Goal: Answer question/provide support: Share knowledge or assist other users

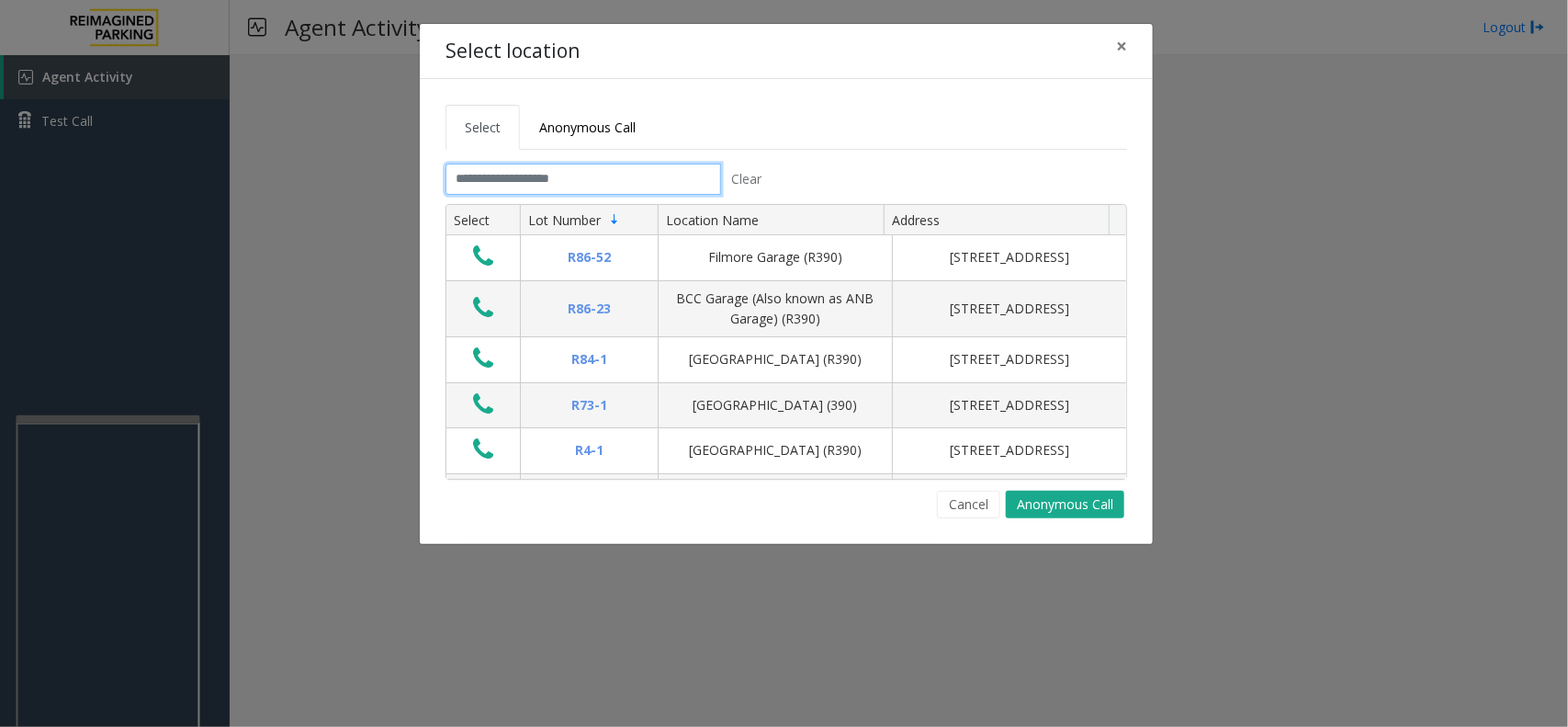
click at [621, 176] on input "text" at bounding box center [583, 180] width 275 height 31
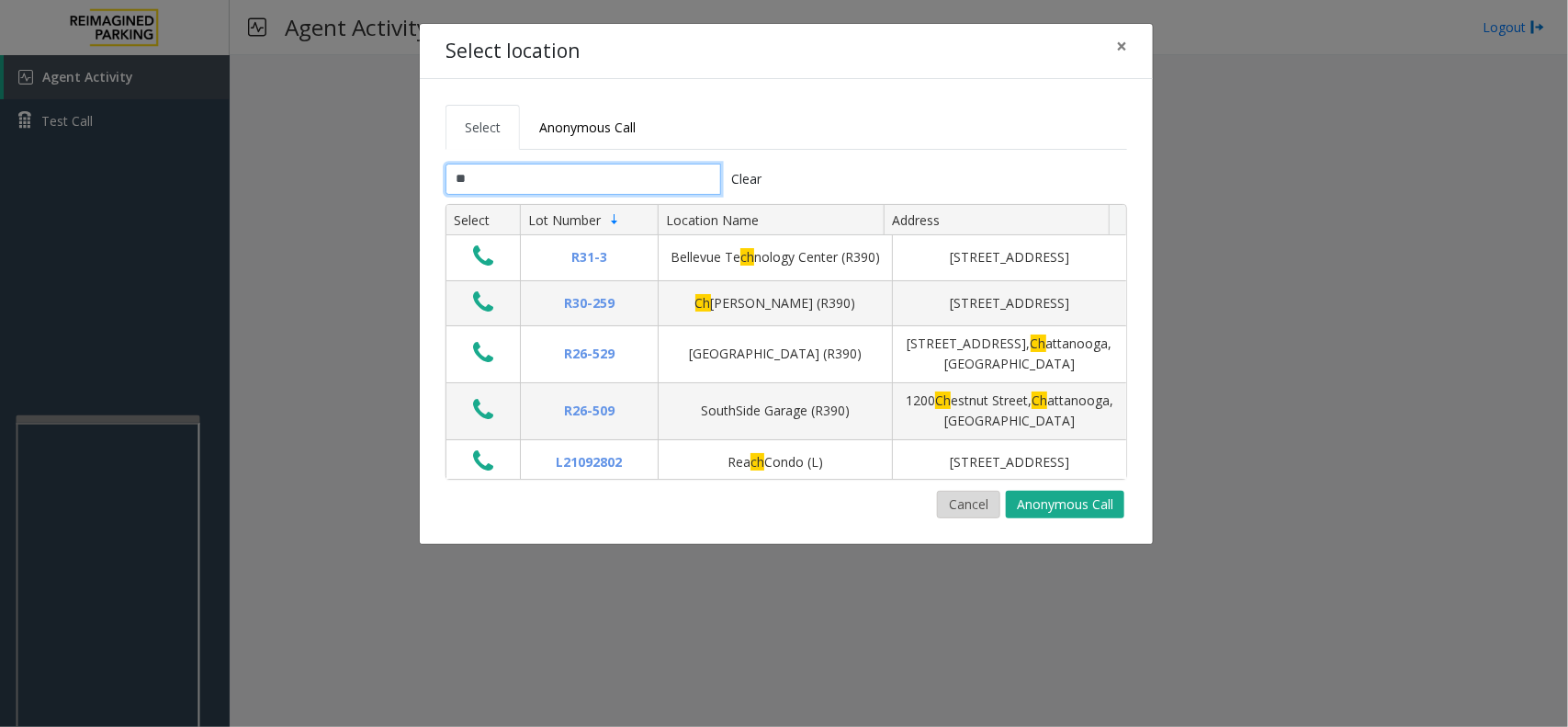
type input "*"
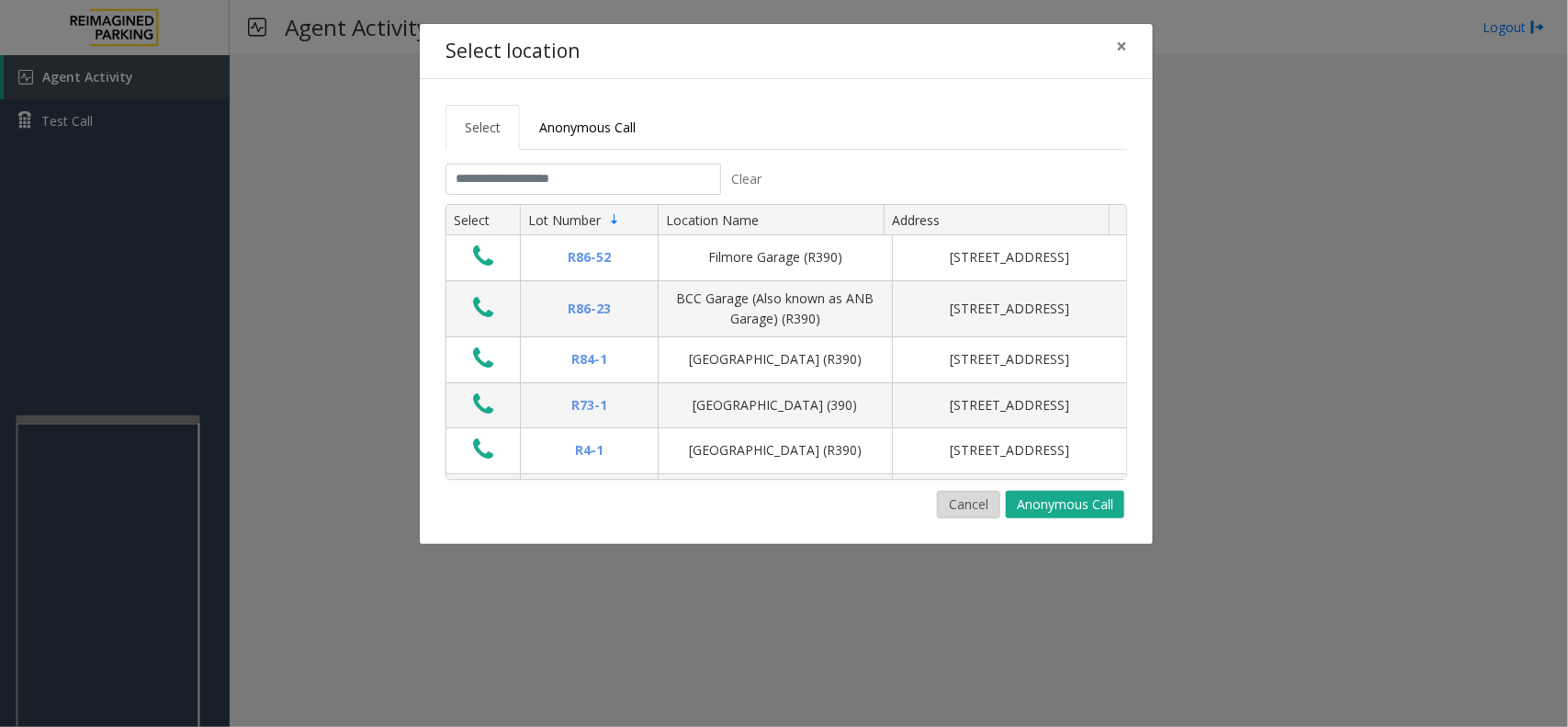
click at [982, 502] on button "Cancel" at bounding box center [968, 505] width 63 height 27
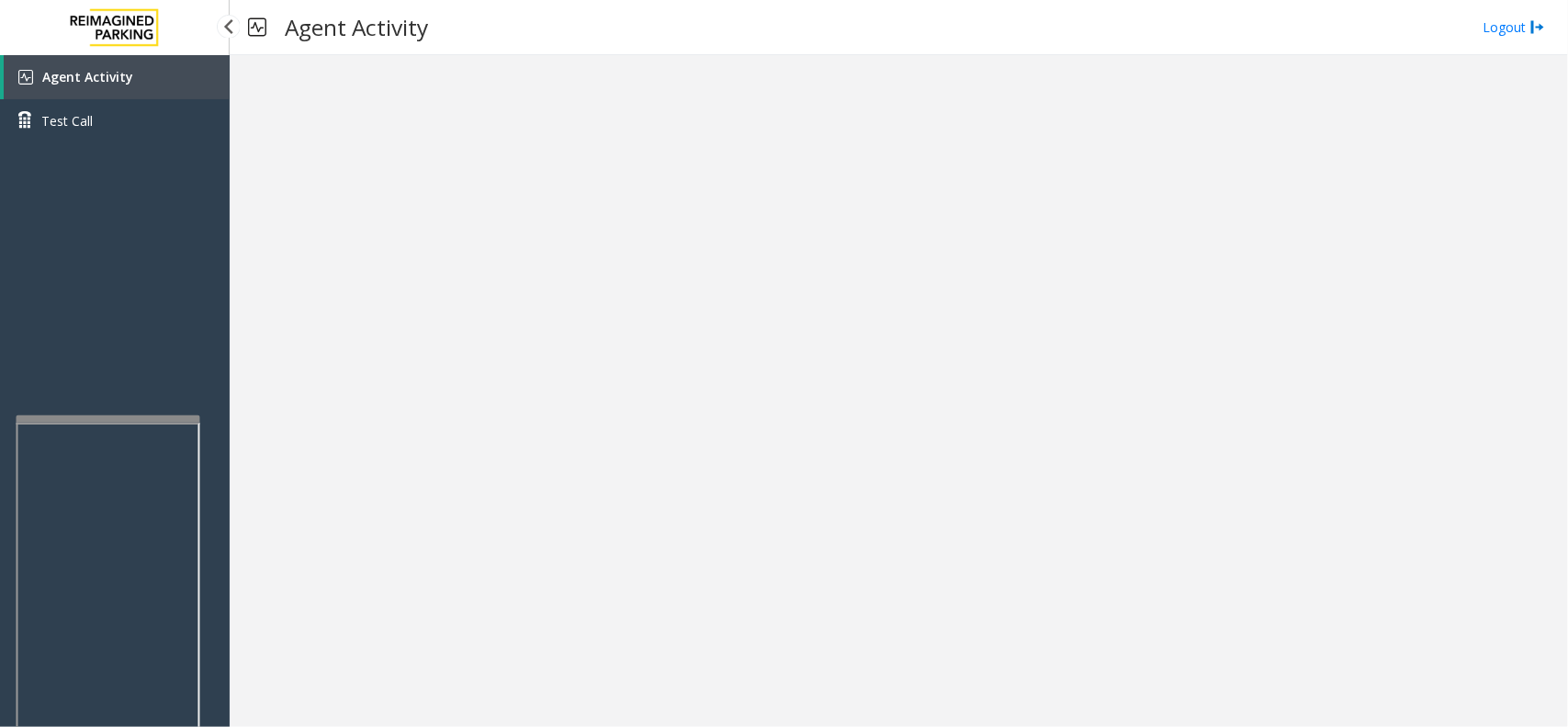
click at [148, 89] on link "Agent Activity" at bounding box center [117, 76] width 226 height 44
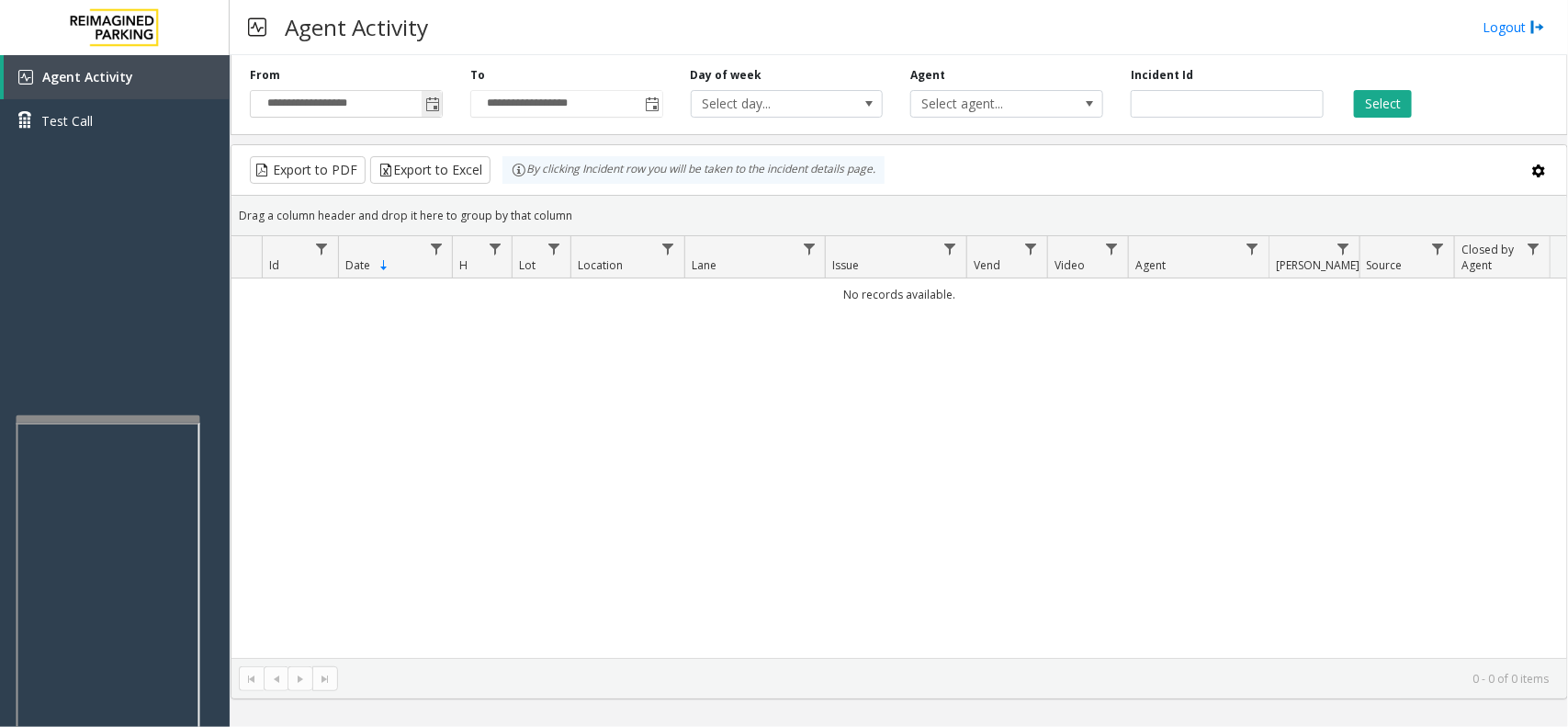
click at [439, 108] on span "Toggle popup" at bounding box center [432, 104] width 15 height 15
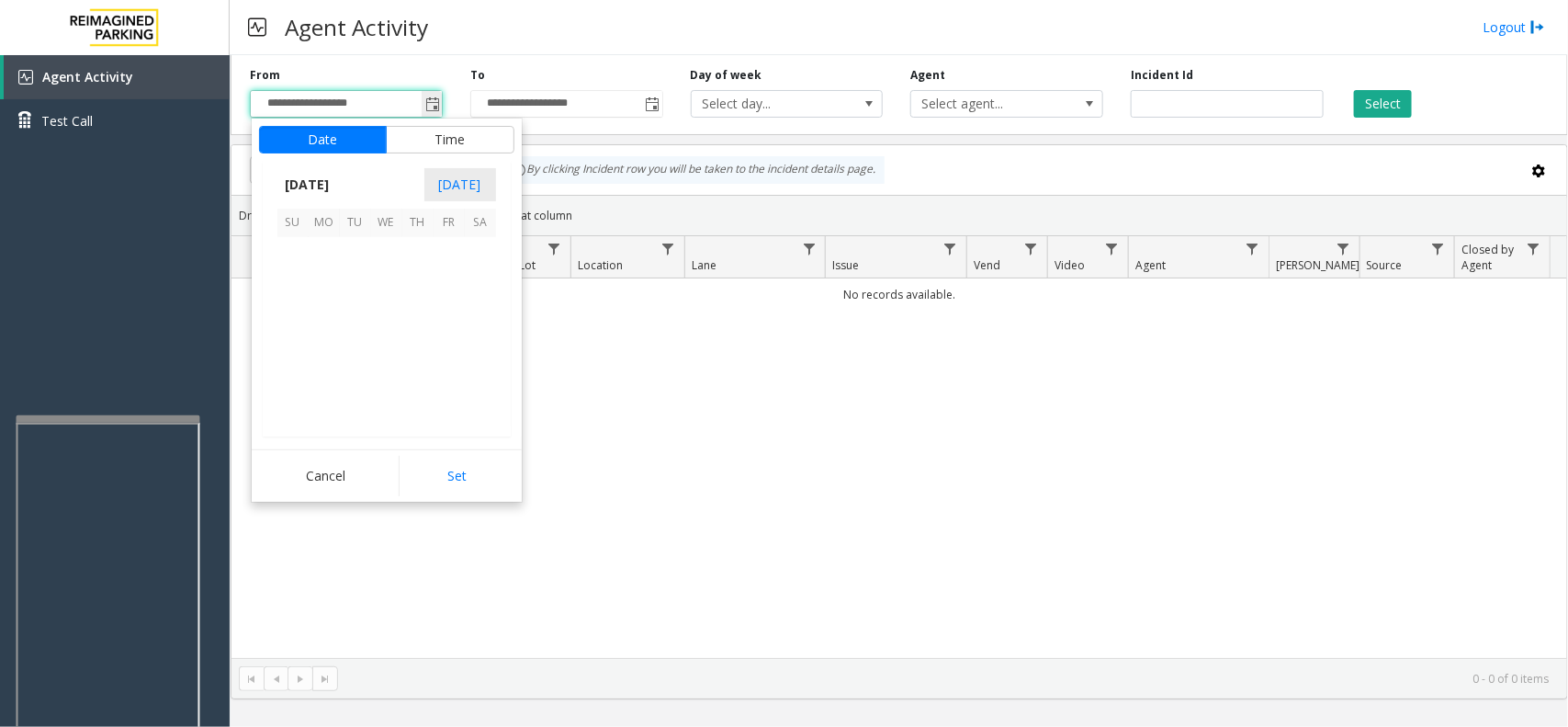
scroll to position [329391, 0]
click at [356, 304] on span "12" at bounding box center [355, 316] width 31 height 31
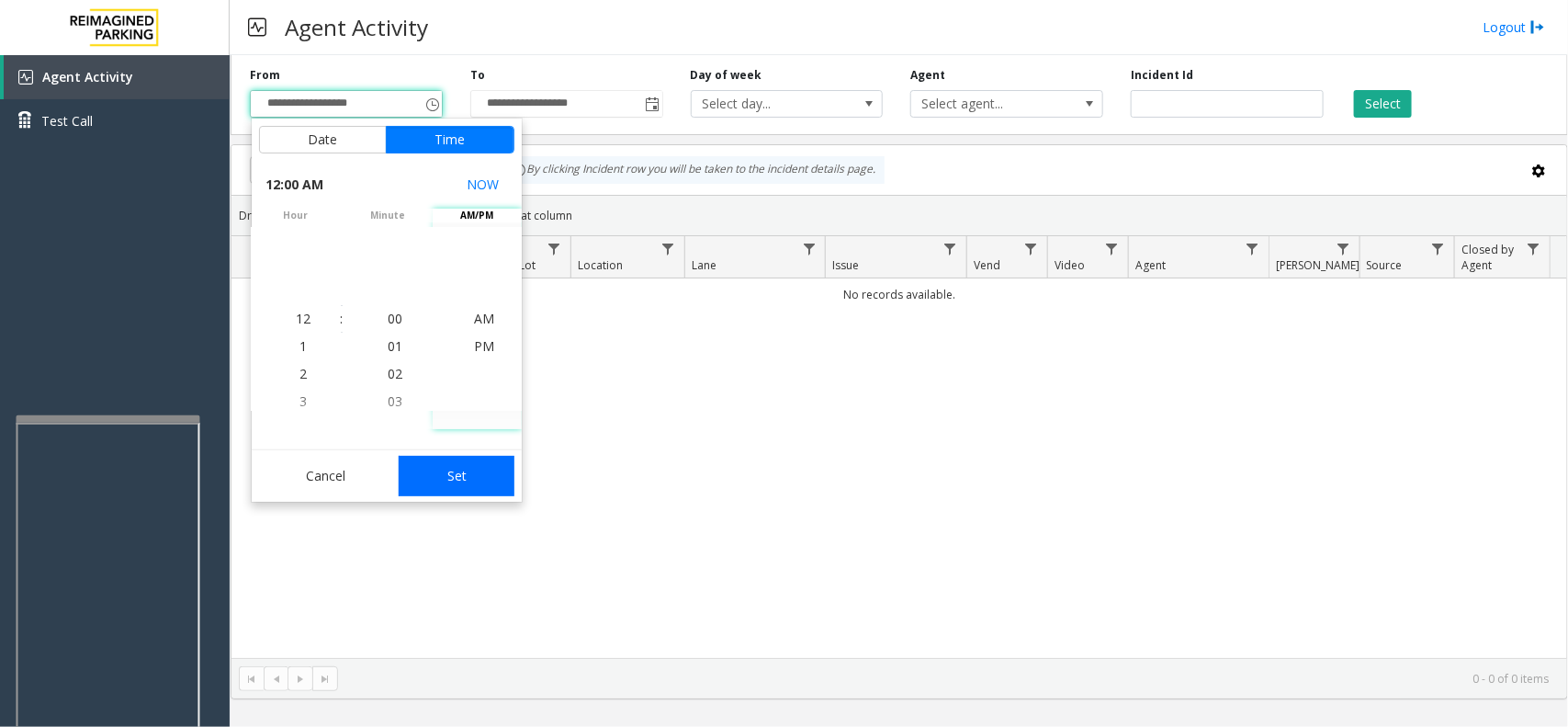
click at [468, 463] on button "Set" at bounding box center [457, 475] width 116 height 40
type input "**********"
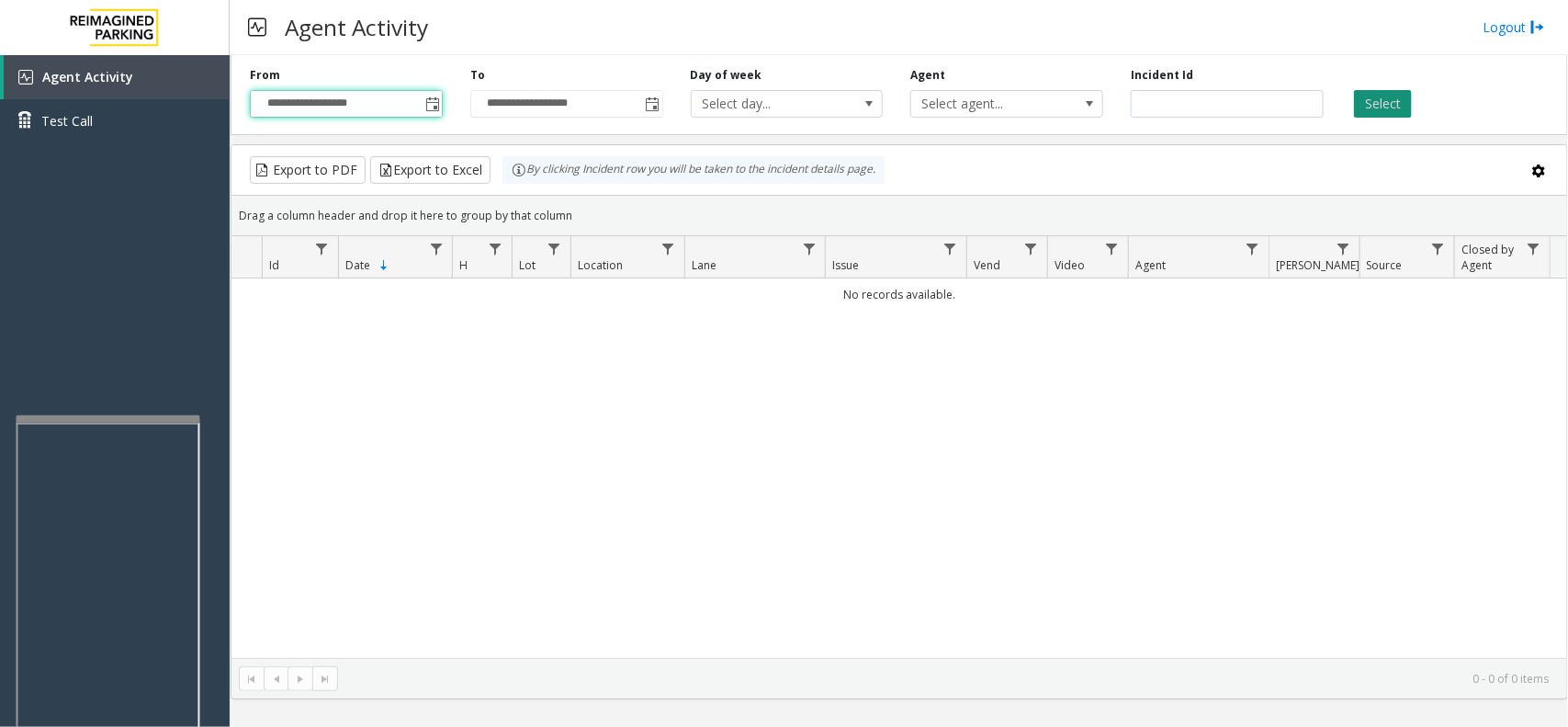
click at [1372, 110] on button "Select" at bounding box center [1383, 103] width 58 height 27
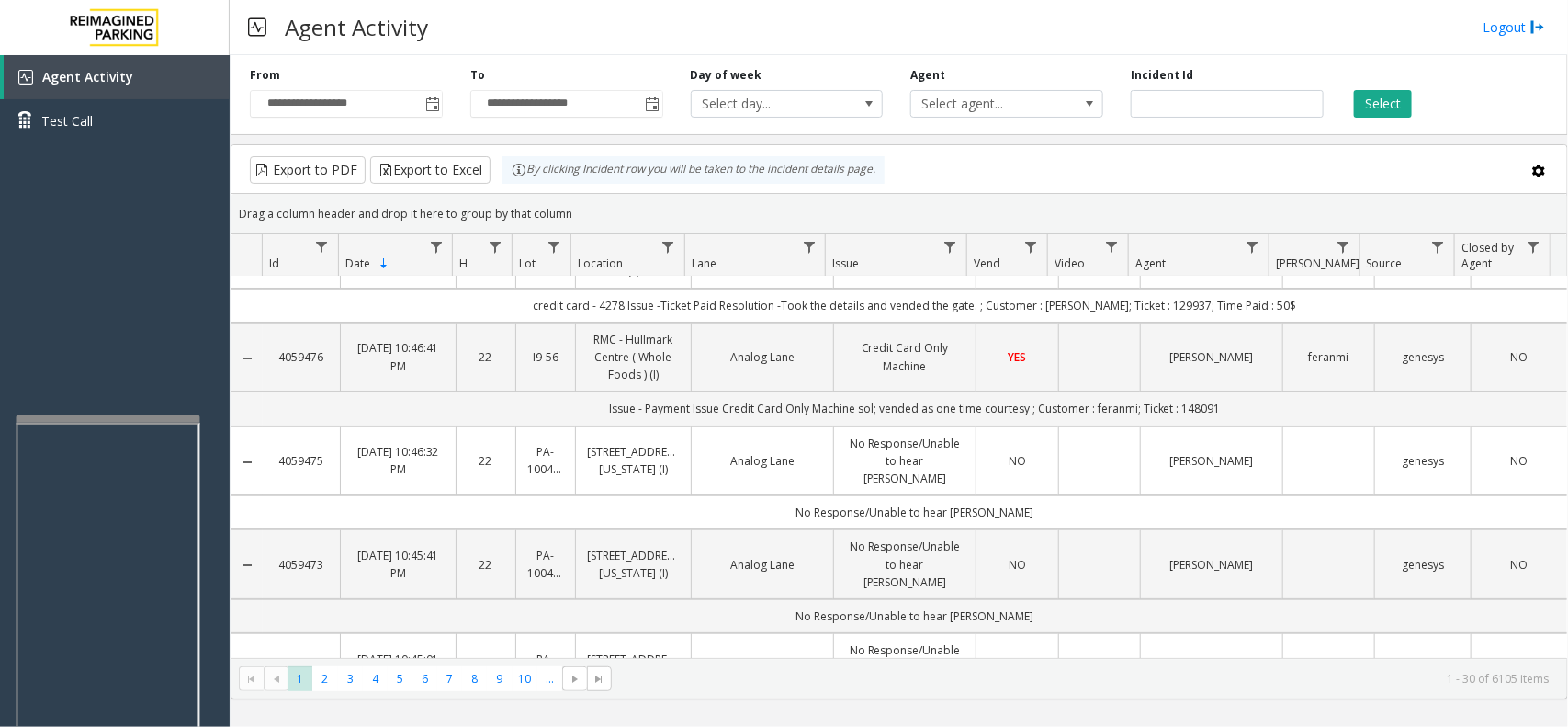
scroll to position [0, 0]
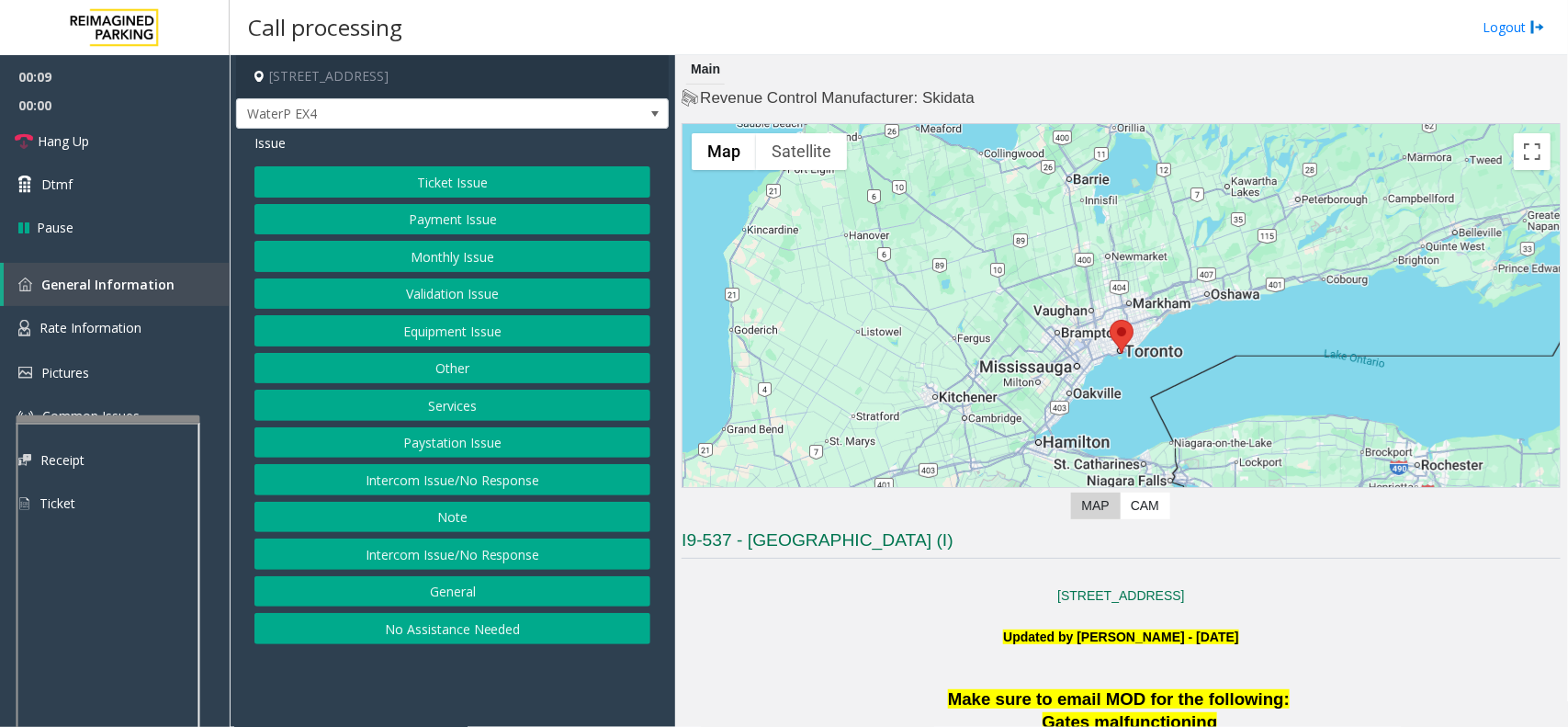
click at [519, 548] on button "Intercom Issue/No Response" at bounding box center [453, 554] width 396 height 31
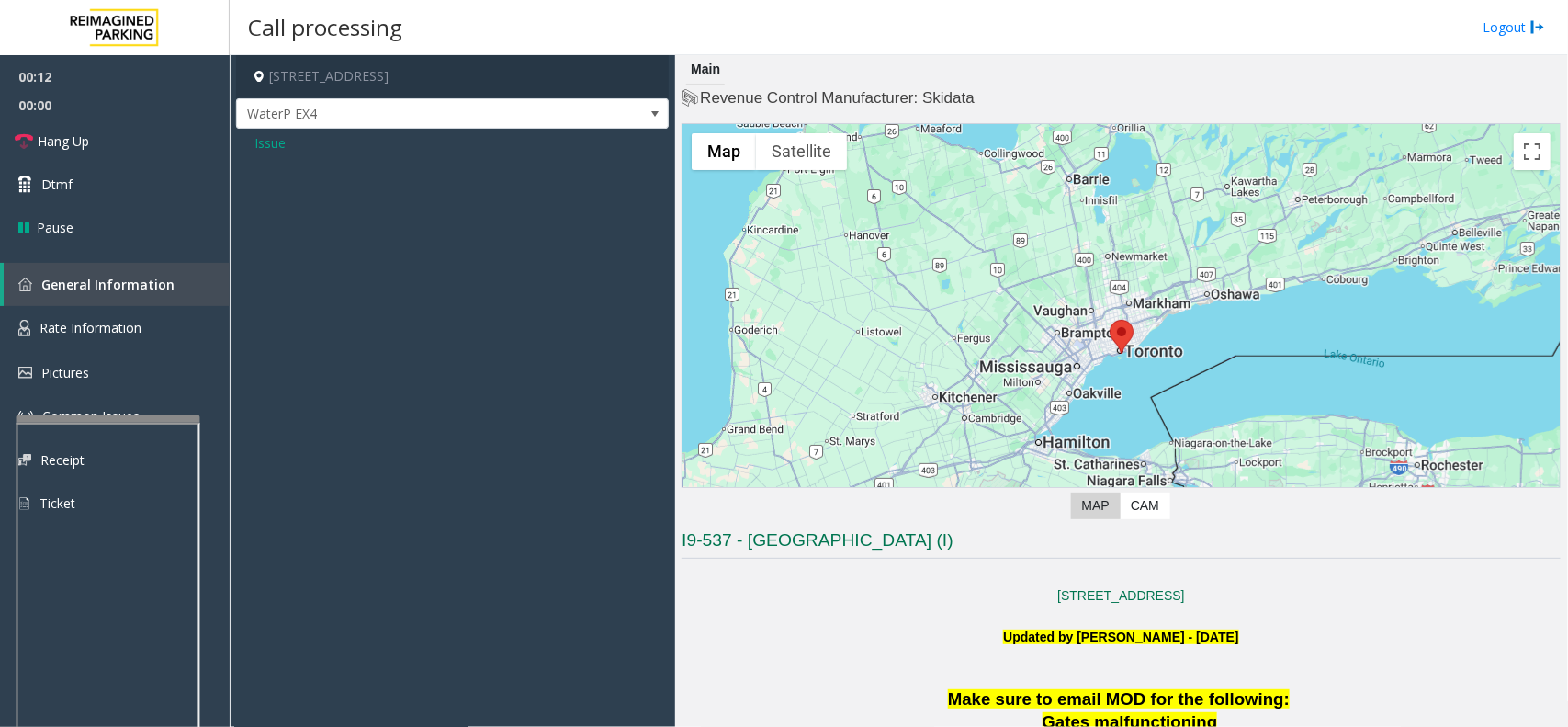
click at [273, 143] on span "Issue" at bounding box center [270, 143] width 31 height 20
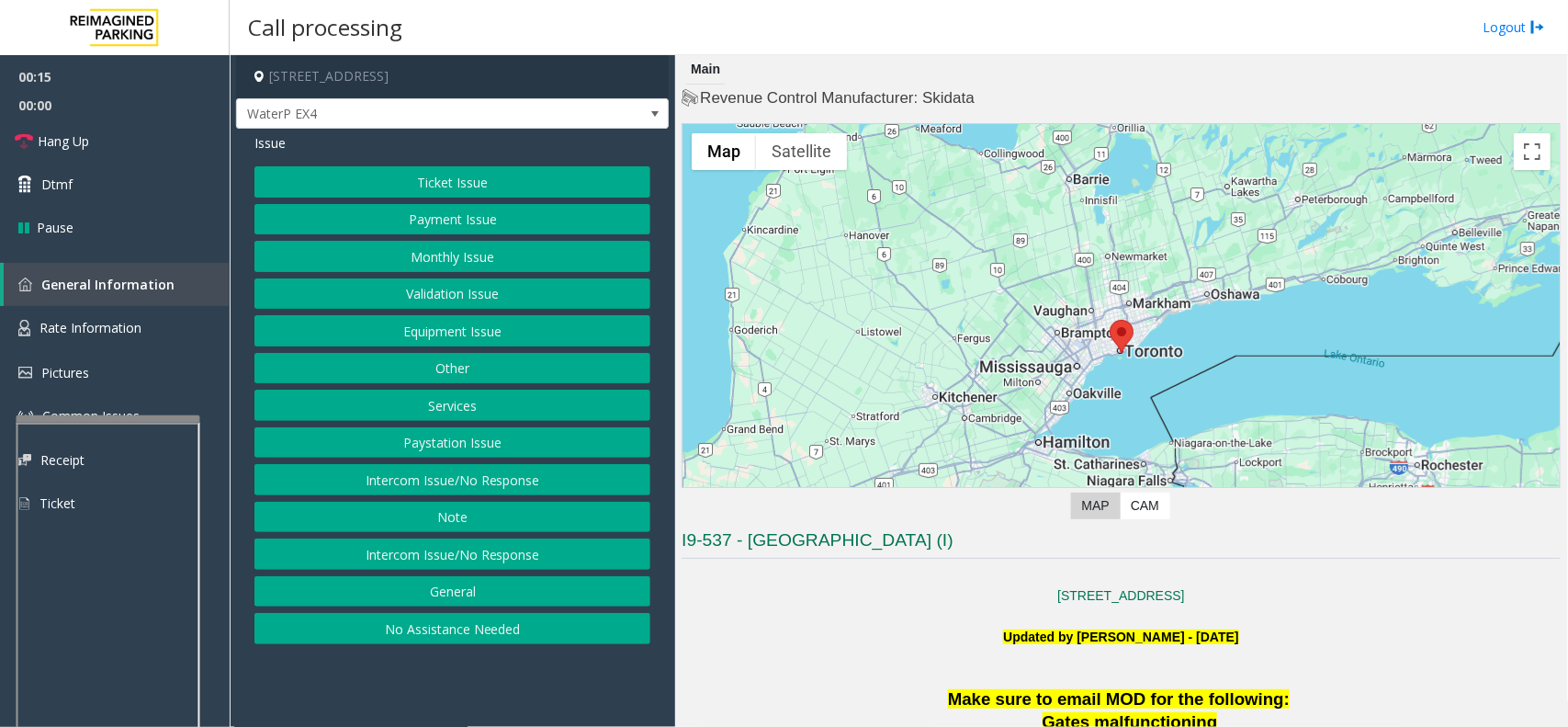
click at [517, 469] on button "Intercom Issue/No Response" at bounding box center [453, 479] width 396 height 31
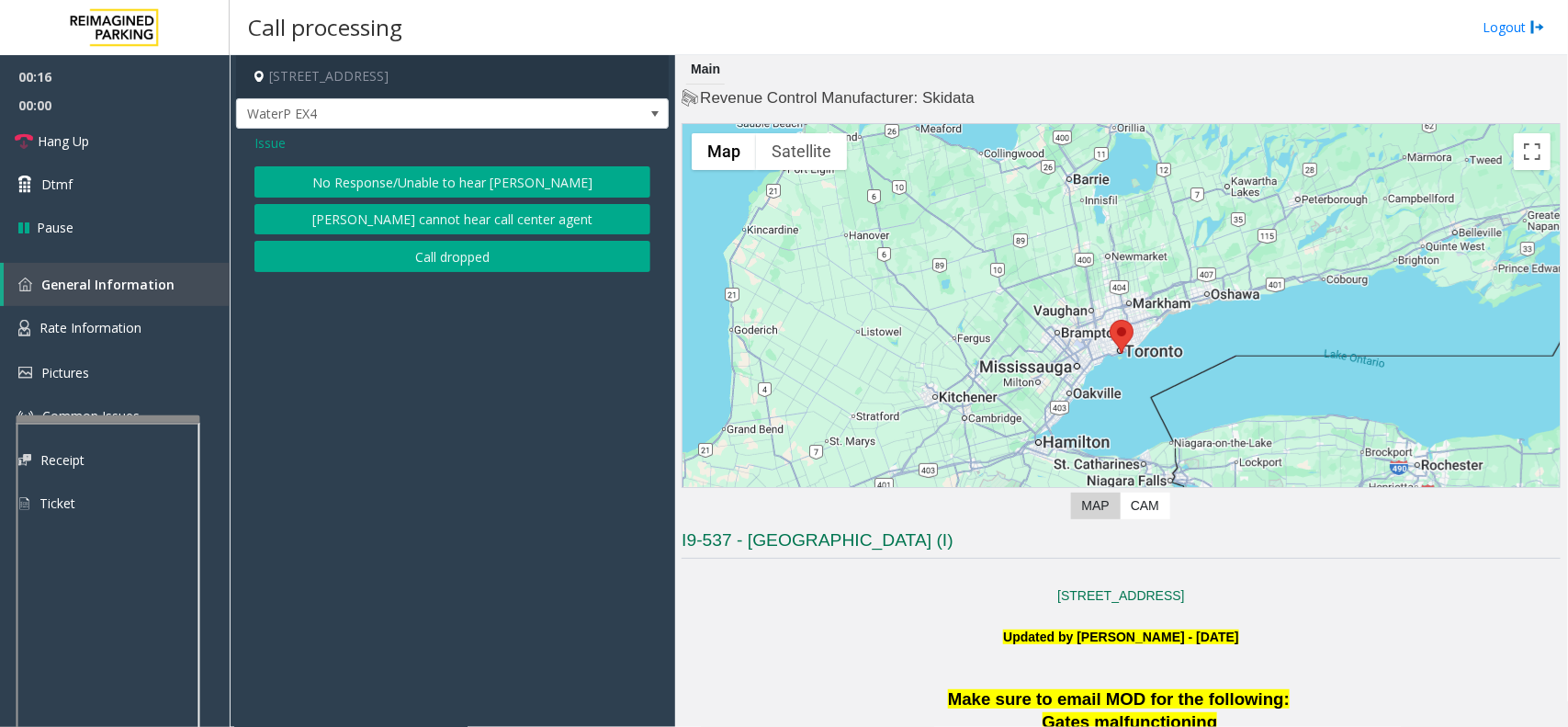
click at [463, 178] on button "No Response/Unable to hear [PERSON_NAME]" at bounding box center [453, 182] width 396 height 31
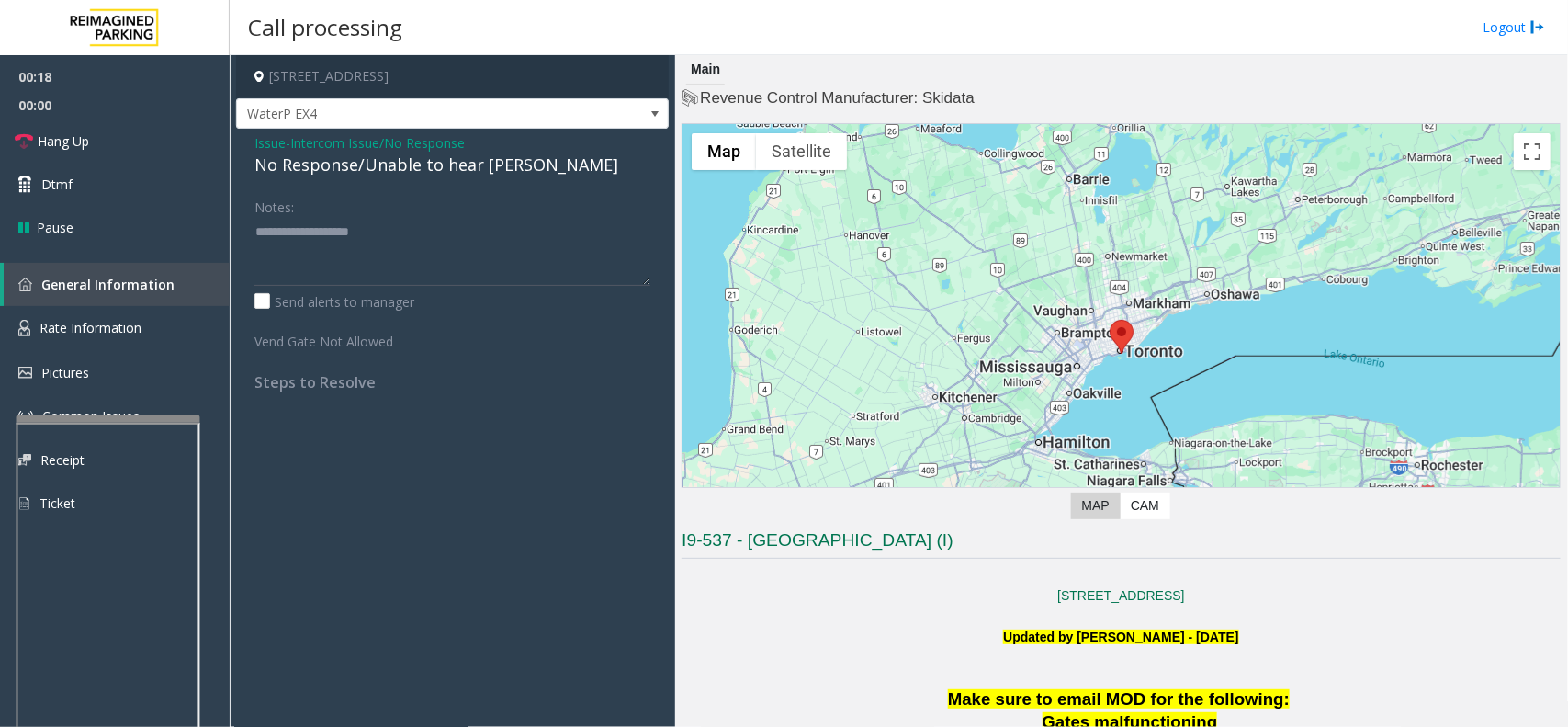
click at [465, 167] on div "No Response/Unable to hear [PERSON_NAME]" at bounding box center [453, 164] width 396 height 24
type textarea "**********"
click at [81, 147] on span "Hang Up" at bounding box center [63, 141] width 52 height 20
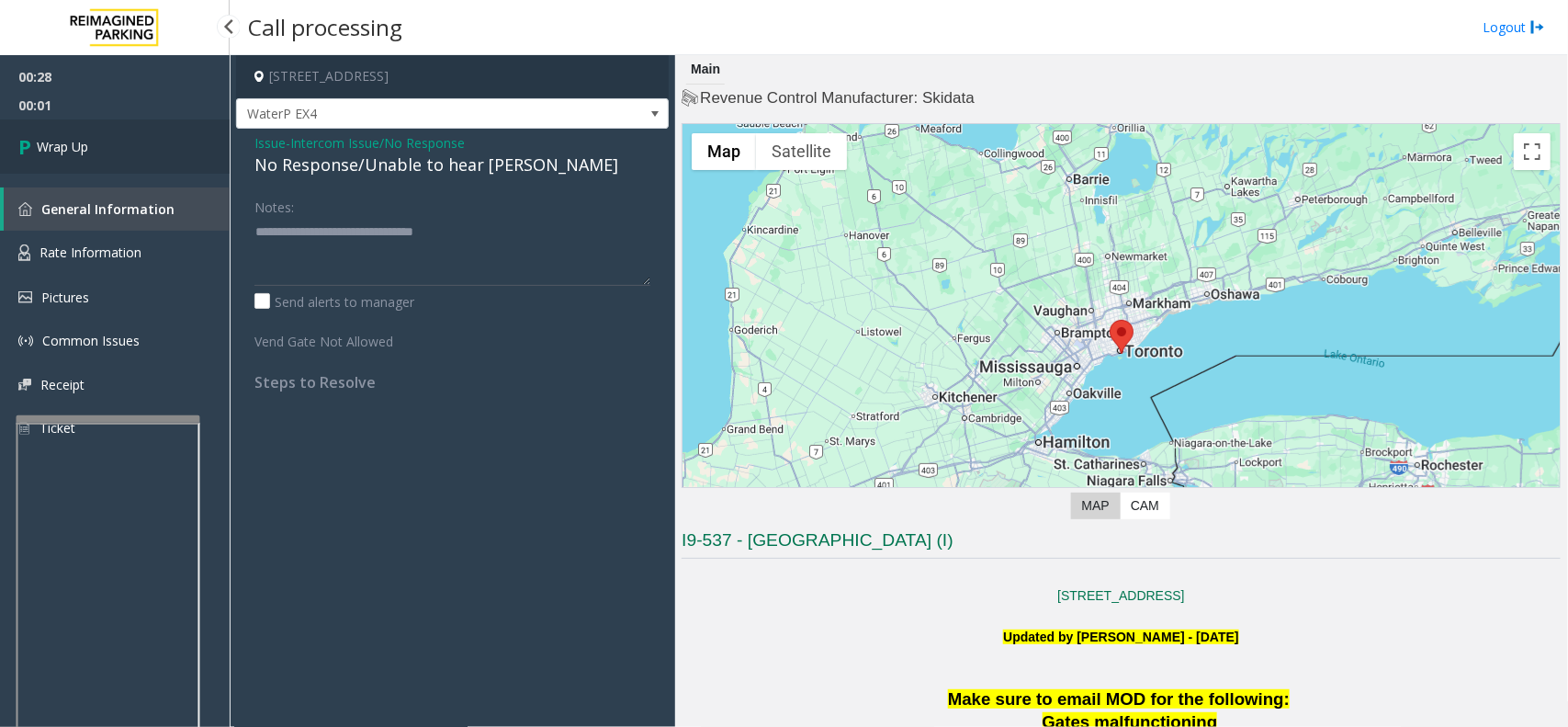
click at [134, 143] on link "Wrap Up" at bounding box center [114, 146] width 229 height 55
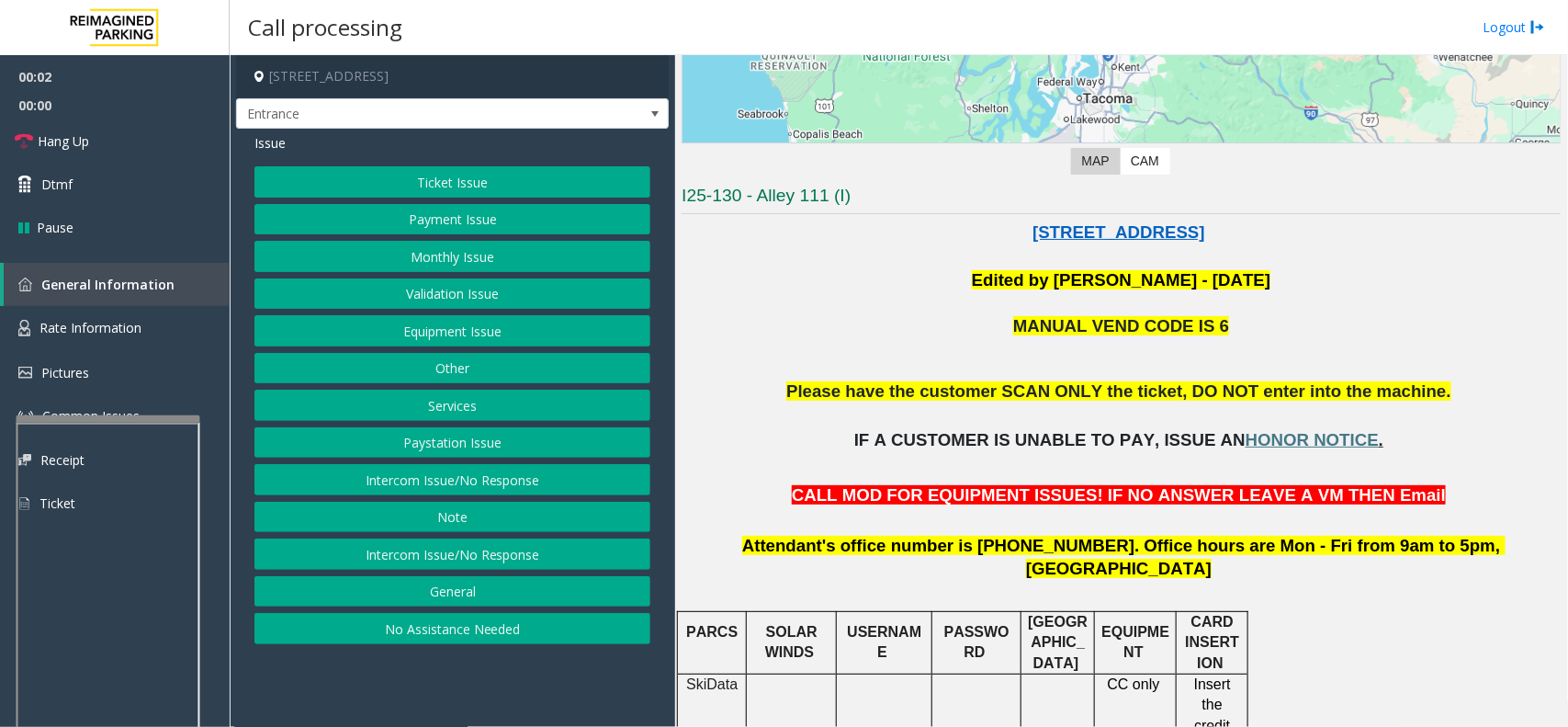
scroll to position [460, 0]
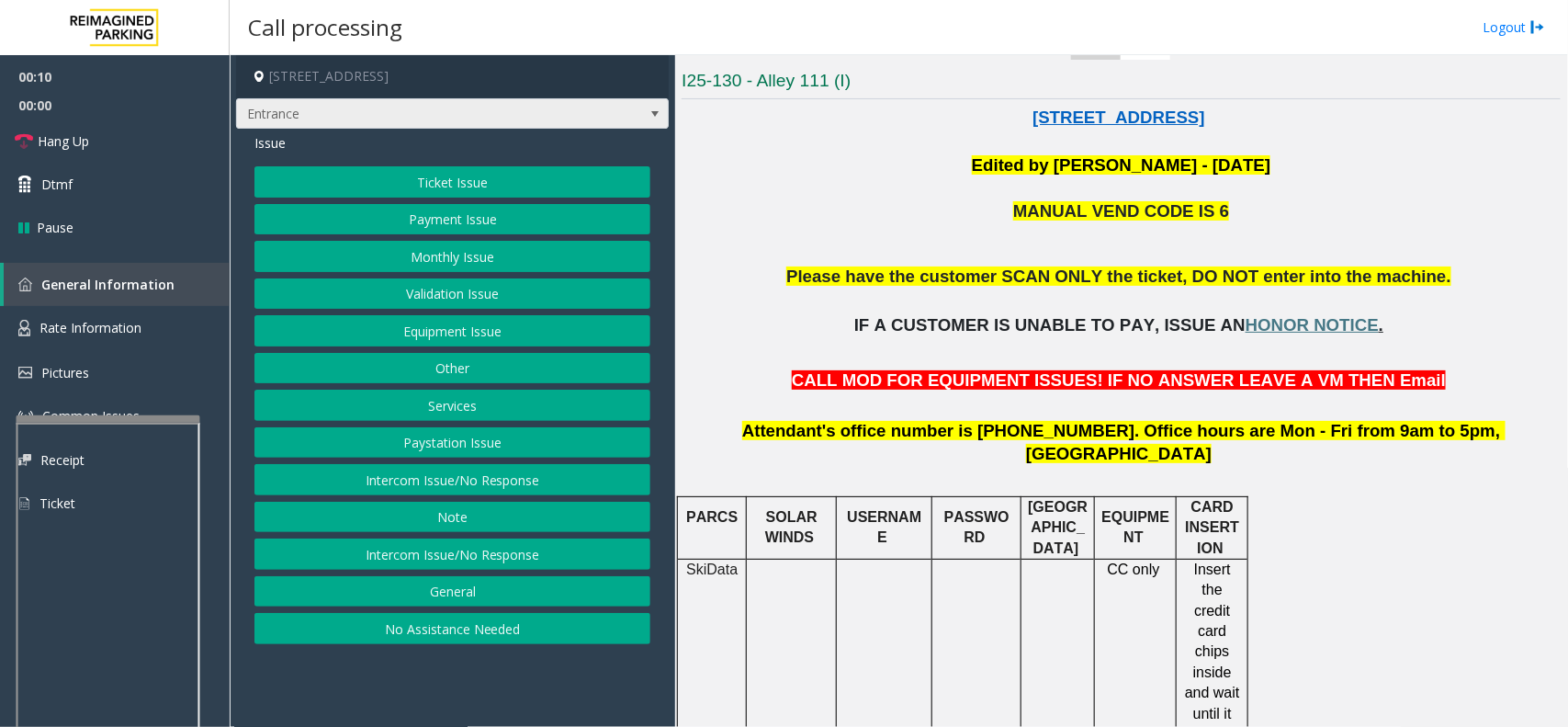
click at [651, 119] on span at bounding box center [655, 113] width 15 height 15
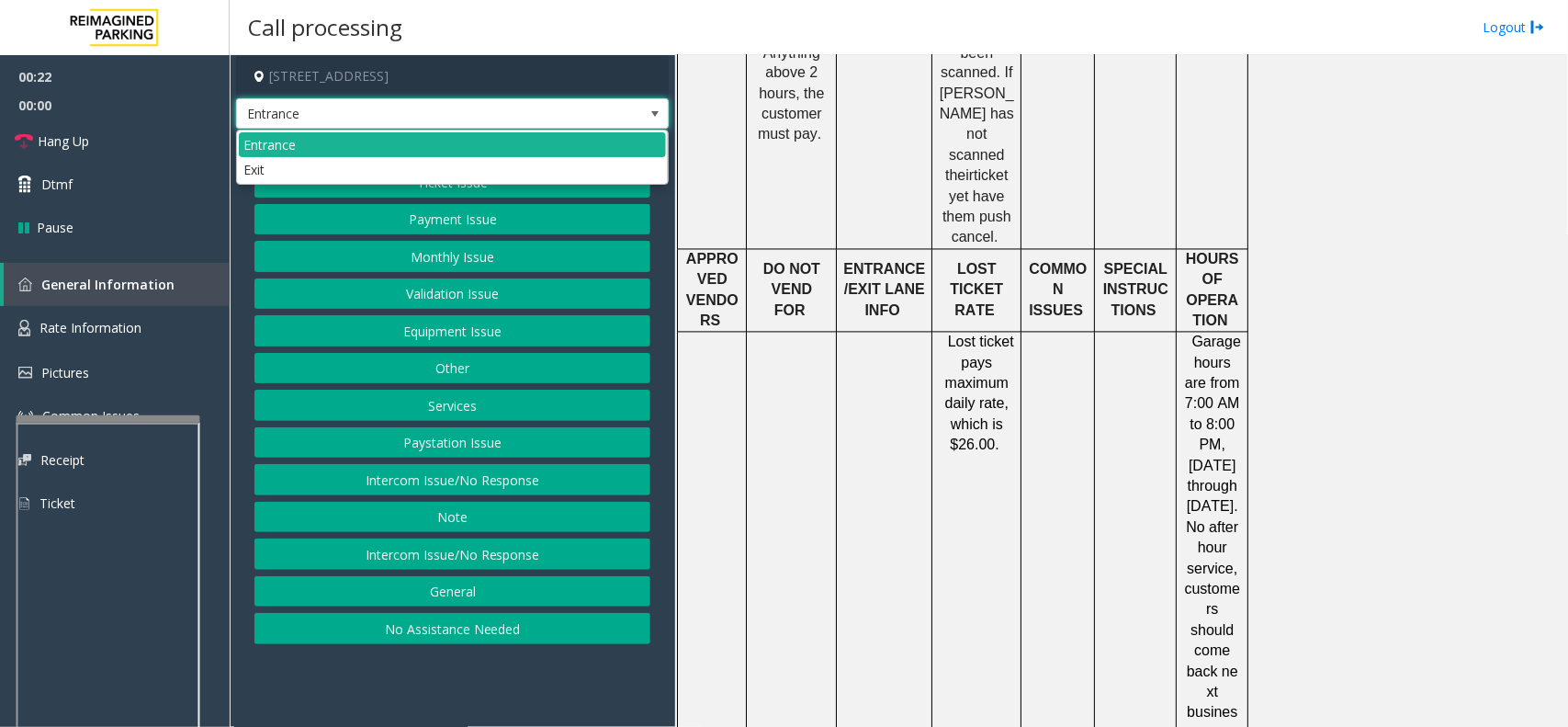
scroll to position [1608, 0]
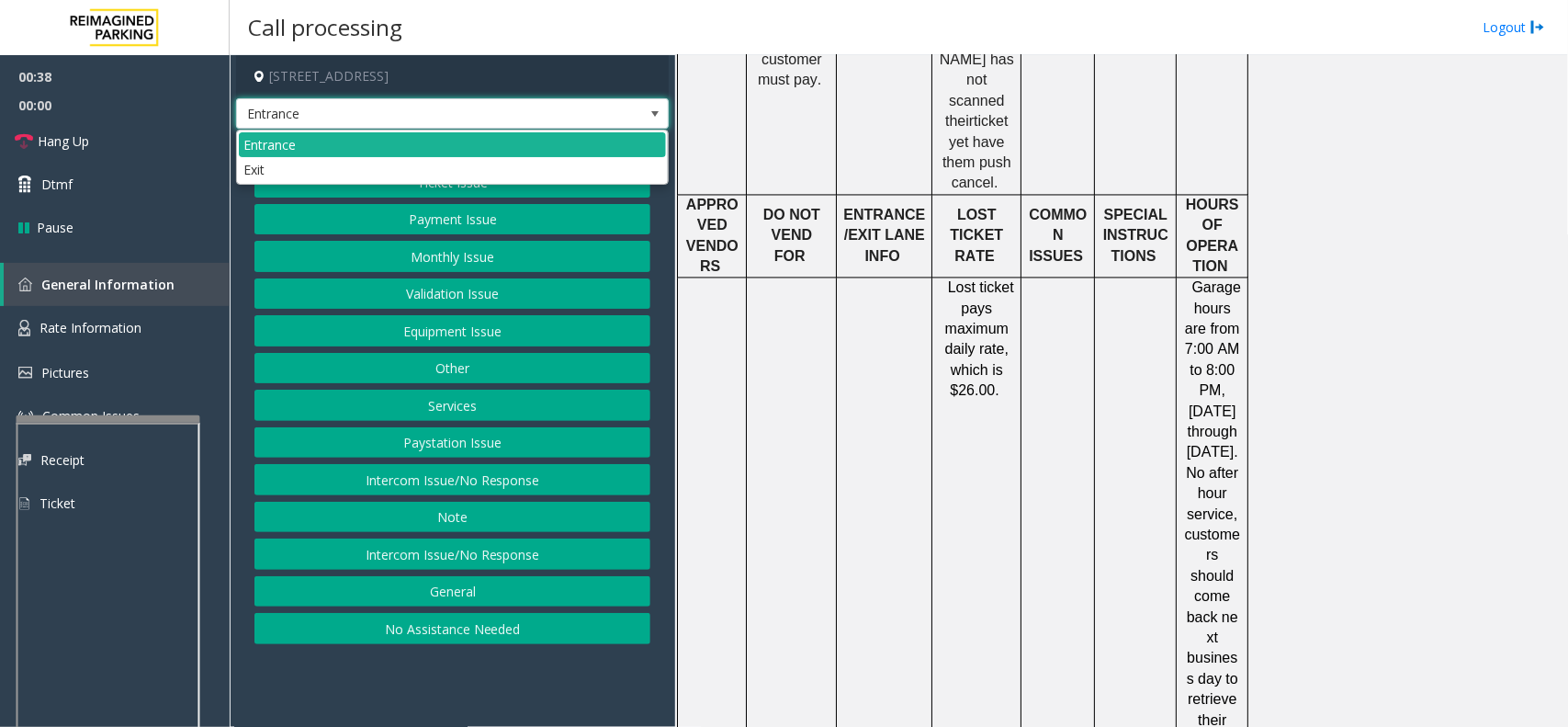
click at [652, 107] on span at bounding box center [655, 113] width 15 height 15
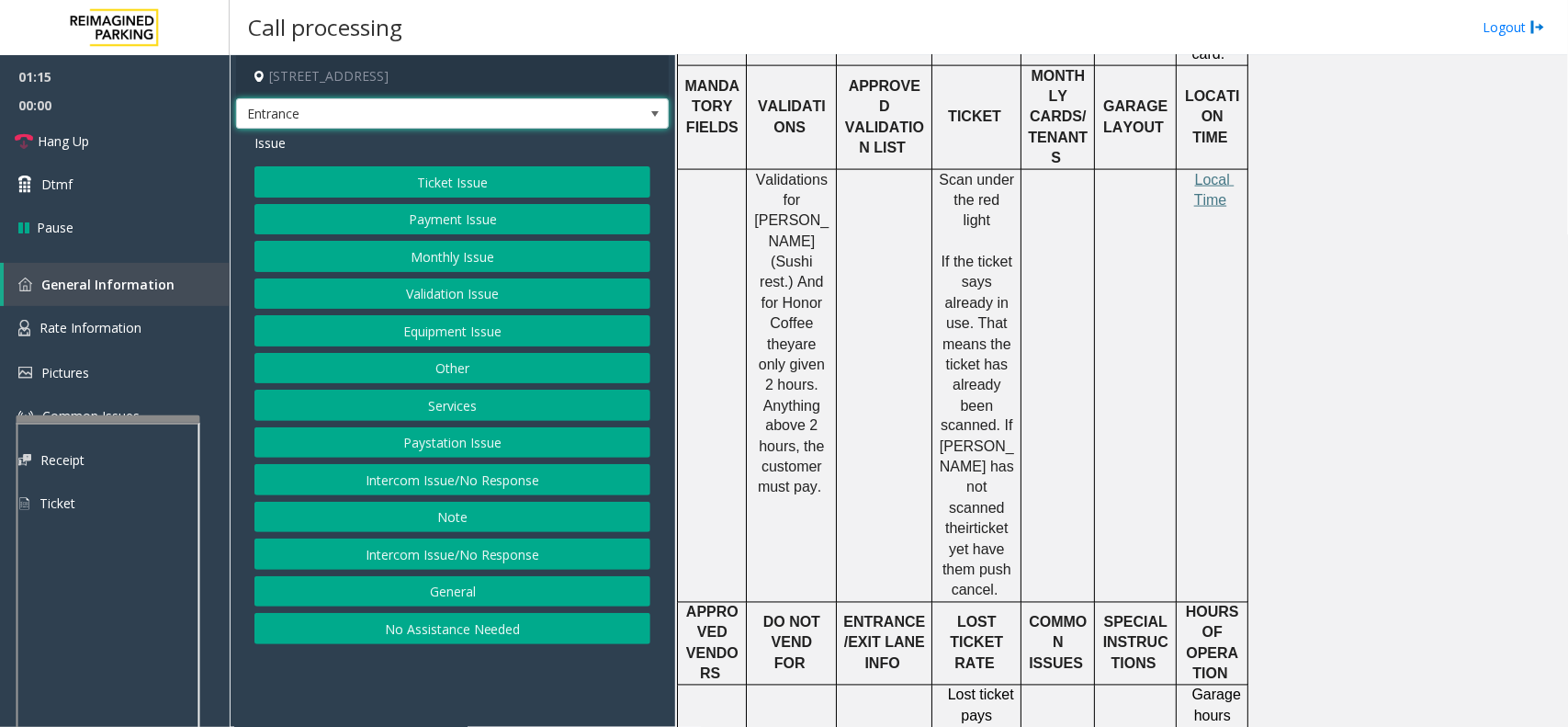
scroll to position [1149, 0]
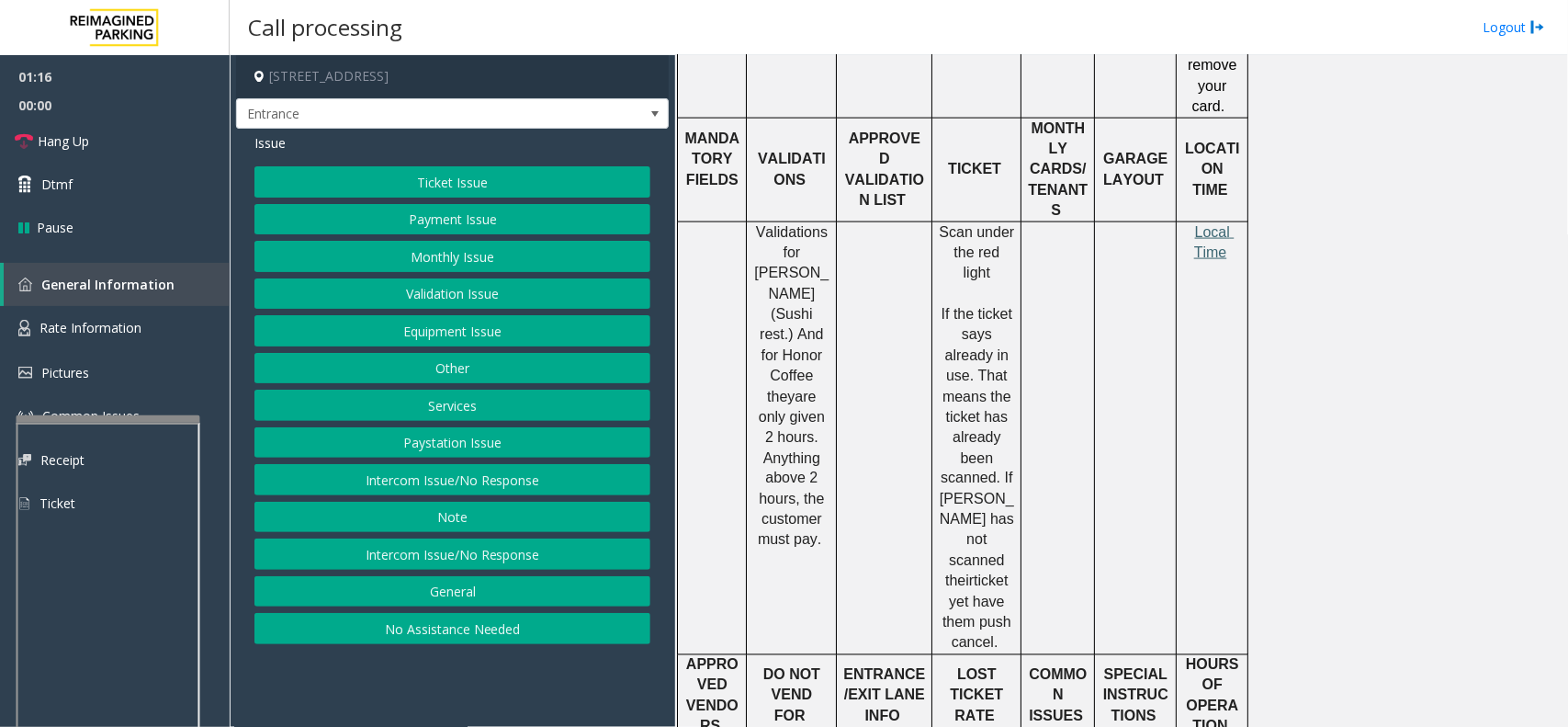
click at [1213, 224] on span "Local Time" at bounding box center [1214, 242] width 40 height 36
click at [368, 116] on span "Entrance" at bounding box center [409, 114] width 344 height 29
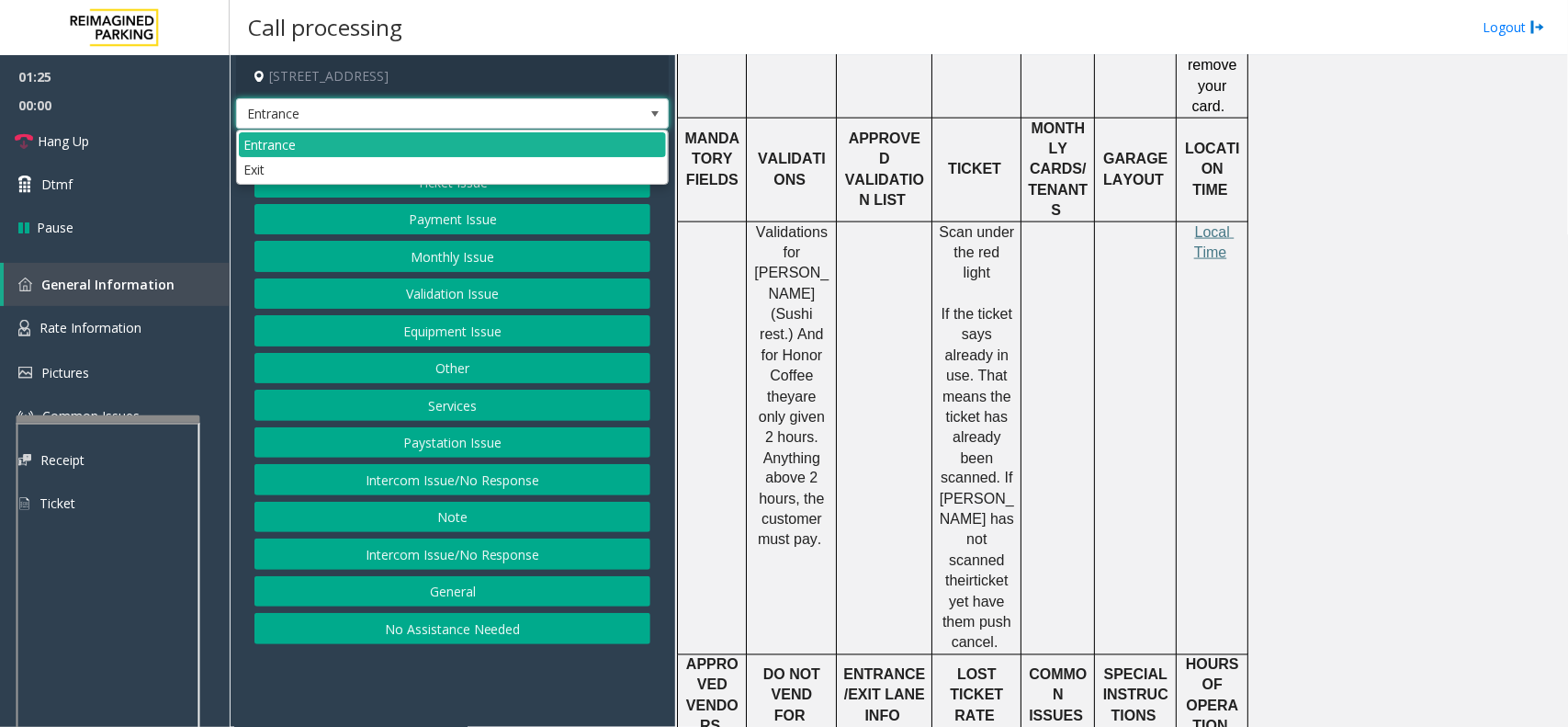
click at [660, 112] on span at bounding box center [655, 113] width 15 height 15
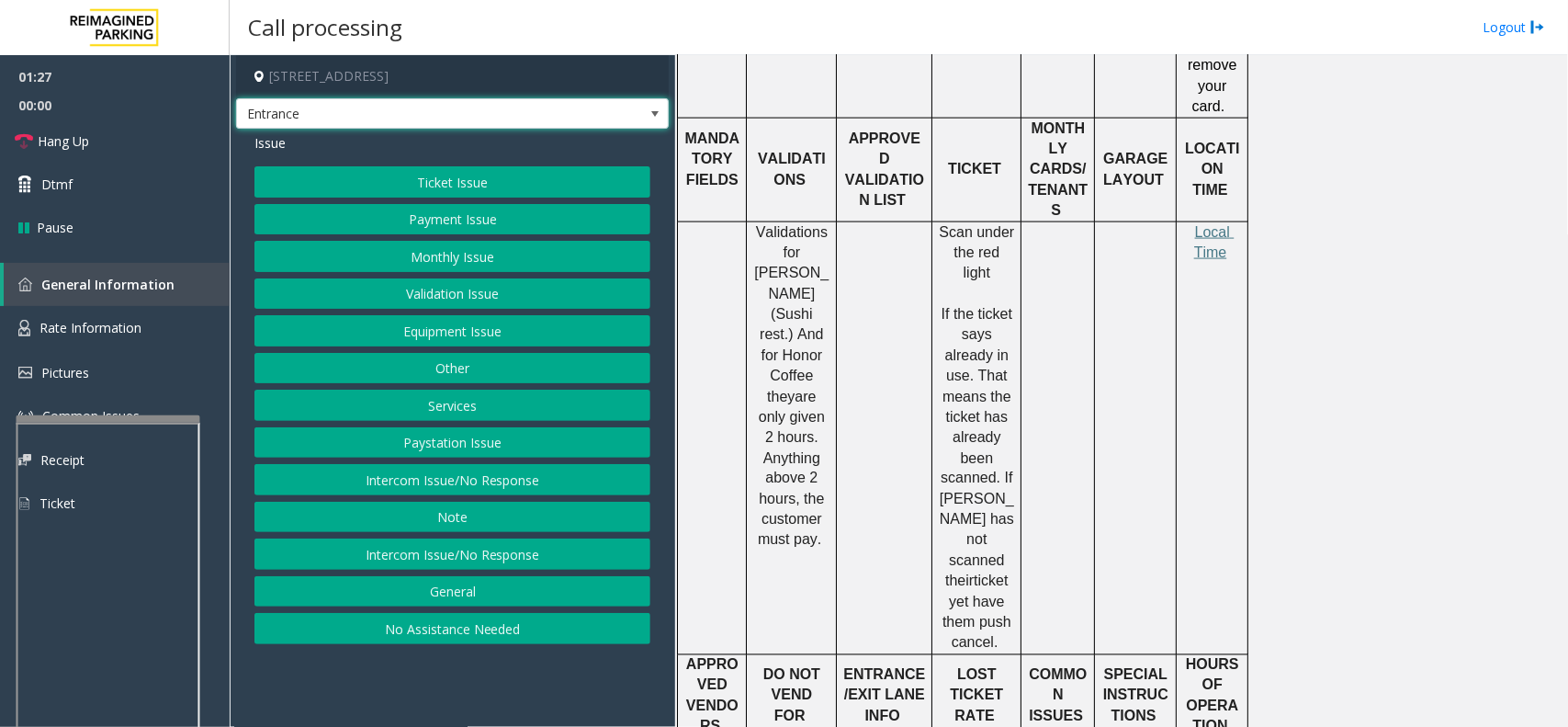
click at [659, 112] on span at bounding box center [655, 113] width 15 height 15
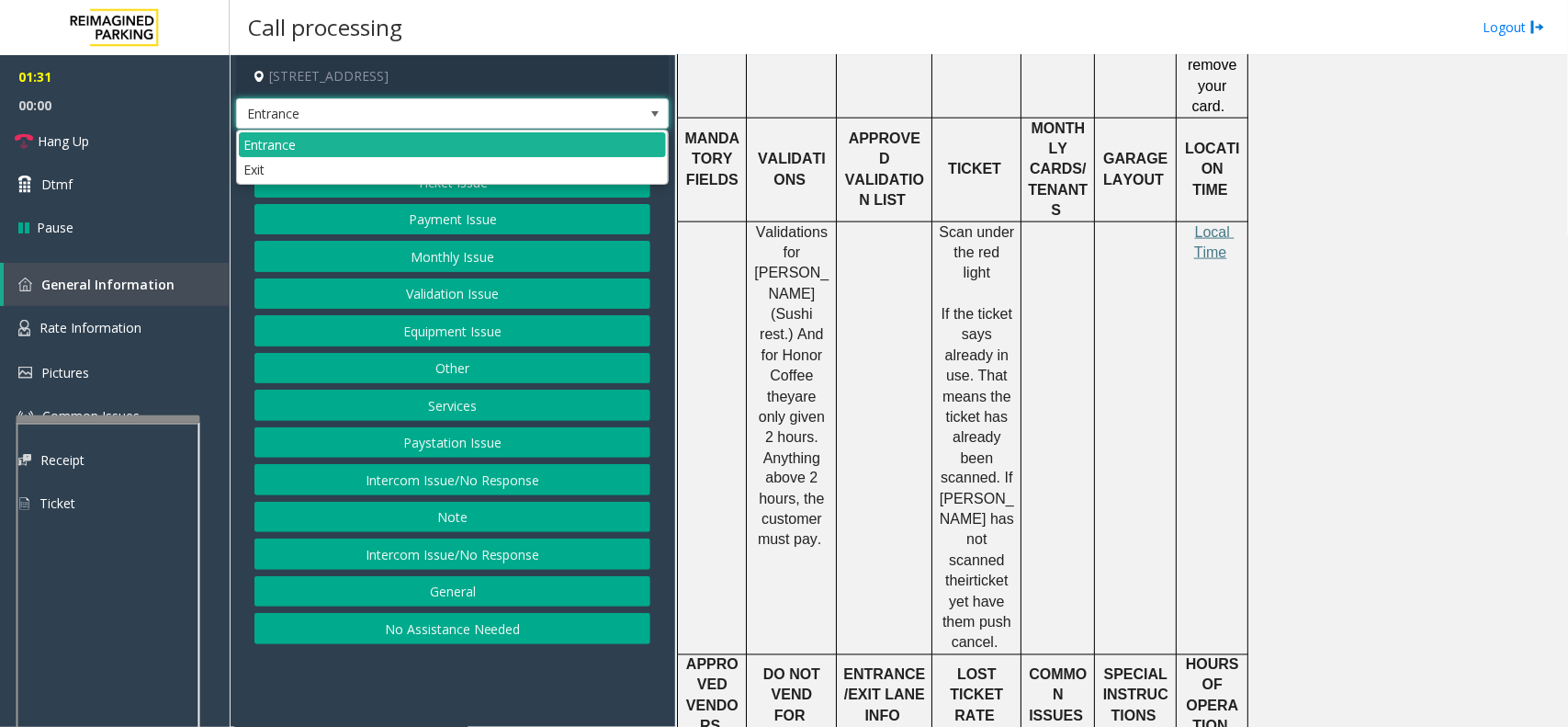
click at [657, 112] on span at bounding box center [655, 113] width 15 height 15
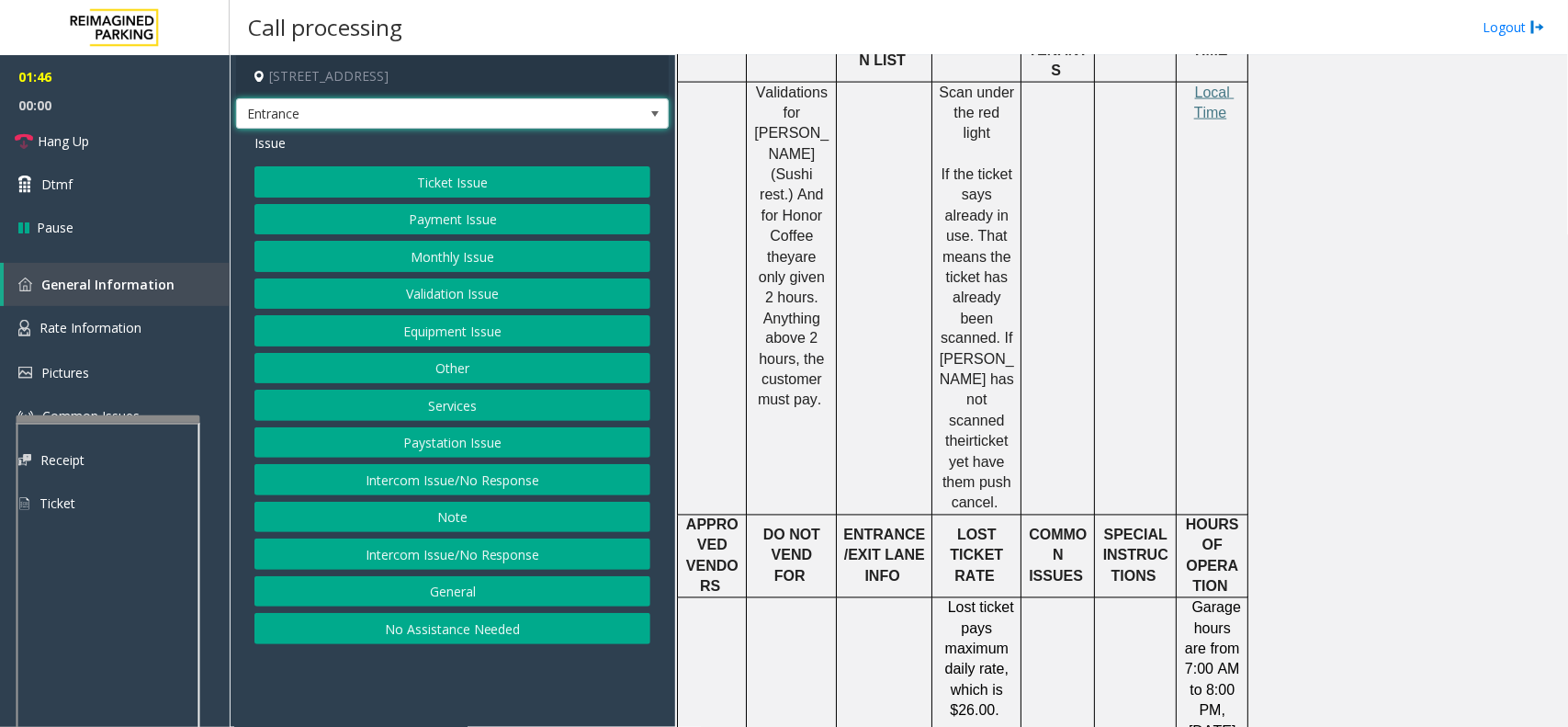
scroll to position [1264, 0]
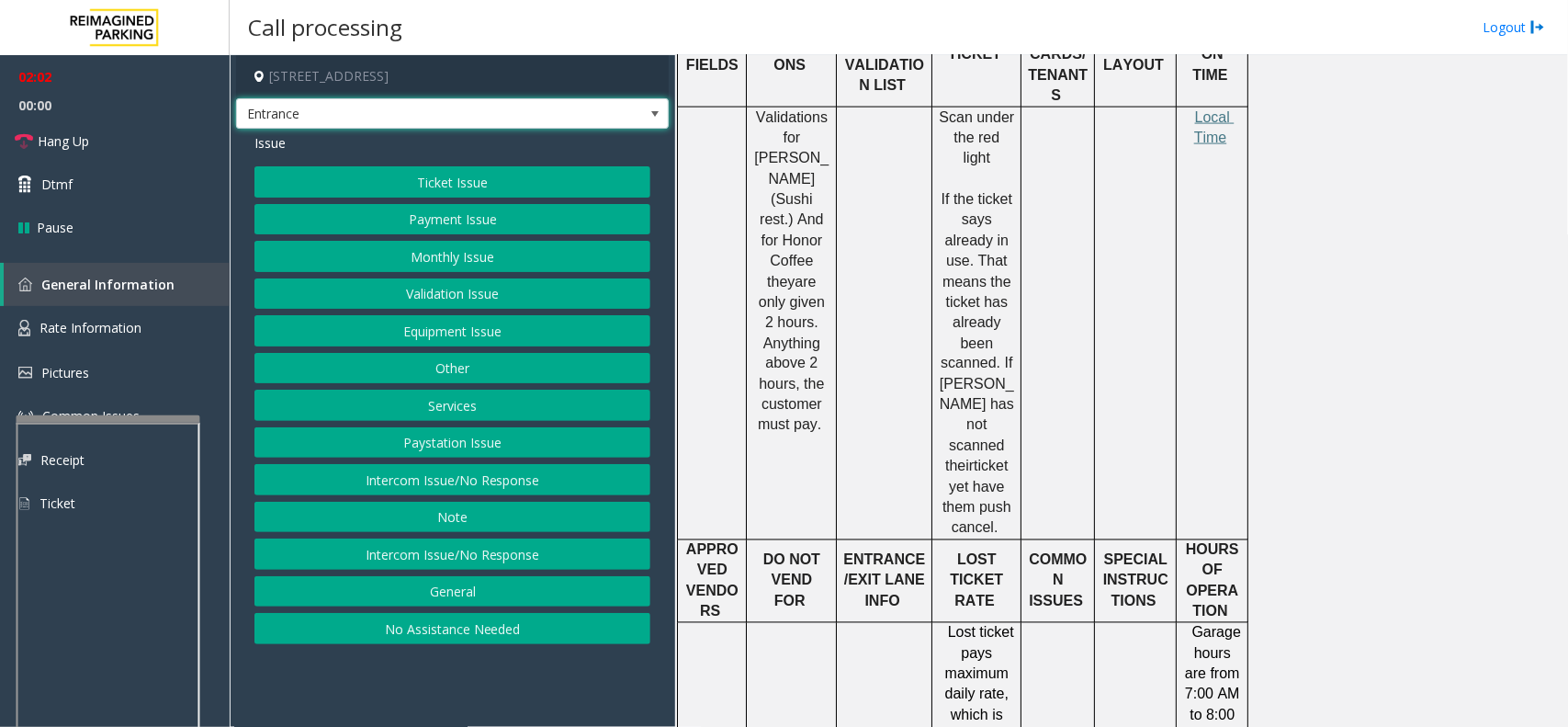
click at [640, 111] on span "Entrance" at bounding box center [452, 114] width 432 height 31
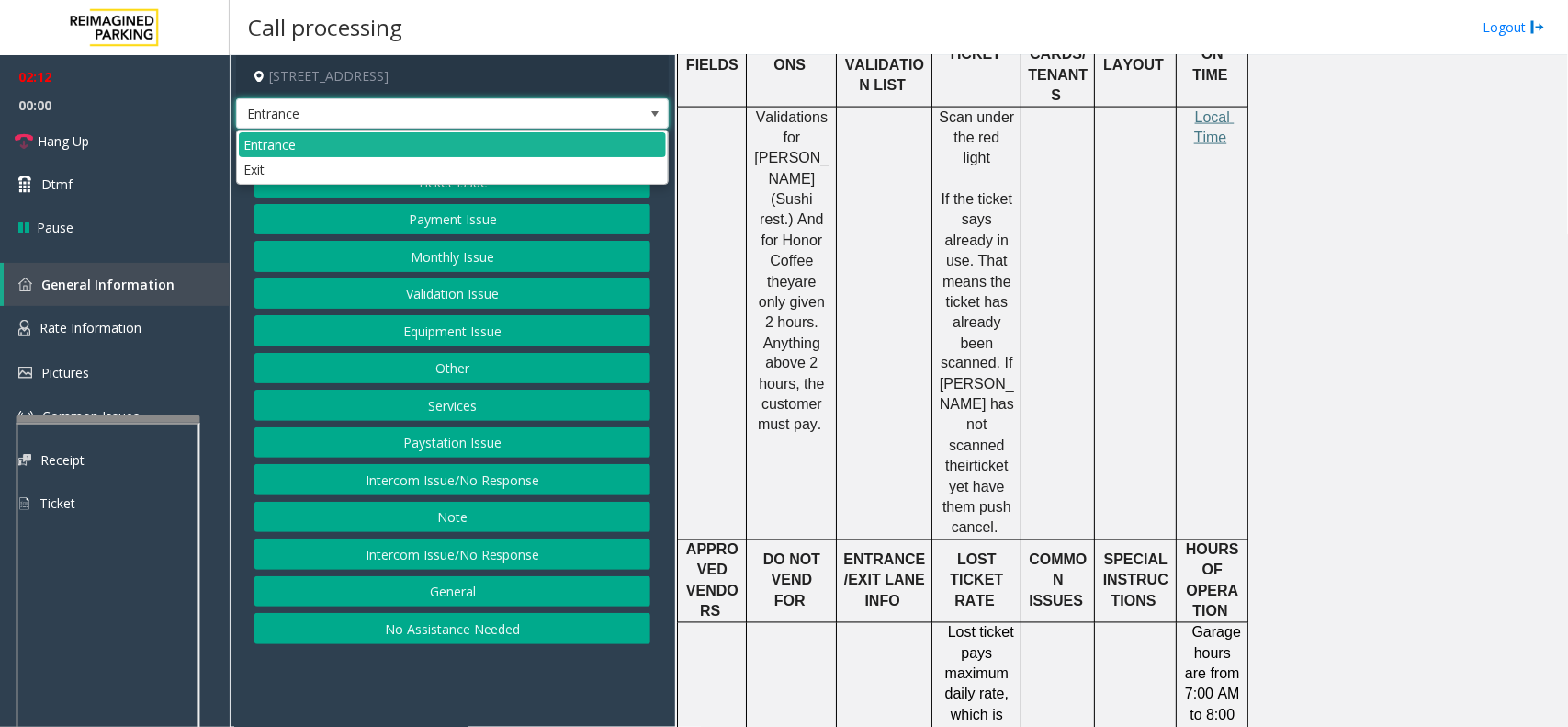
click at [651, 115] on span at bounding box center [655, 113] width 15 height 15
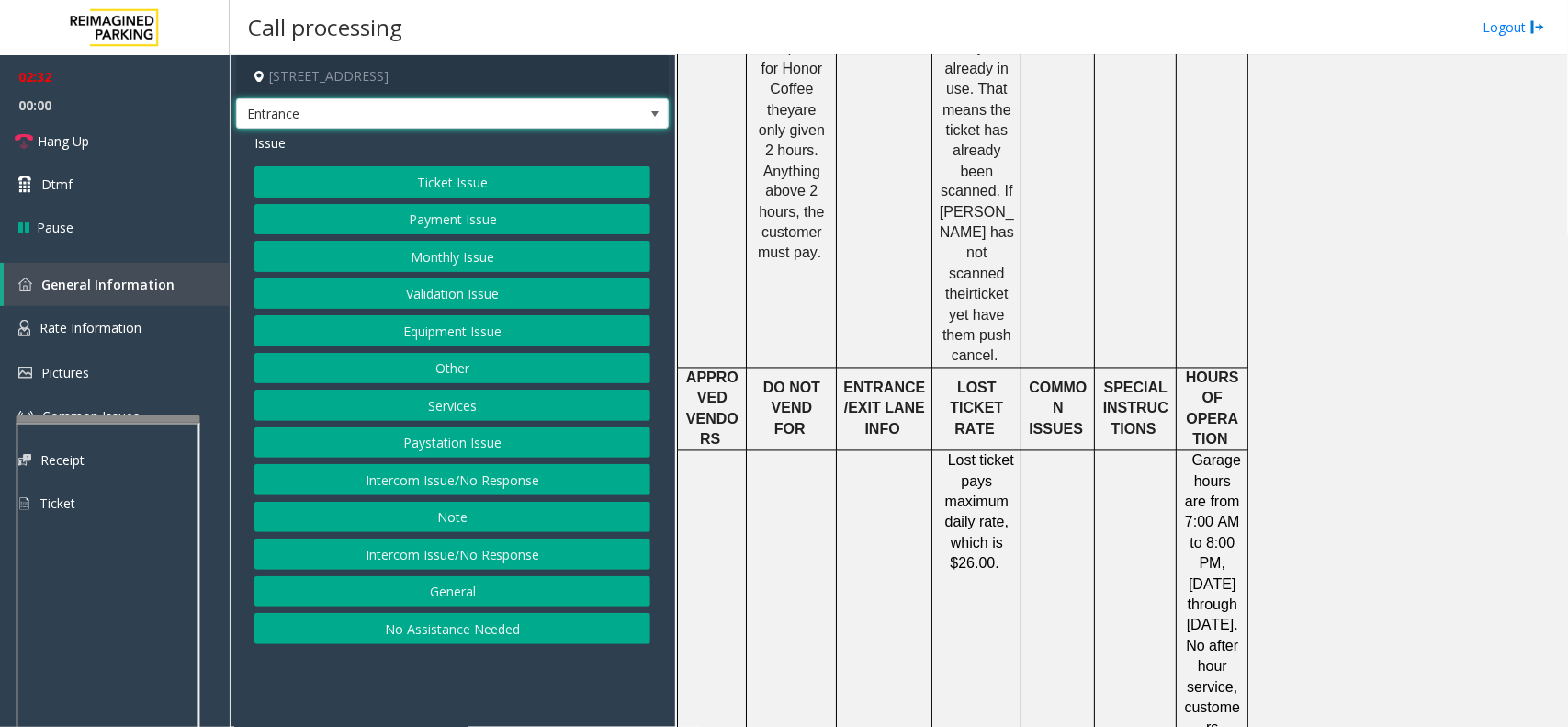
scroll to position [1493, 0]
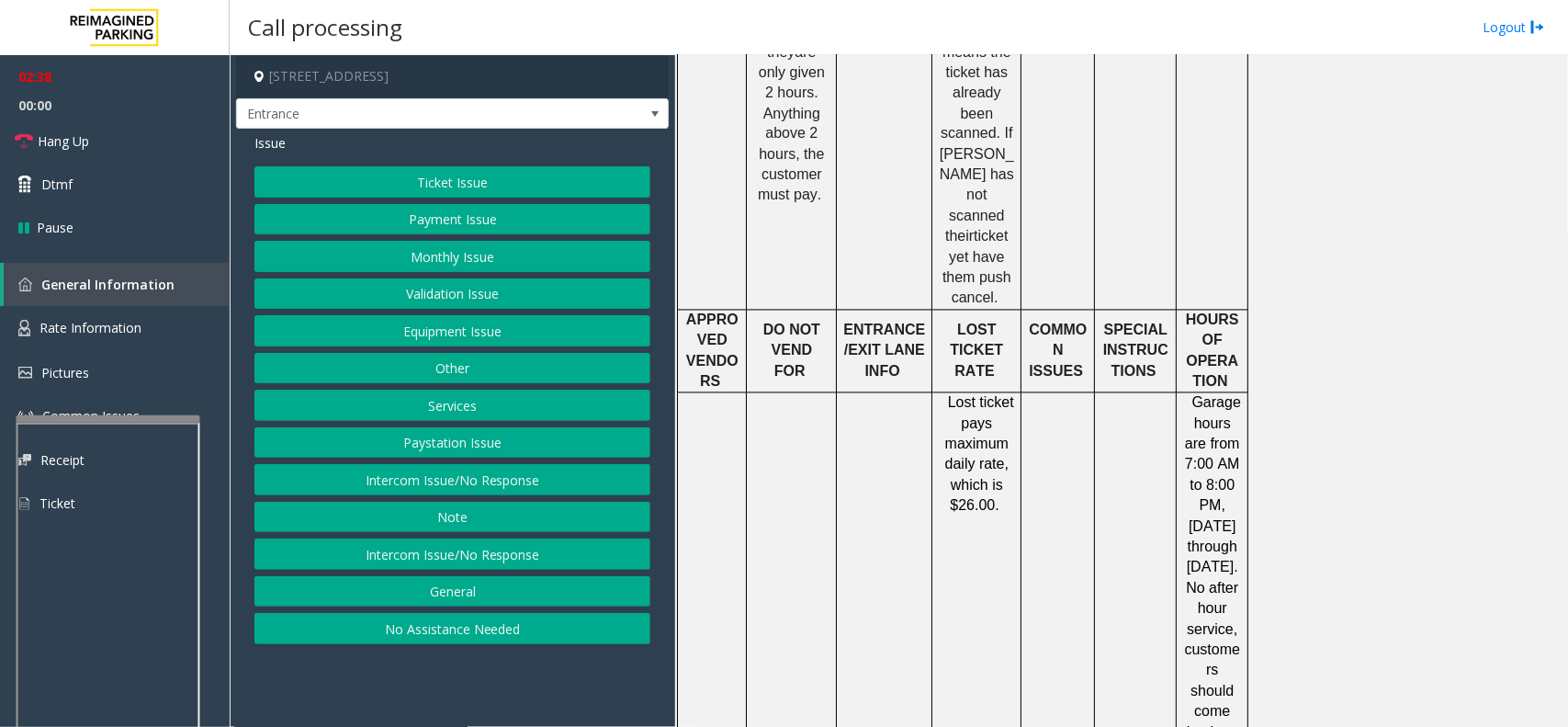
click at [442, 365] on button "Other" at bounding box center [453, 369] width 396 height 31
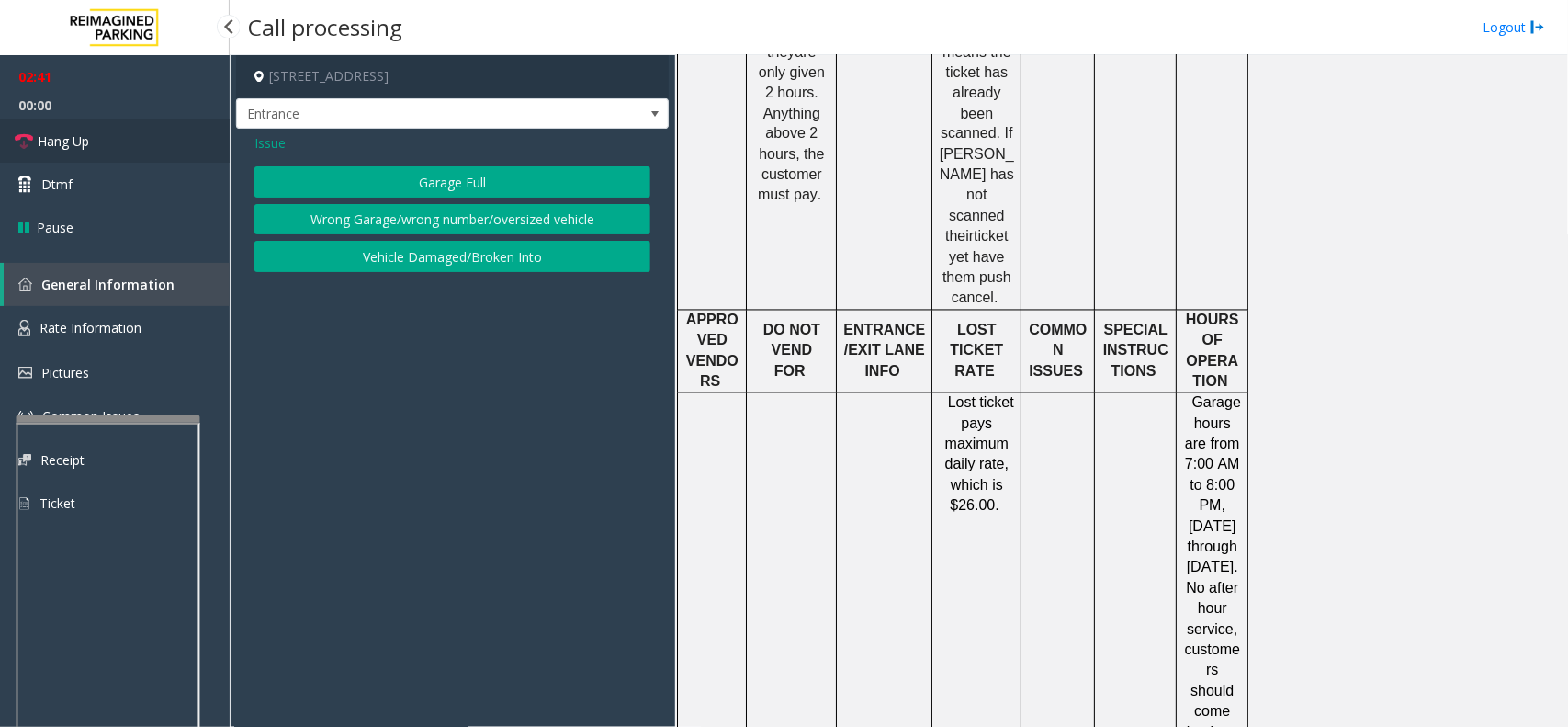
click at [92, 143] on link "Hang Up" at bounding box center [114, 141] width 229 height 43
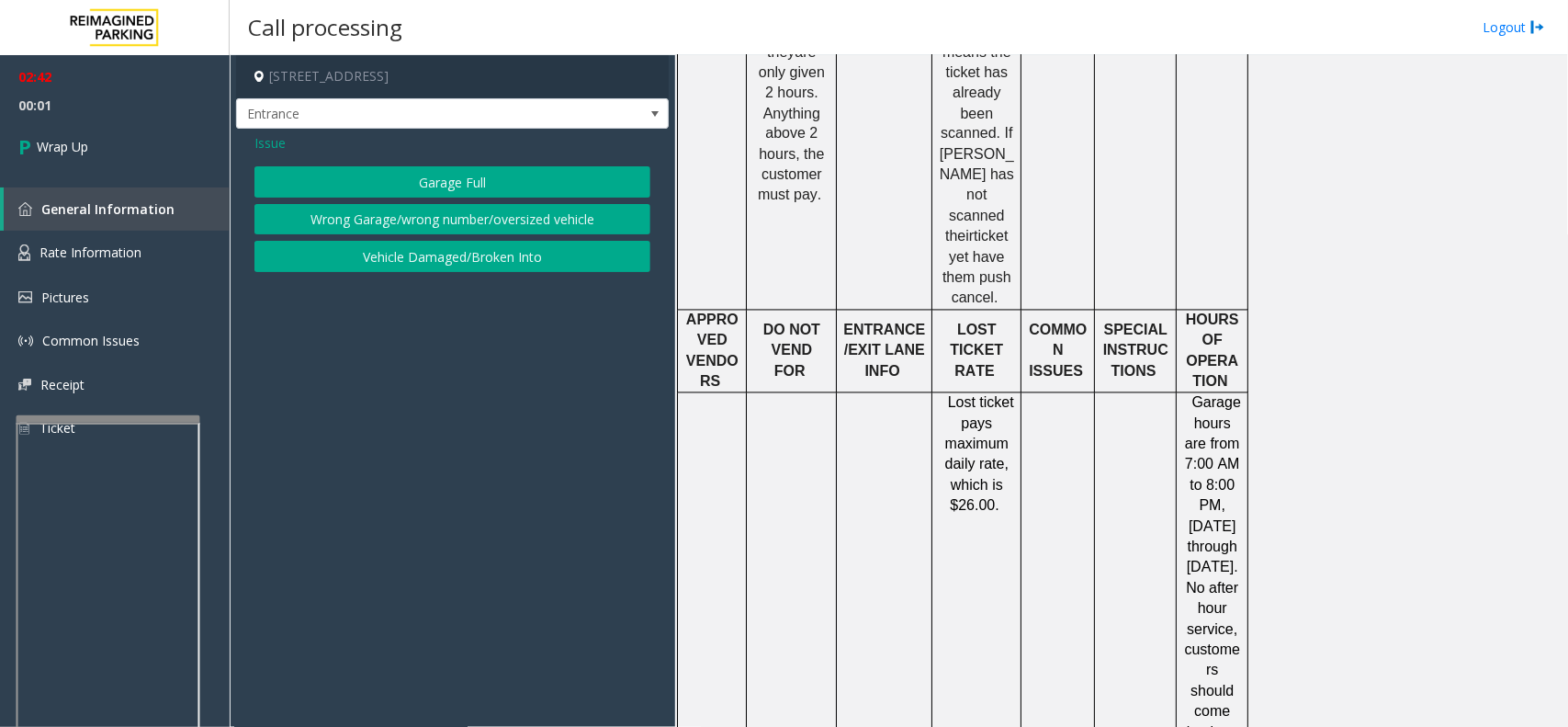
click at [260, 138] on span "Issue" at bounding box center [270, 143] width 31 height 20
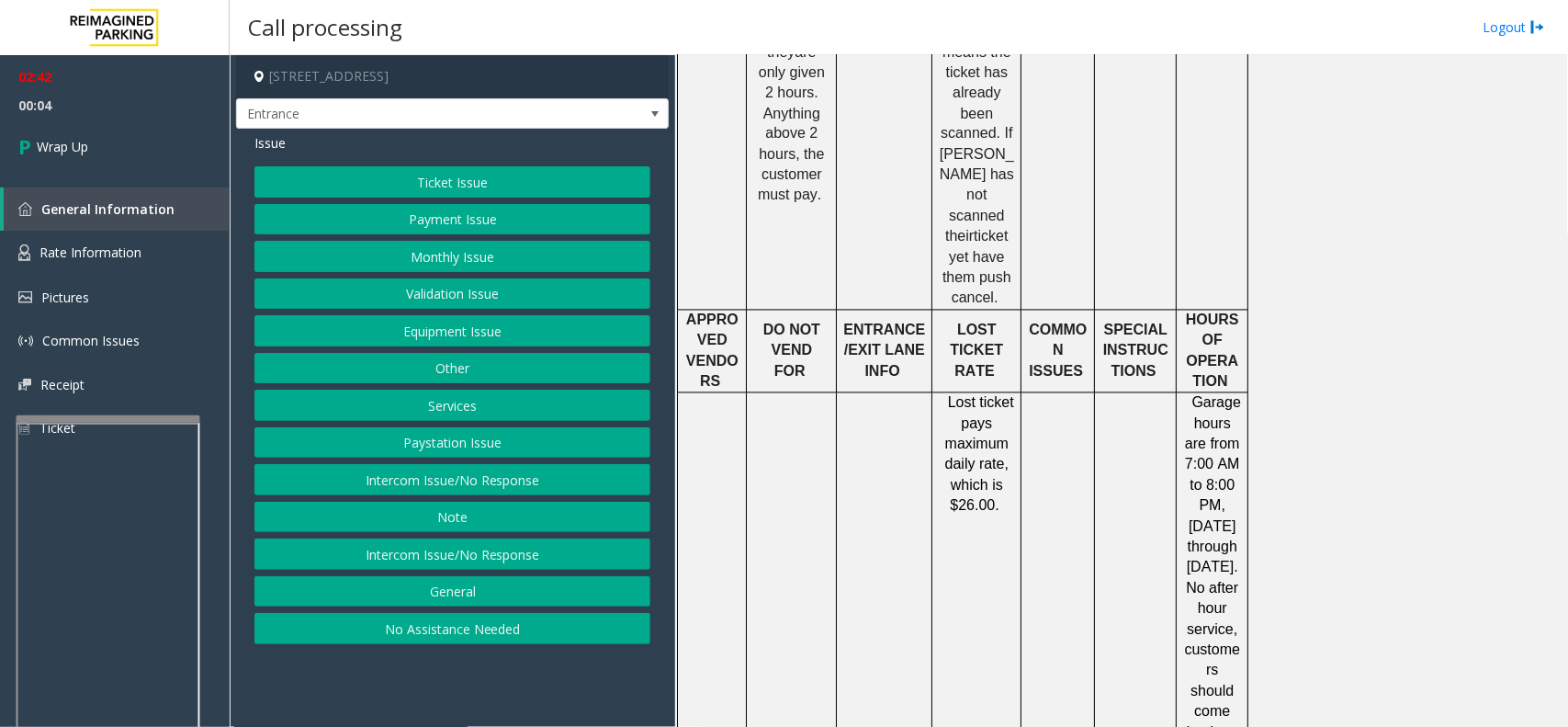
click at [386, 373] on button "Other" at bounding box center [453, 369] width 396 height 31
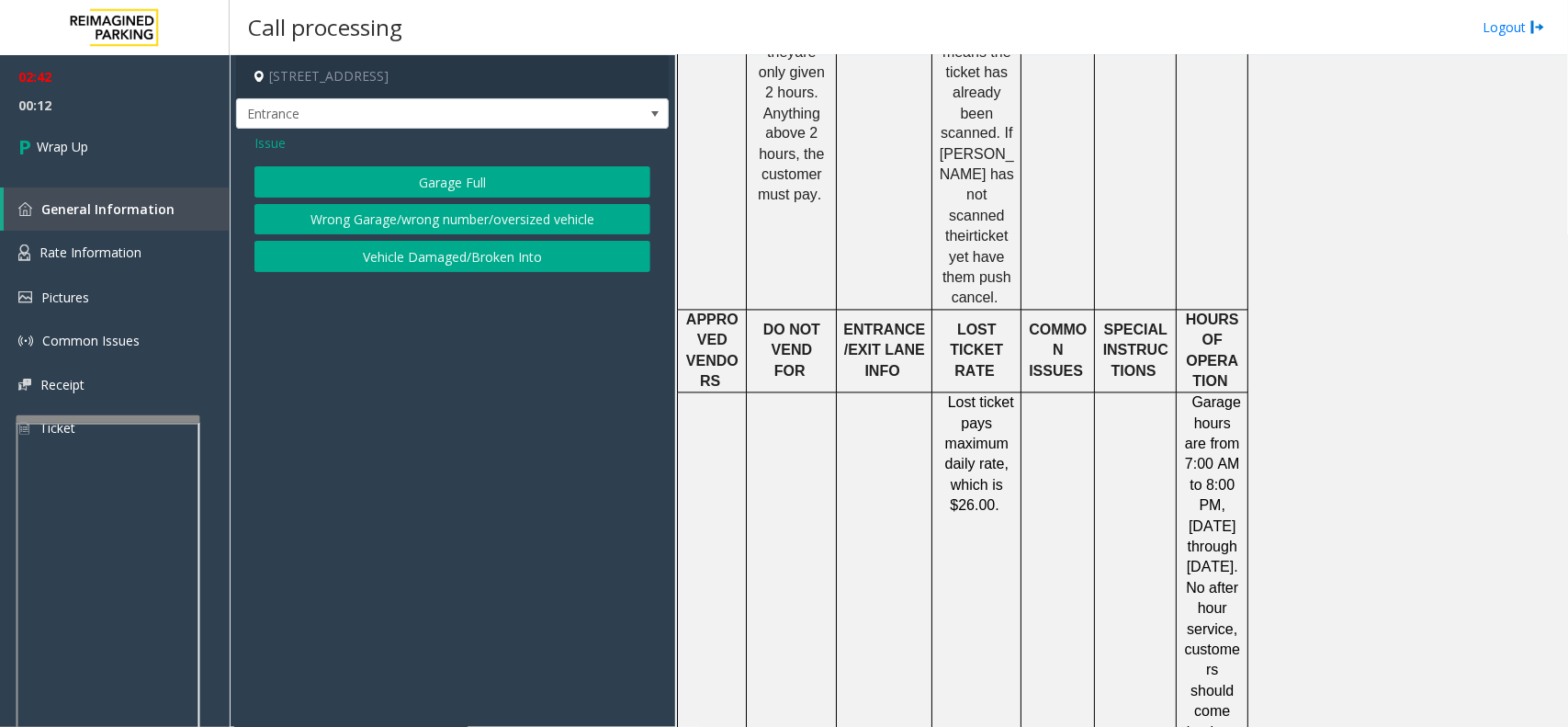
click at [267, 145] on span "Issue" at bounding box center [270, 143] width 31 height 20
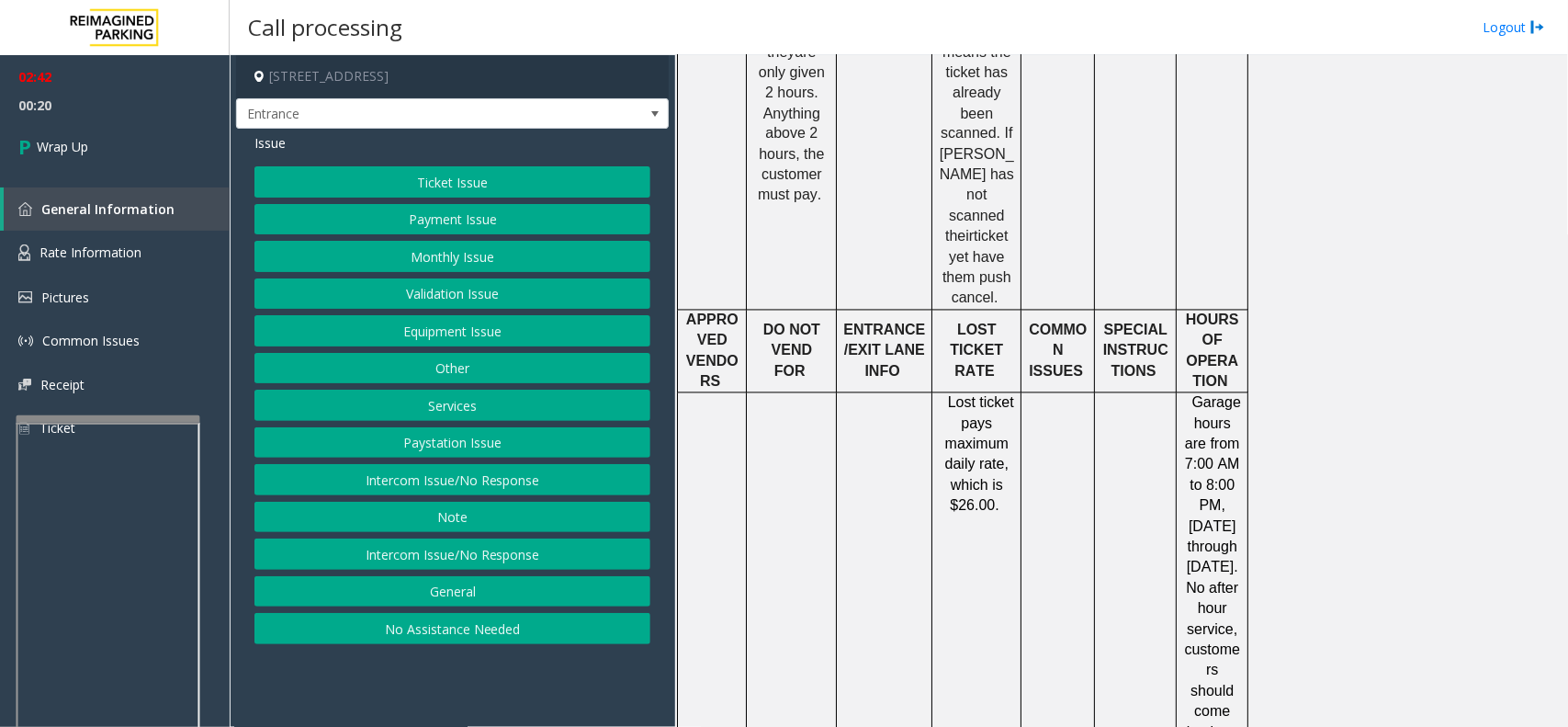
click at [482, 334] on button "Equipment Issue" at bounding box center [453, 331] width 396 height 31
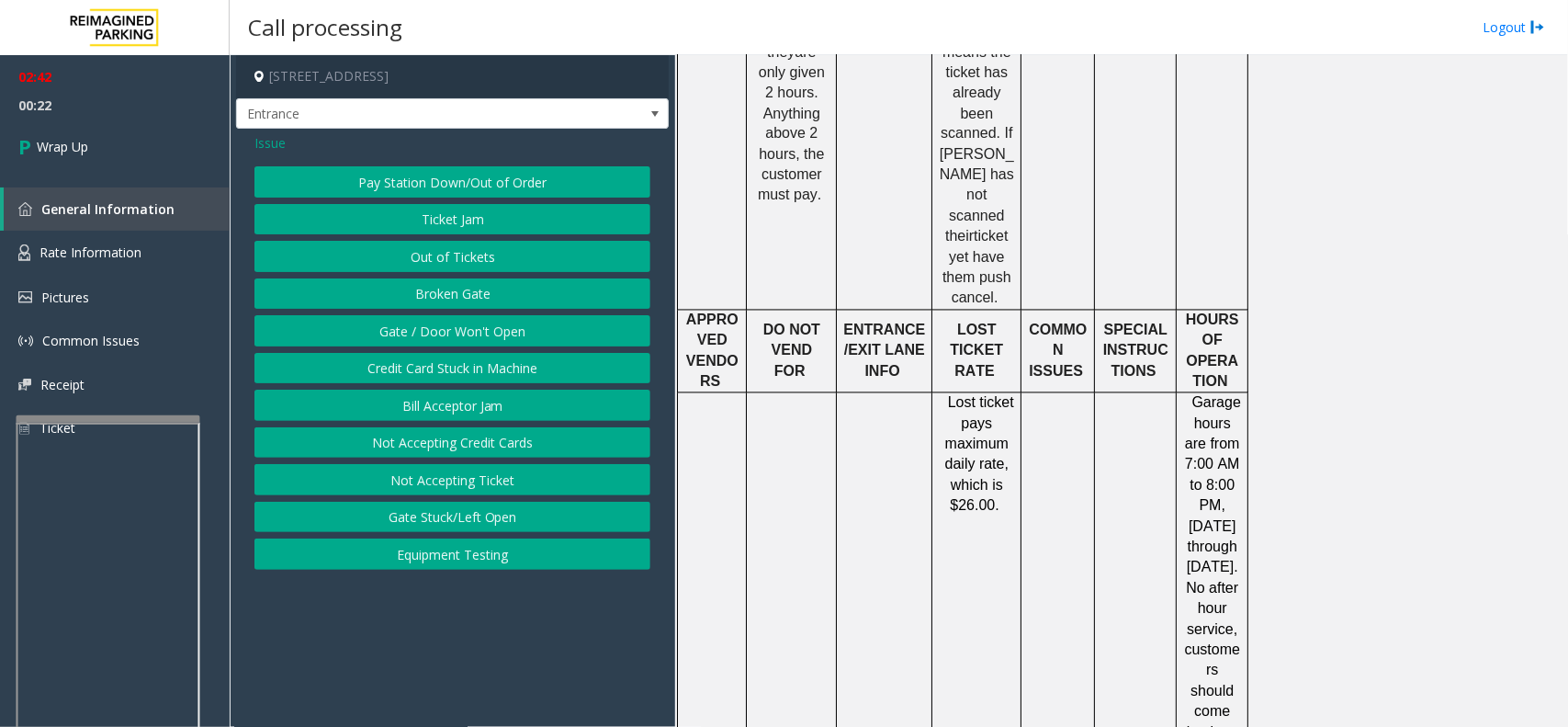
click at [492, 336] on button "Gate / Door Won't Open" at bounding box center [453, 331] width 396 height 31
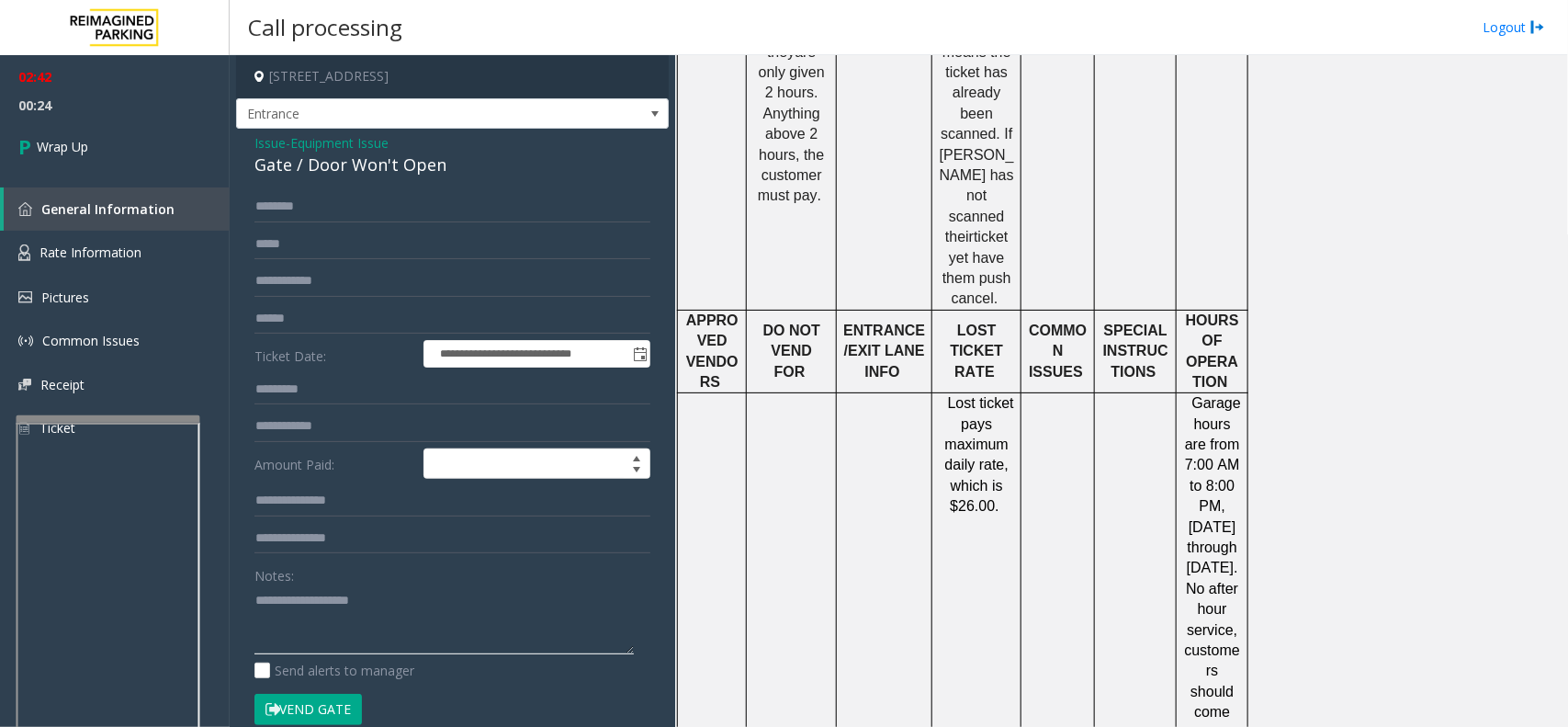
click at [355, 614] on textarea at bounding box center [444, 620] width 380 height 69
type textarea "**********"
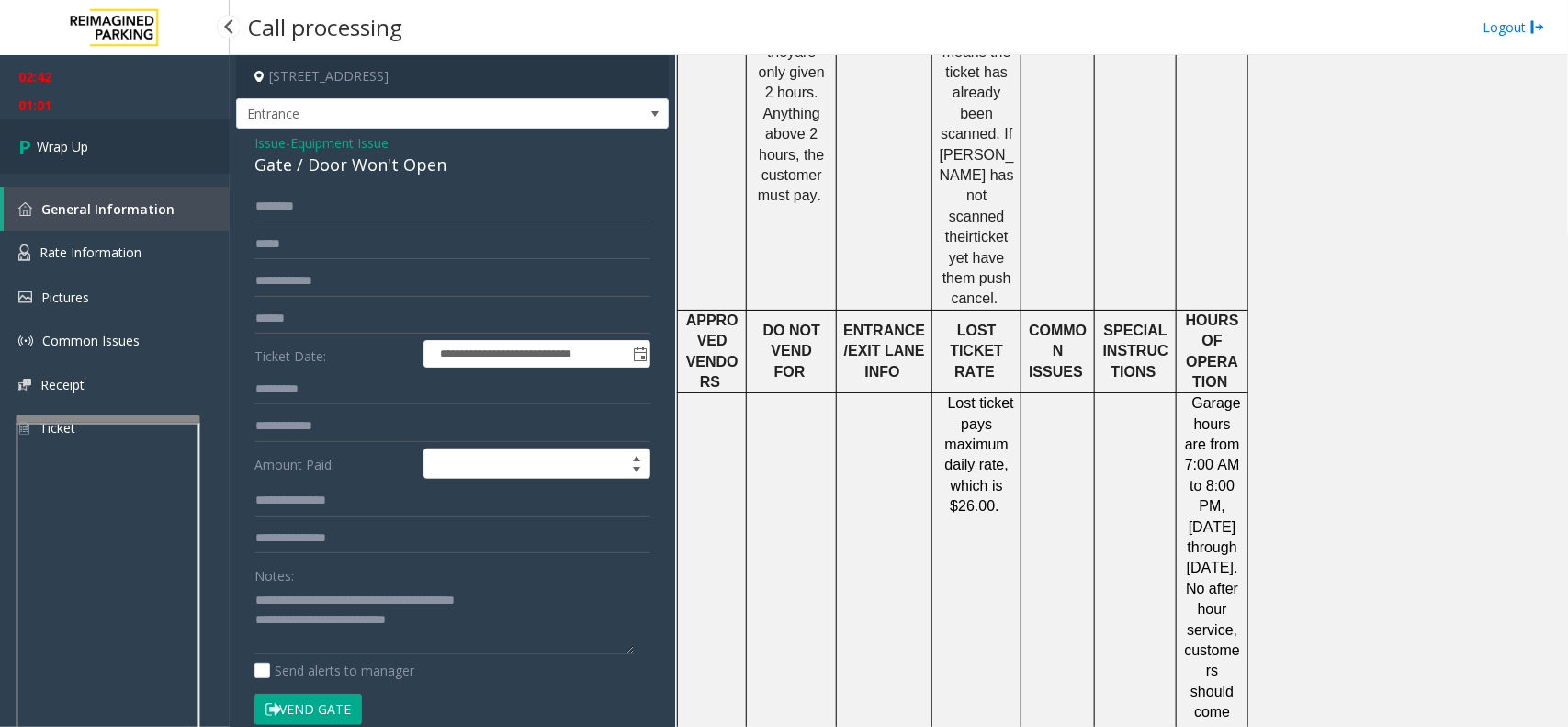
click at [42, 156] on link "Wrap Up" at bounding box center [114, 146] width 229 height 55
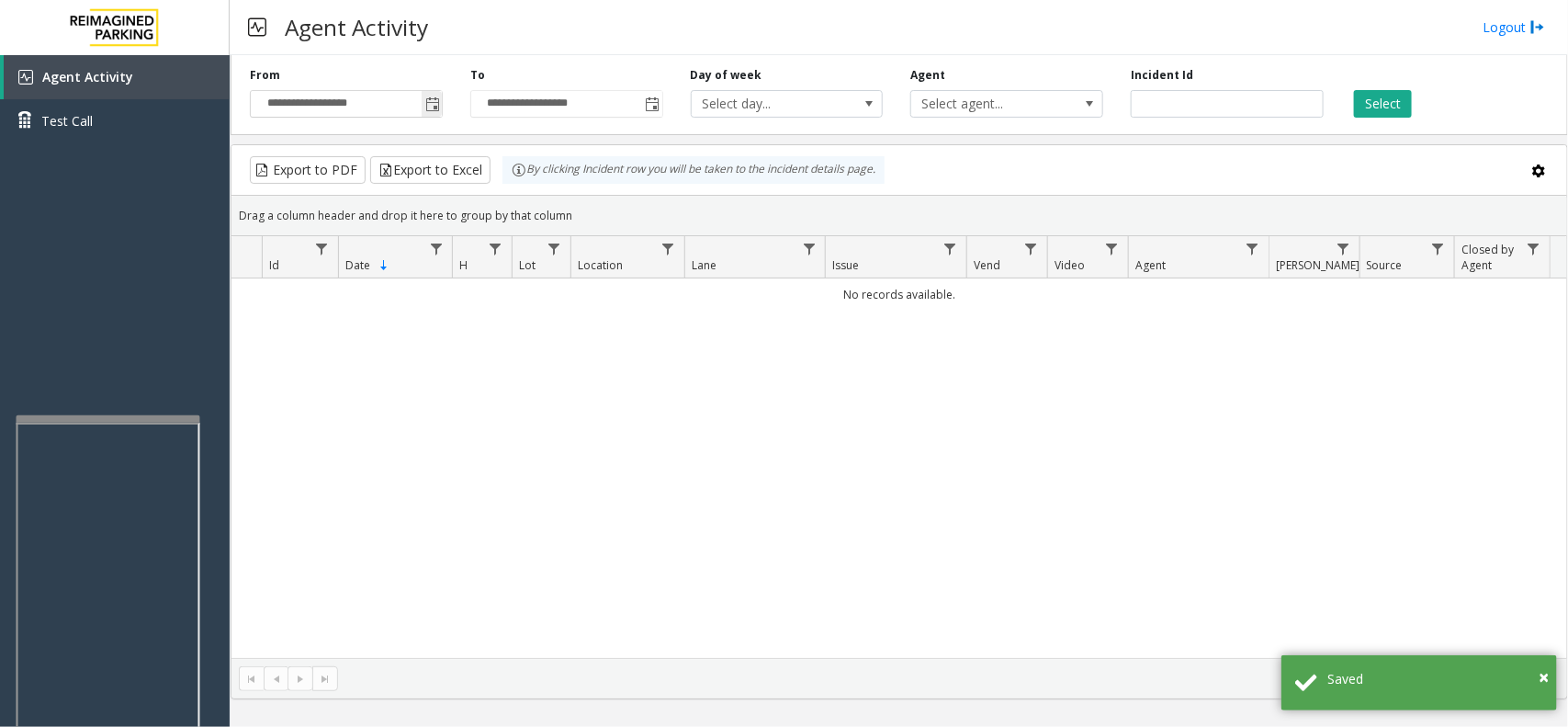
click at [429, 107] on span "Toggle popup" at bounding box center [432, 104] width 15 height 15
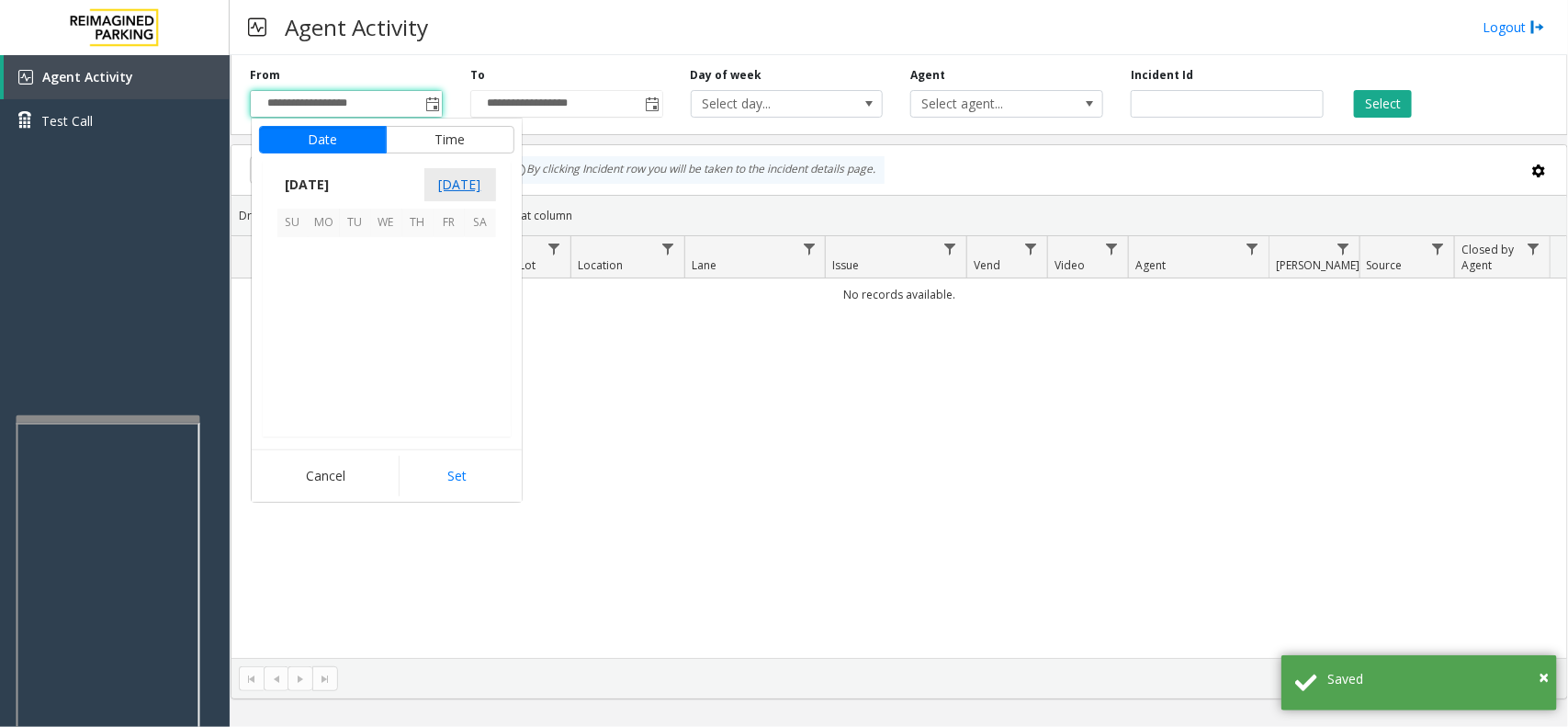
scroll to position [329391, 0]
click at [365, 302] on span "12" at bounding box center [355, 316] width 31 height 31
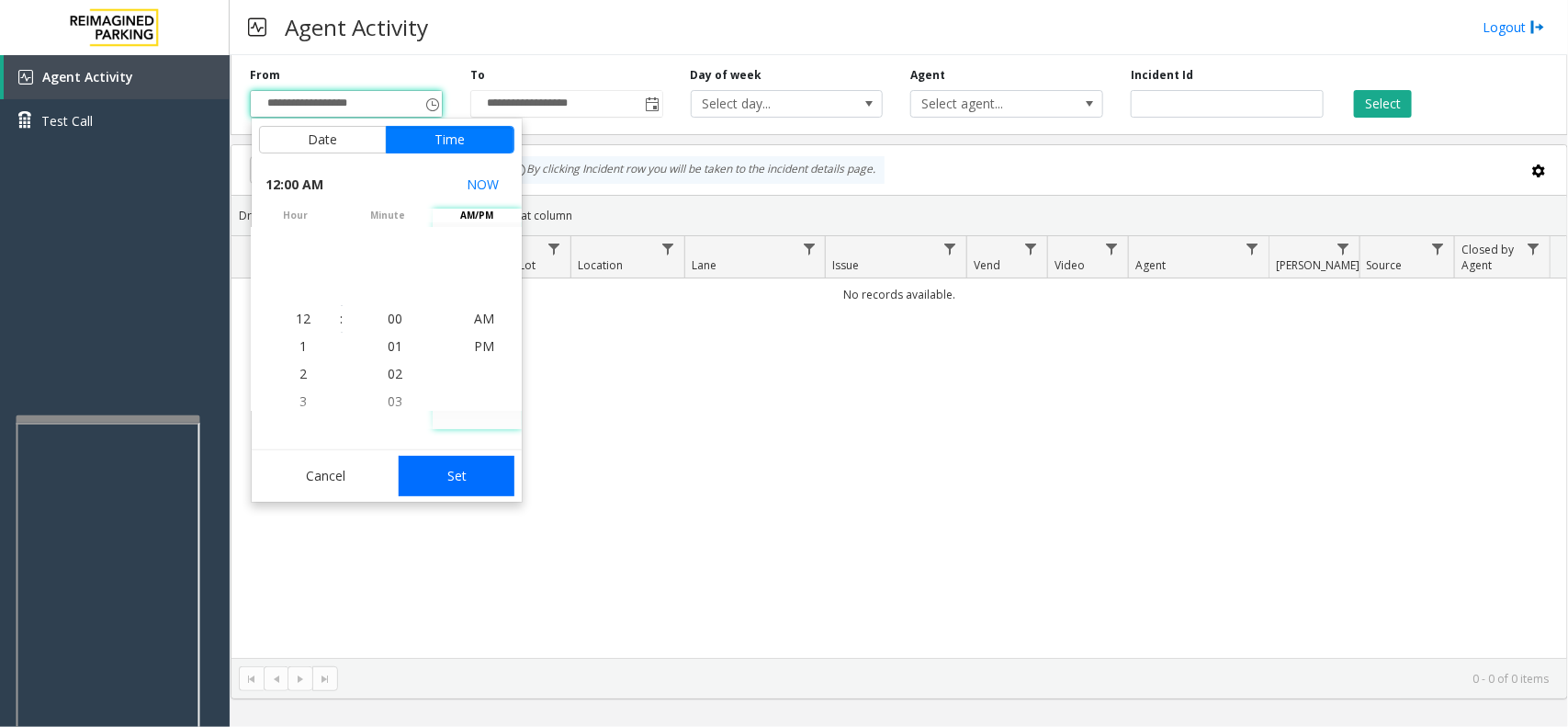
click at [446, 488] on button "Set" at bounding box center [457, 475] width 116 height 40
type input "**********"
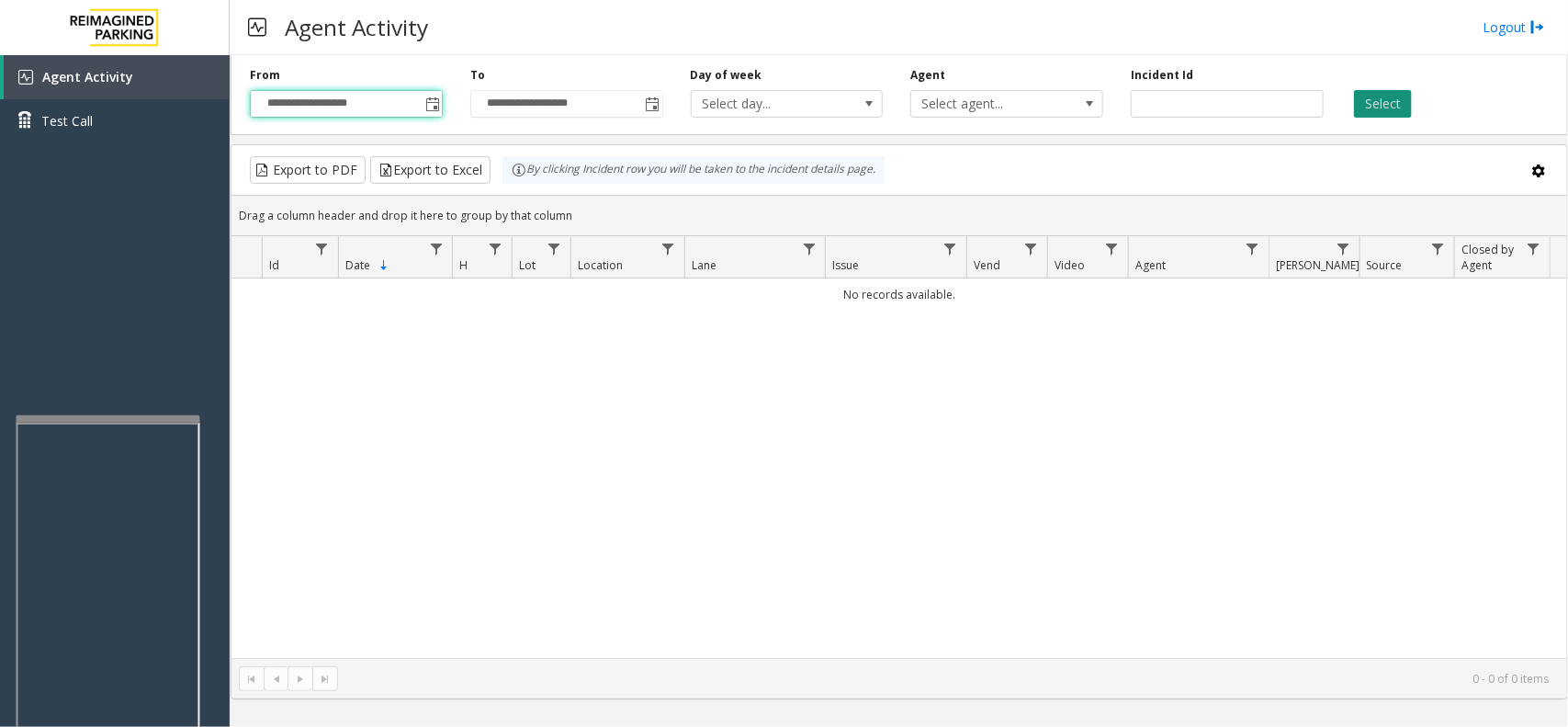
click at [1384, 110] on button "Select" at bounding box center [1383, 103] width 58 height 27
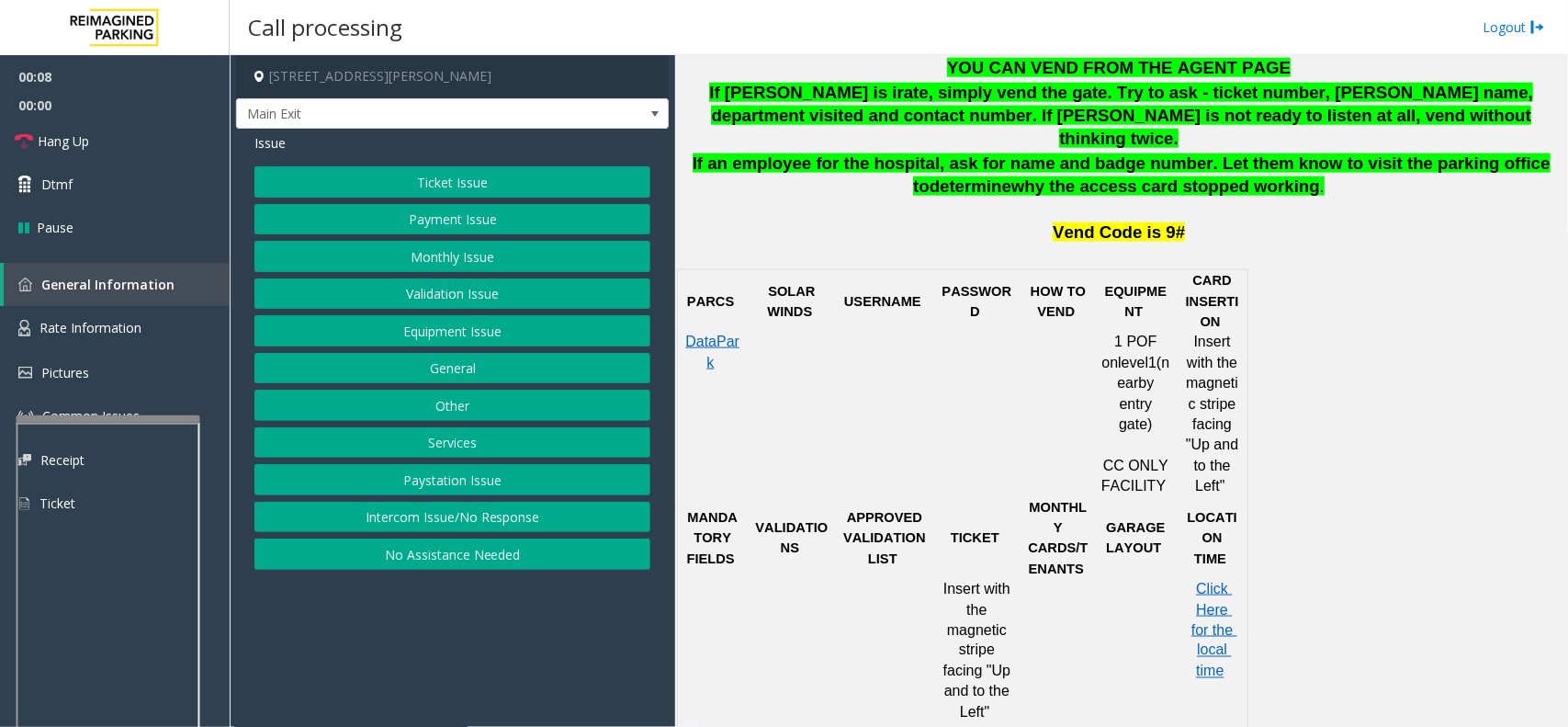
scroll to position [919, 0]
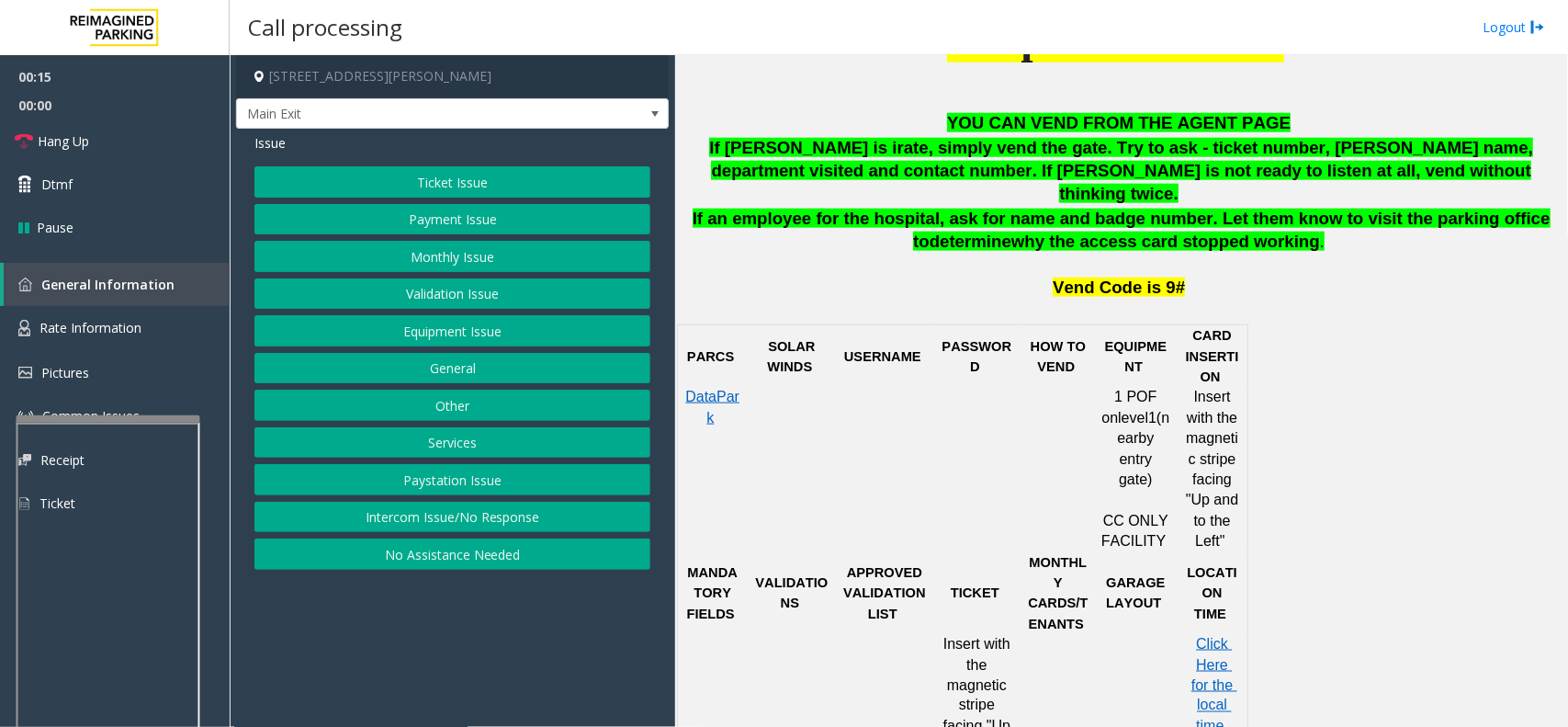
click at [465, 182] on button "Ticket Issue" at bounding box center [453, 182] width 396 height 31
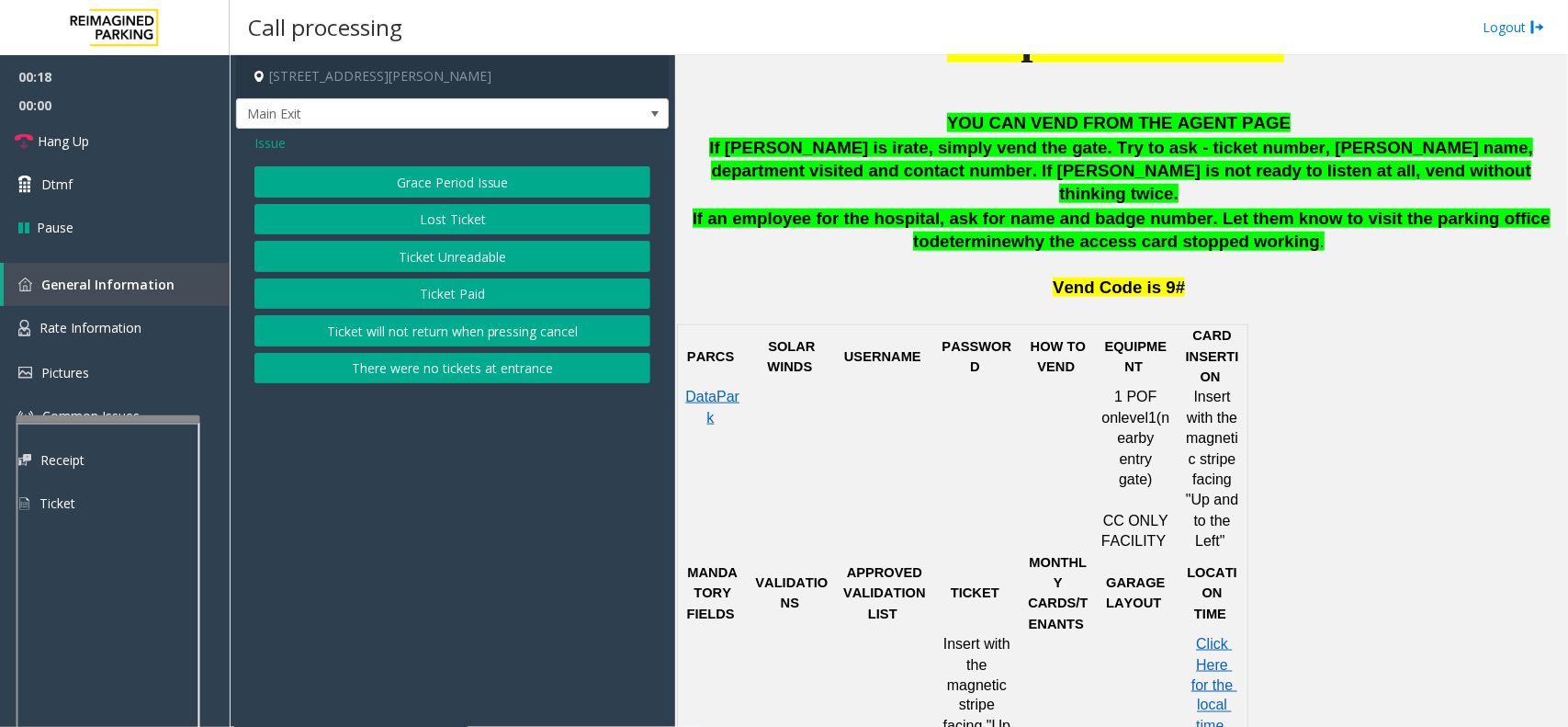
click at [460, 259] on button "Ticket Unreadable" at bounding box center [453, 257] width 396 height 31
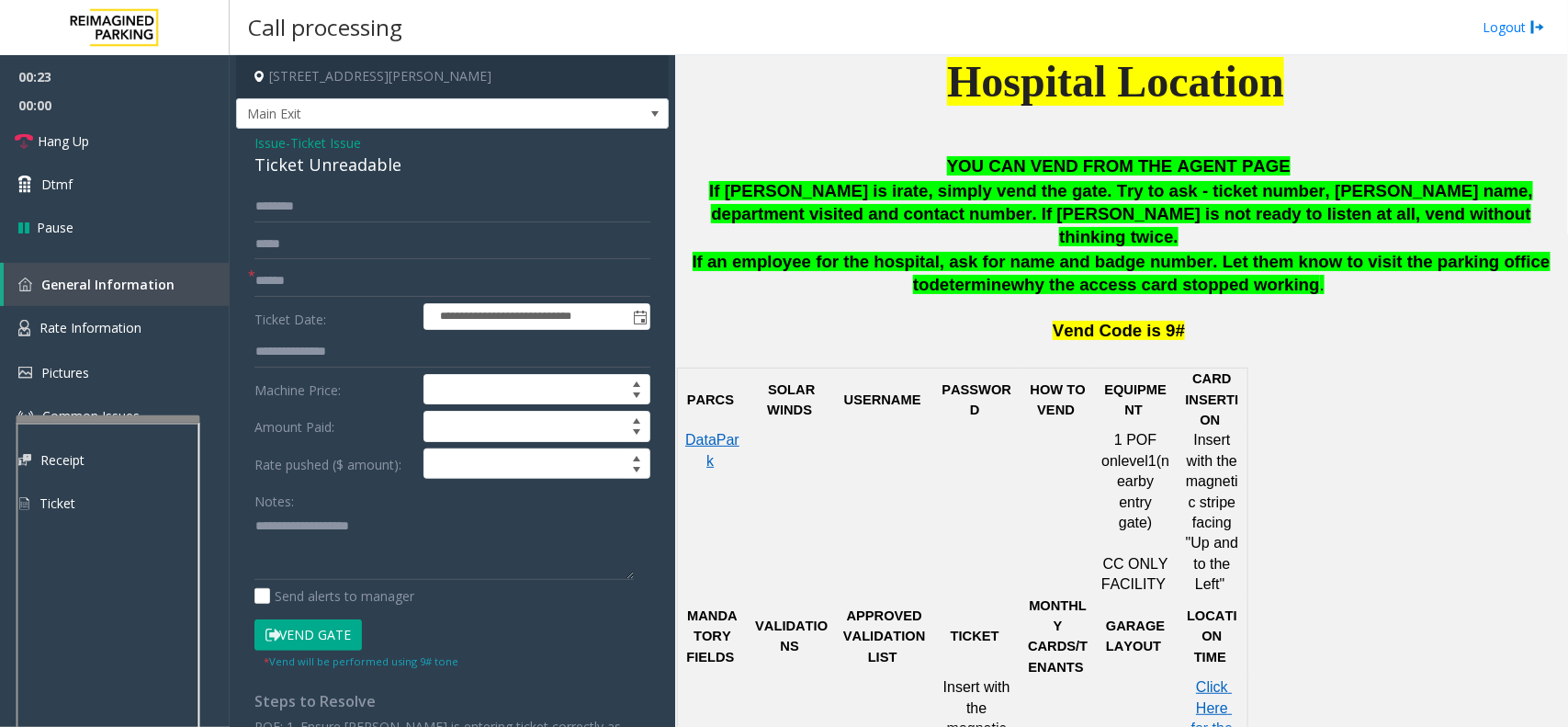
scroll to position [804, 0]
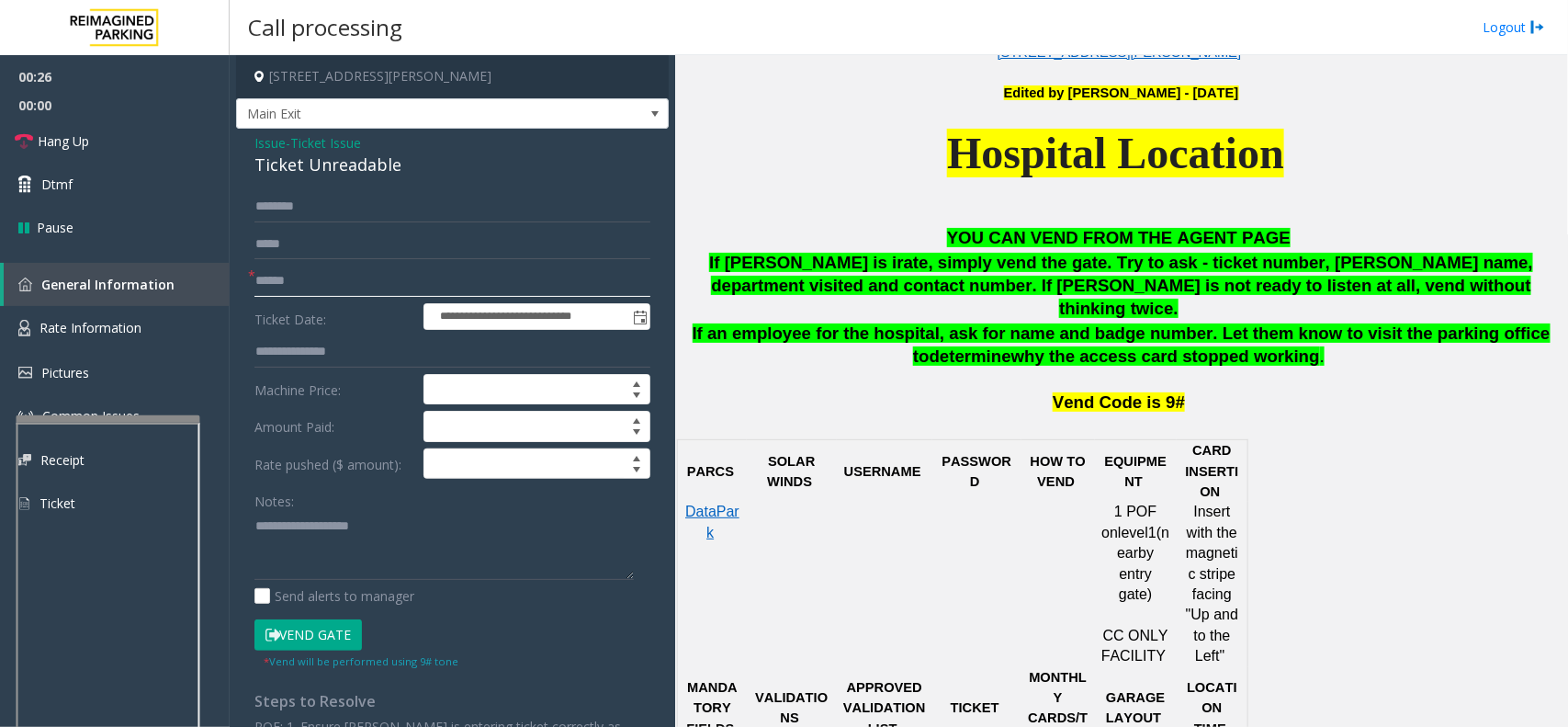
click at [276, 274] on input "text" at bounding box center [453, 281] width 396 height 31
type input "******"
click at [273, 204] on input "text" at bounding box center [453, 207] width 396 height 31
type input "*****"
drag, startPoint x: 254, startPoint y: 143, endPoint x: 404, endPoint y: 171, distance: 152.6
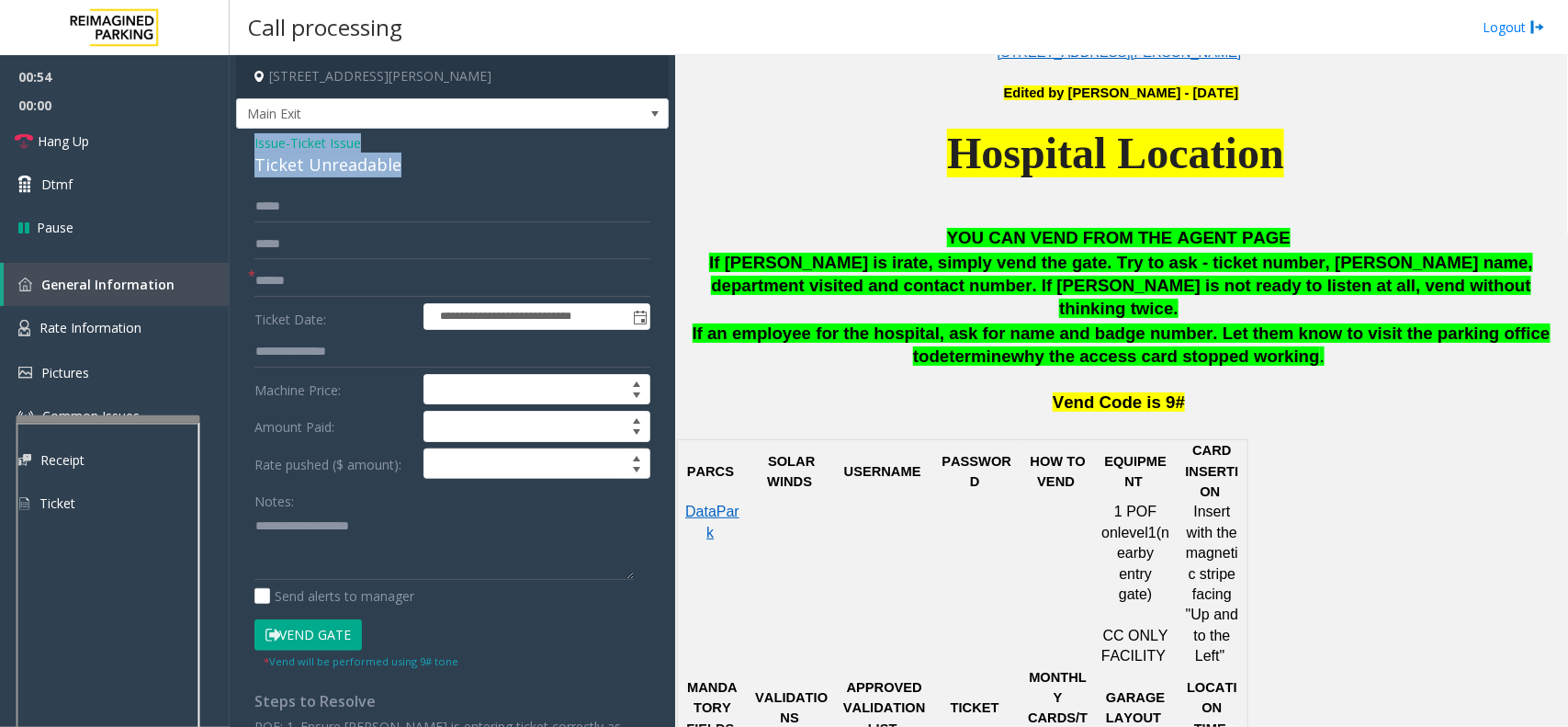
click at [404, 171] on div "Issue - Ticket Issue Ticket Unreadable" at bounding box center [453, 155] width 396 height 44
click at [368, 544] on textarea at bounding box center [444, 545] width 380 height 69
click at [437, 568] on textarea at bounding box center [444, 545] width 380 height 69
click at [276, 641] on icon at bounding box center [272, 634] width 15 height 13
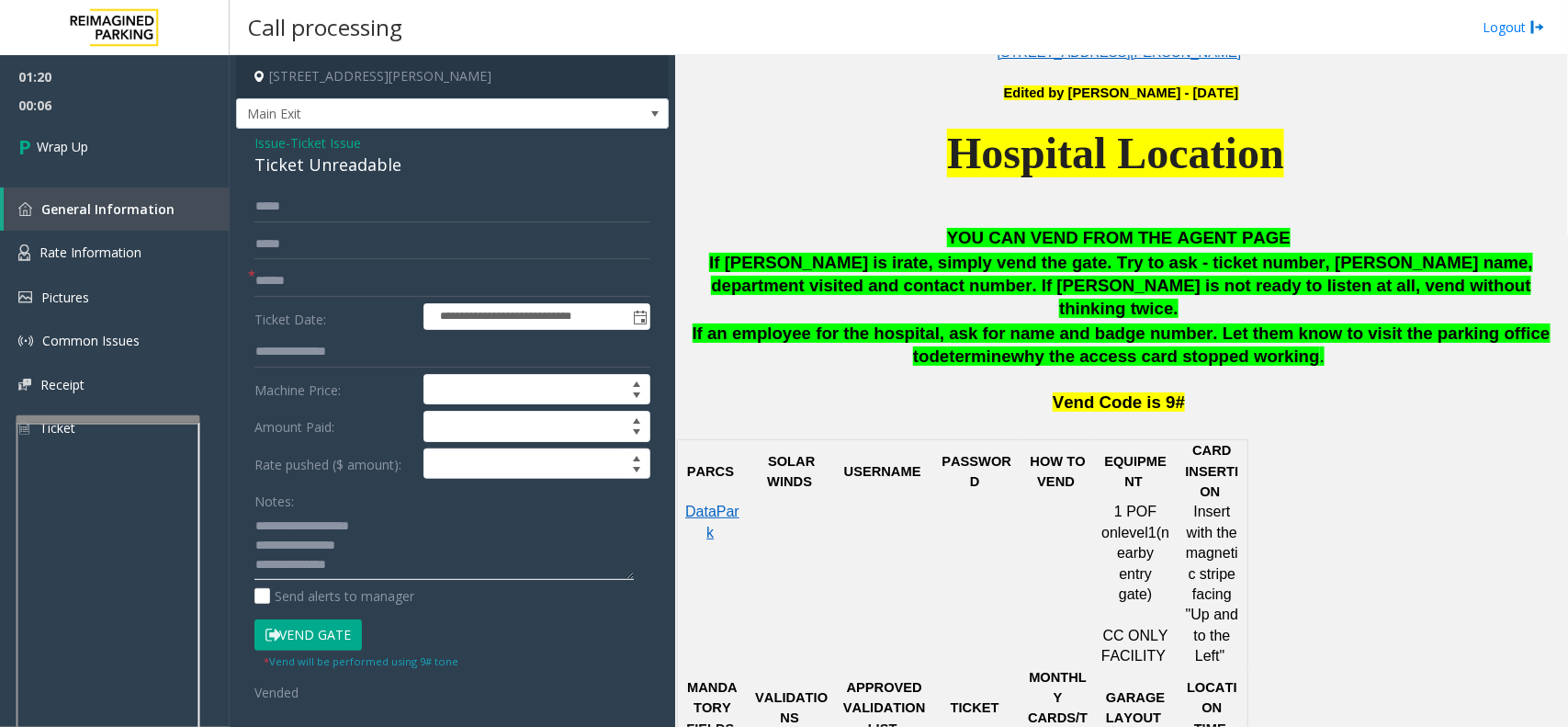
click at [366, 553] on textarea at bounding box center [444, 545] width 380 height 69
type textarea "**********"
click at [113, 164] on link "Wrap Up" at bounding box center [114, 146] width 229 height 55
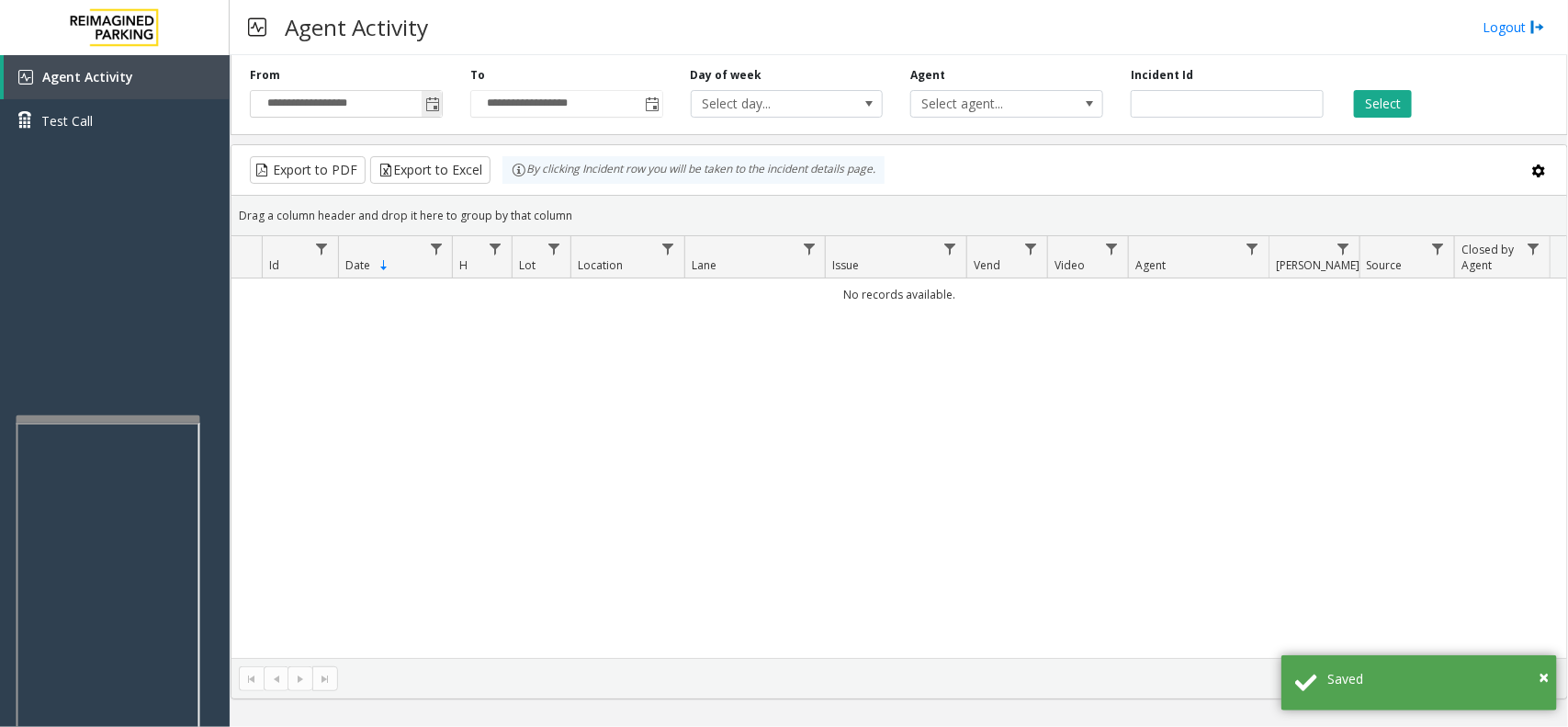
click at [422, 105] on span "Toggle popup" at bounding box center [431, 103] width 20 height 29
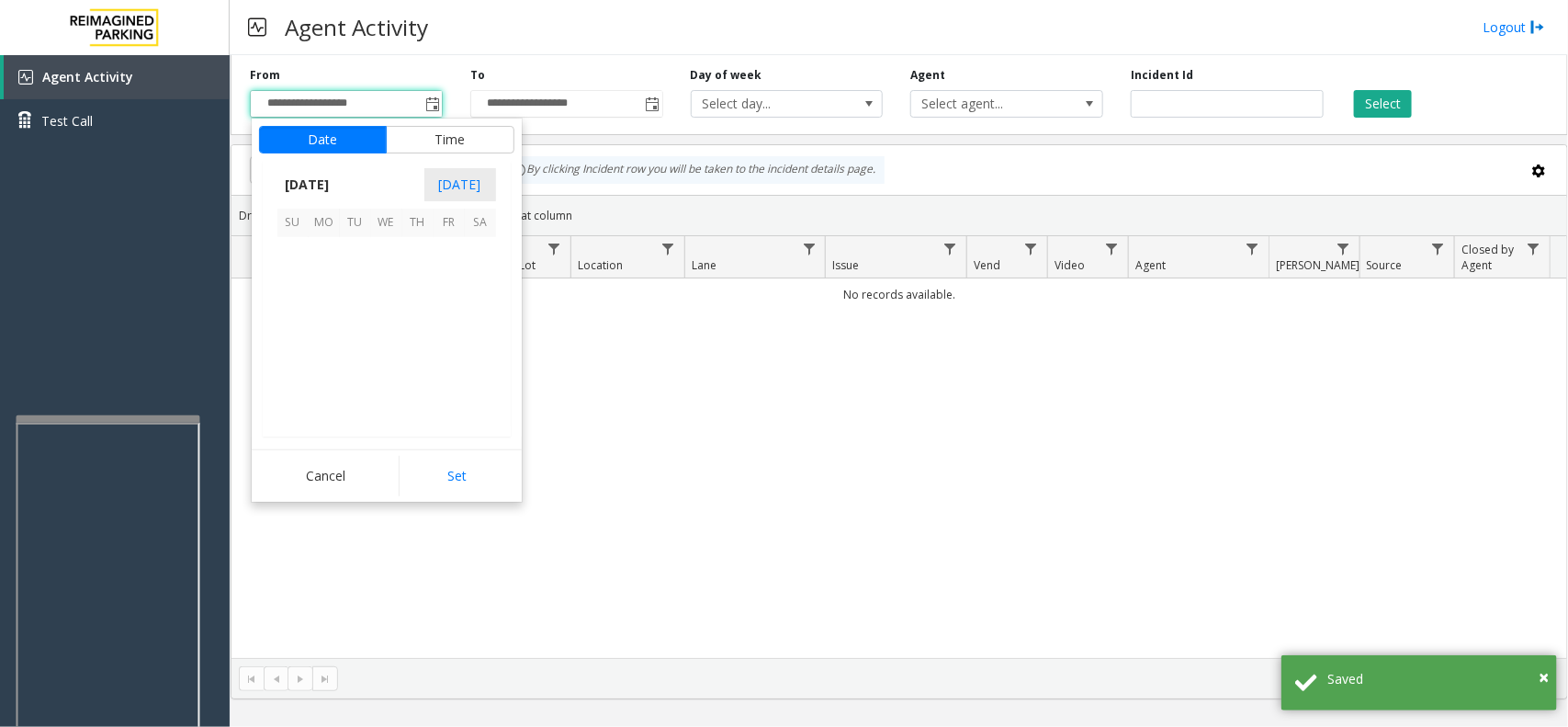
scroll to position [329391, 0]
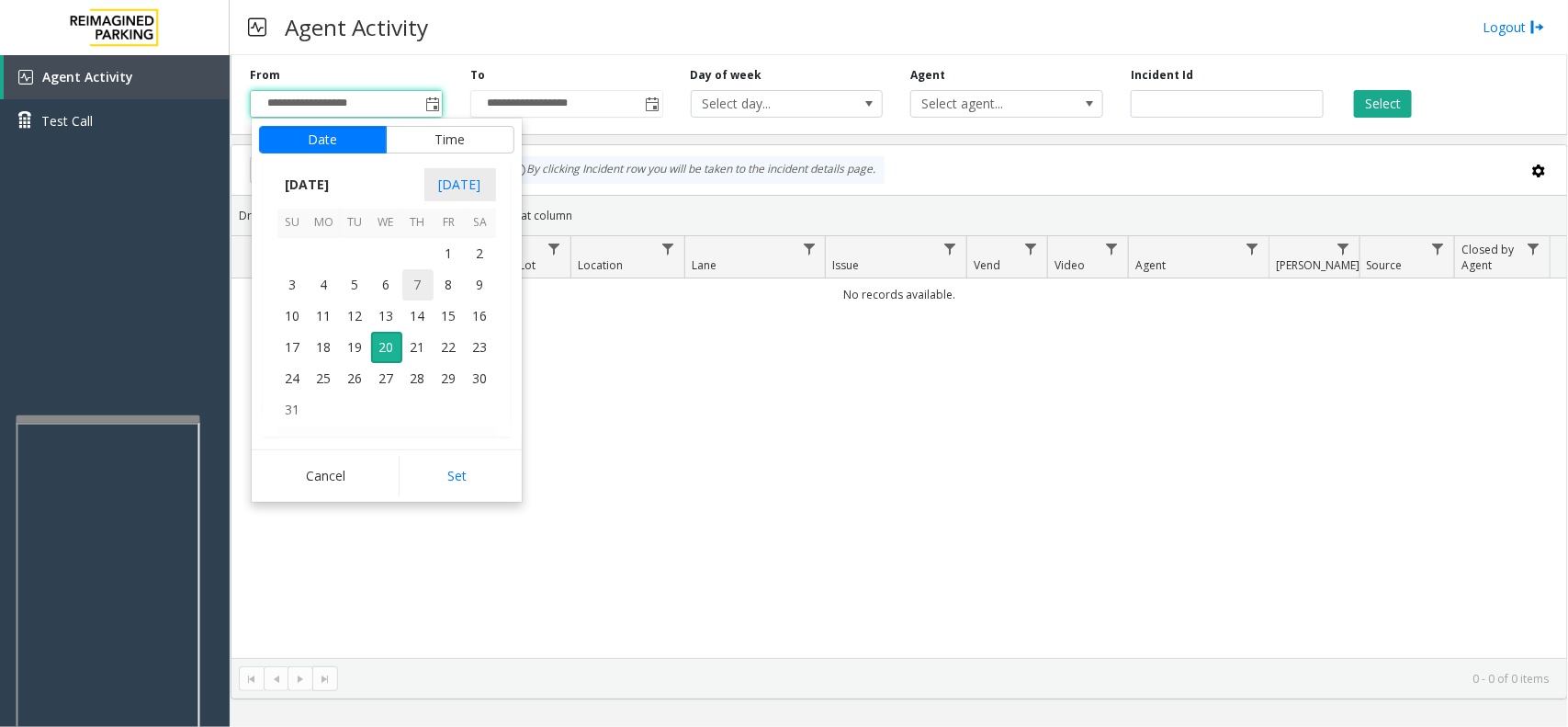
click at [406, 281] on span "7" at bounding box center [418, 285] width 31 height 31
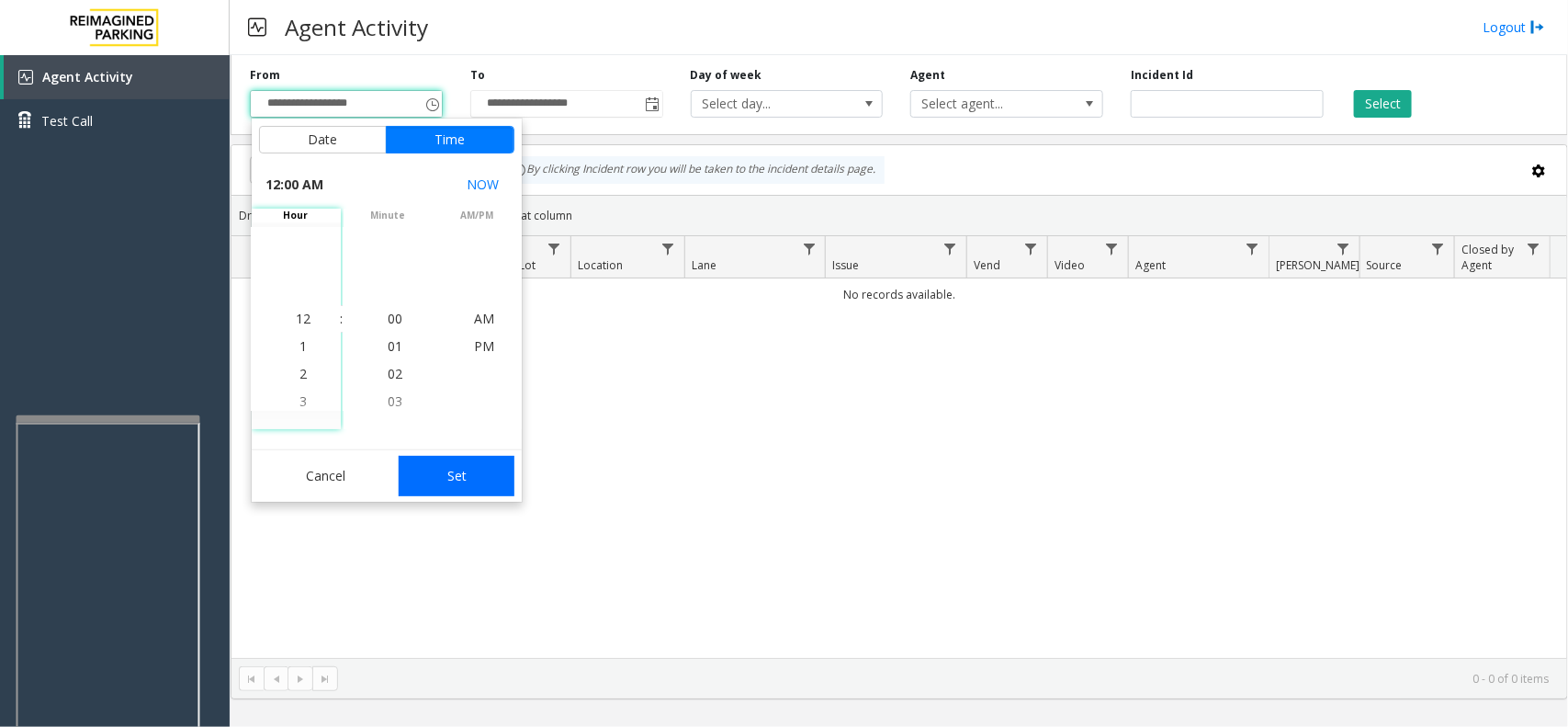
click at [479, 479] on button "Set" at bounding box center [457, 475] width 116 height 40
type input "**********"
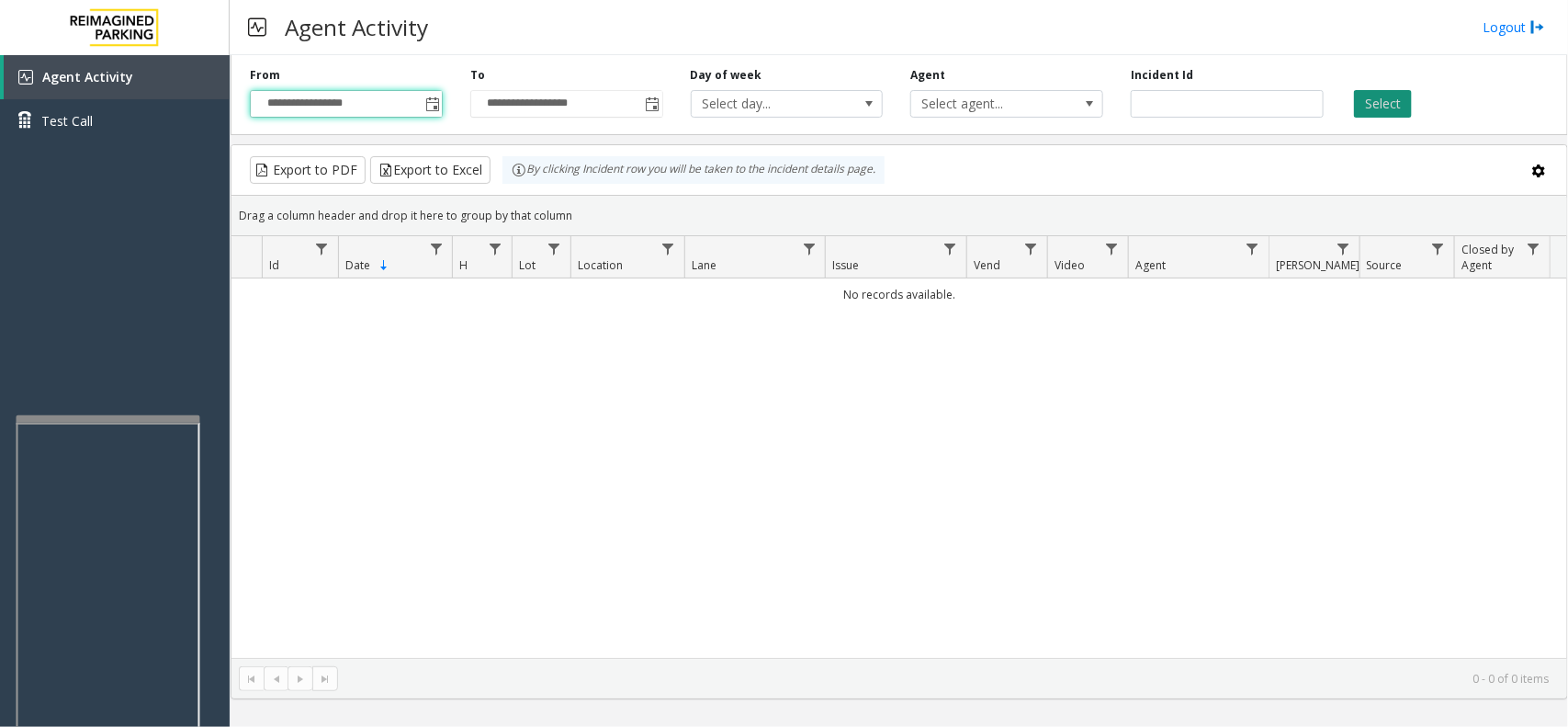
click at [1365, 113] on button "Select" at bounding box center [1383, 103] width 58 height 27
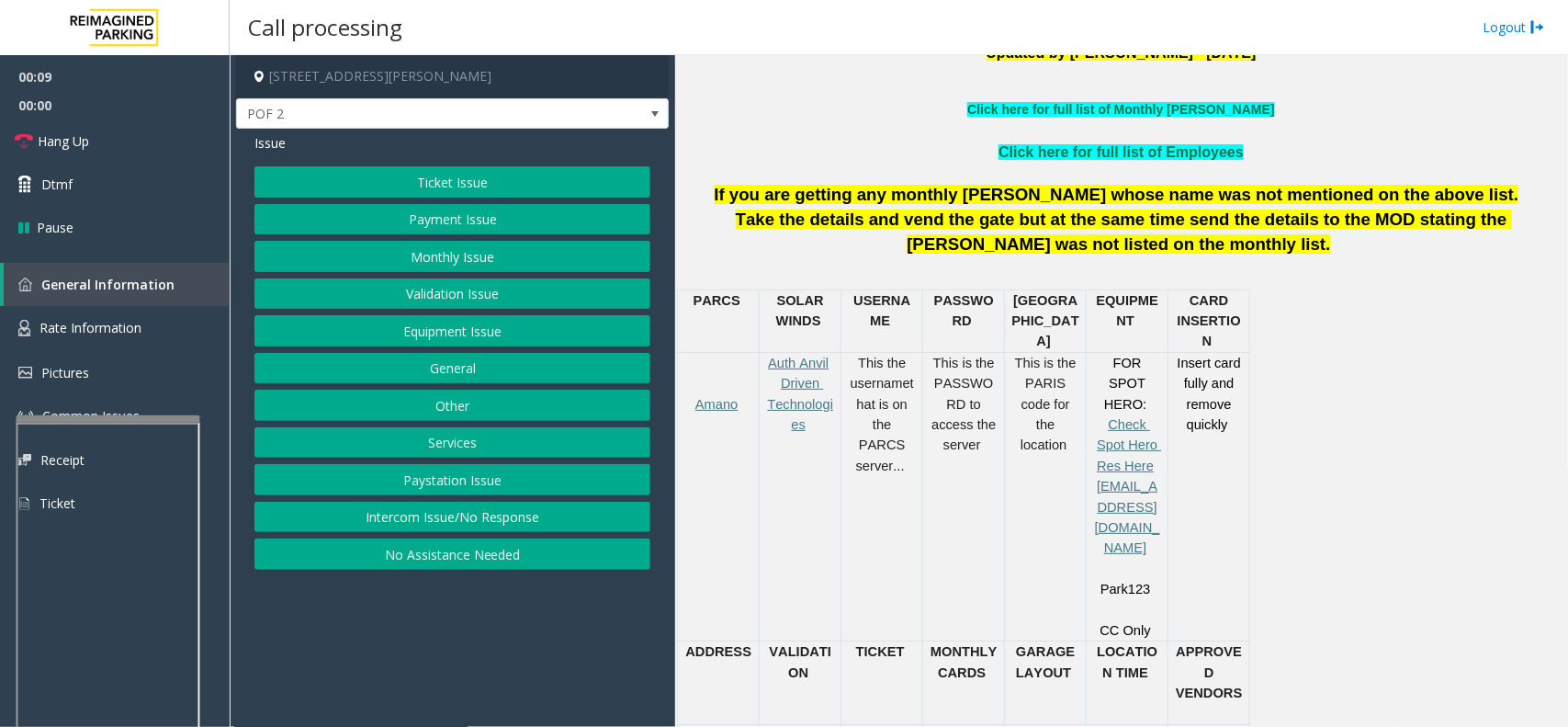
scroll to position [689, 0]
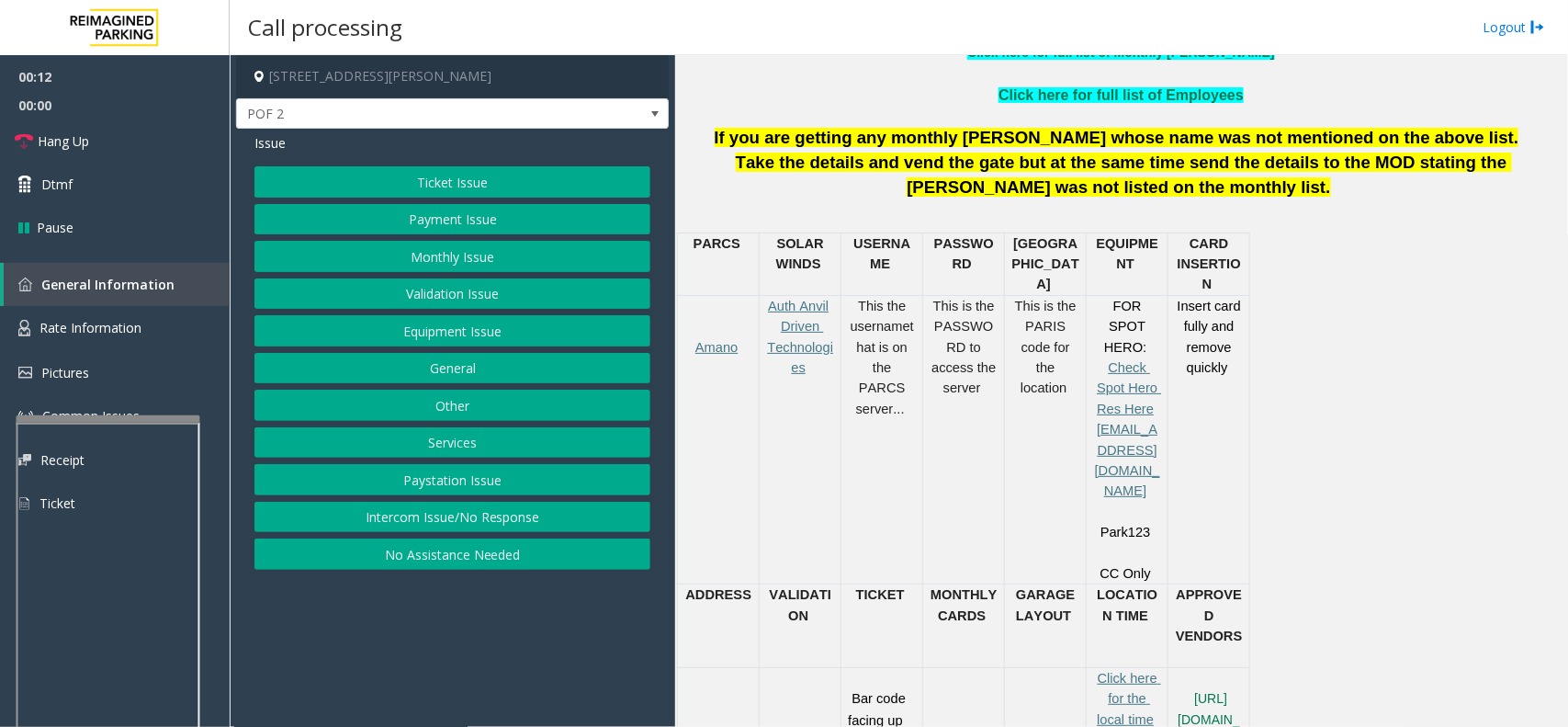
drag, startPoint x: 448, startPoint y: 521, endPoint x: 460, endPoint y: 515, distance: 13.4
click at [448, 521] on button "Intercom Issue/No Response" at bounding box center [453, 517] width 396 height 31
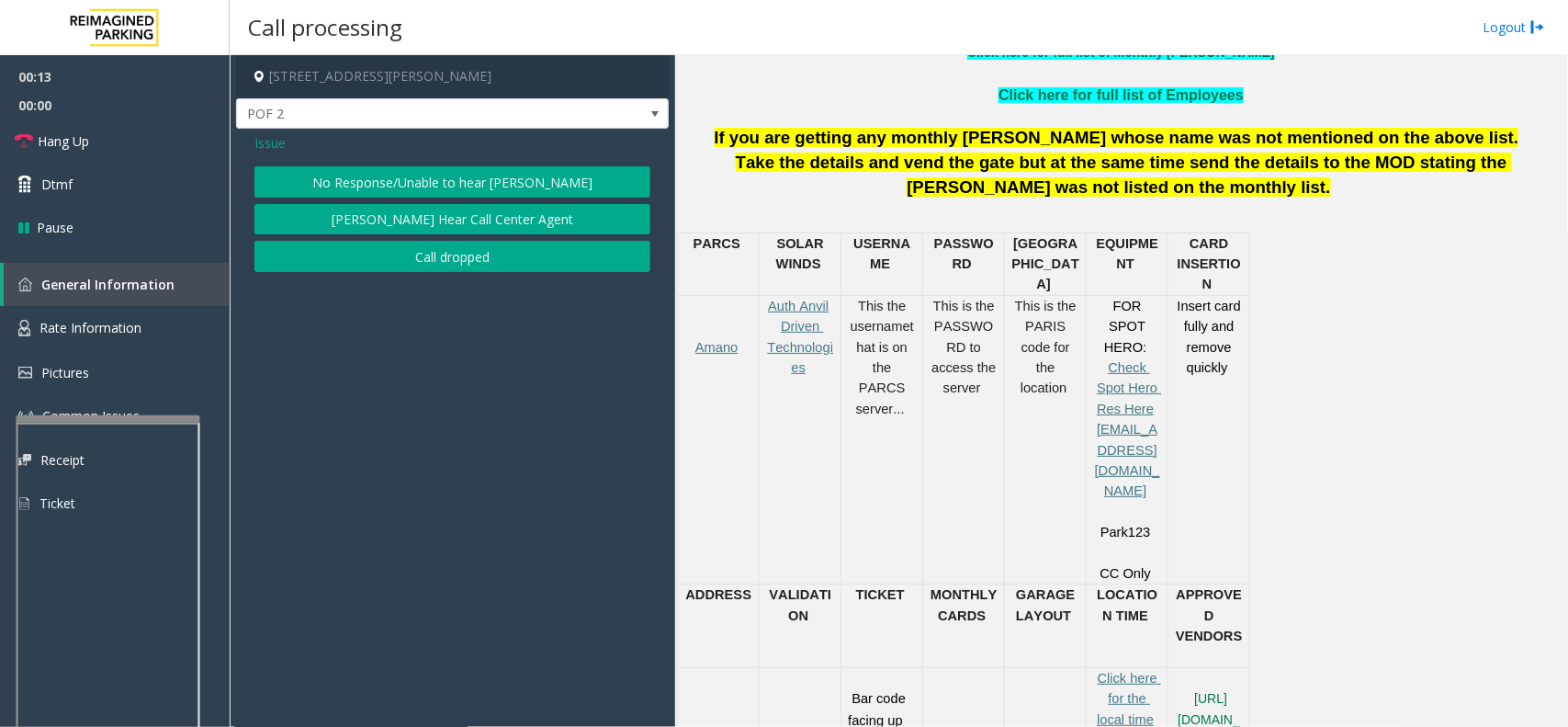
click at [508, 186] on button "No Response/Unable to hear [PERSON_NAME]" at bounding box center [453, 182] width 396 height 31
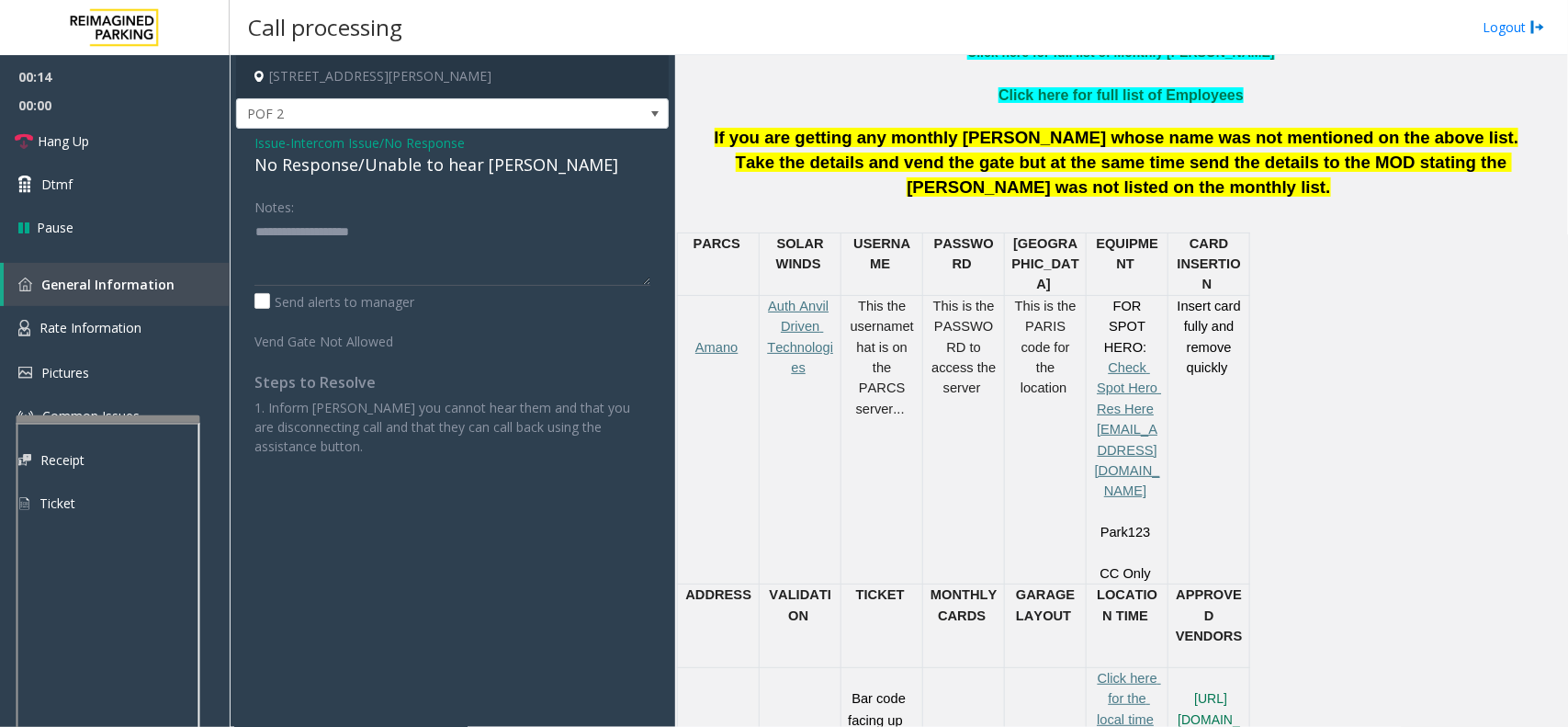
click at [432, 159] on div "No Response/Unable to hear [PERSON_NAME]" at bounding box center [453, 164] width 396 height 24
click at [432, 161] on div "No Response/Unable to hear [PERSON_NAME]" at bounding box center [453, 164] width 396 height 24
click at [432, 162] on div "No Response/Unable to hear [PERSON_NAME]" at bounding box center [453, 164] width 396 height 24
click at [515, 259] on textarea at bounding box center [453, 251] width 396 height 69
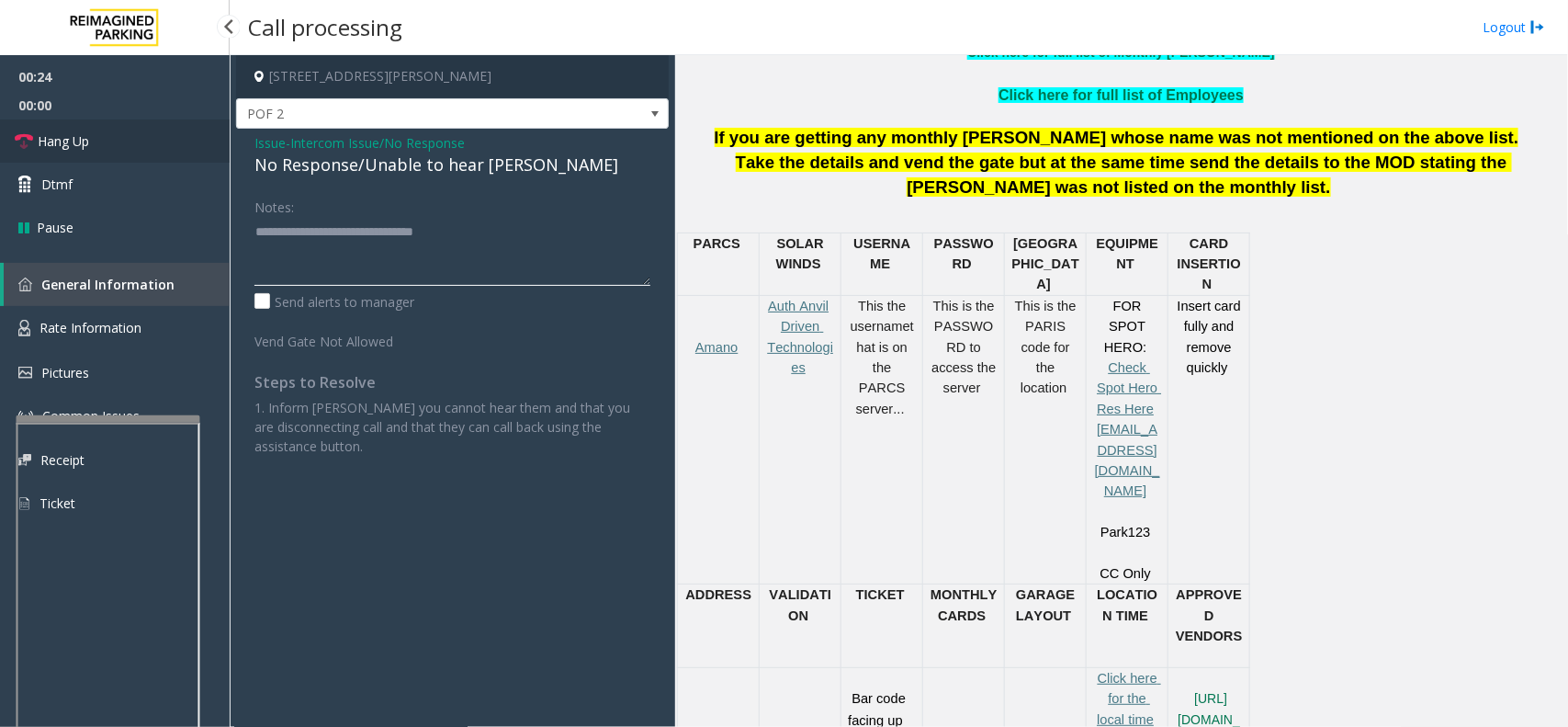
type textarea "**********"
click at [94, 136] on link "Hang Up" at bounding box center [114, 141] width 229 height 43
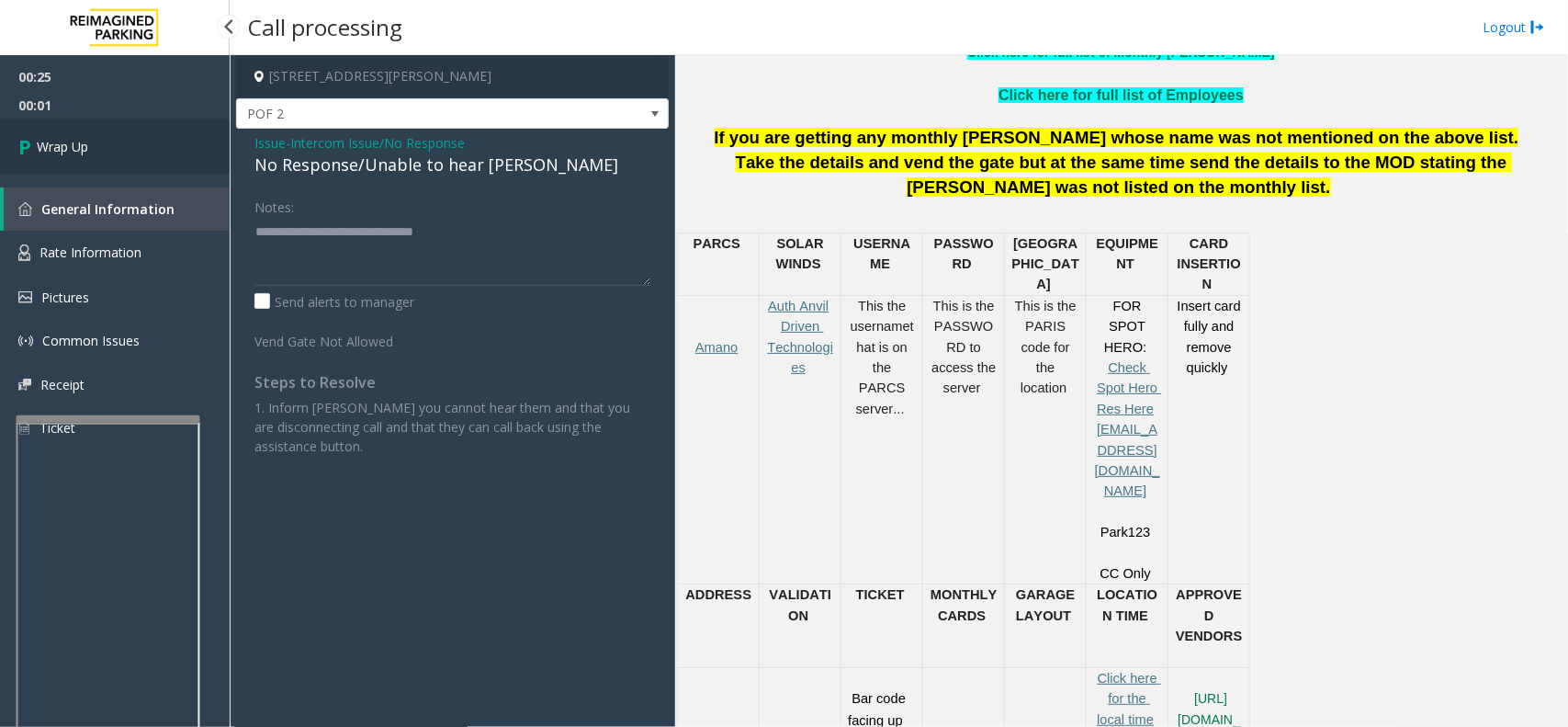
click at [86, 138] on span "Wrap Up" at bounding box center [62, 146] width 52 height 20
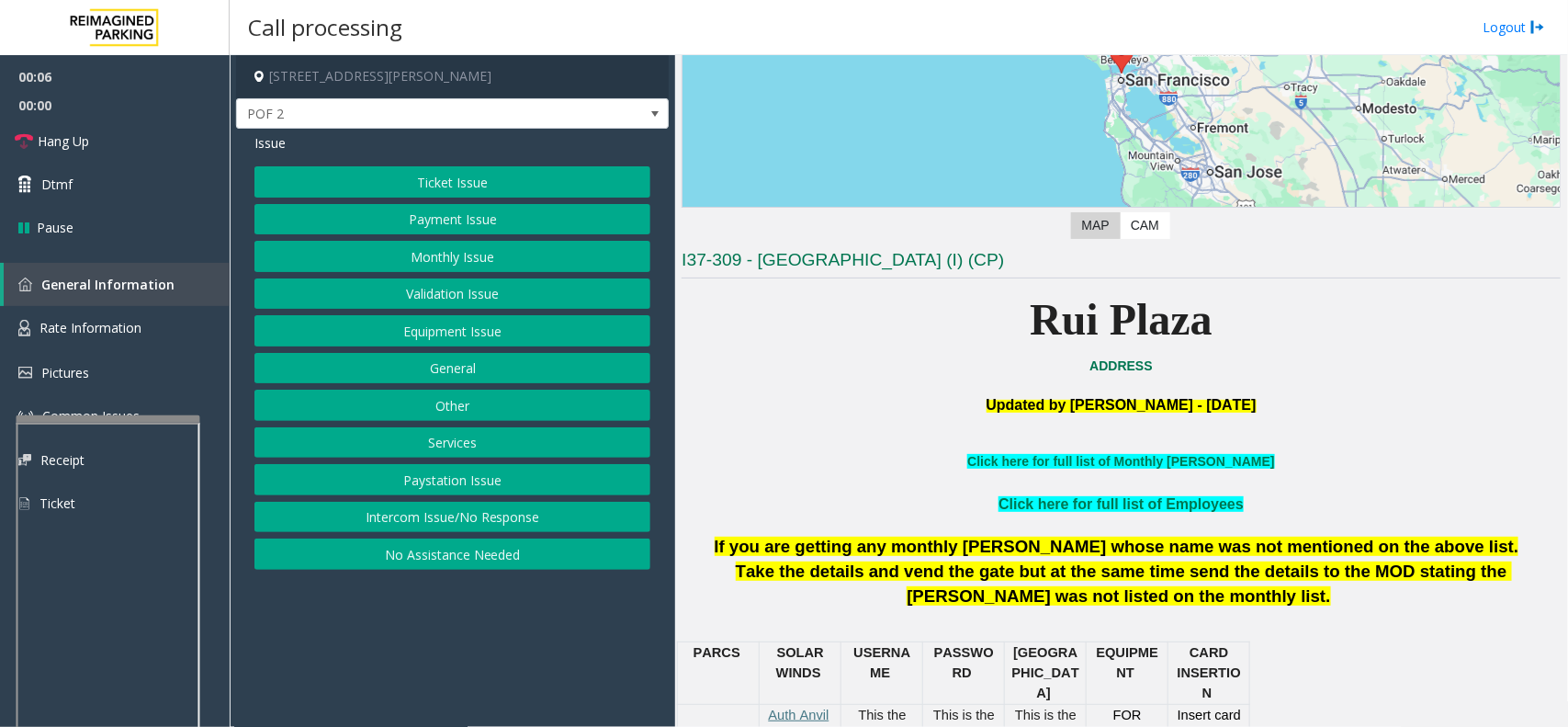
scroll to position [229, 0]
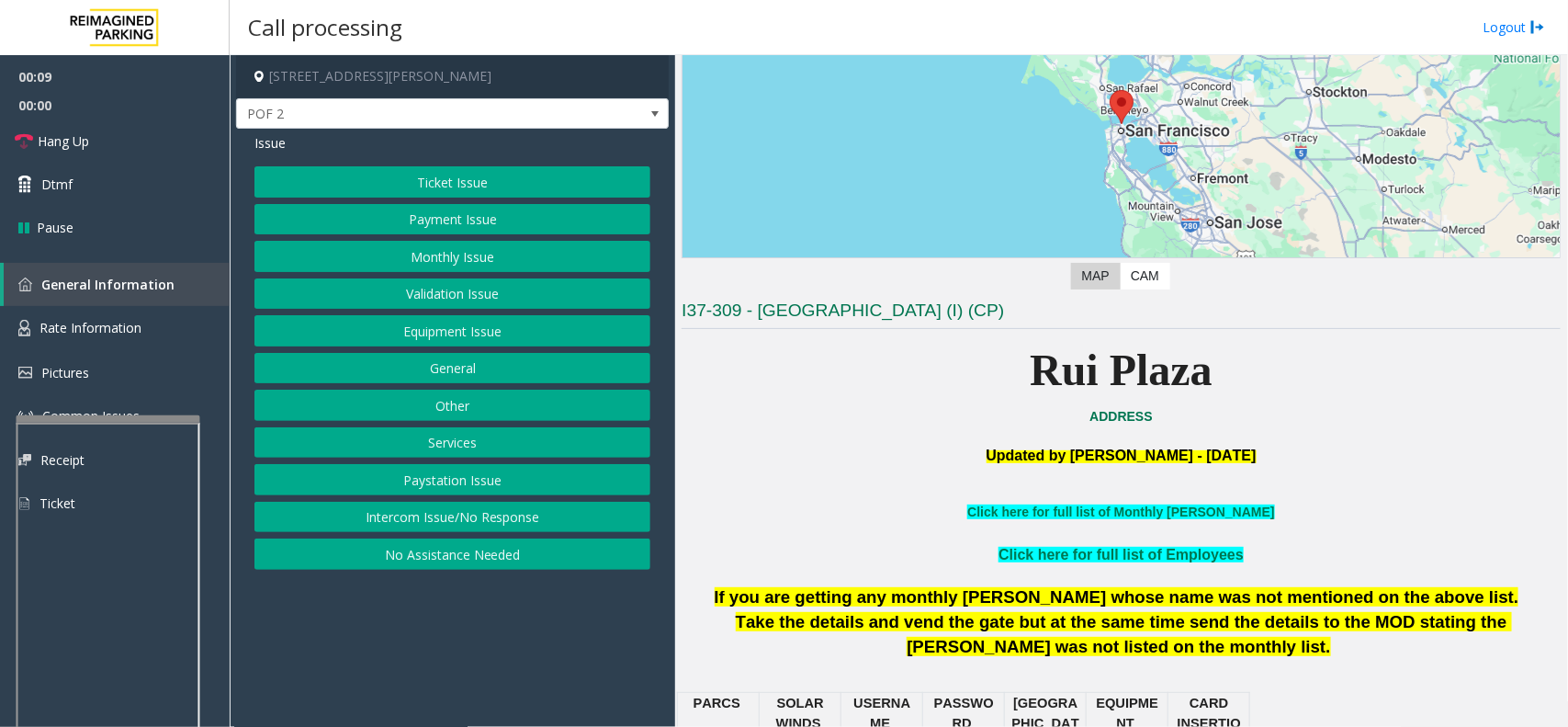
click at [573, 524] on button "Intercom Issue/No Response" at bounding box center [453, 517] width 396 height 31
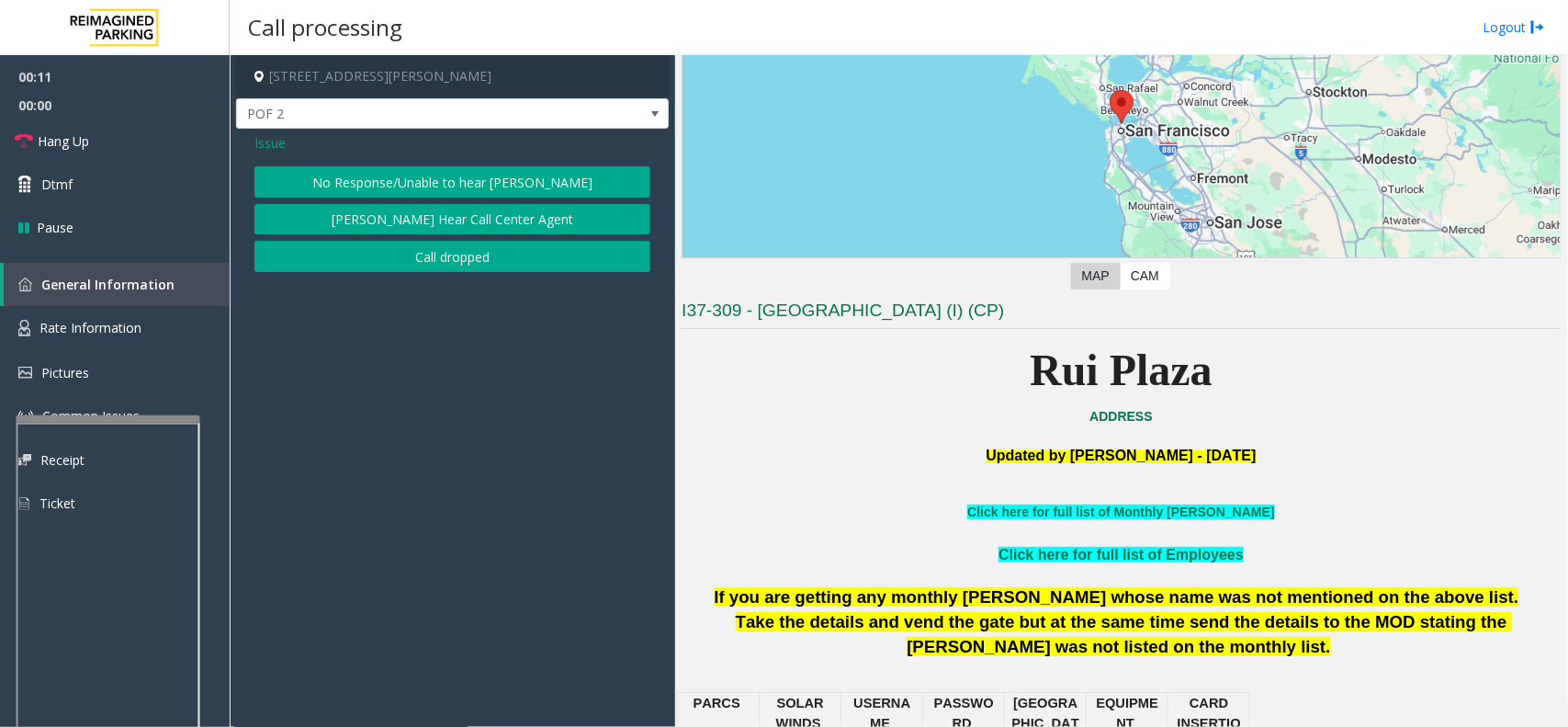
click at [547, 188] on button "No Response/Unable to hear [PERSON_NAME]" at bounding box center [453, 182] width 396 height 31
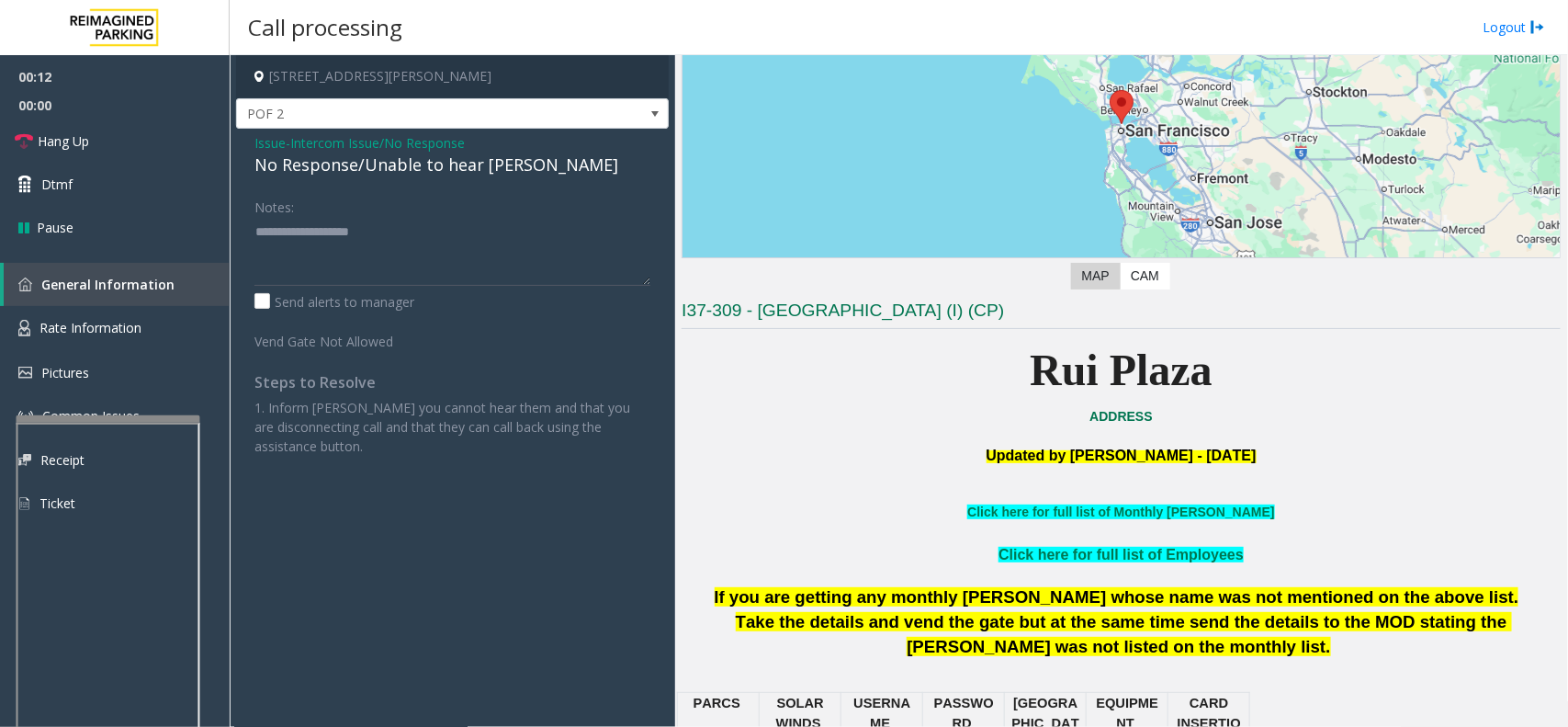
click at [469, 166] on div "No Response/Unable to hear [PERSON_NAME]" at bounding box center [453, 164] width 396 height 24
type textarea "**********"
click at [100, 142] on link "Hang Up" at bounding box center [114, 141] width 229 height 43
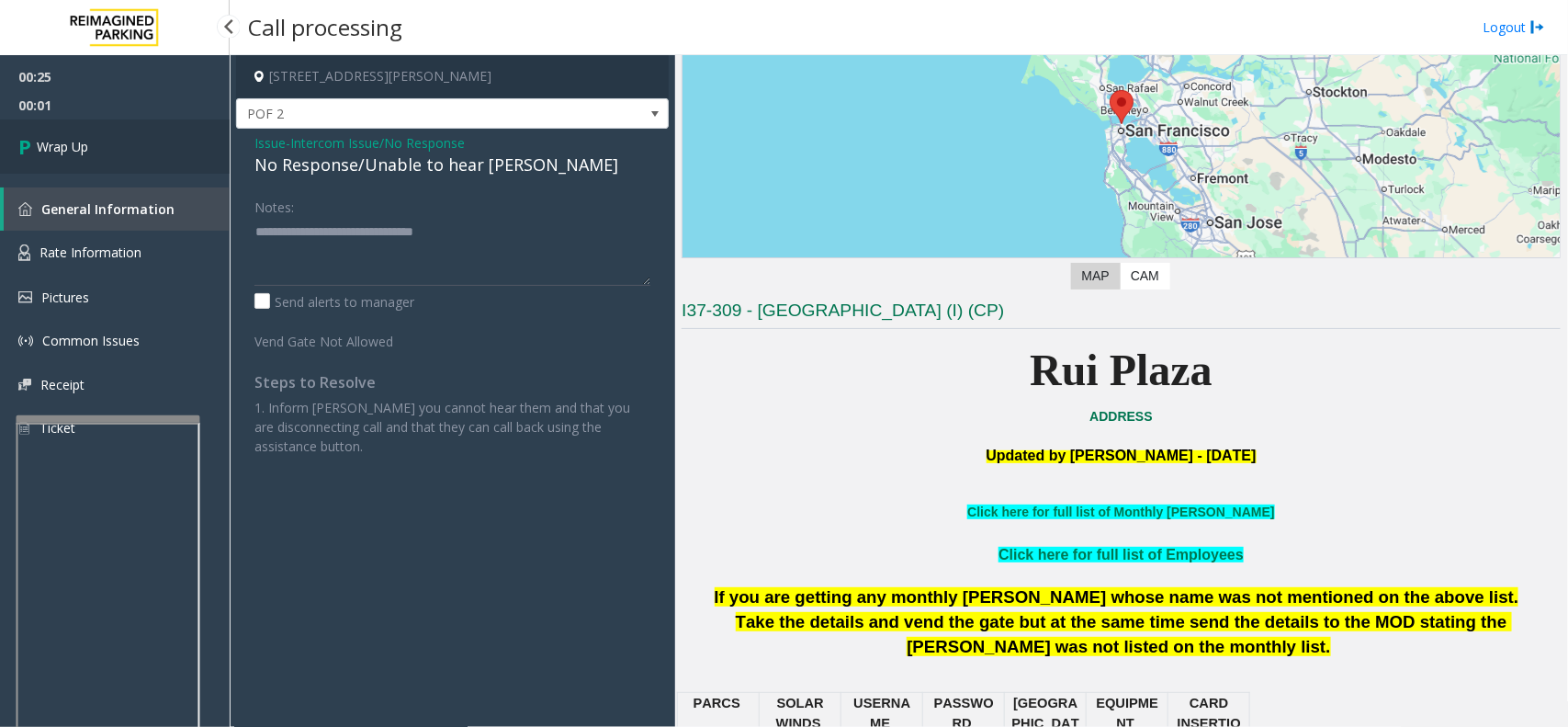
click at [149, 158] on link "Wrap Up" at bounding box center [114, 146] width 229 height 55
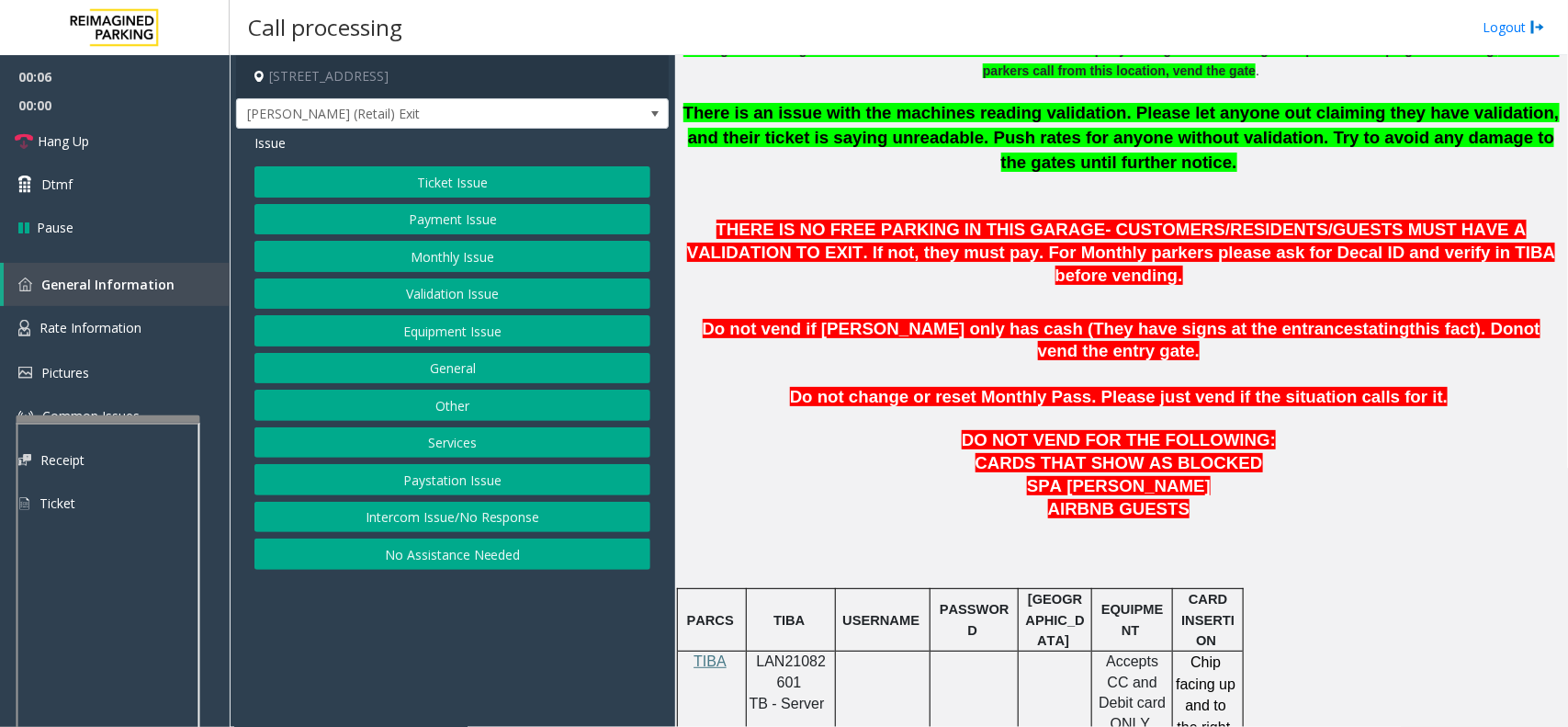
scroll to position [689, 0]
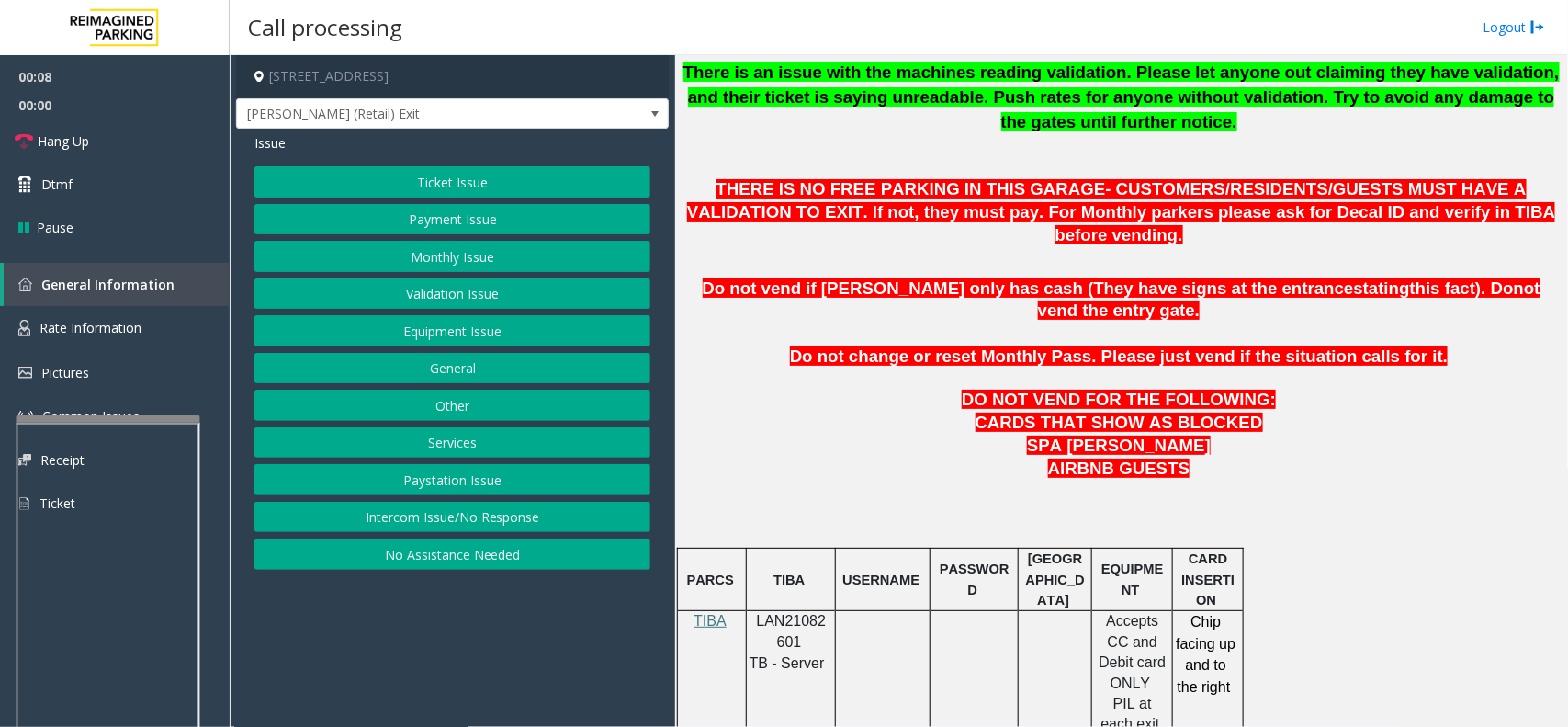
click at [786, 613] on span "LAN21082601" at bounding box center [792, 630] width 70 height 36
click at [465, 226] on button "Payment Issue" at bounding box center [453, 220] width 396 height 31
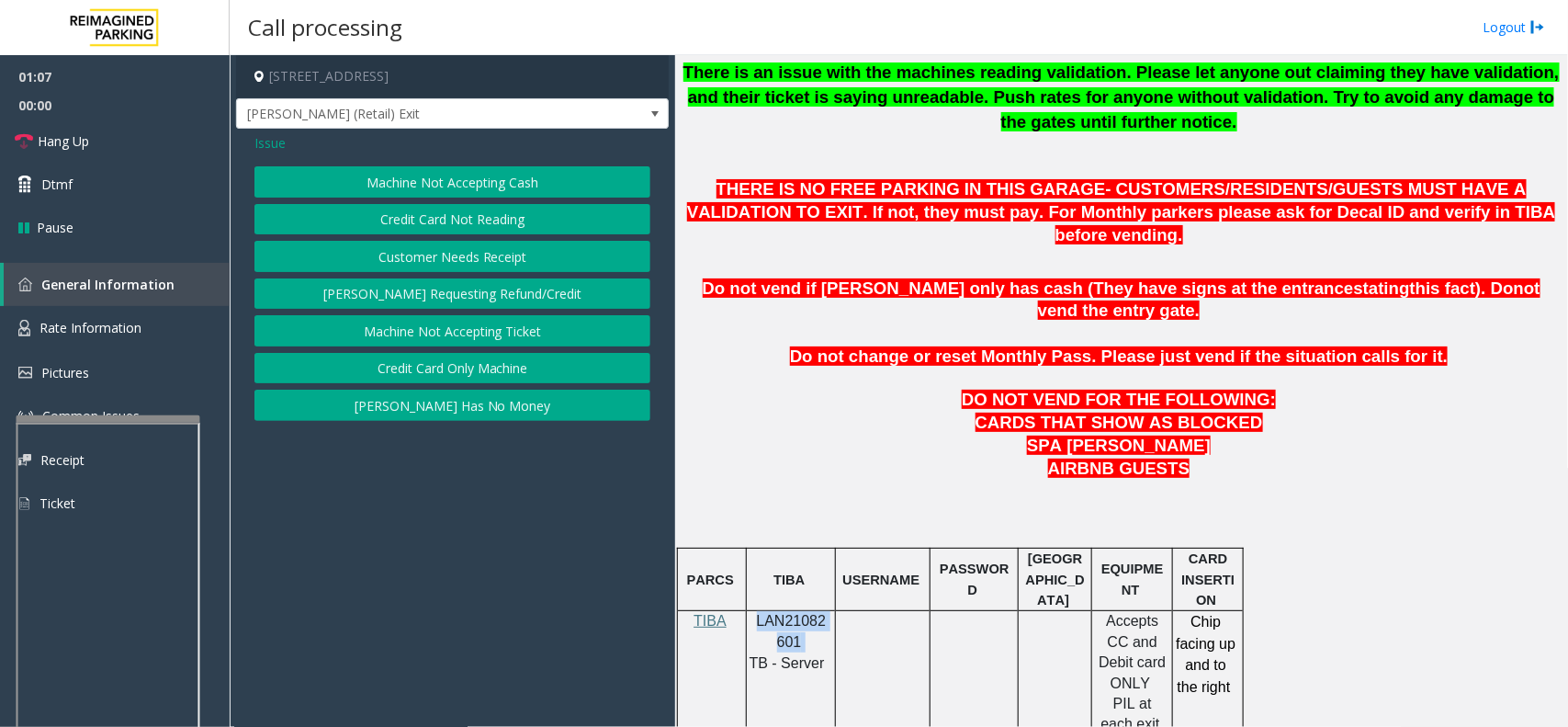
click at [451, 221] on button "Credit Card Not Reading" at bounding box center [453, 220] width 396 height 31
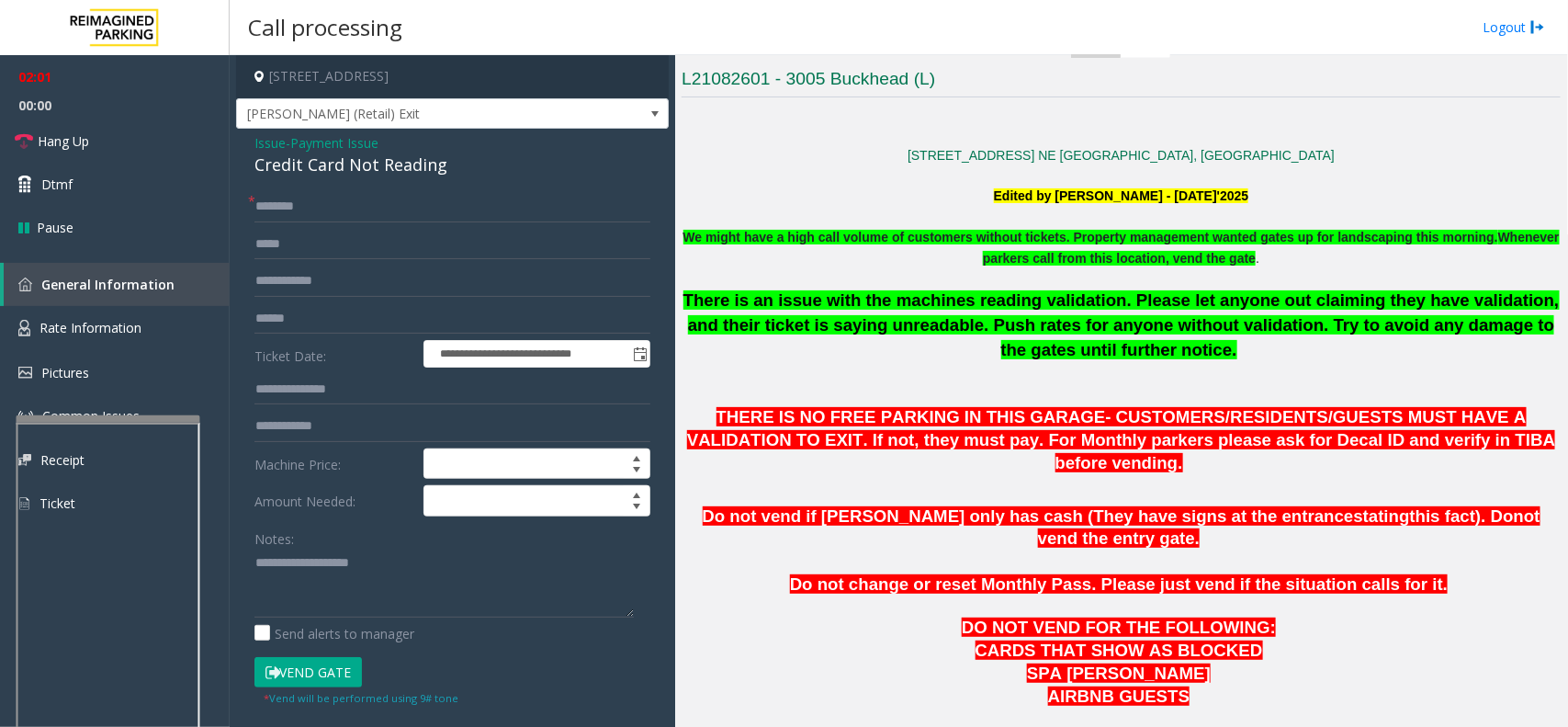
scroll to position [460, 0]
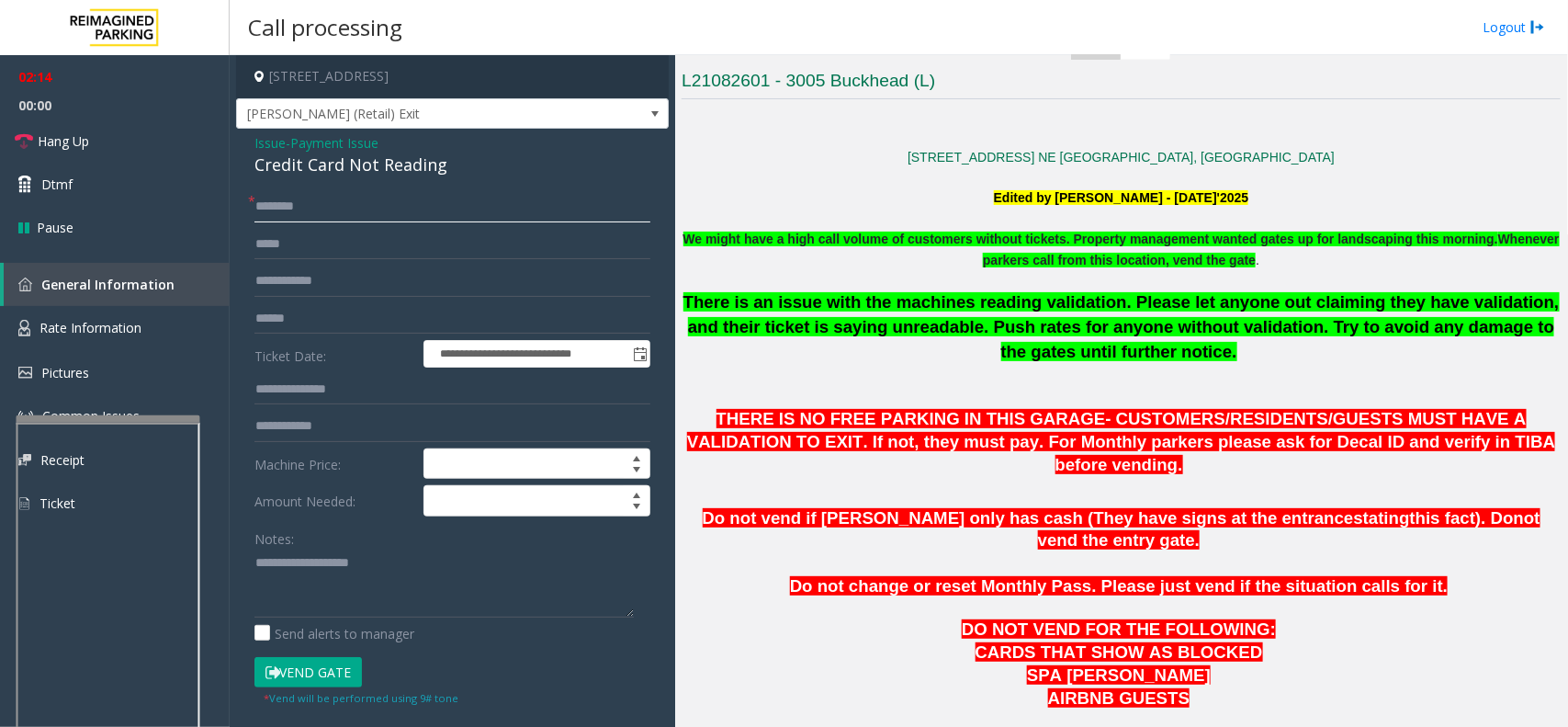
click at [313, 209] on input "text" at bounding box center [453, 207] width 396 height 31
click at [273, 208] on input "text" at bounding box center [453, 207] width 396 height 31
type input "**********"
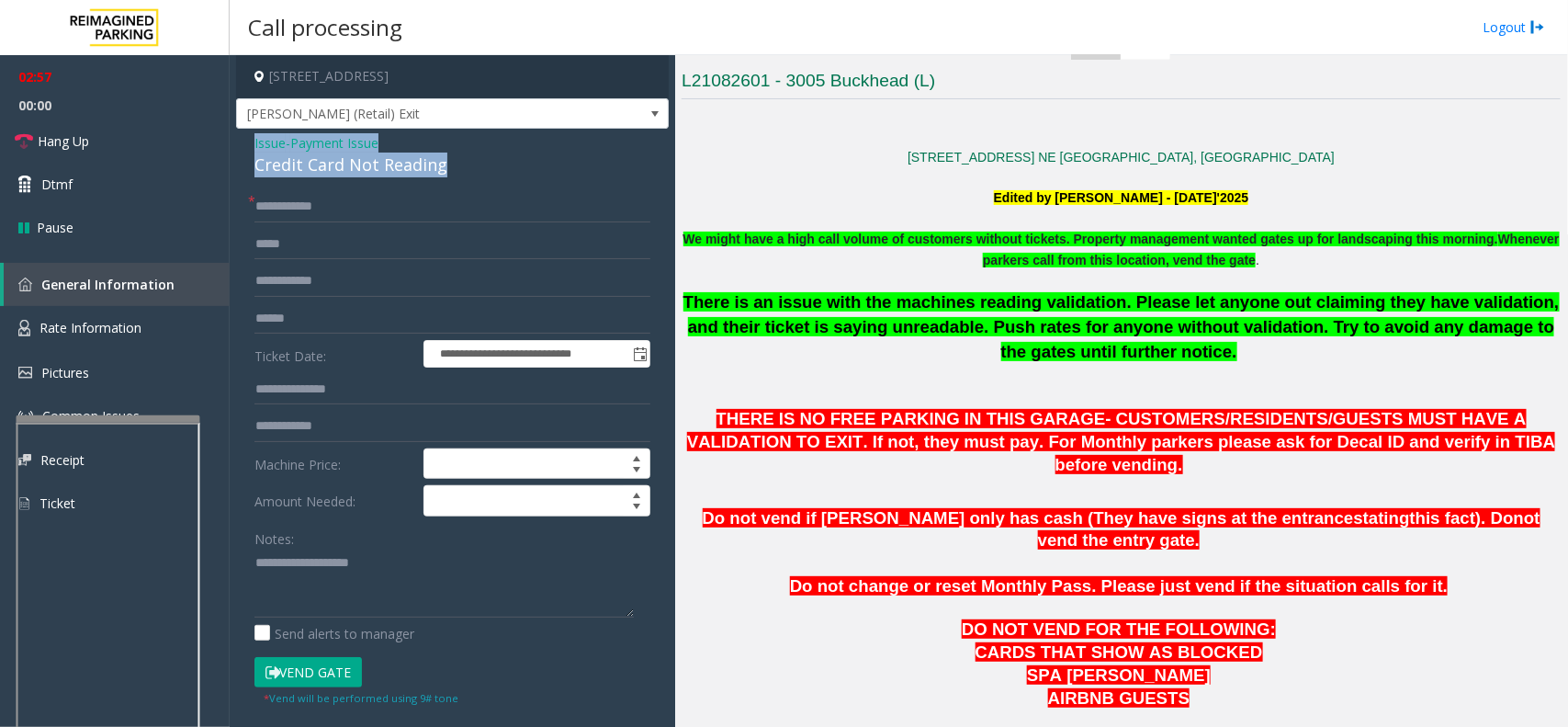
drag, startPoint x: 250, startPoint y: 138, endPoint x: 470, endPoint y: 163, distance: 221.4
click at [470, 163] on div "**********" at bounding box center [452, 517] width 432 height 778
type textarea "**********"
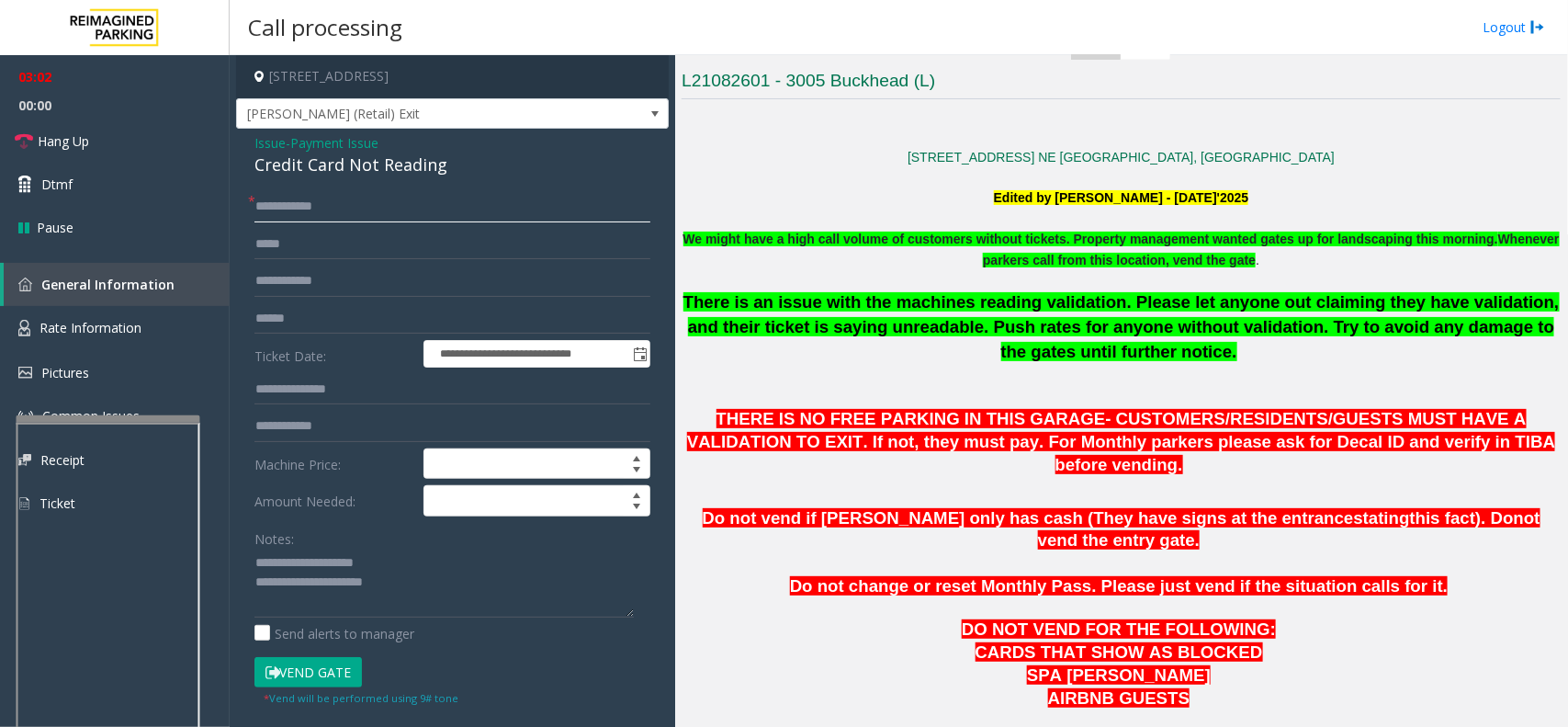
click at [354, 204] on input "**********" at bounding box center [453, 207] width 396 height 31
type input "**********"
click at [305, 322] on input "text" at bounding box center [453, 319] width 396 height 31
click at [409, 582] on textarea at bounding box center [444, 583] width 380 height 69
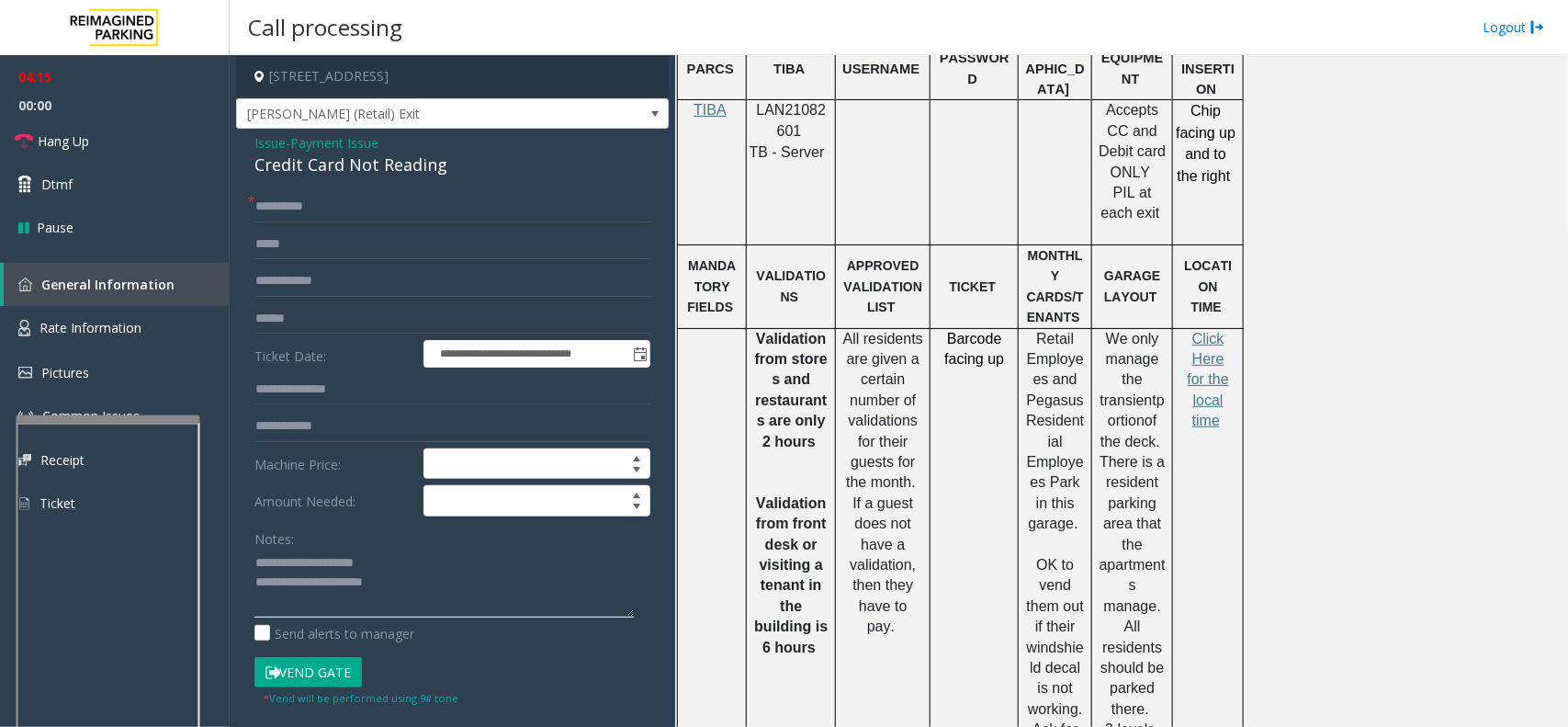
scroll to position [1149, 0]
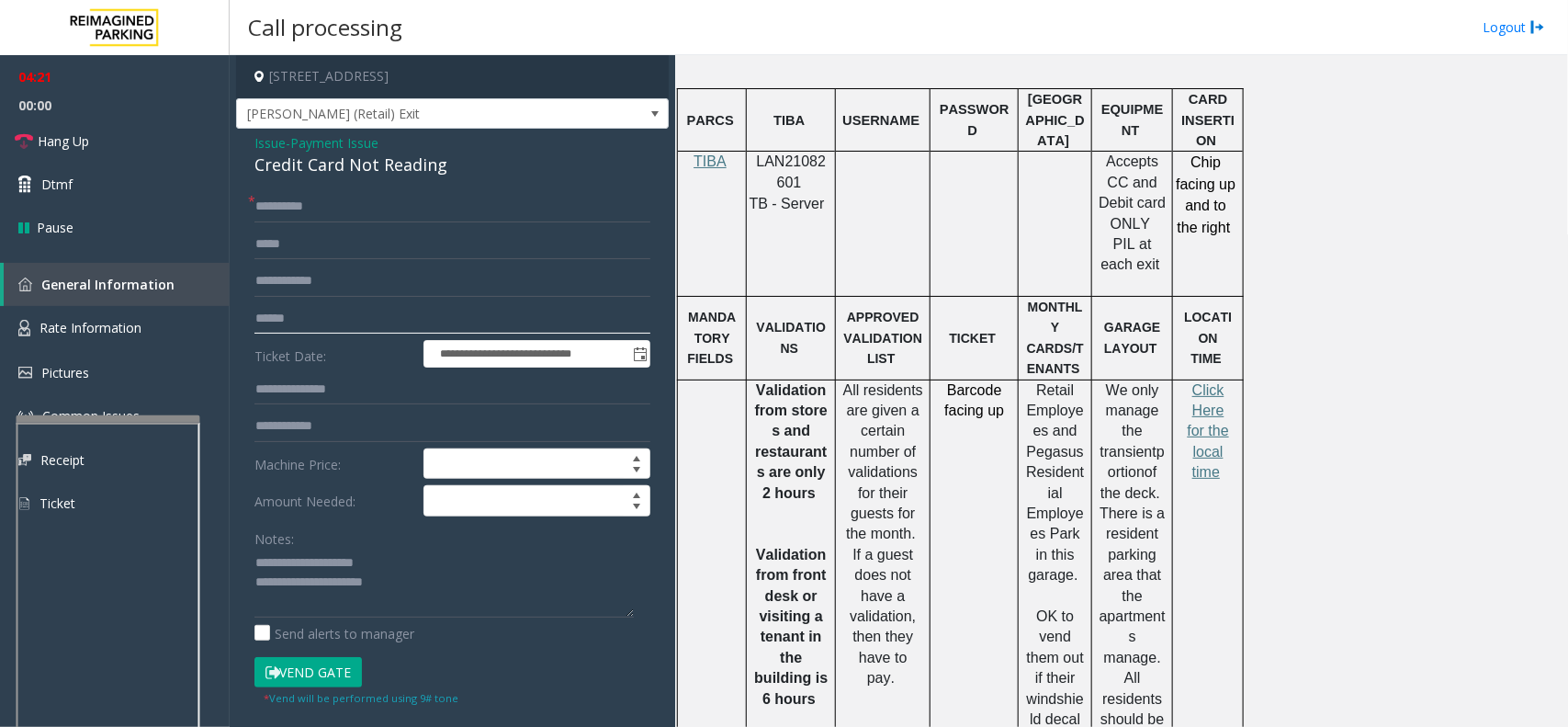
click at [307, 319] on input "text" at bounding box center [453, 319] width 396 height 31
click at [417, 589] on textarea at bounding box center [444, 583] width 380 height 69
click at [285, 668] on button "Vend Gate" at bounding box center [308, 672] width 107 height 31
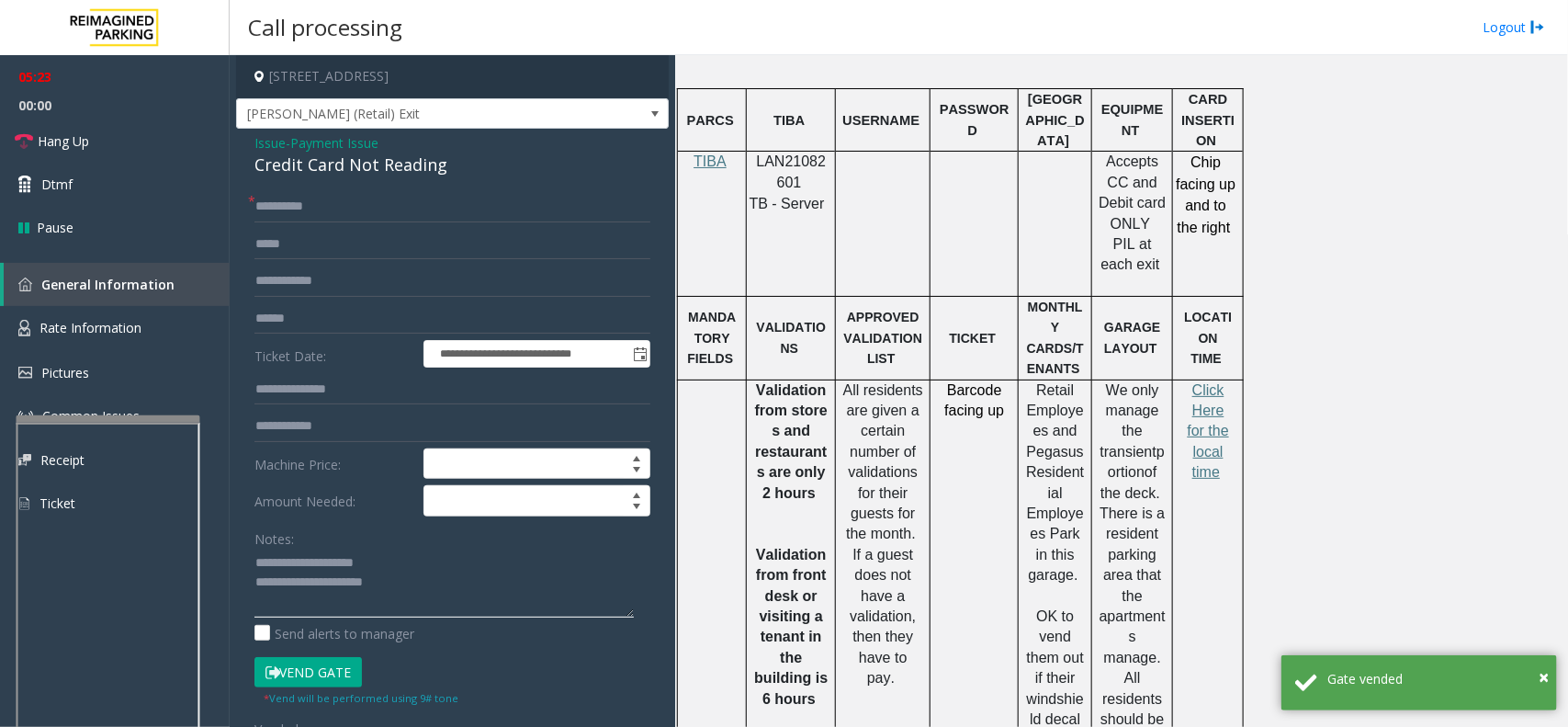
click at [354, 574] on textarea at bounding box center [444, 583] width 380 height 69
type textarea "**********"
click at [342, 566] on textarea at bounding box center [444, 583] width 380 height 69
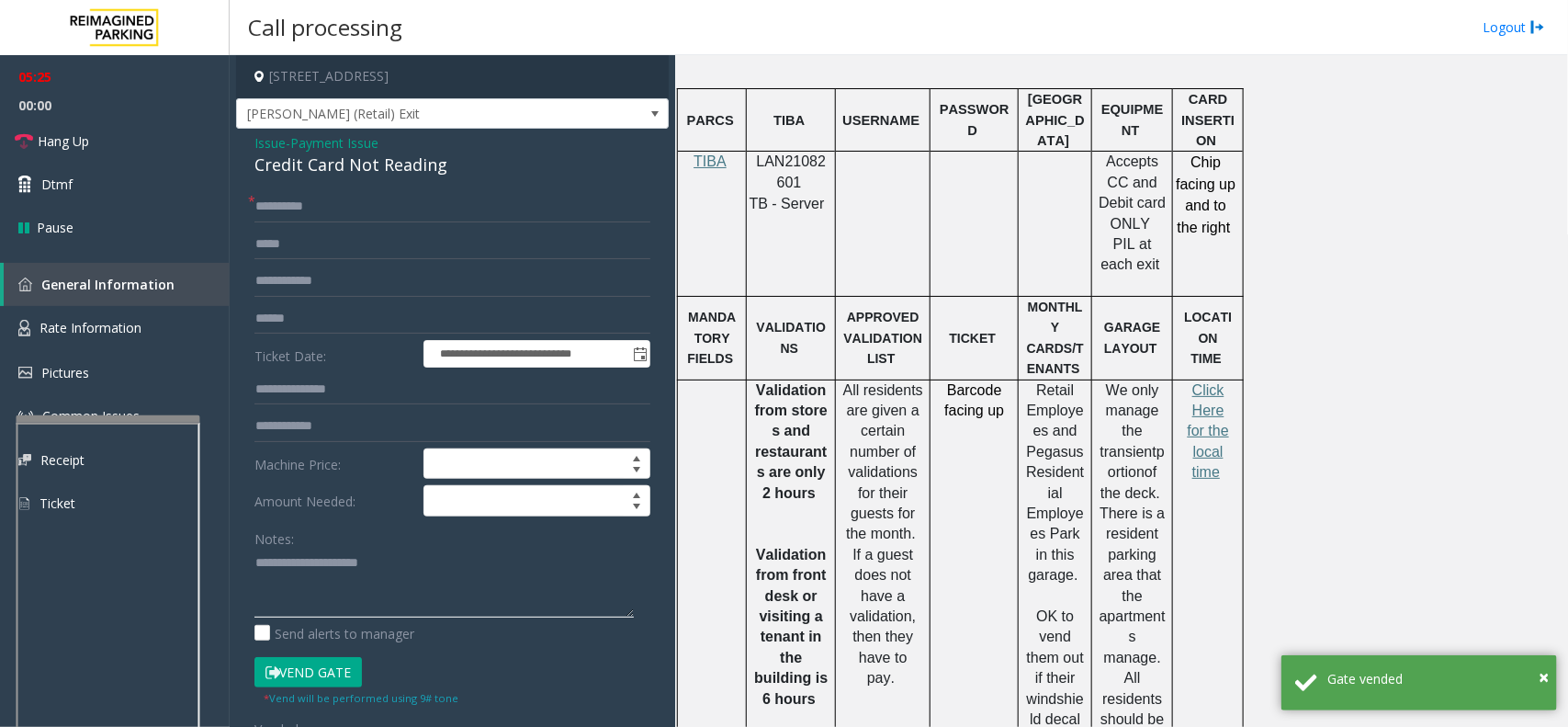
click at [342, 566] on textarea at bounding box center [444, 583] width 380 height 69
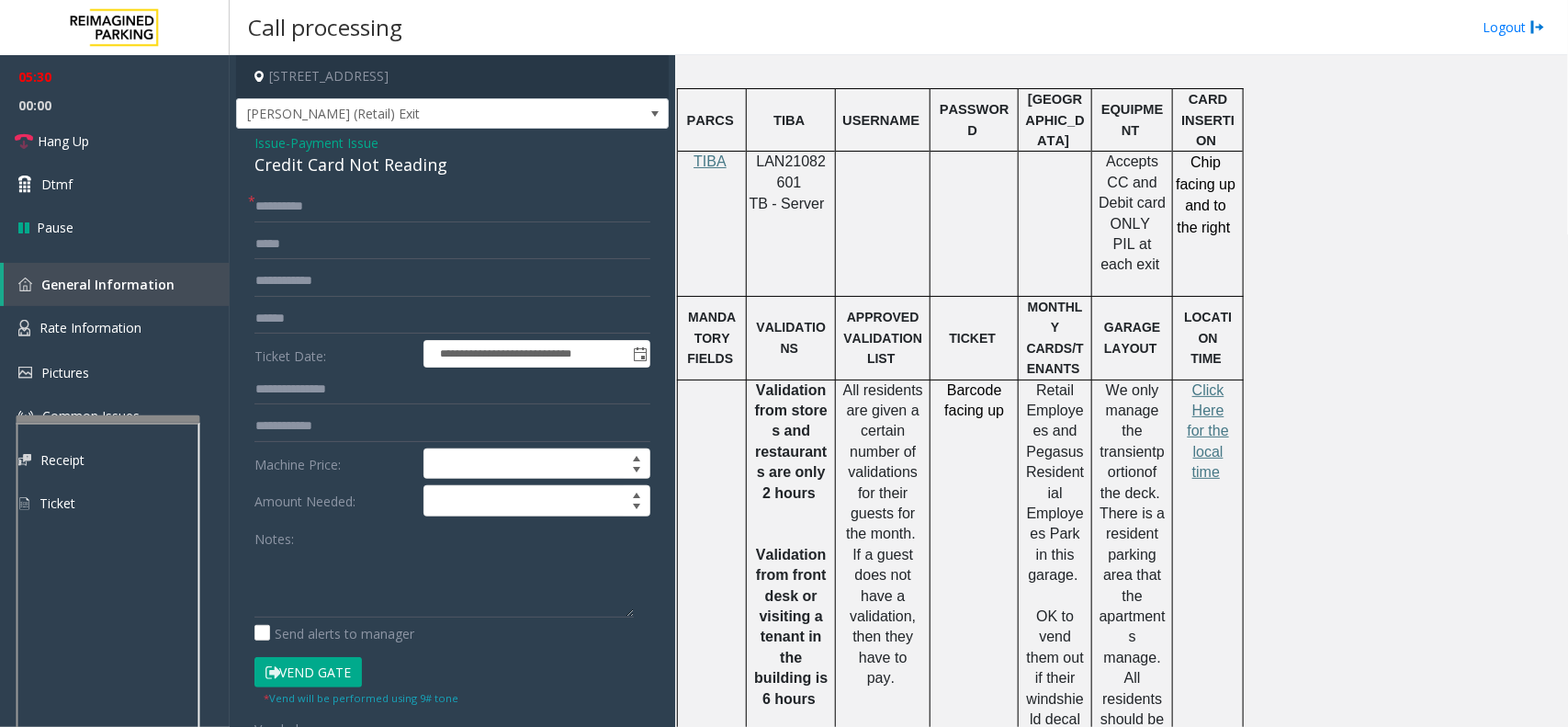
click at [271, 147] on span "Issue" at bounding box center [270, 143] width 31 height 20
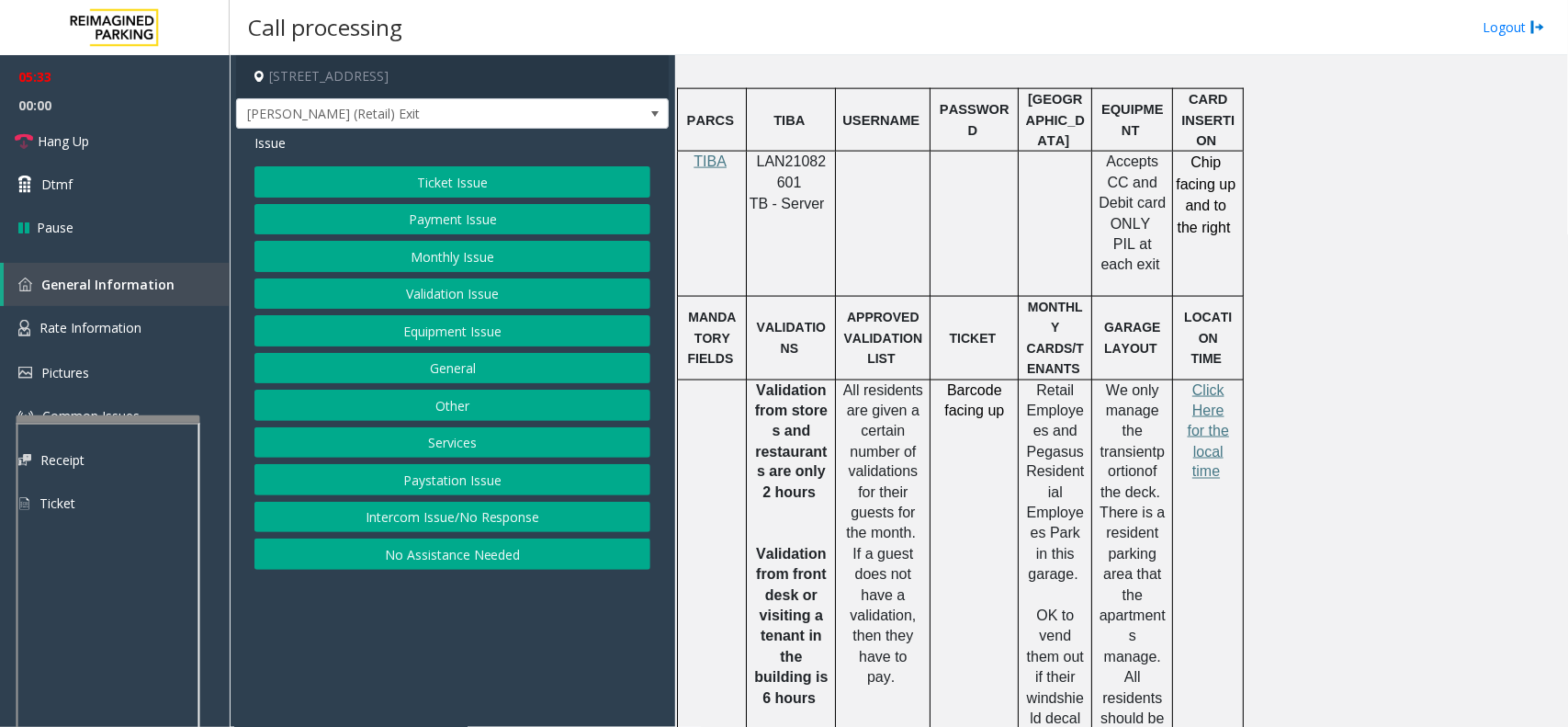
click at [515, 168] on button "Ticket Issue" at bounding box center [453, 182] width 396 height 31
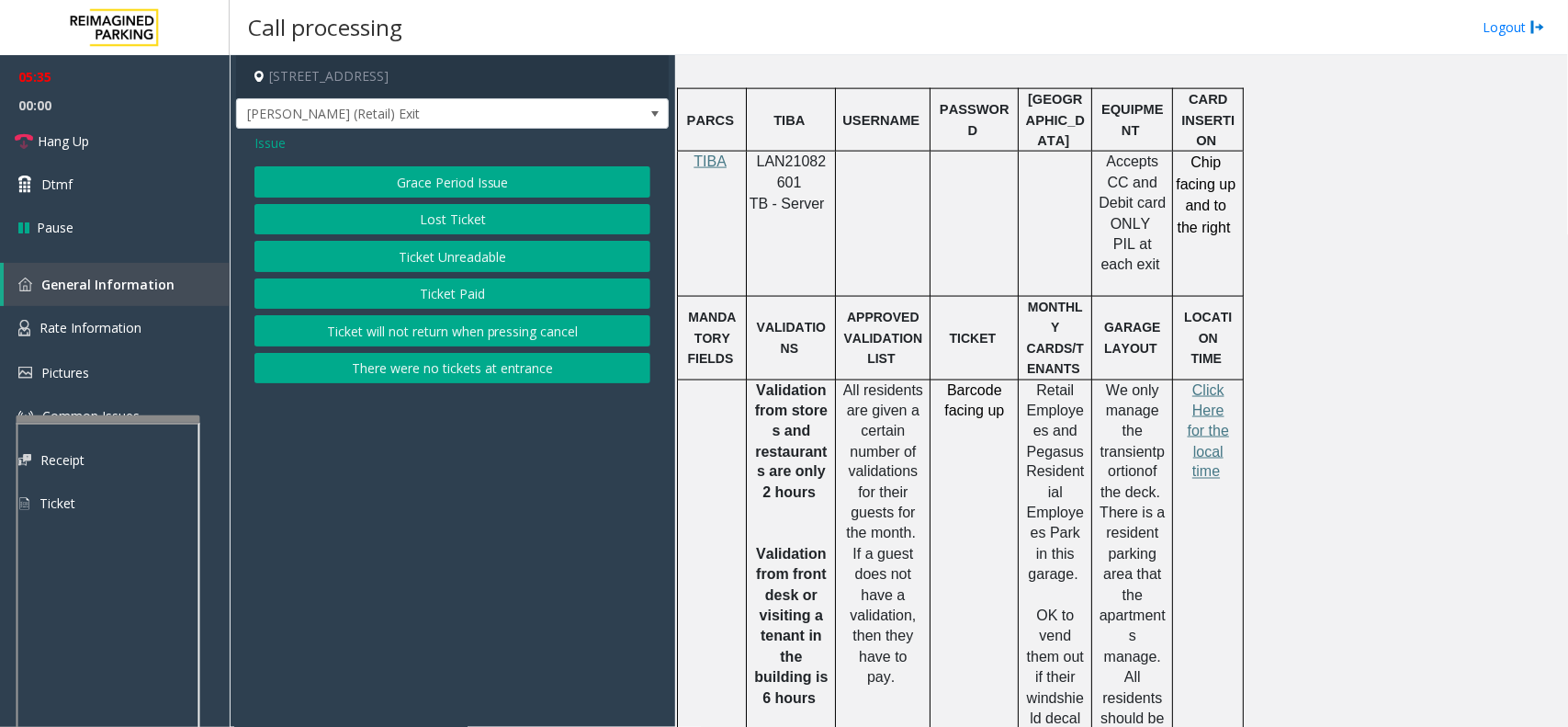
click at [478, 370] on button "There were no tickets at entrance" at bounding box center [453, 369] width 396 height 31
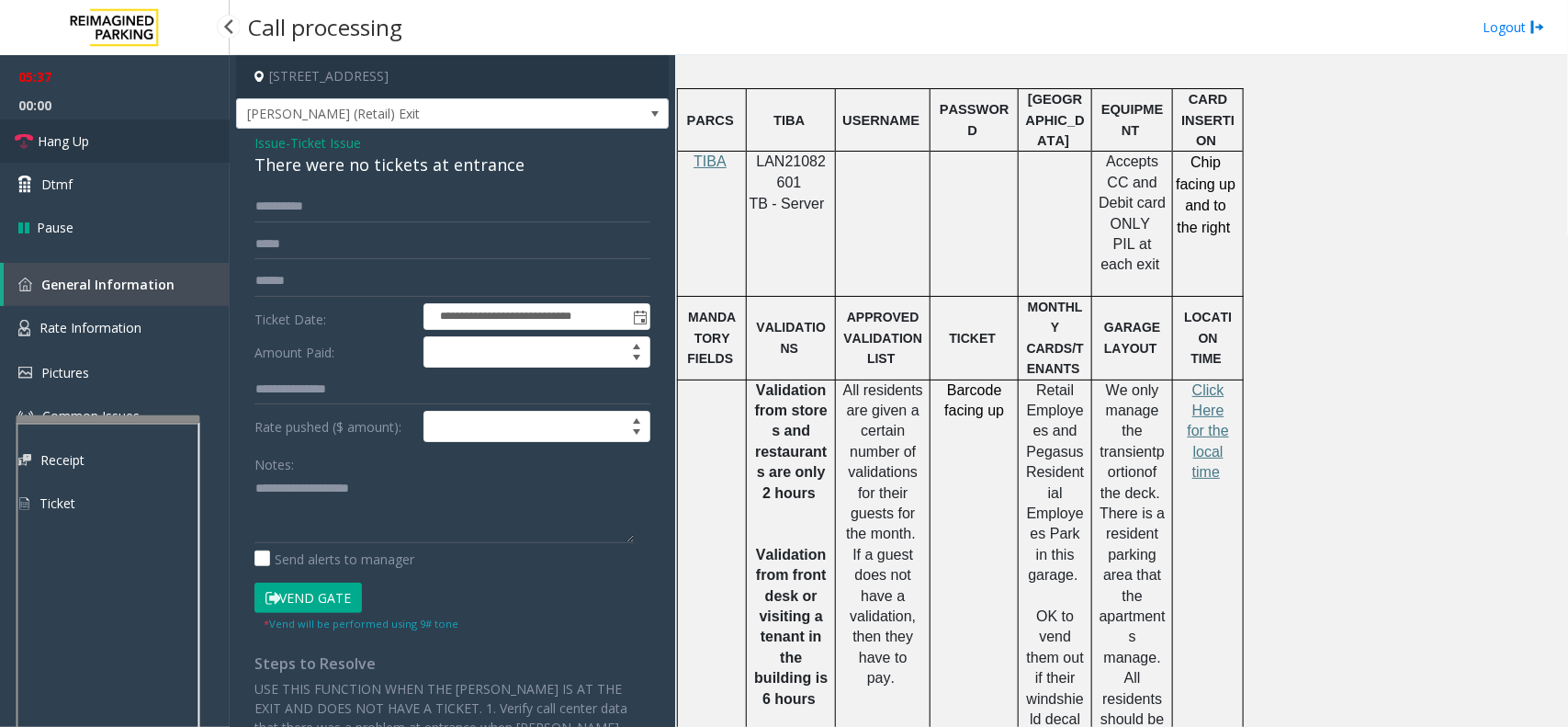
click at [73, 139] on span "Hang Up" at bounding box center [63, 141] width 52 height 20
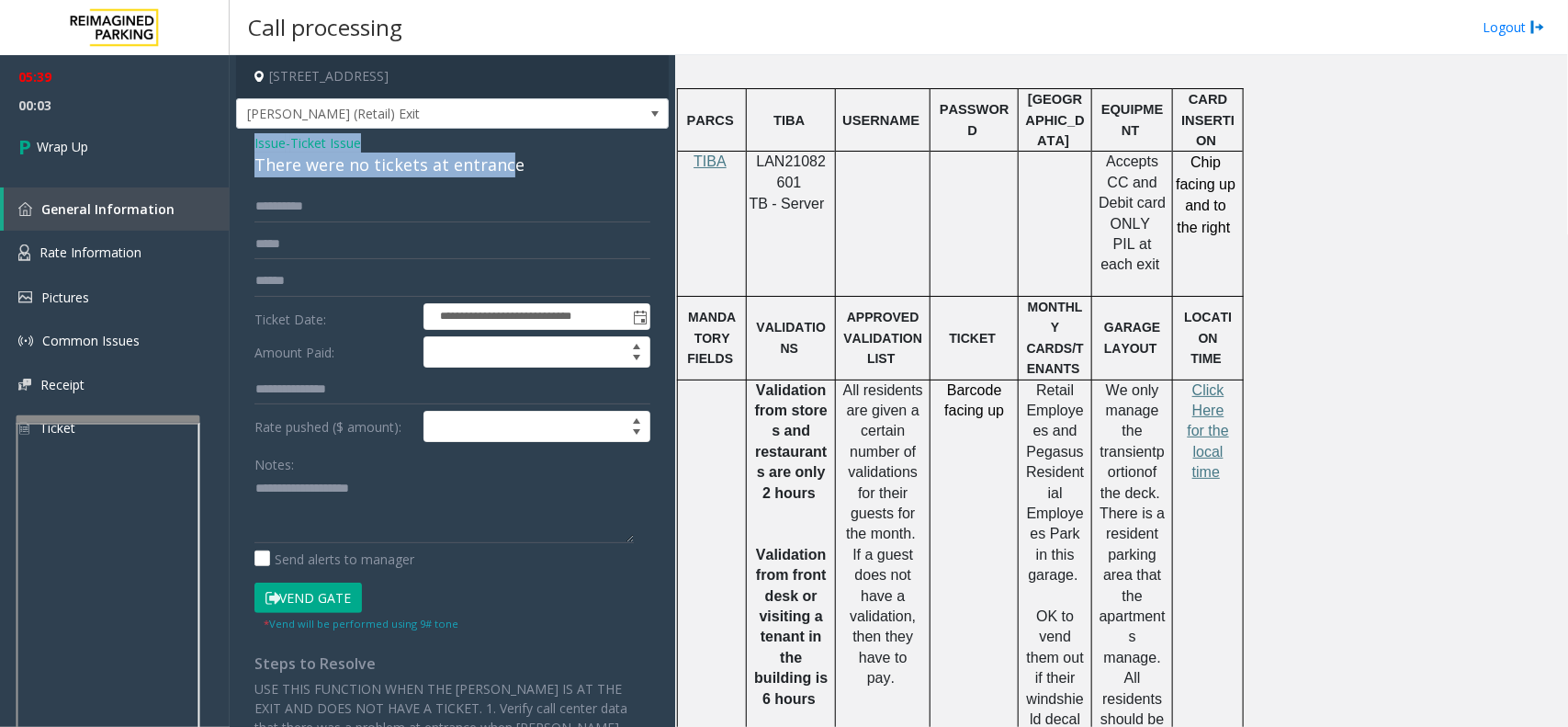
drag, startPoint x: 245, startPoint y: 140, endPoint x: 505, endPoint y: 172, distance: 262.0
click at [505, 172] on div "**********" at bounding box center [452, 500] width 432 height 743
click at [507, 183] on div "**********" at bounding box center [452, 500] width 432 height 743
drag, startPoint x: 251, startPoint y: 134, endPoint x: 522, endPoint y: 170, distance: 273.4
click at [522, 170] on div "**********" at bounding box center [452, 500] width 432 height 743
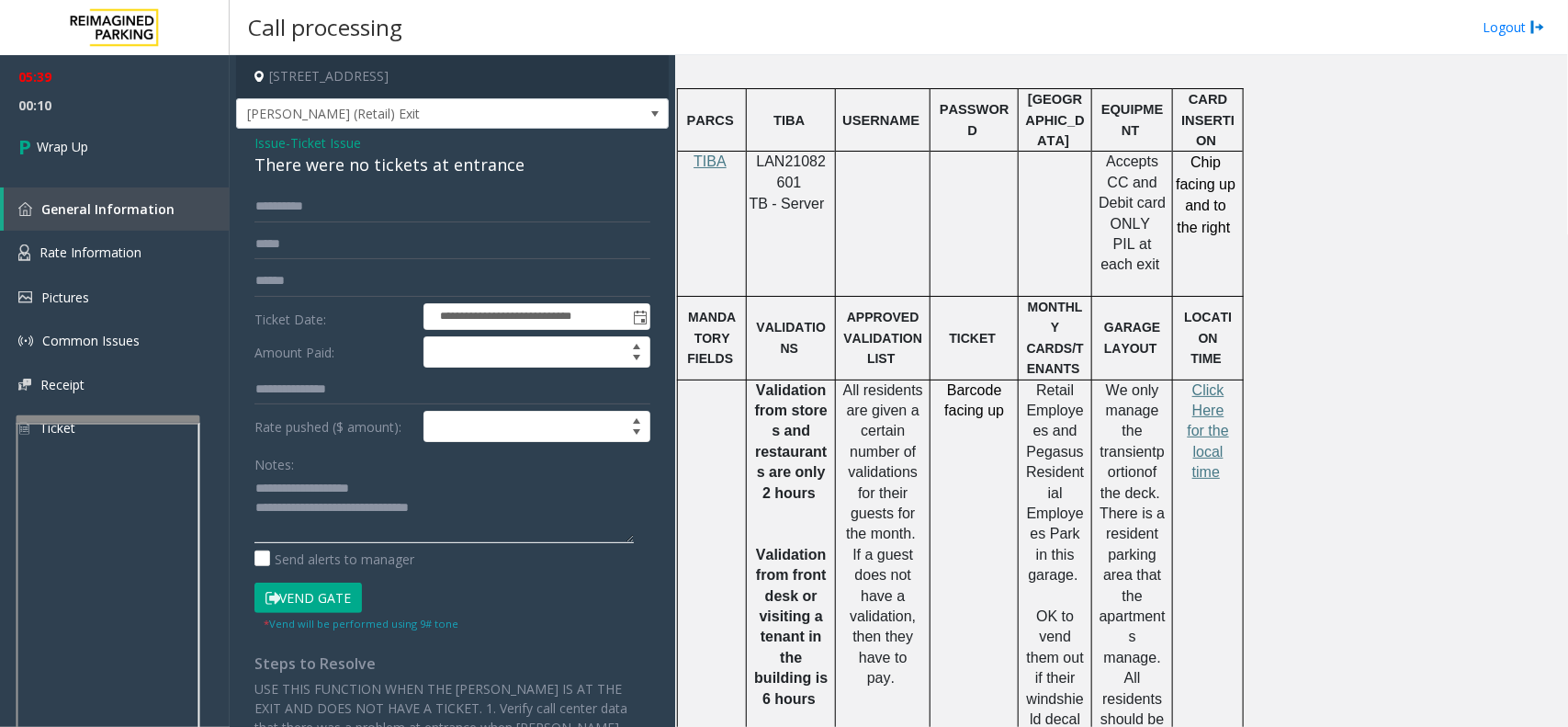
click at [462, 510] on textarea at bounding box center [444, 508] width 380 height 69
type textarea "**********"
click at [65, 134] on link "Wrap Up" at bounding box center [114, 146] width 229 height 55
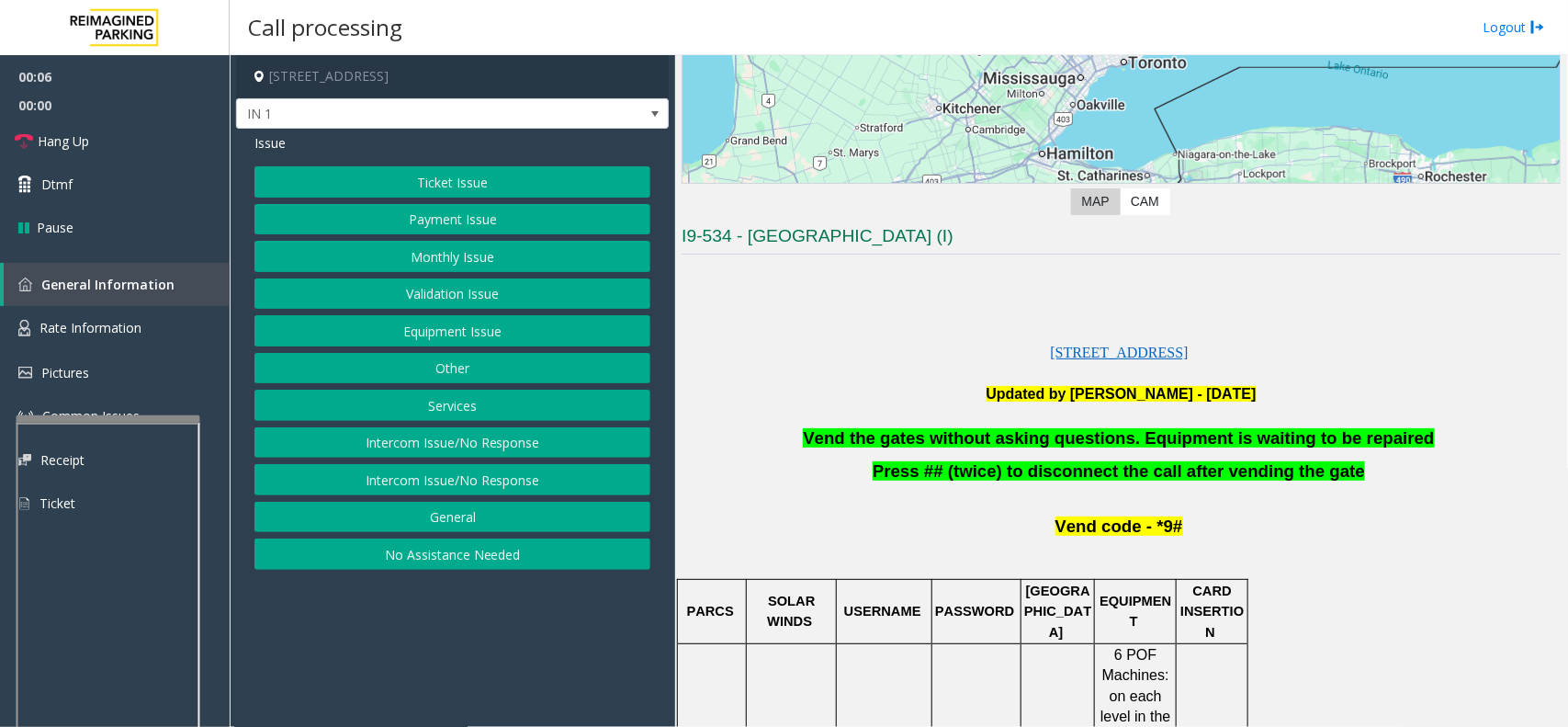
scroll to position [344, 0]
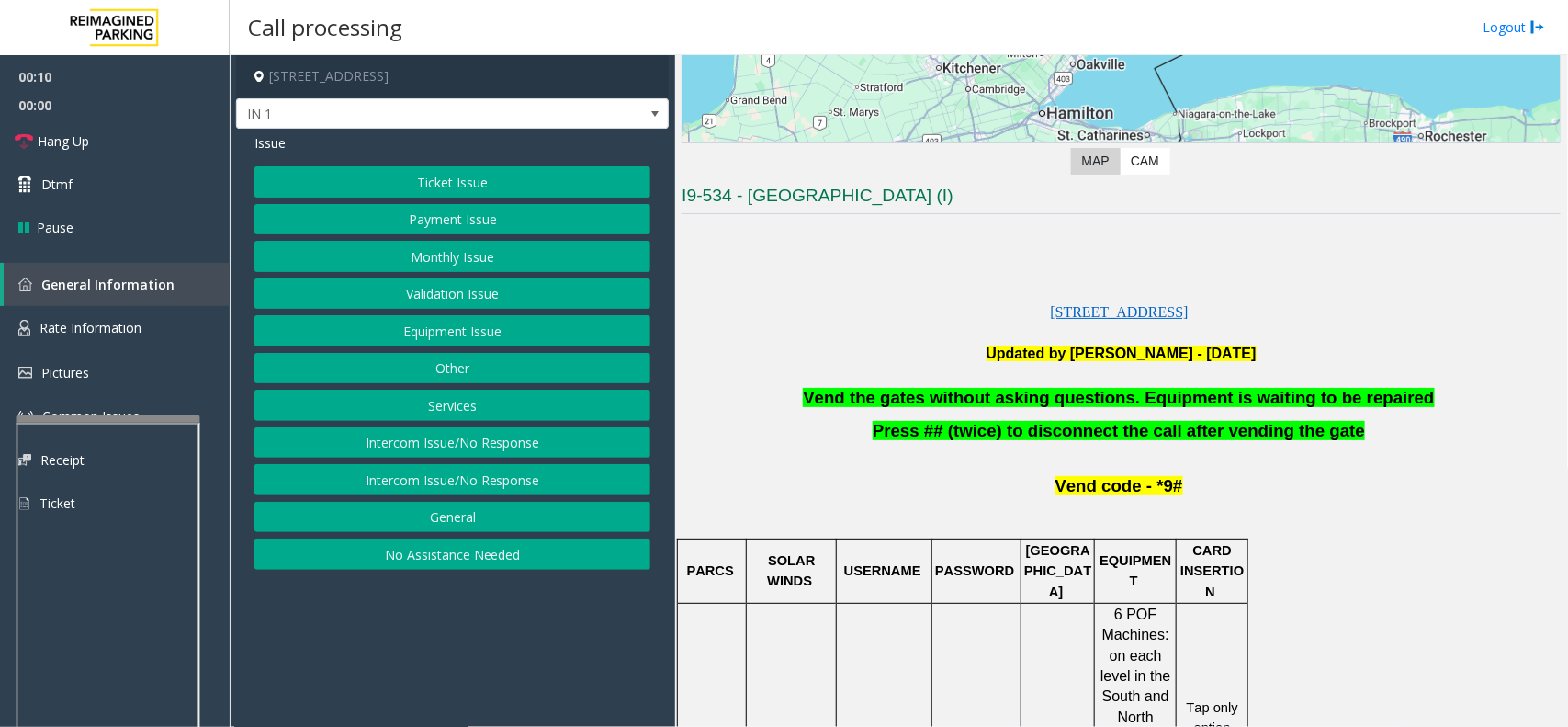
click at [469, 443] on button "Intercom Issue/No Response" at bounding box center [453, 443] width 396 height 31
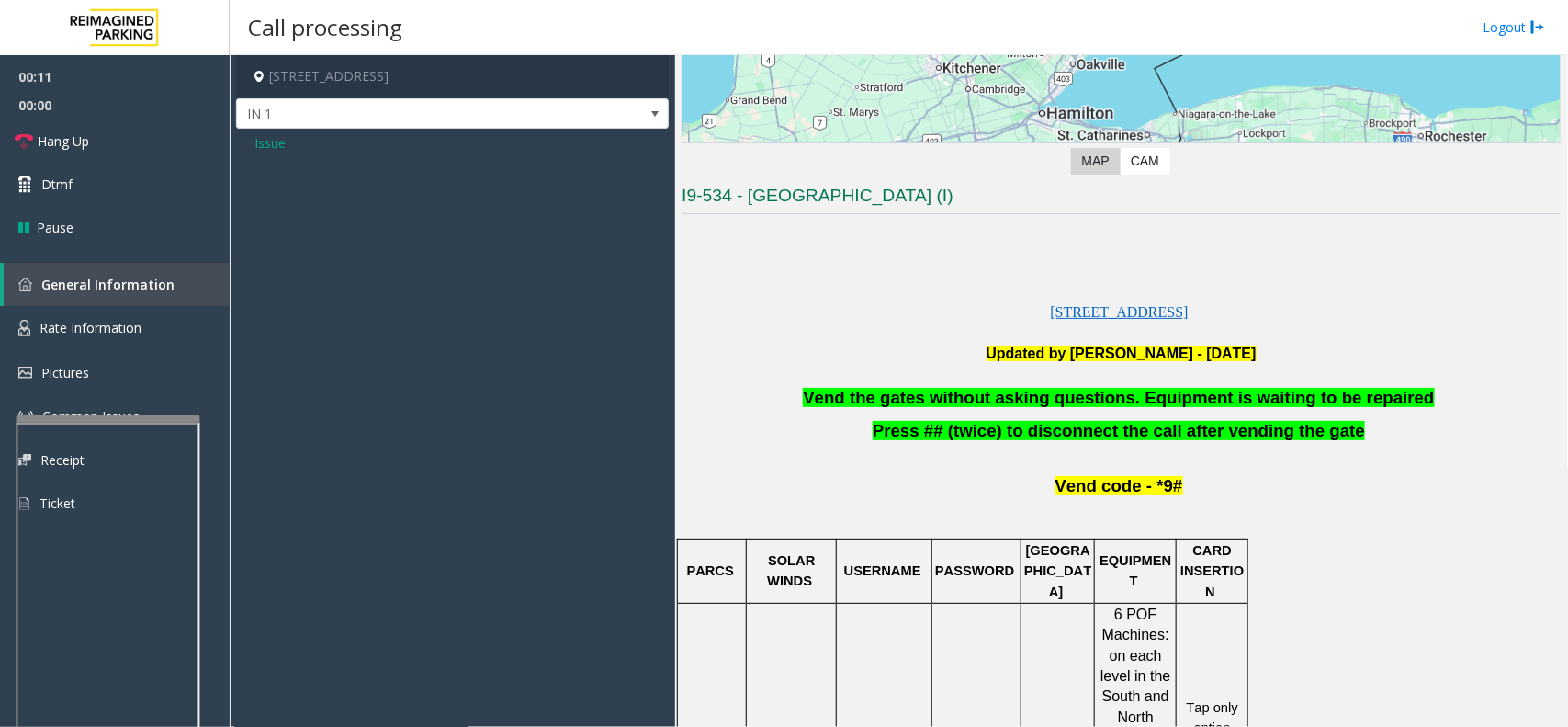
click at [269, 139] on span "Issue" at bounding box center [270, 143] width 31 height 20
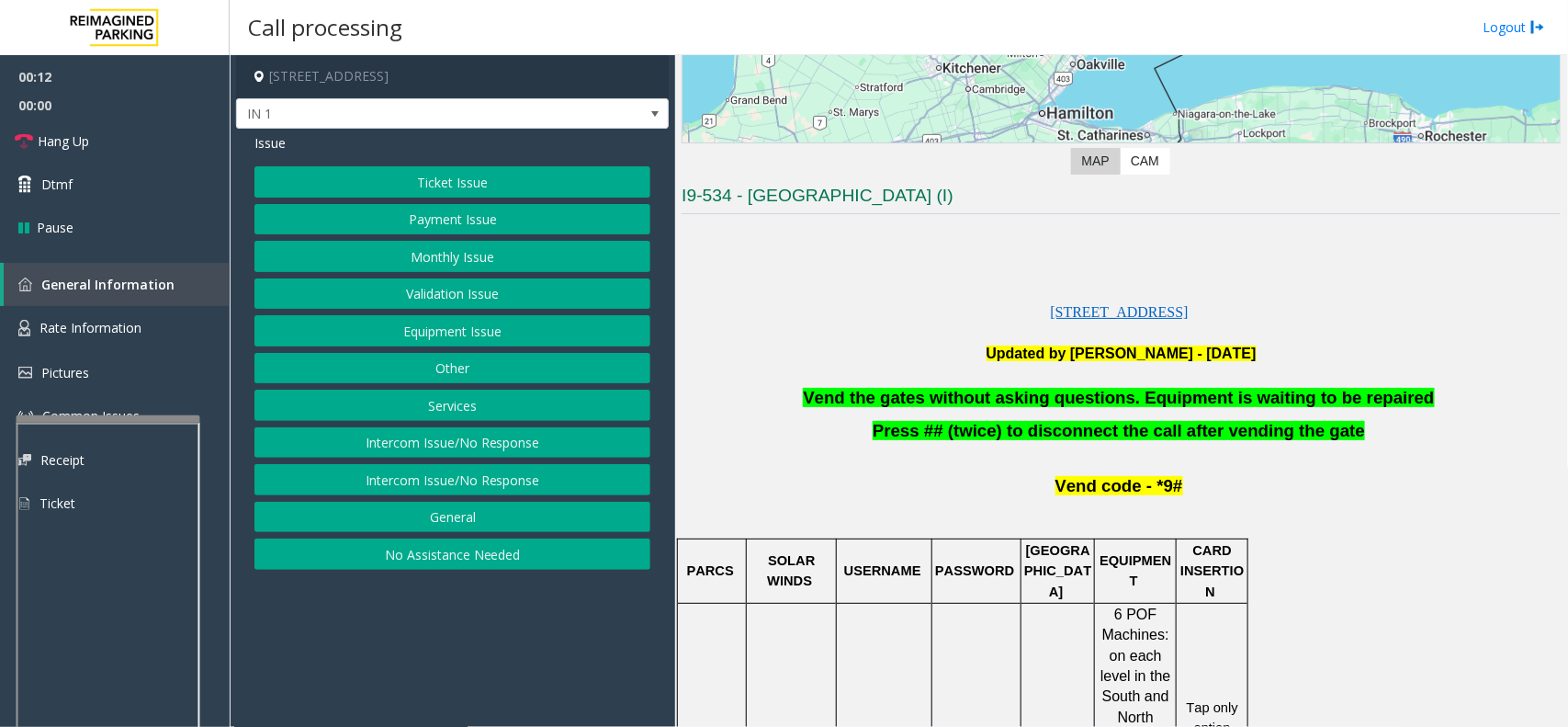
click at [458, 327] on button "Equipment Issue" at bounding box center [453, 331] width 396 height 31
click at [407, 337] on button "Gate / Door Won't Open" at bounding box center [453, 331] width 396 height 31
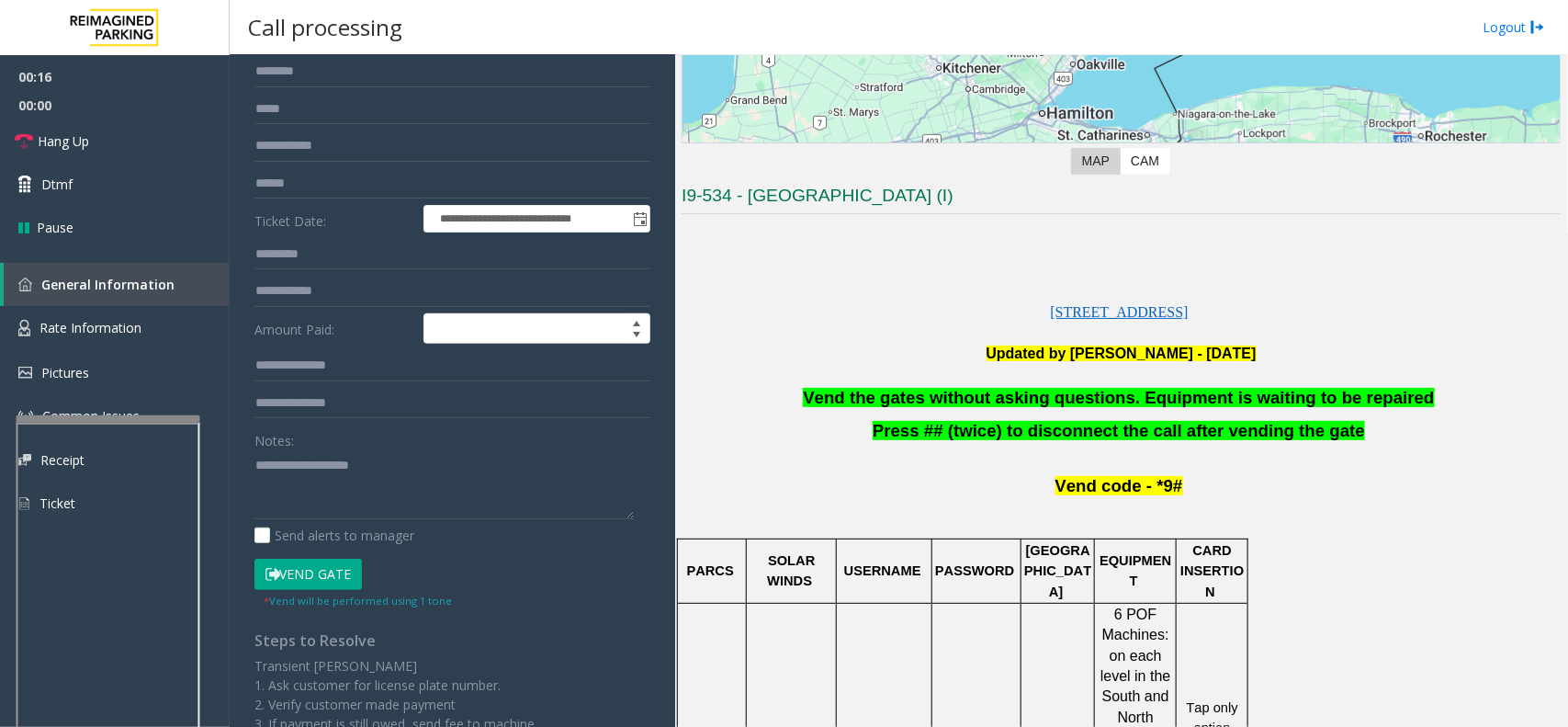
scroll to position [229, 0]
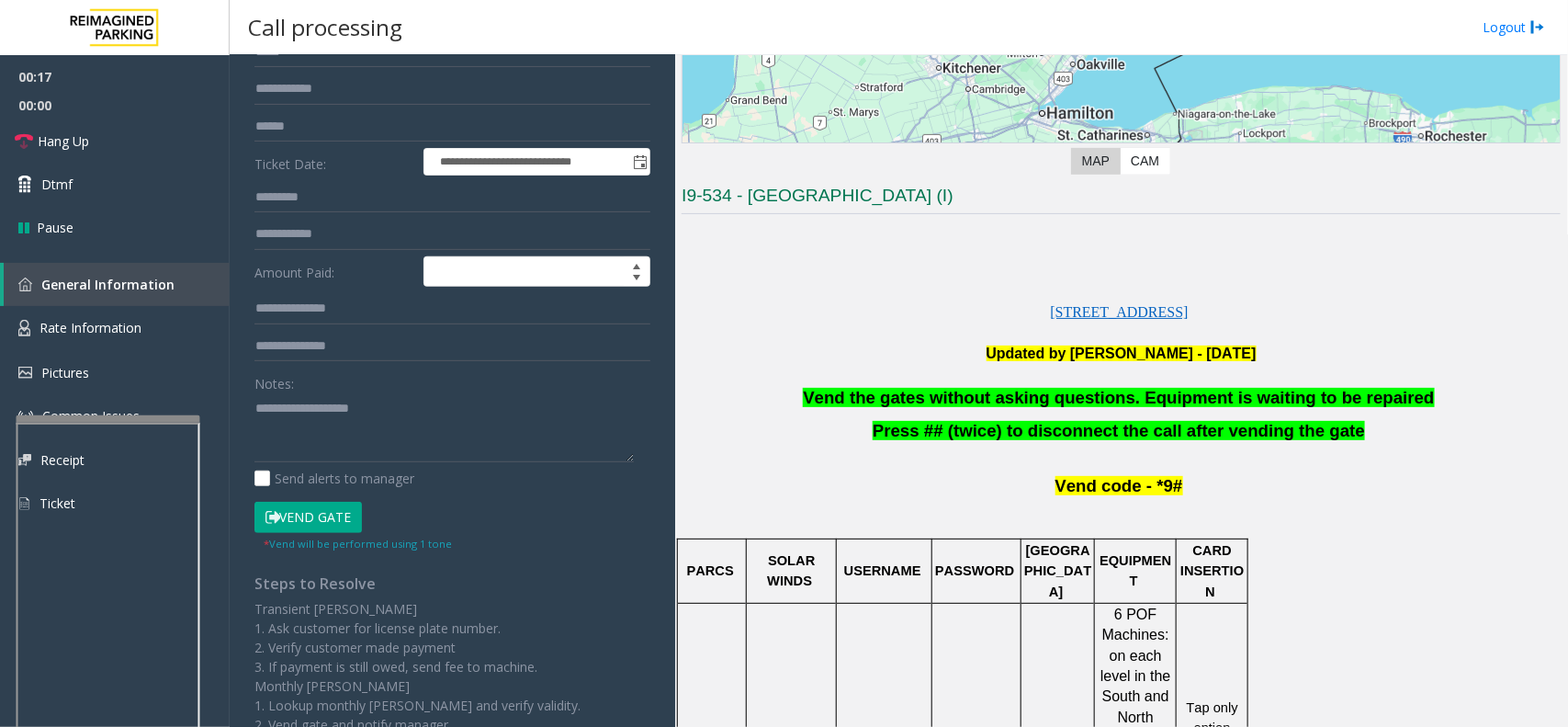
click at [315, 508] on button "Vend Gate" at bounding box center [308, 517] width 107 height 31
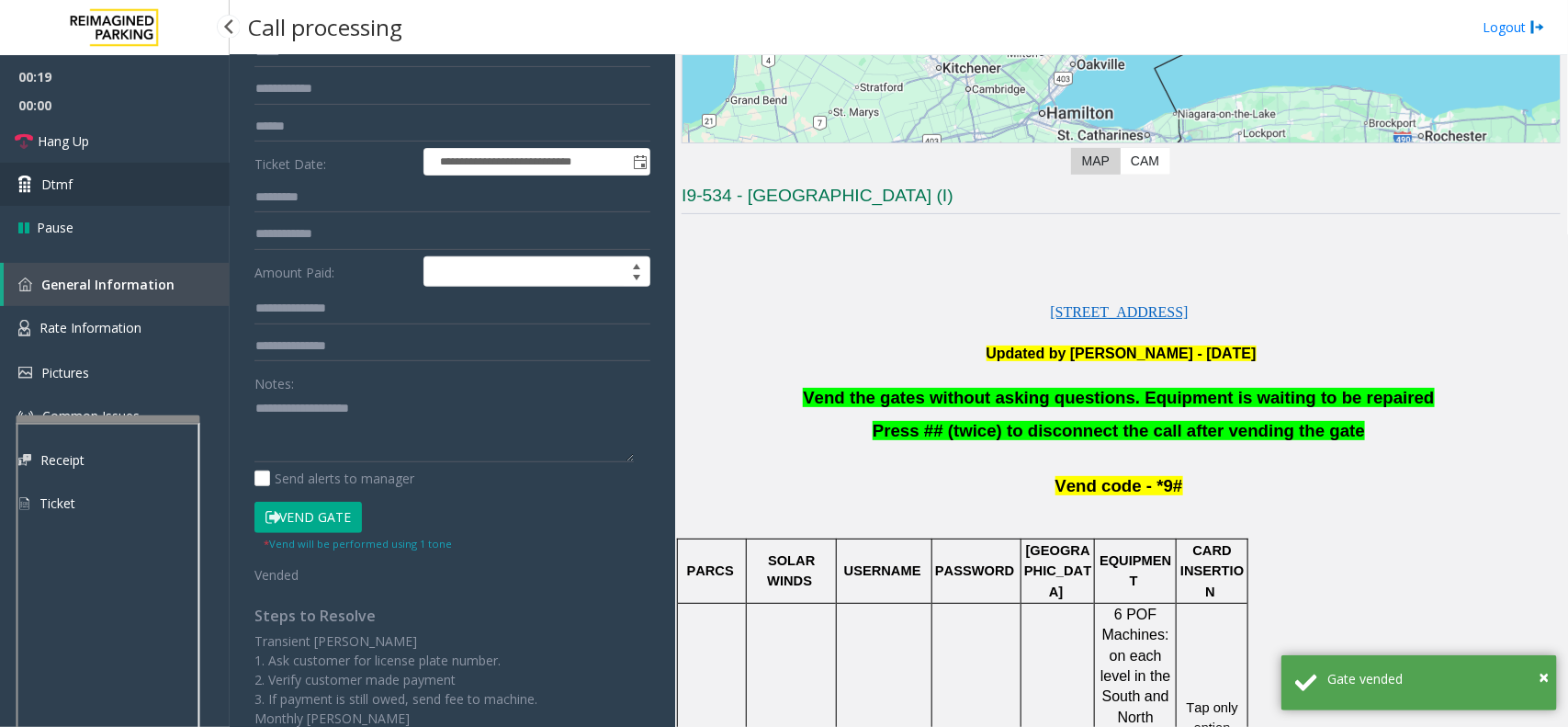
click at [69, 184] on span "Dtmf" at bounding box center [57, 184] width 31 height 20
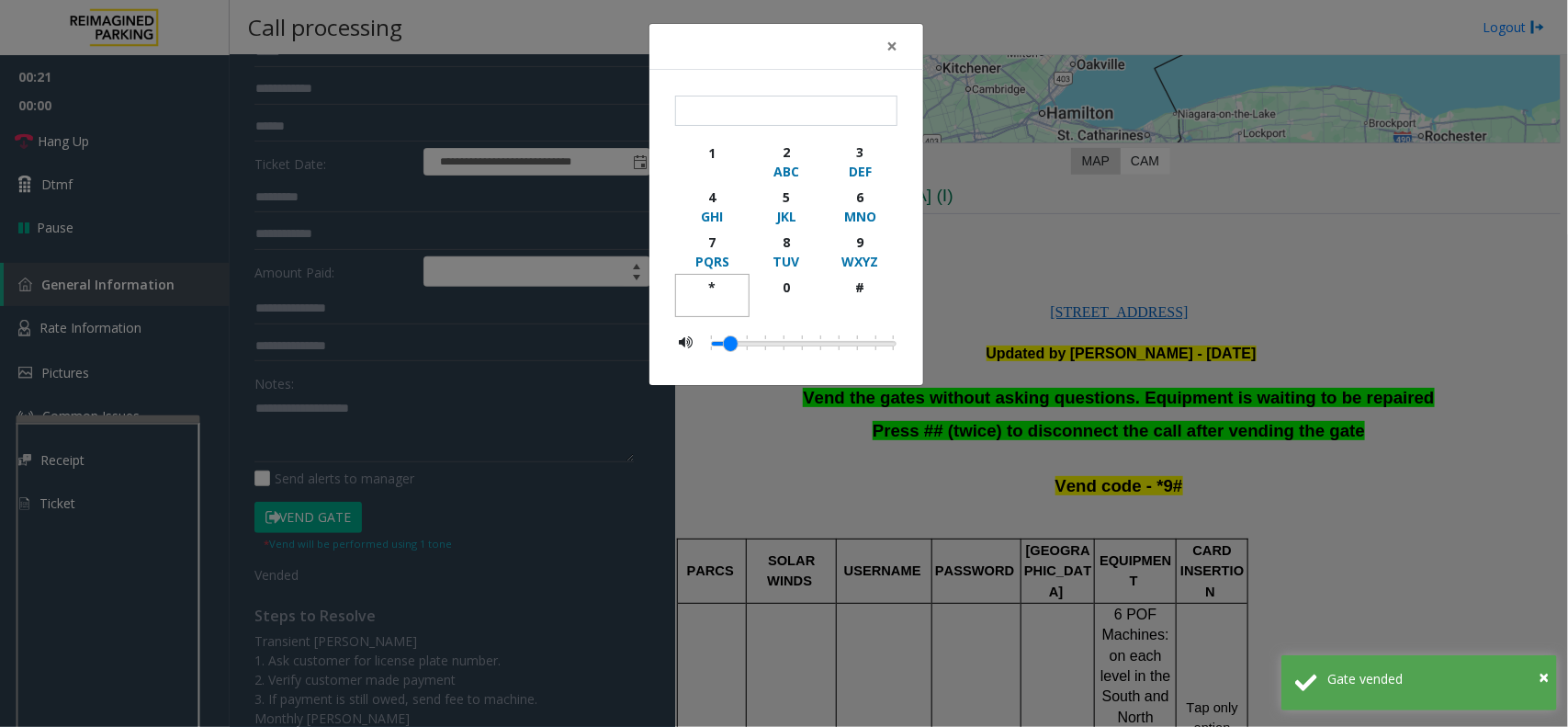
click at [714, 285] on div "*" at bounding box center [712, 287] width 51 height 20
click at [860, 241] on div "9" at bounding box center [861, 242] width 51 height 20
click at [857, 283] on div "#" at bounding box center [861, 287] width 51 height 20
type input "***"
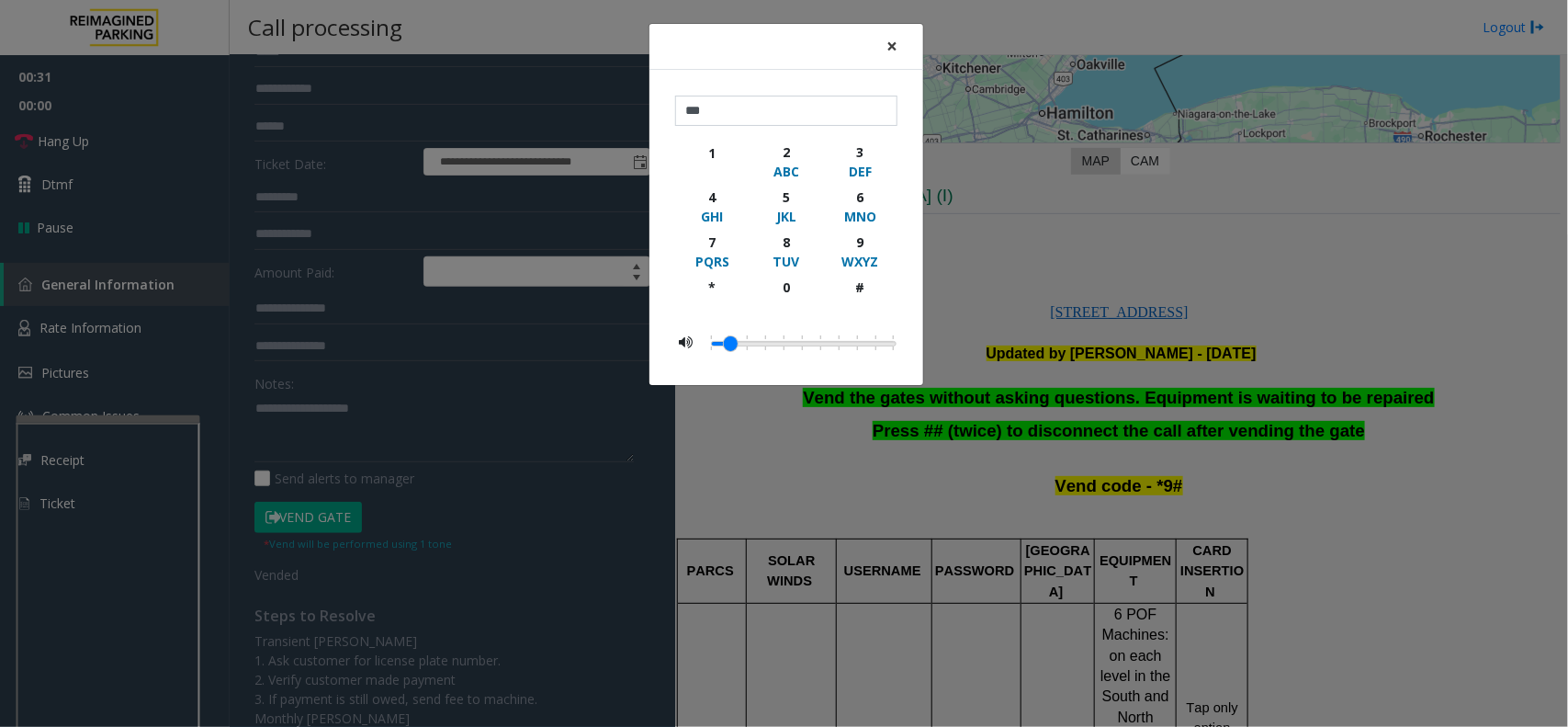
click at [891, 47] on span "×" at bounding box center [892, 46] width 11 height 25
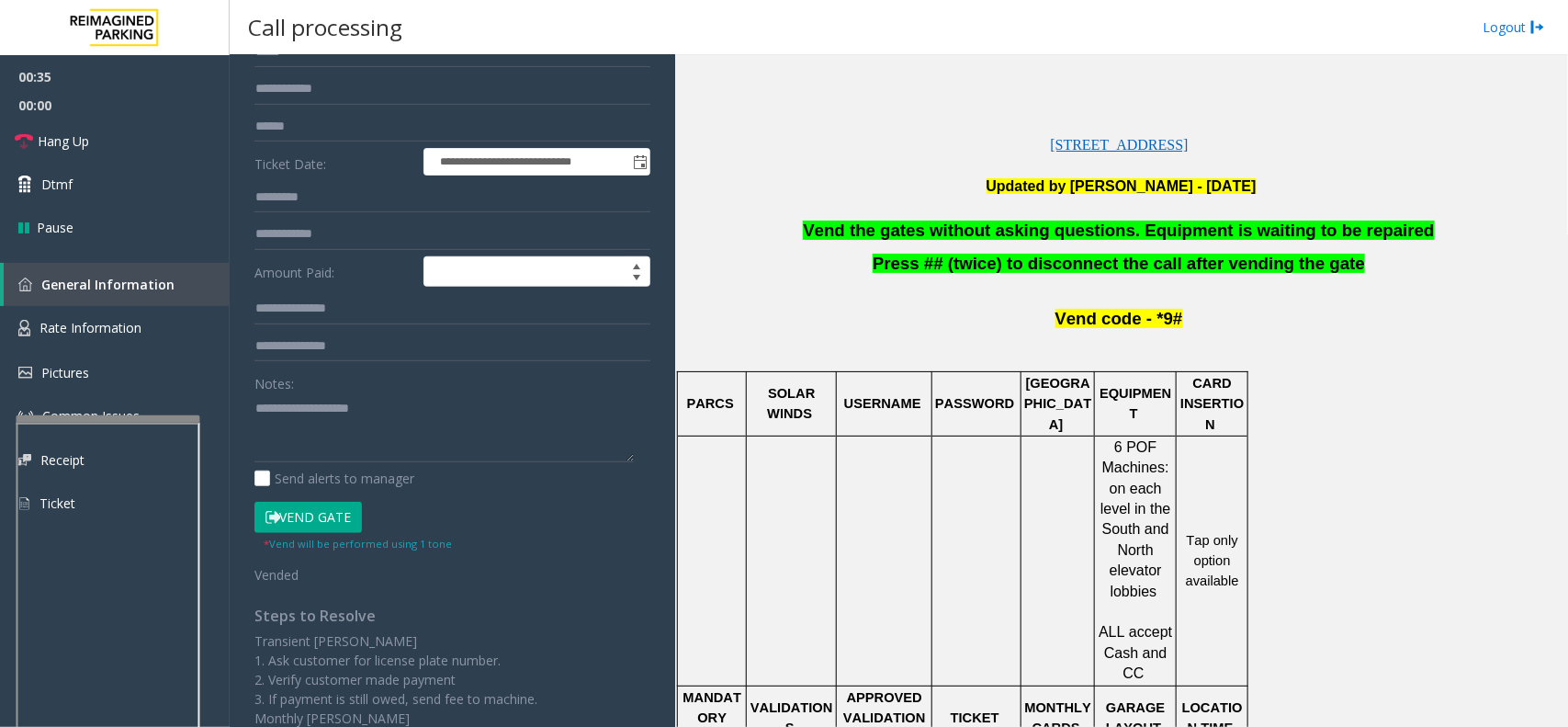
scroll to position [574, 0]
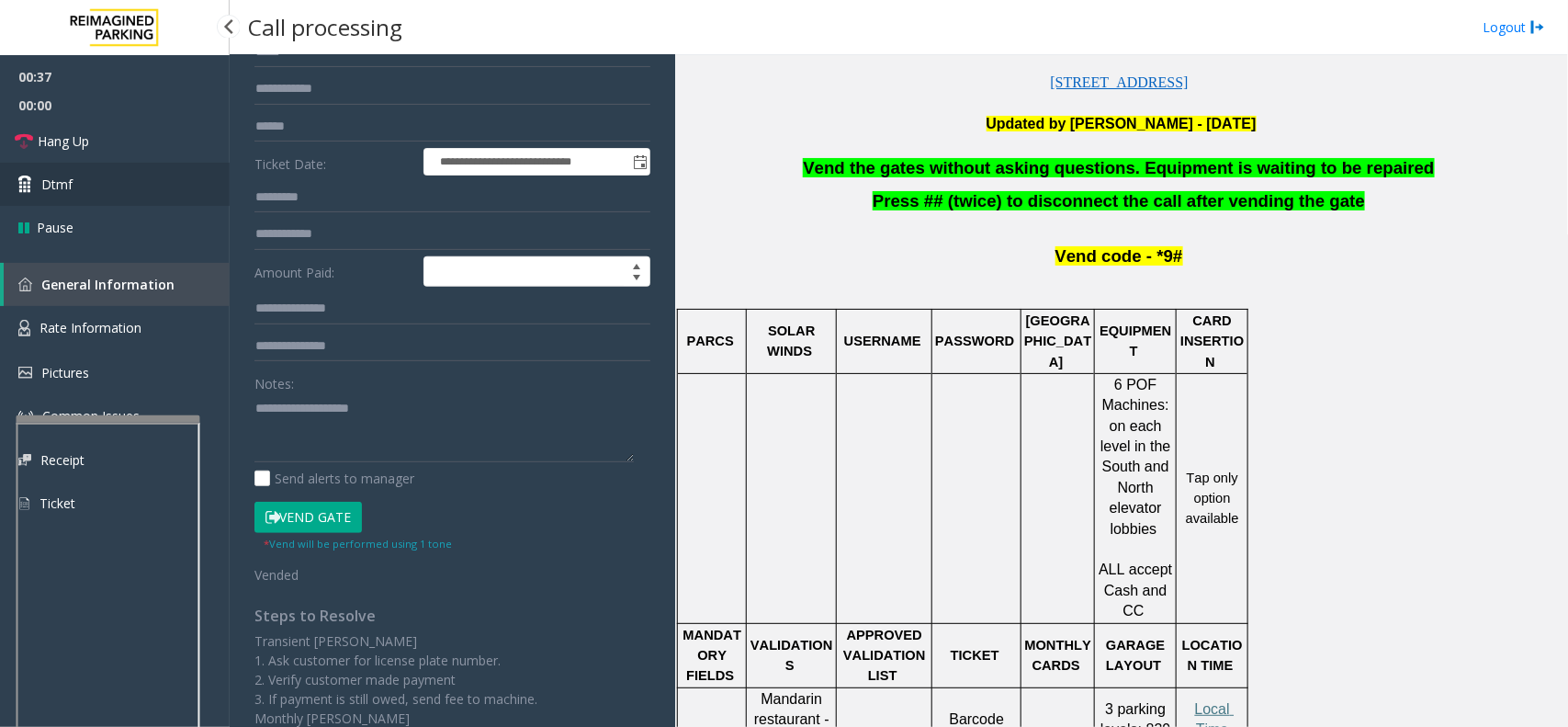
click at [65, 180] on span "Dtmf" at bounding box center [57, 184] width 31 height 20
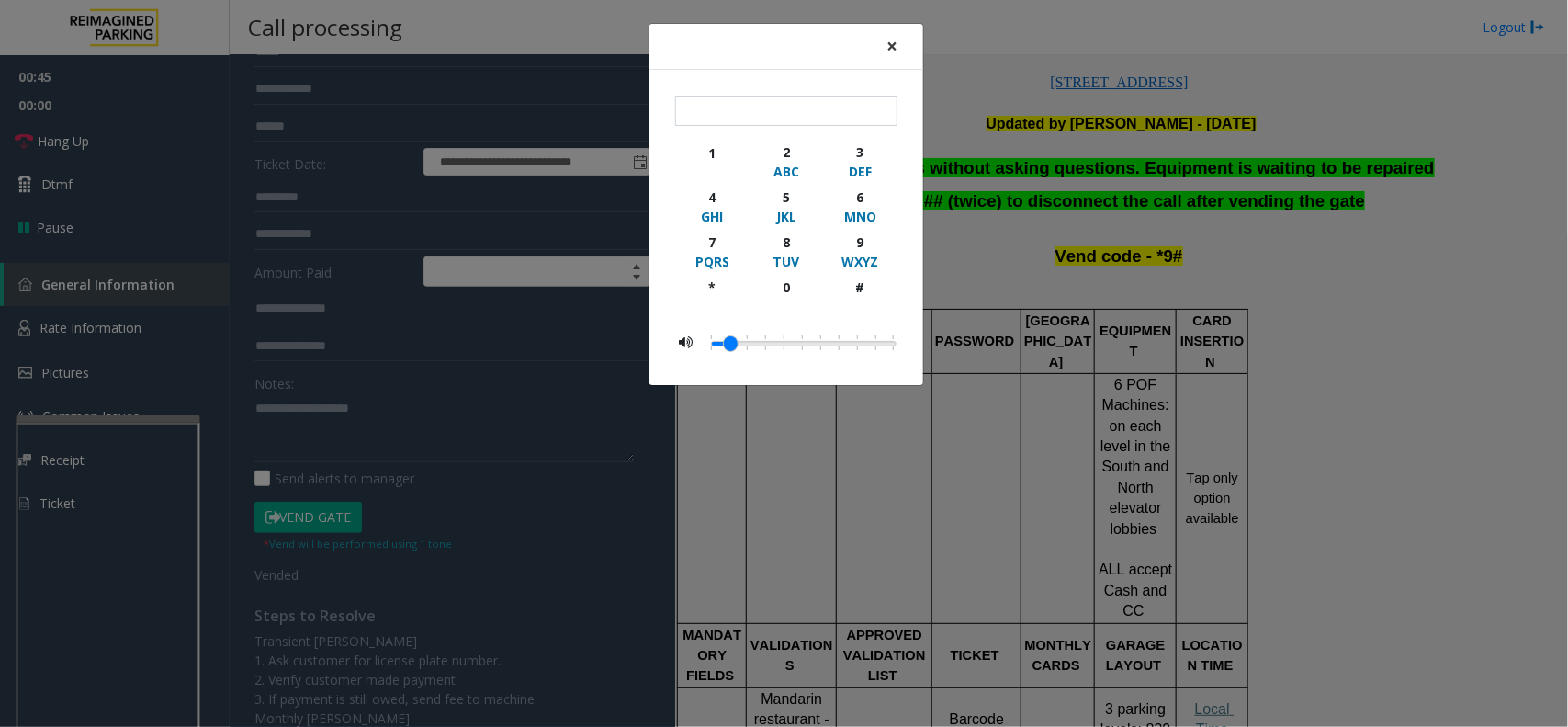
click at [889, 48] on span "×" at bounding box center [892, 46] width 11 height 25
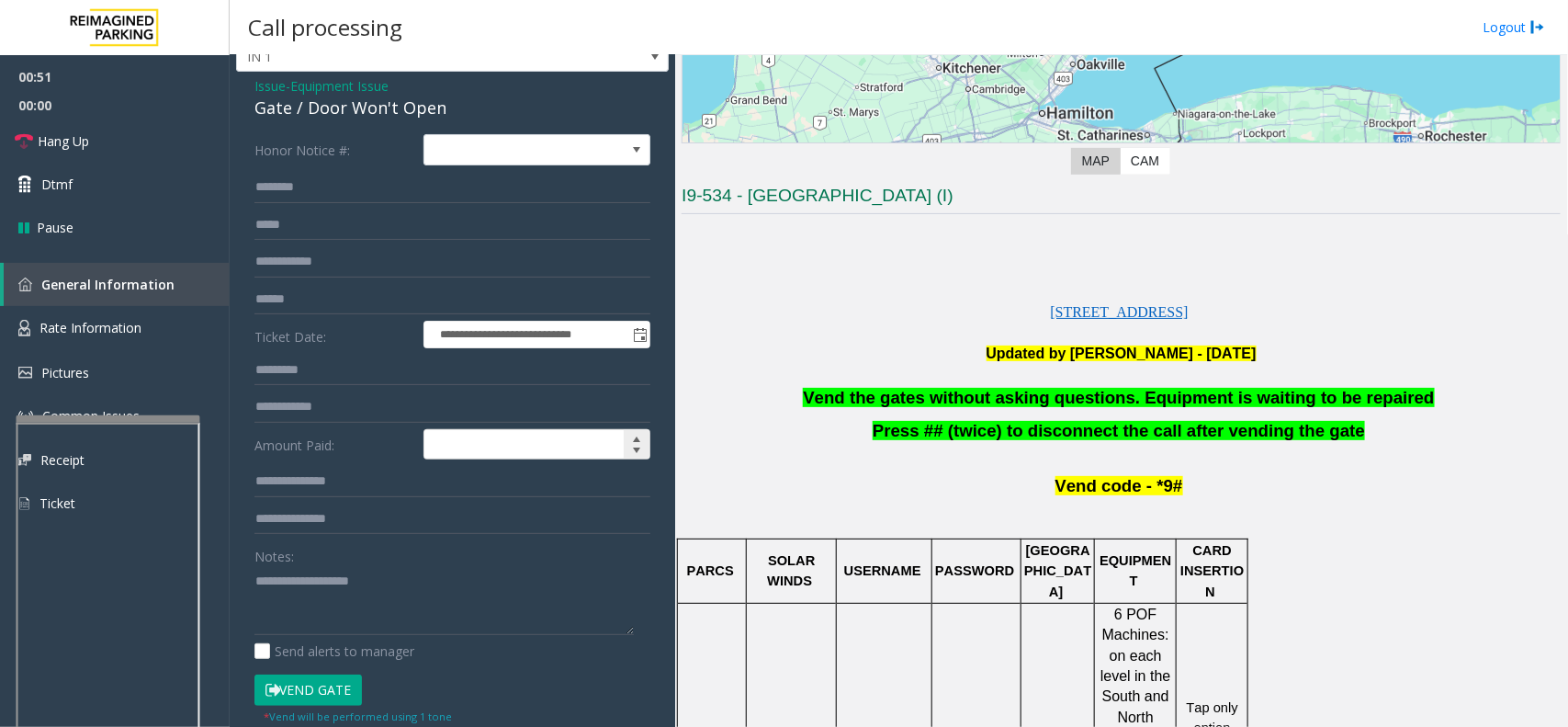
scroll to position [0, 0]
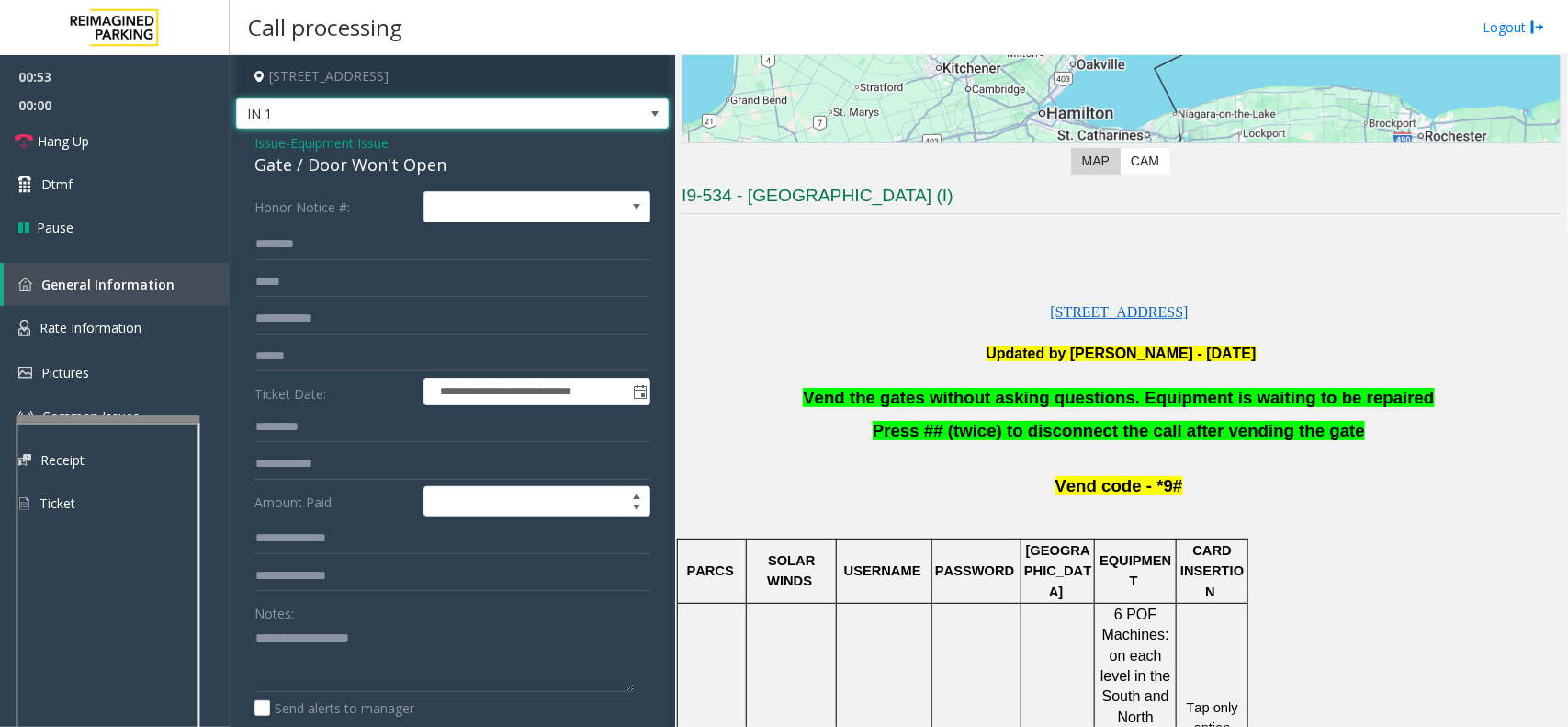
click at [648, 113] on span at bounding box center [655, 113] width 15 height 15
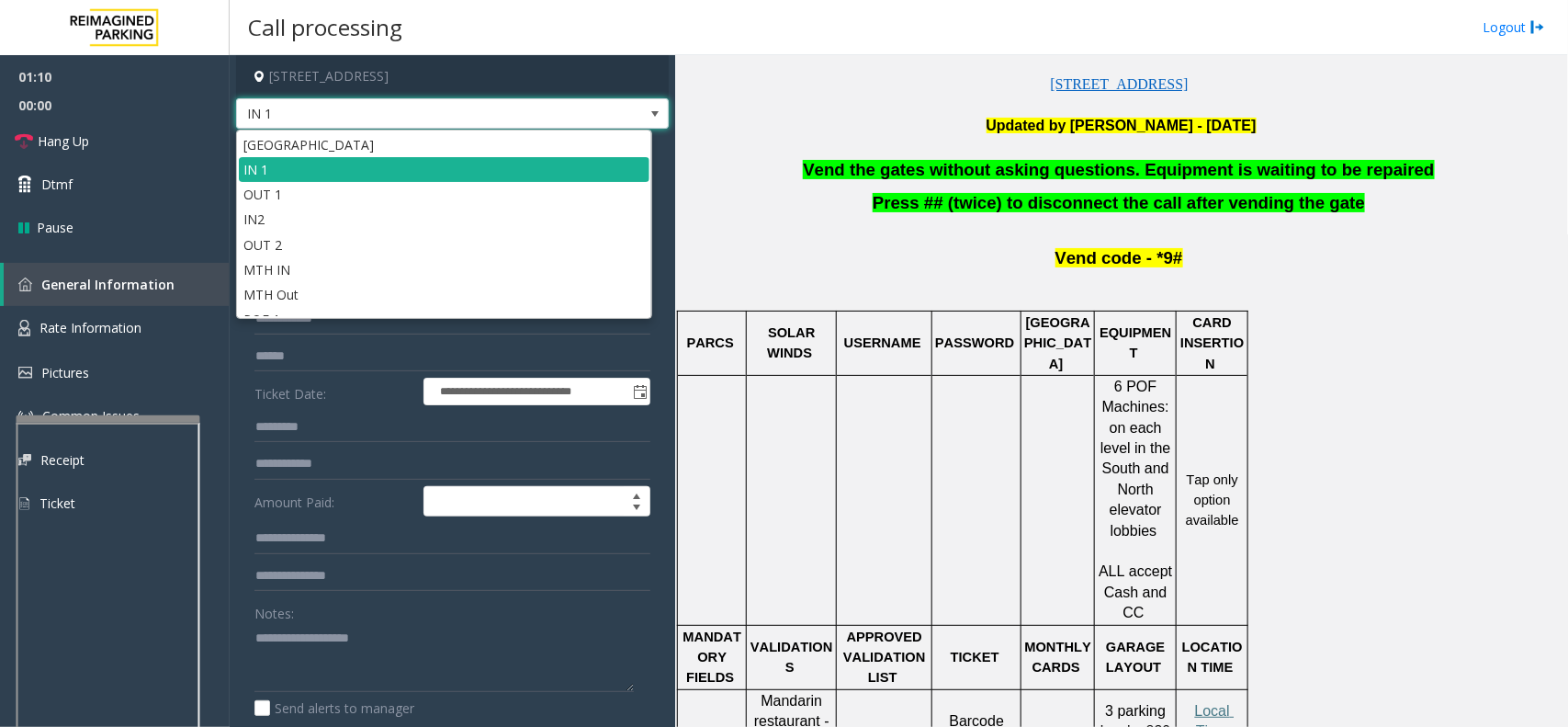
scroll to position [460, 0]
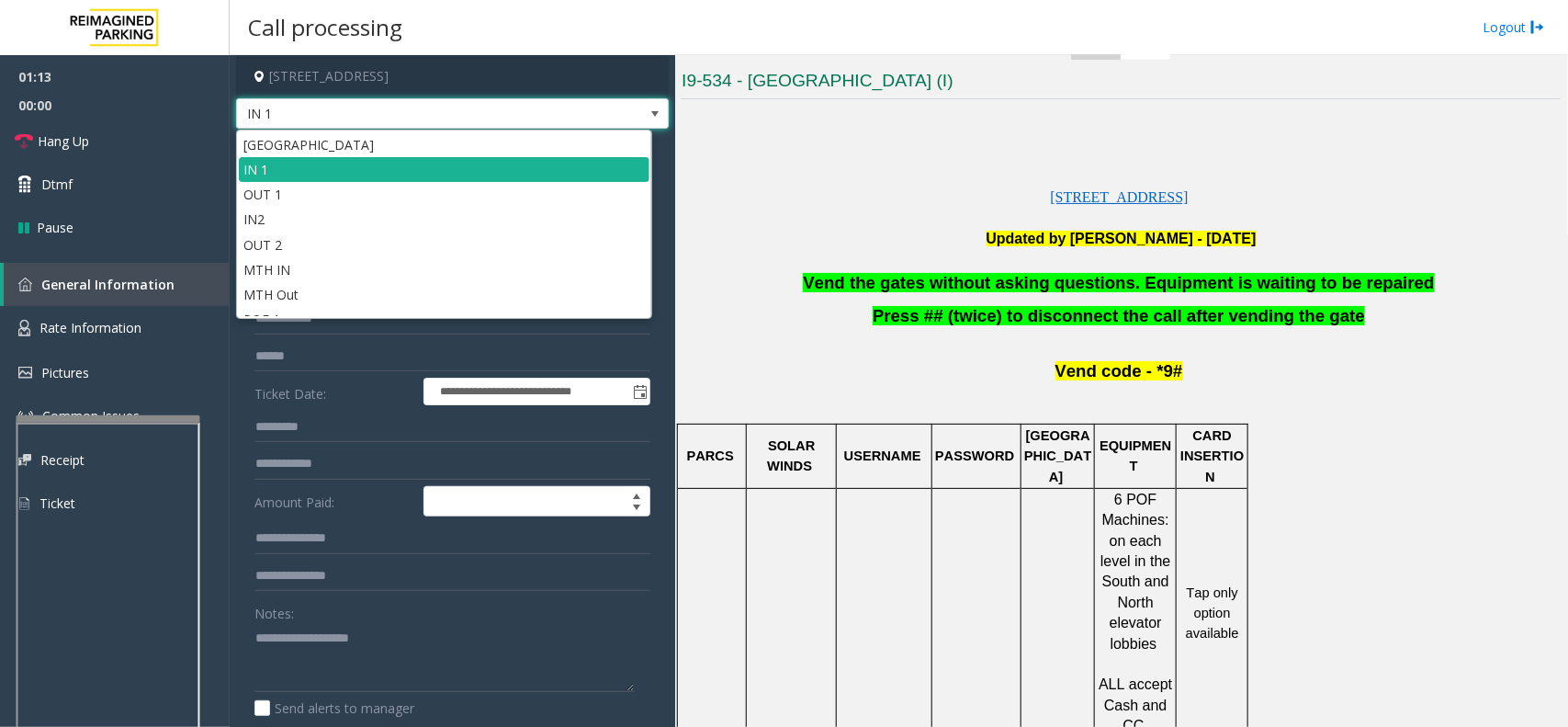
click at [648, 111] on span at bounding box center [655, 113] width 15 height 15
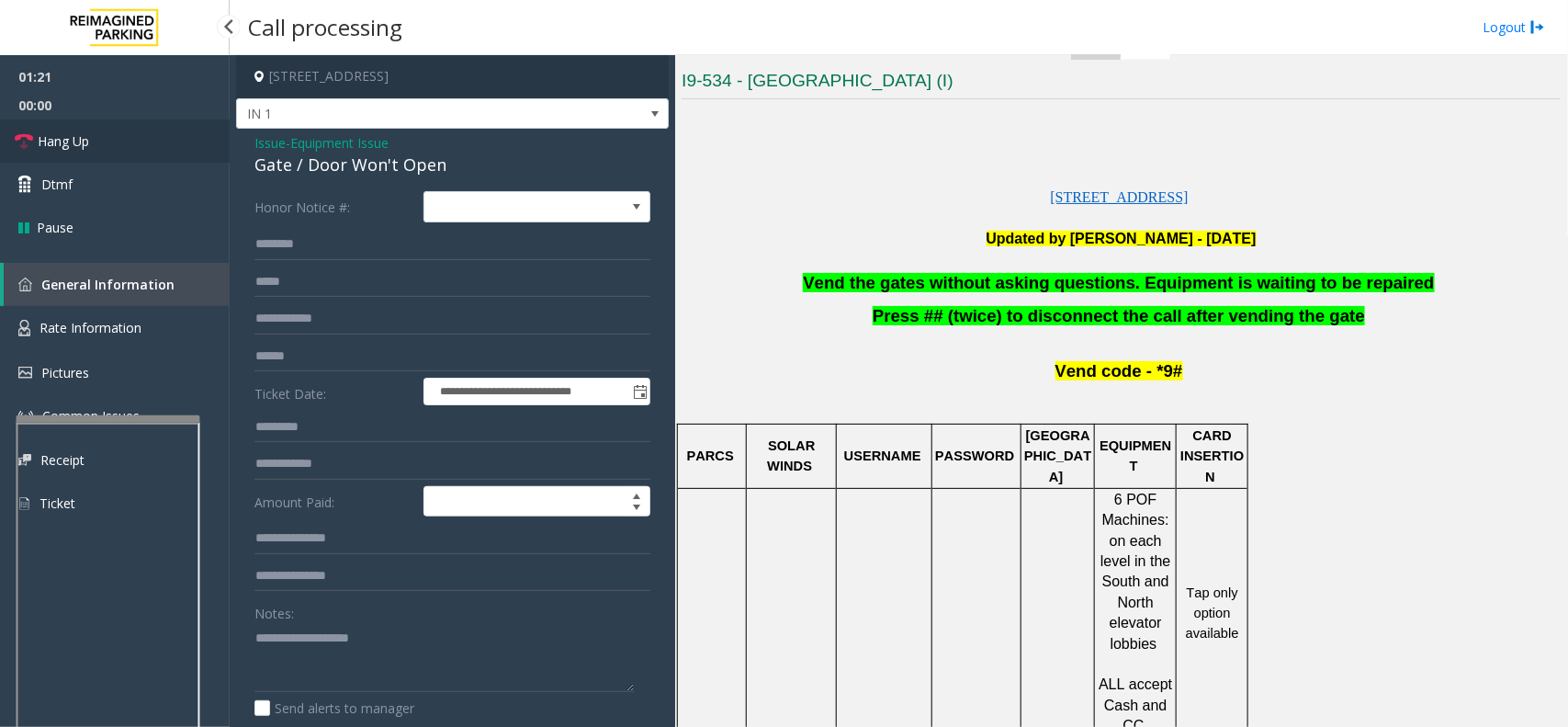
click at [98, 136] on link "Hang Up" at bounding box center [114, 141] width 229 height 43
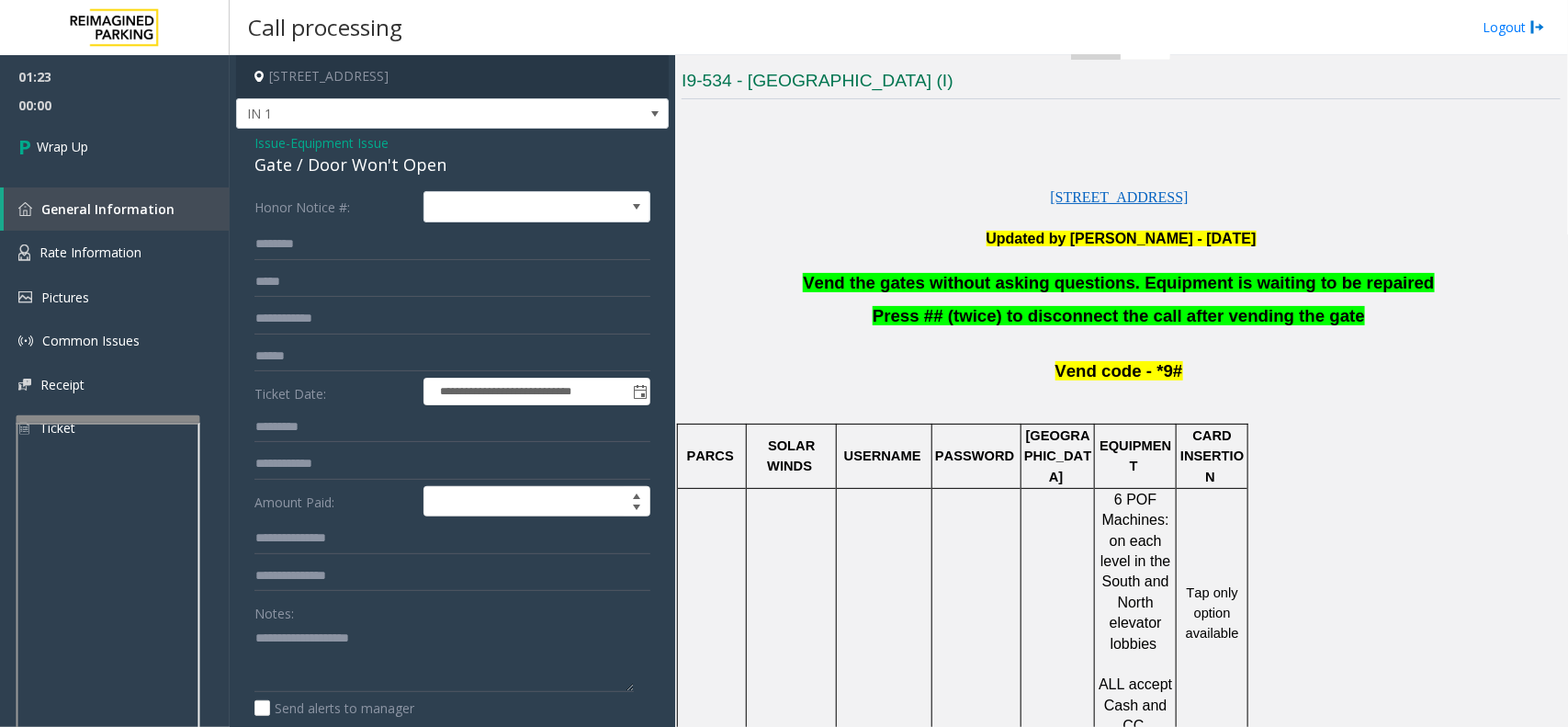
drag, startPoint x: 259, startPoint y: 138, endPoint x: 283, endPoint y: 149, distance: 26.4
click at [259, 138] on span "Issue" at bounding box center [270, 143] width 31 height 20
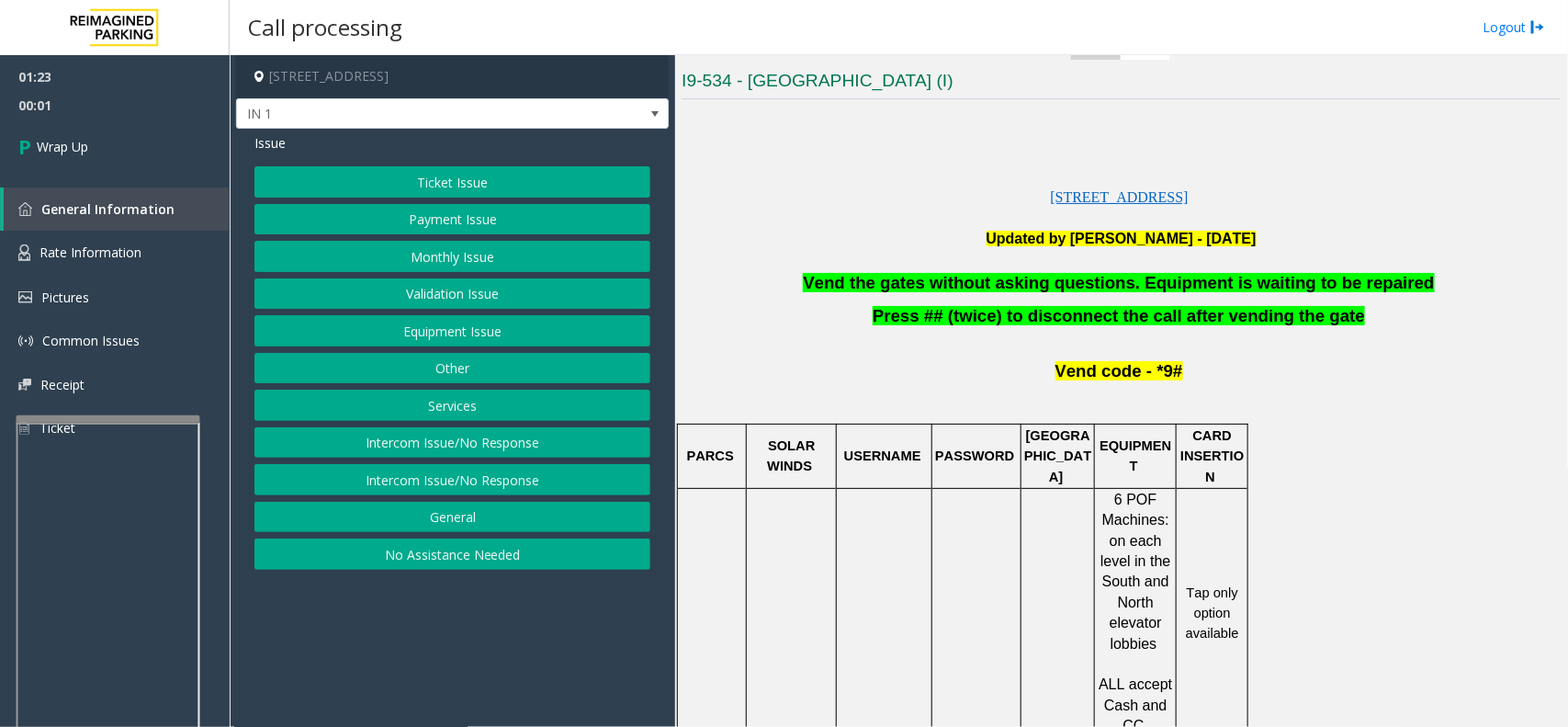
click at [346, 188] on button "Ticket Issue" at bounding box center [453, 182] width 396 height 31
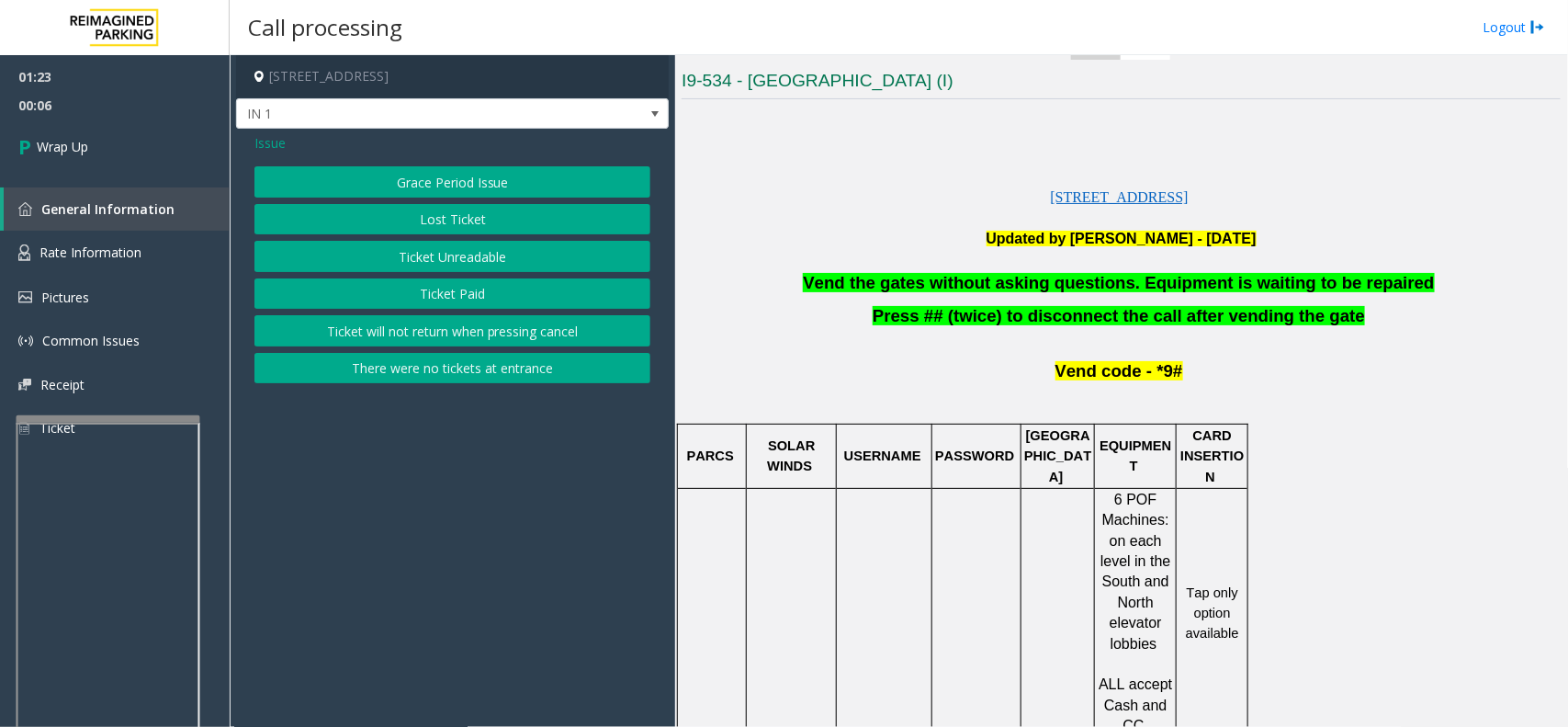
click at [268, 140] on span "Issue" at bounding box center [270, 143] width 31 height 20
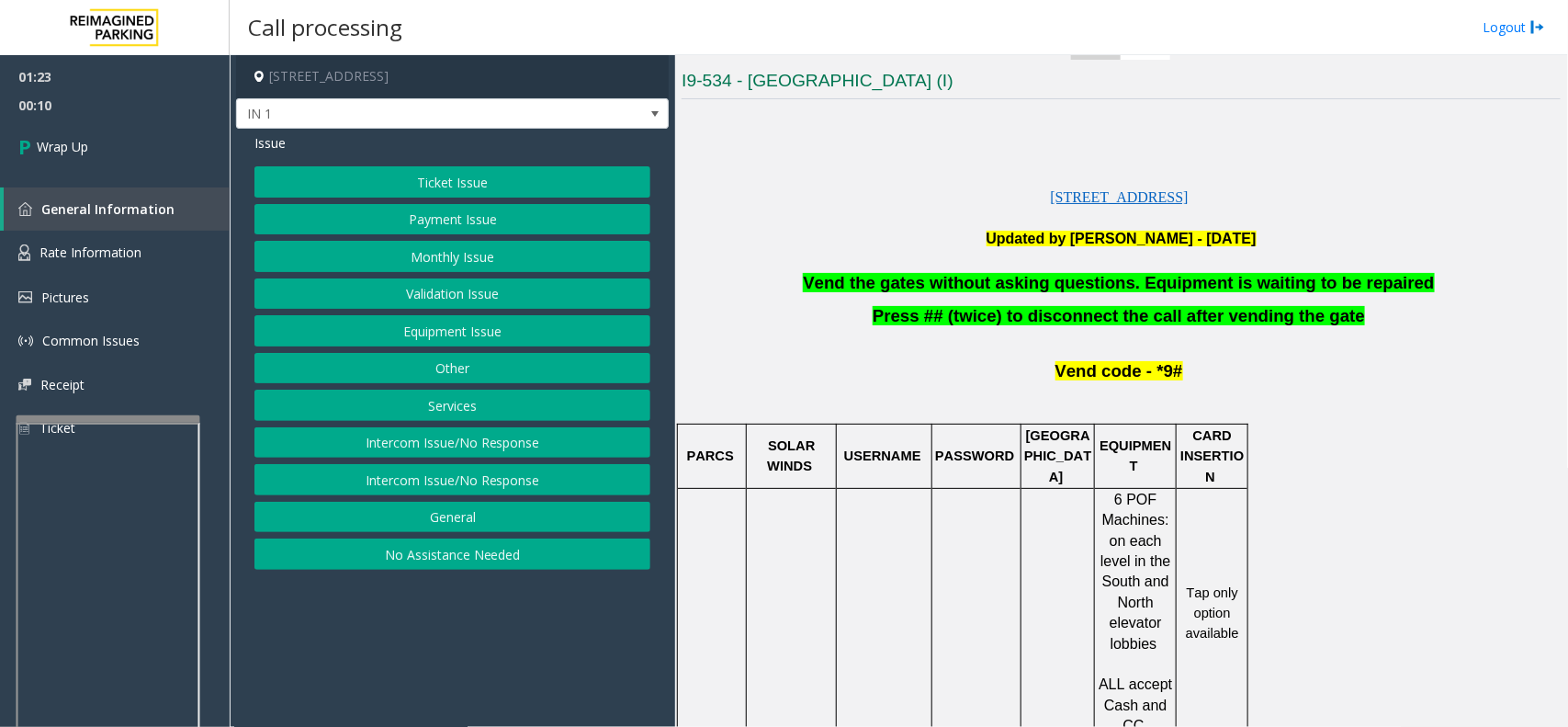
click at [419, 338] on button "Equipment Issue" at bounding box center [453, 331] width 396 height 31
click at [419, 333] on button "Gate / Door Won't Open" at bounding box center [453, 331] width 396 height 31
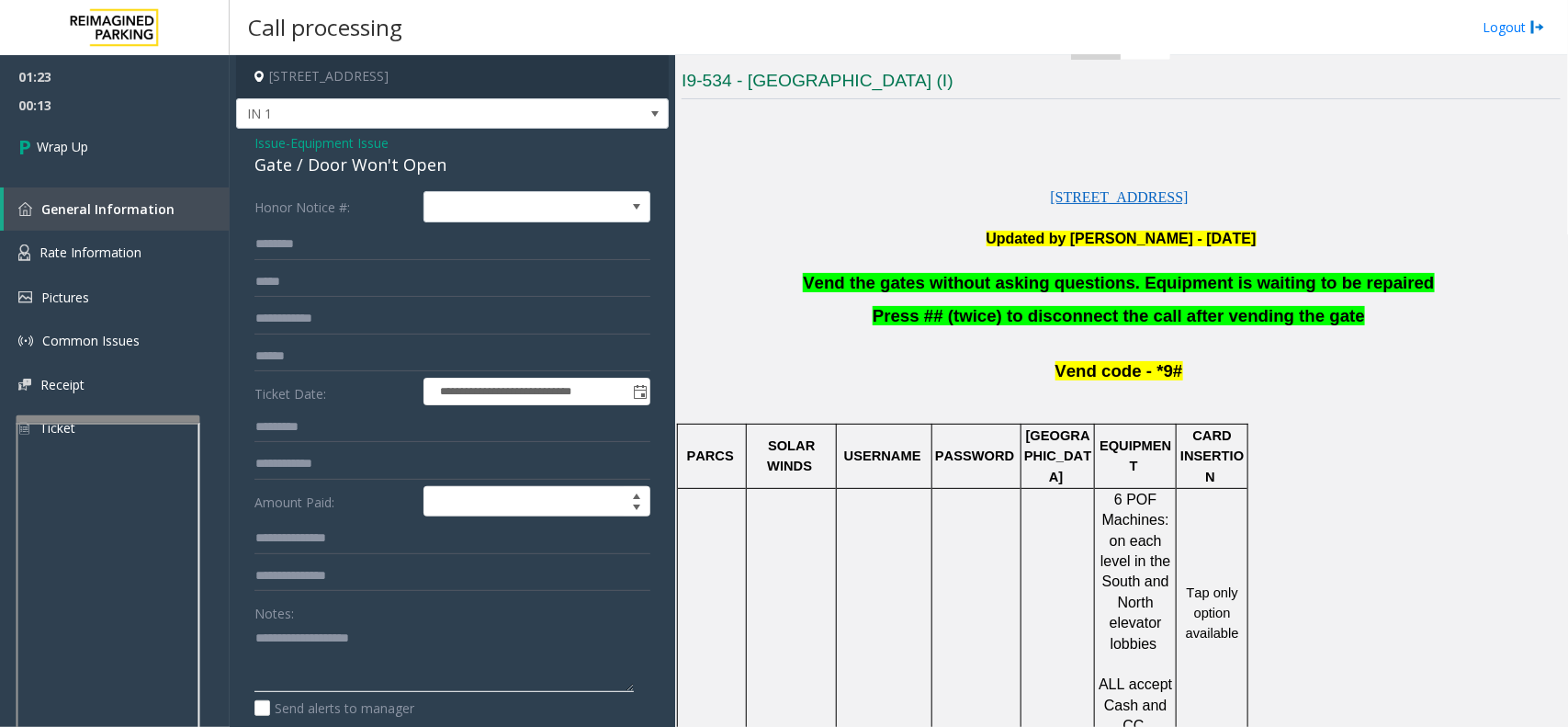
click at [272, 648] on textarea at bounding box center [444, 657] width 380 height 69
type textarea "**********"
click at [81, 144] on span "Wrap Up" at bounding box center [62, 146] width 52 height 20
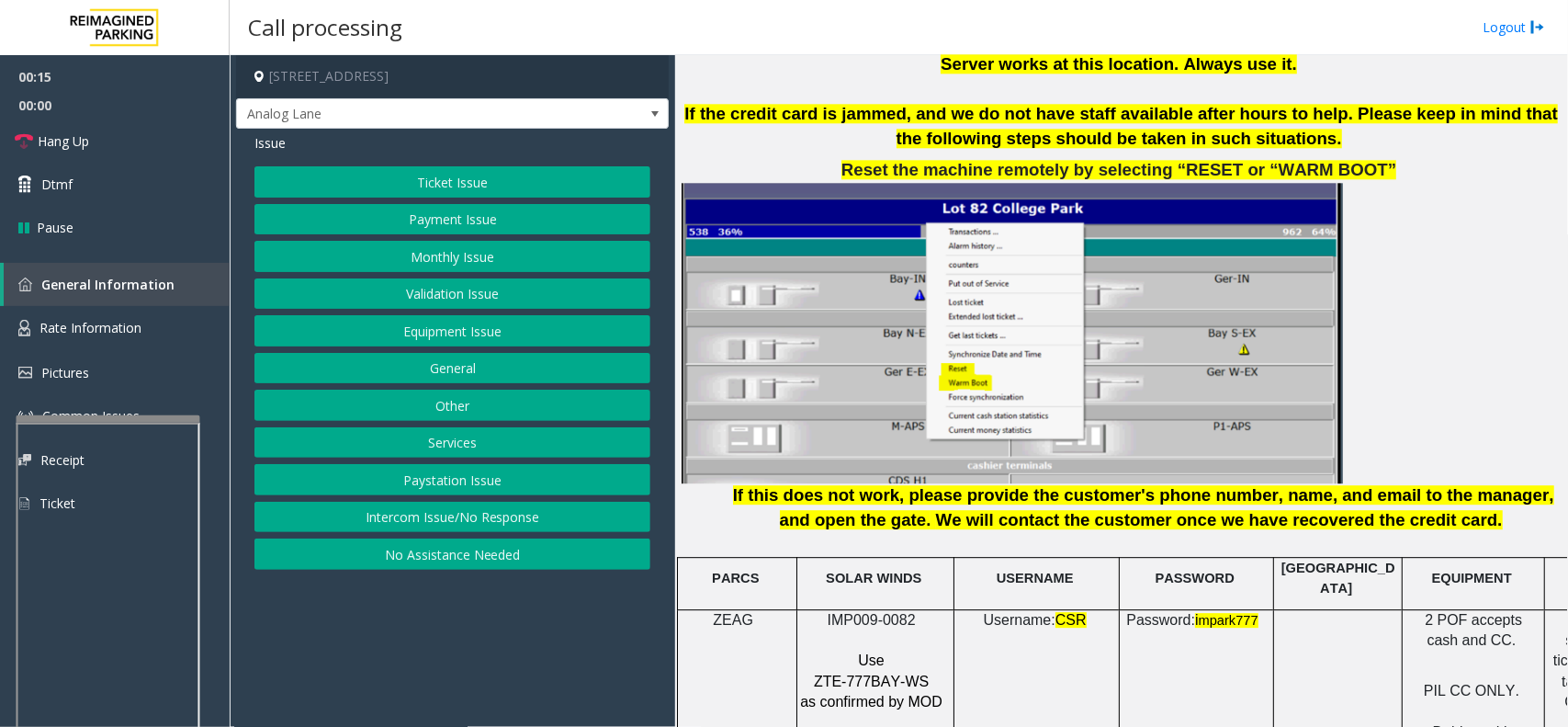
scroll to position [2297, 0]
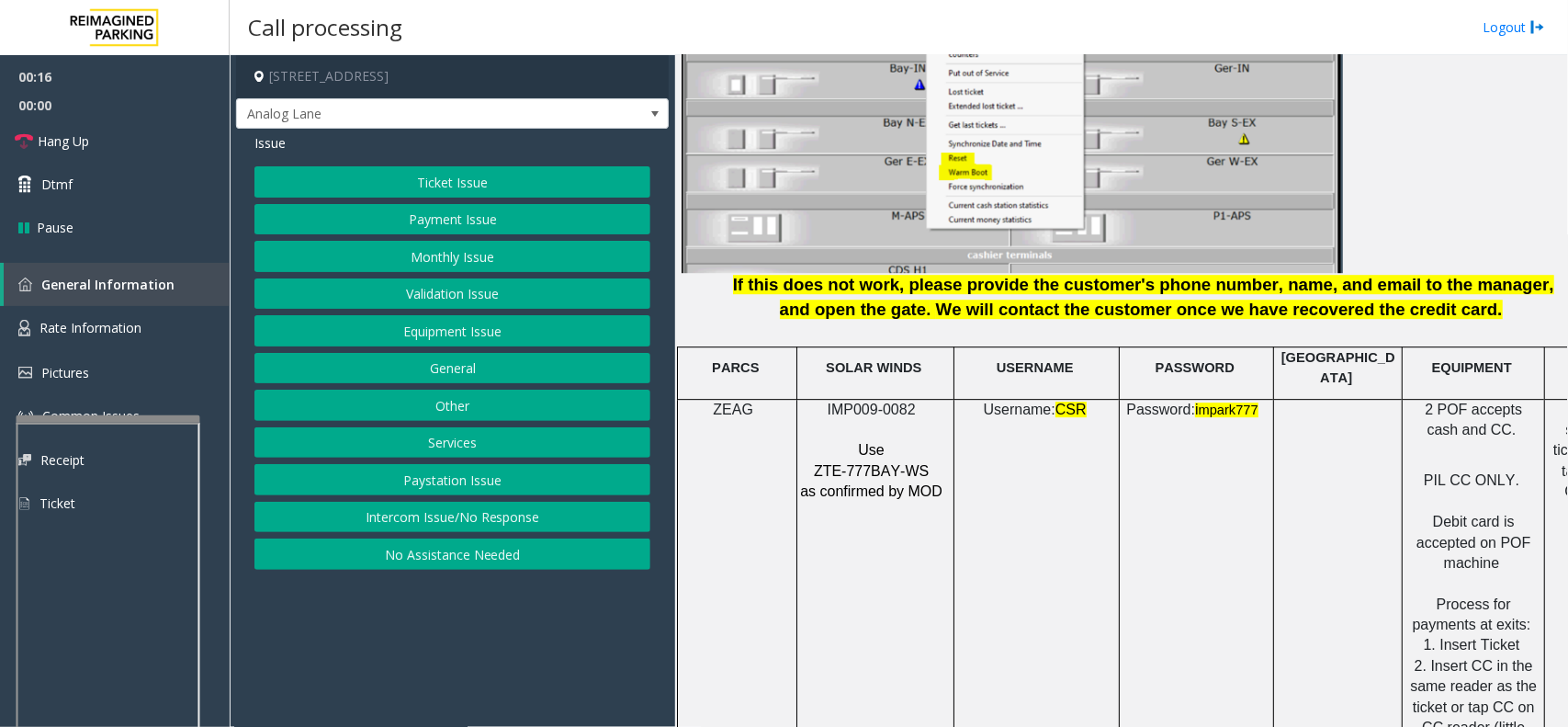
click at [855, 401] on span "IMP009-0082" at bounding box center [871, 409] width 88 height 16
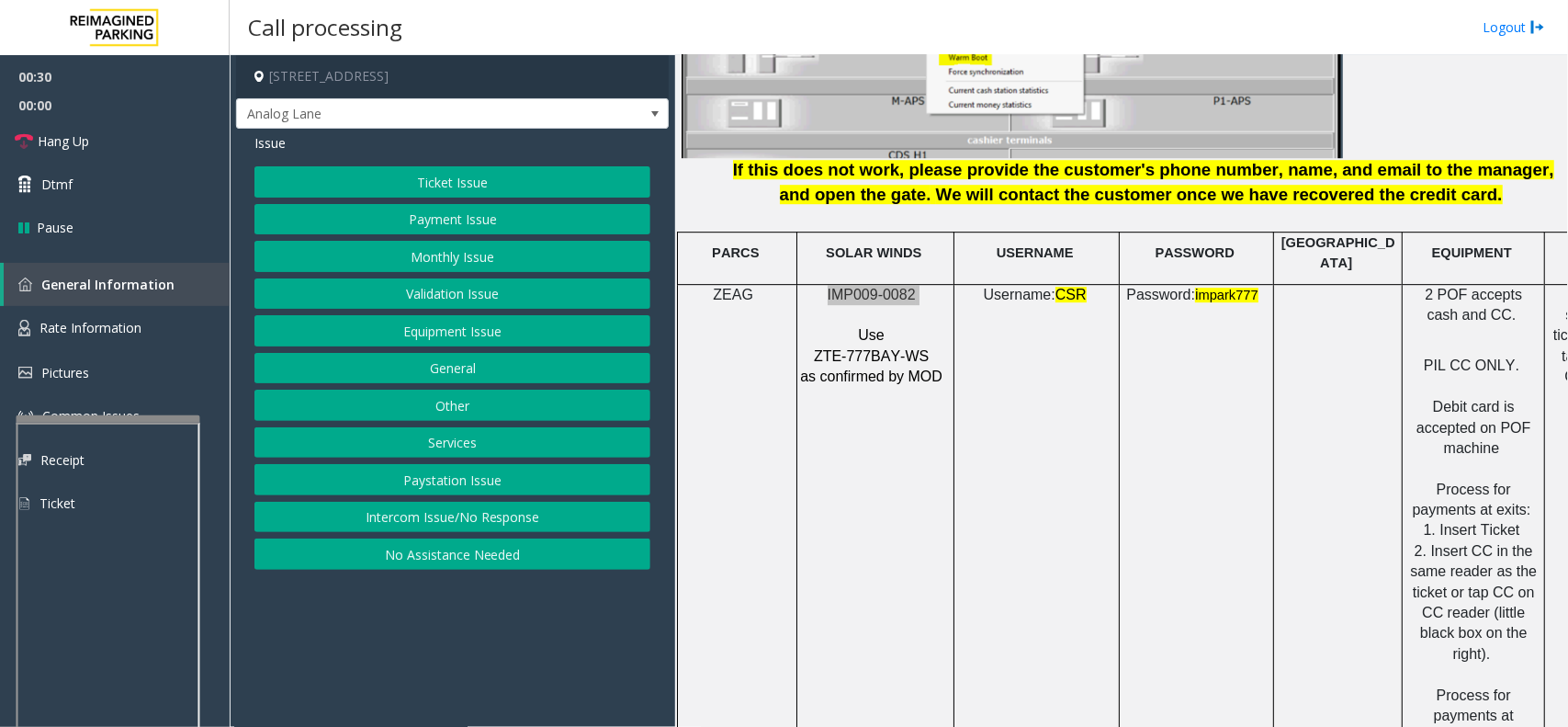
scroll to position [2526, 0]
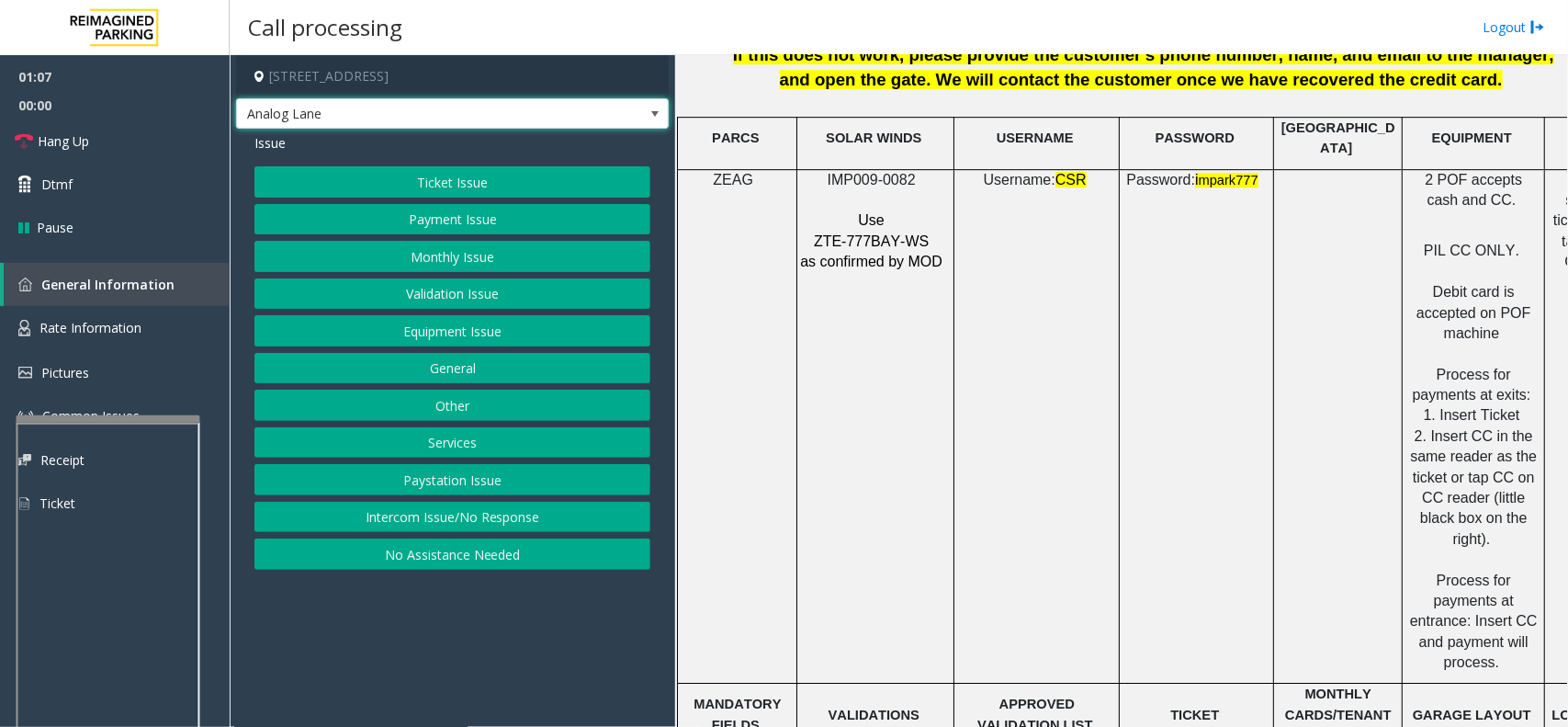
click at [645, 108] on span at bounding box center [655, 114] width 25 height 29
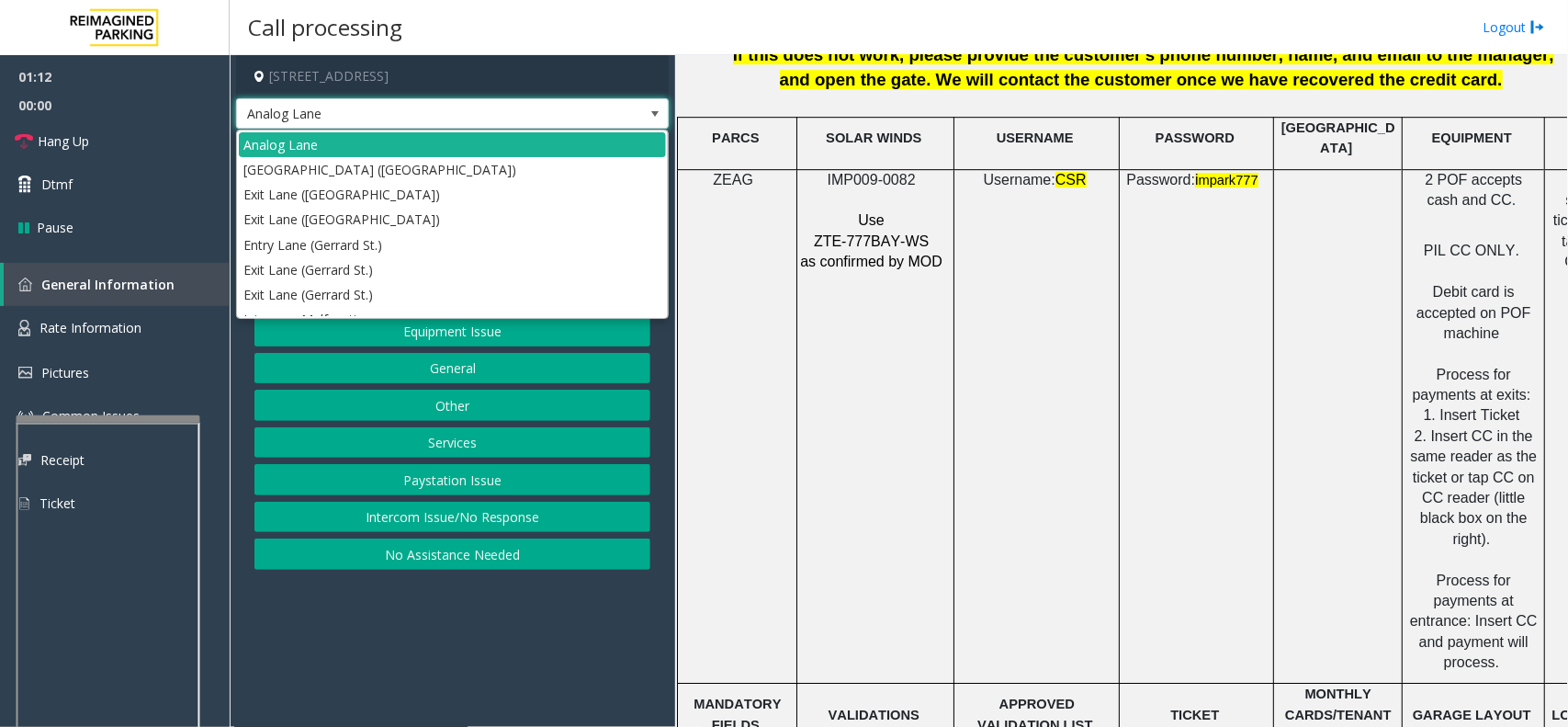
click at [654, 115] on span at bounding box center [655, 113] width 15 height 15
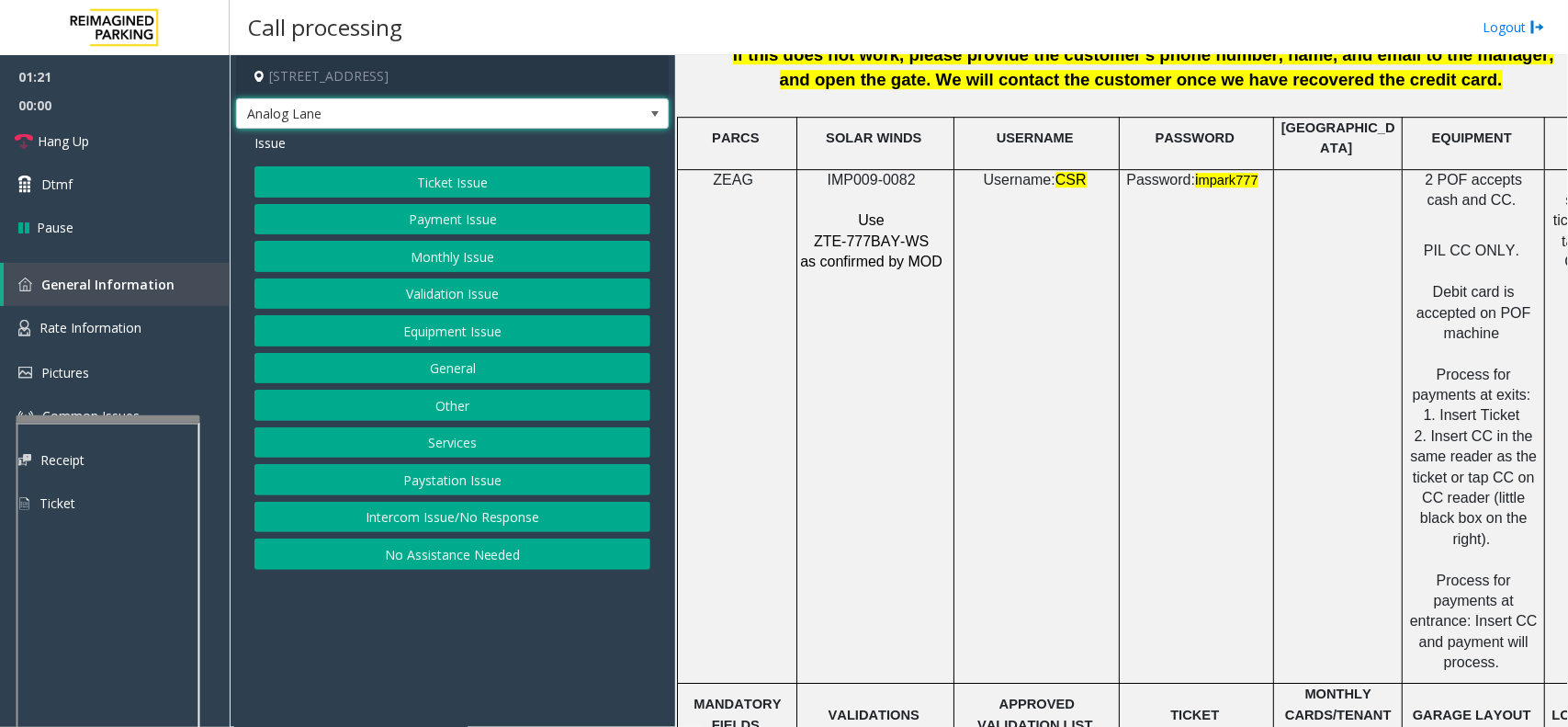
click at [417, 183] on button "Ticket Issue" at bounding box center [453, 182] width 396 height 31
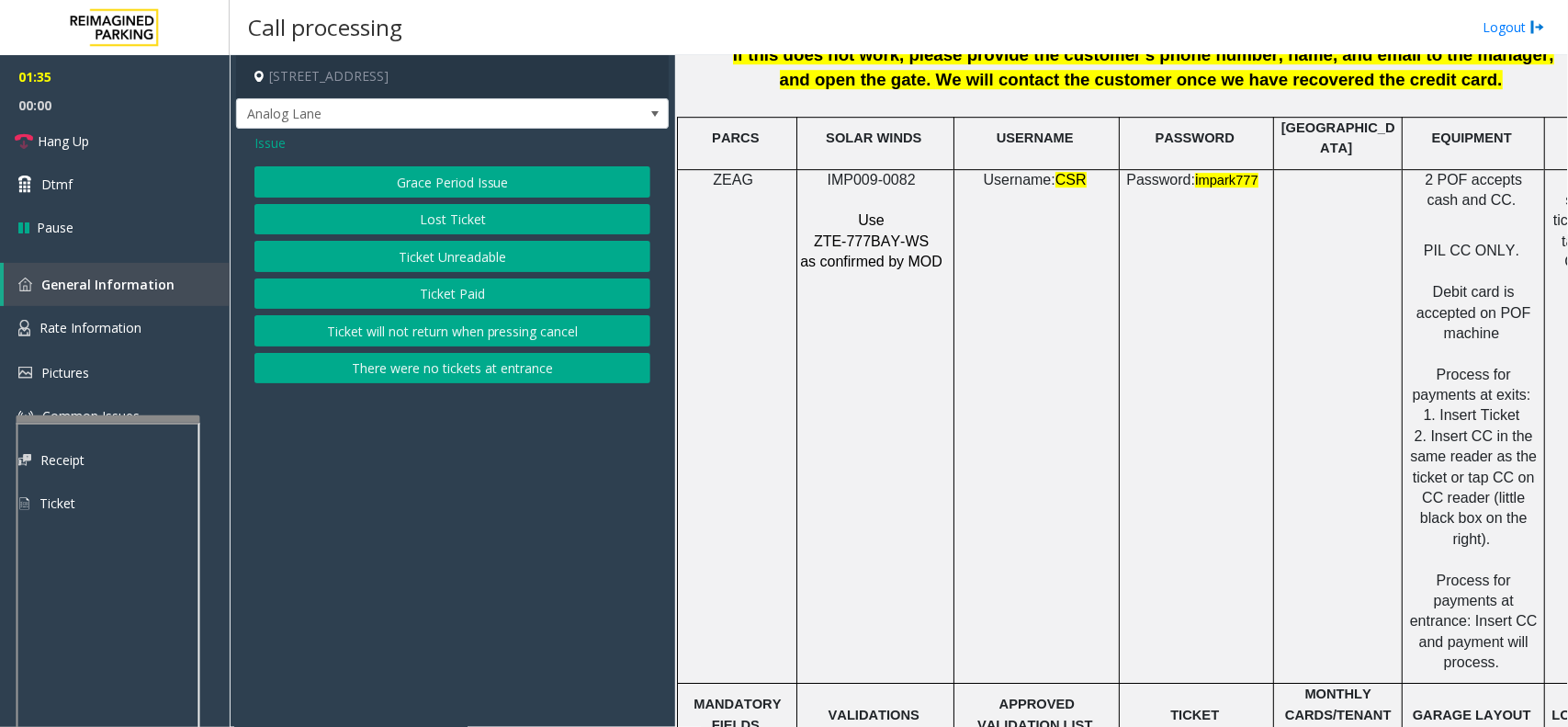
click at [406, 255] on button "Ticket Unreadable" at bounding box center [453, 257] width 396 height 31
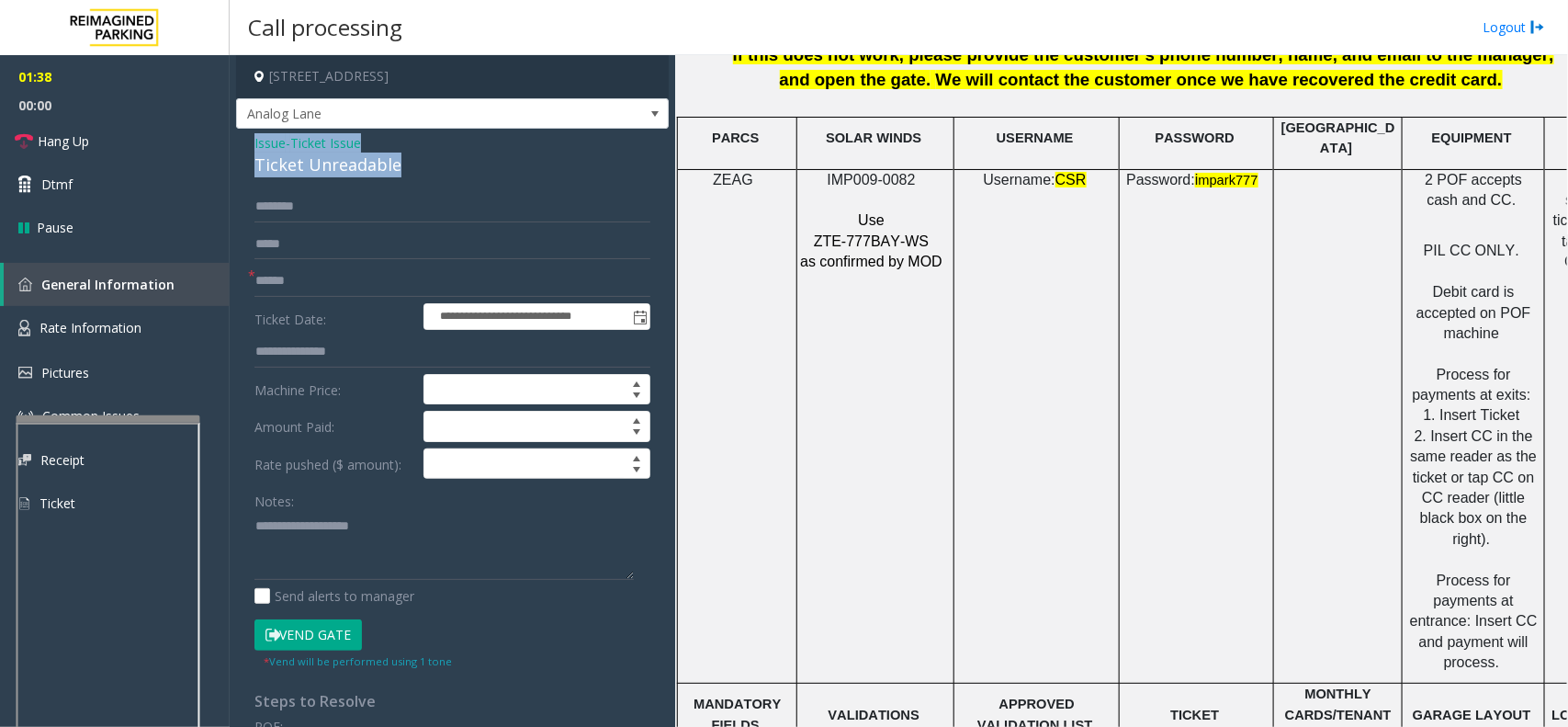
drag, startPoint x: 254, startPoint y: 142, endPoint x: 392, endPoint y: 162, distance: 139.4
click at [392, 162] on div "Issue - Ticket Issue Ticket Unreadable" at bounding box center [453, 155] width 396 height 44
click at [79, 136] on span "Hang Up" at bounding box center [63, 141] width 52 height 20
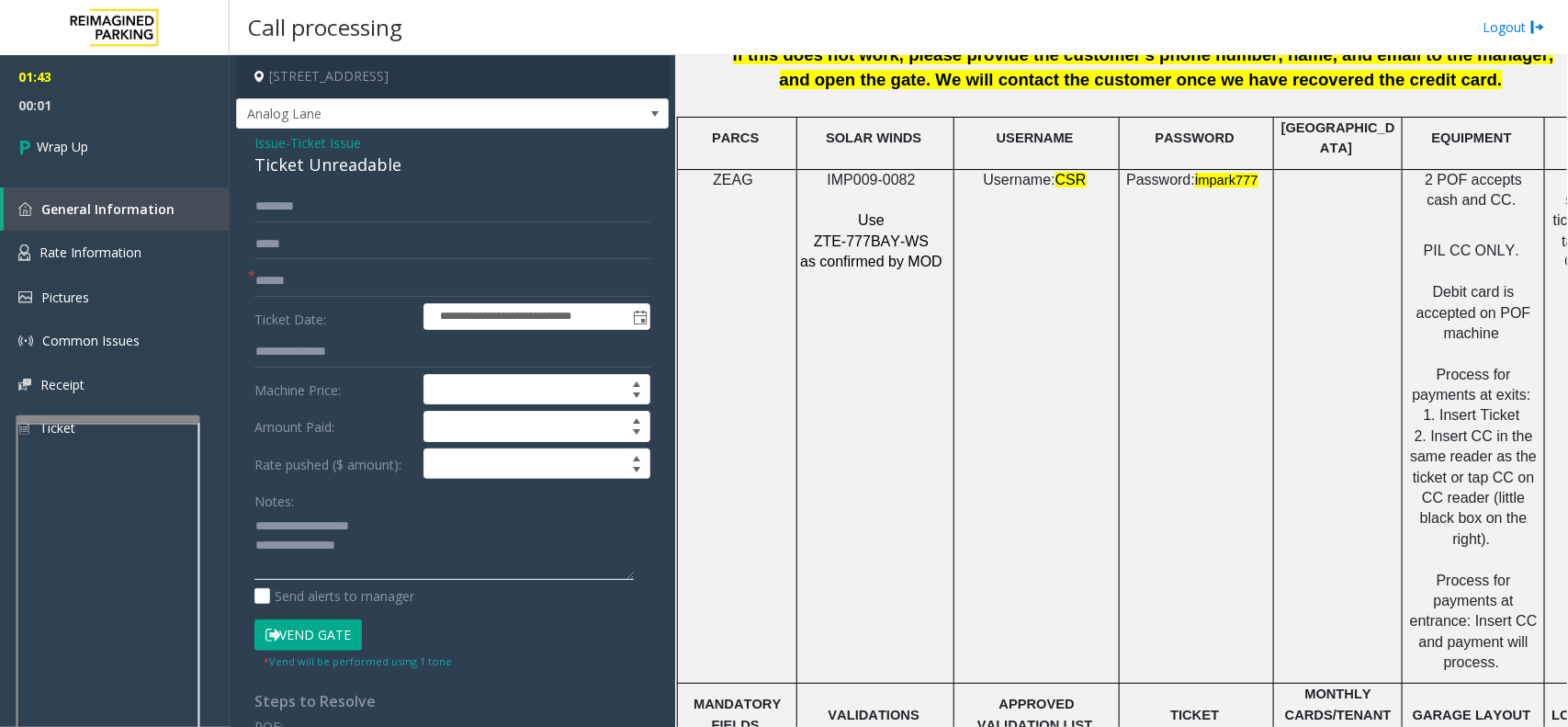
type textarea "**********"
click at [271, 139] on span "Issue" at bounding box center [270, 143] width 31 height 20
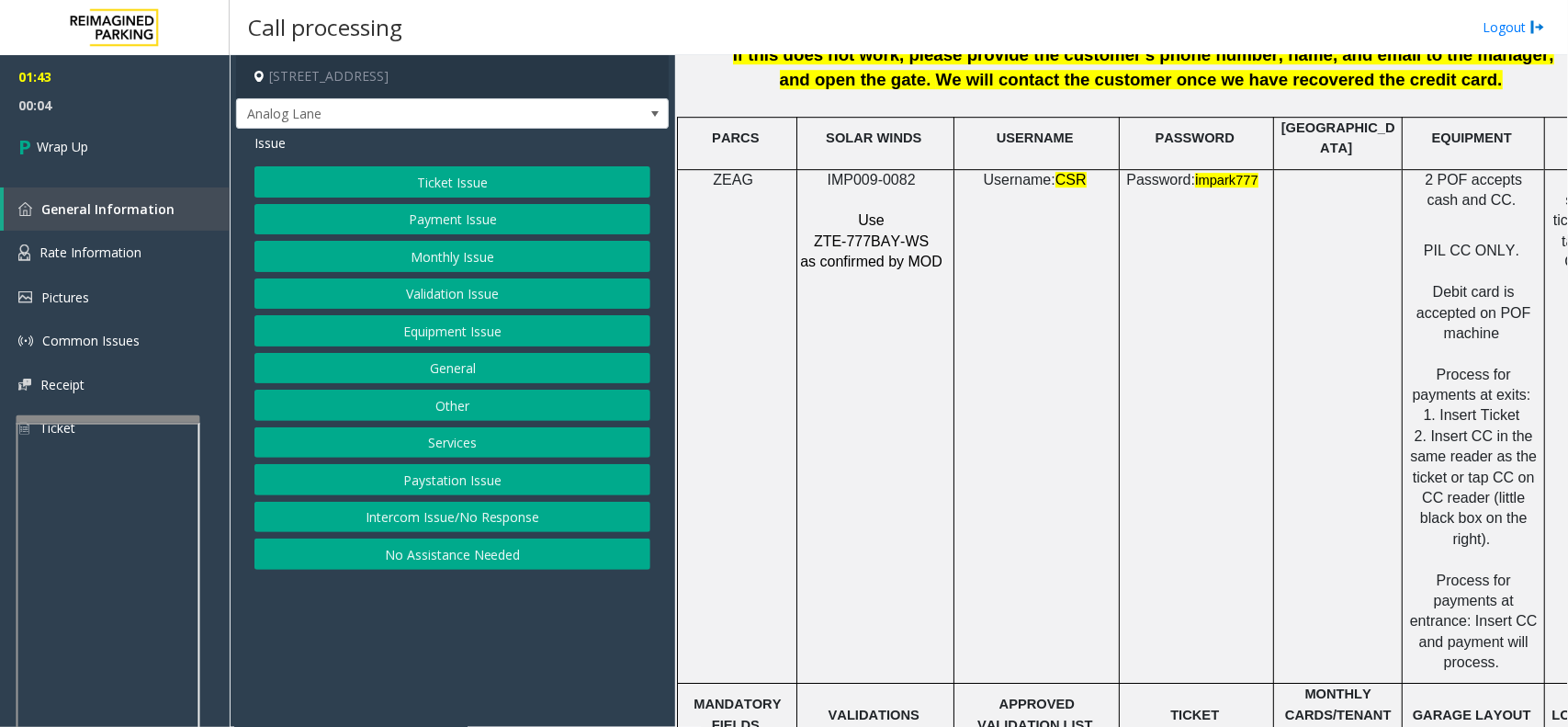
click at [393, 221] on button "Payment Issue" at bounding box center [453, 220] width 396 height 31
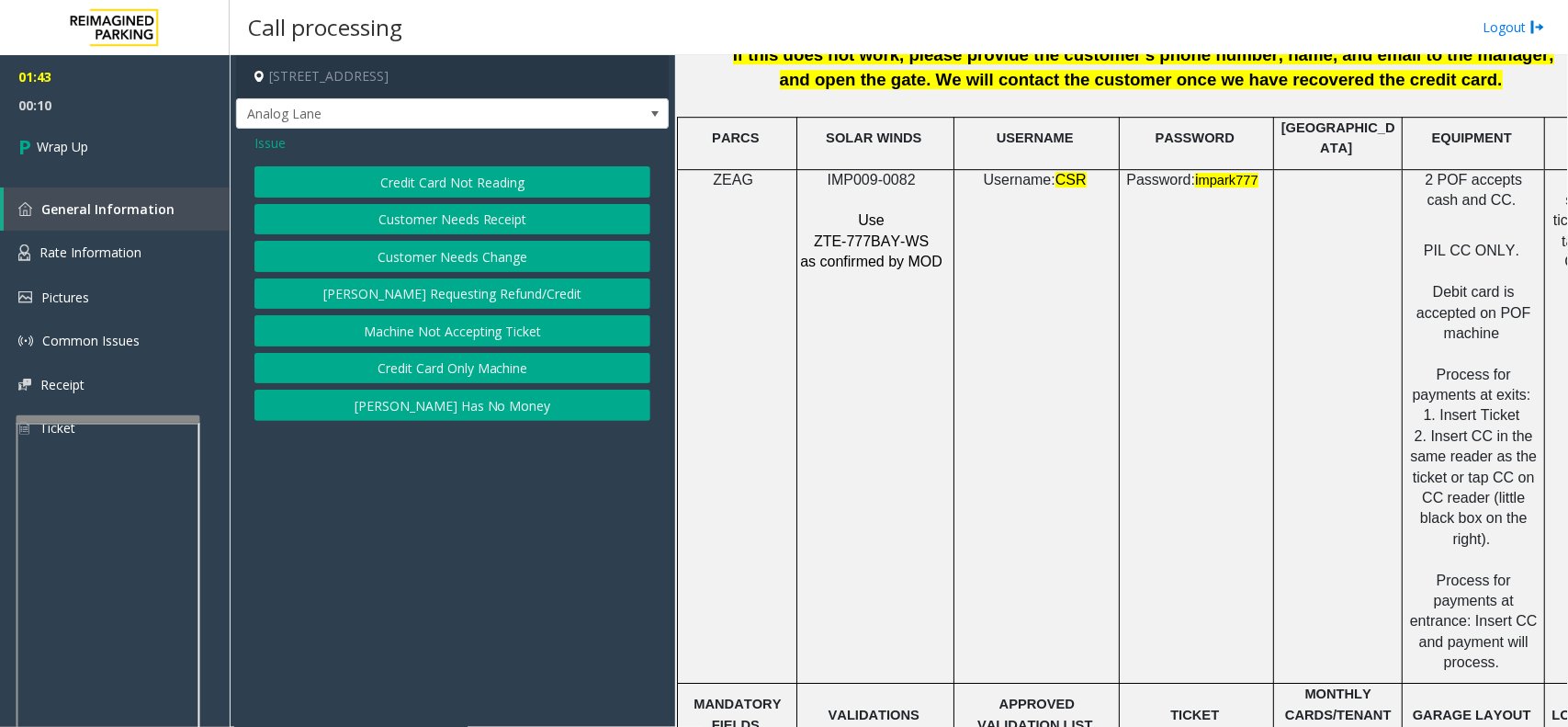
click at [326, 180] on button "Credit Card Not Reading" at bounding box center [453, 182] width 396 height 31
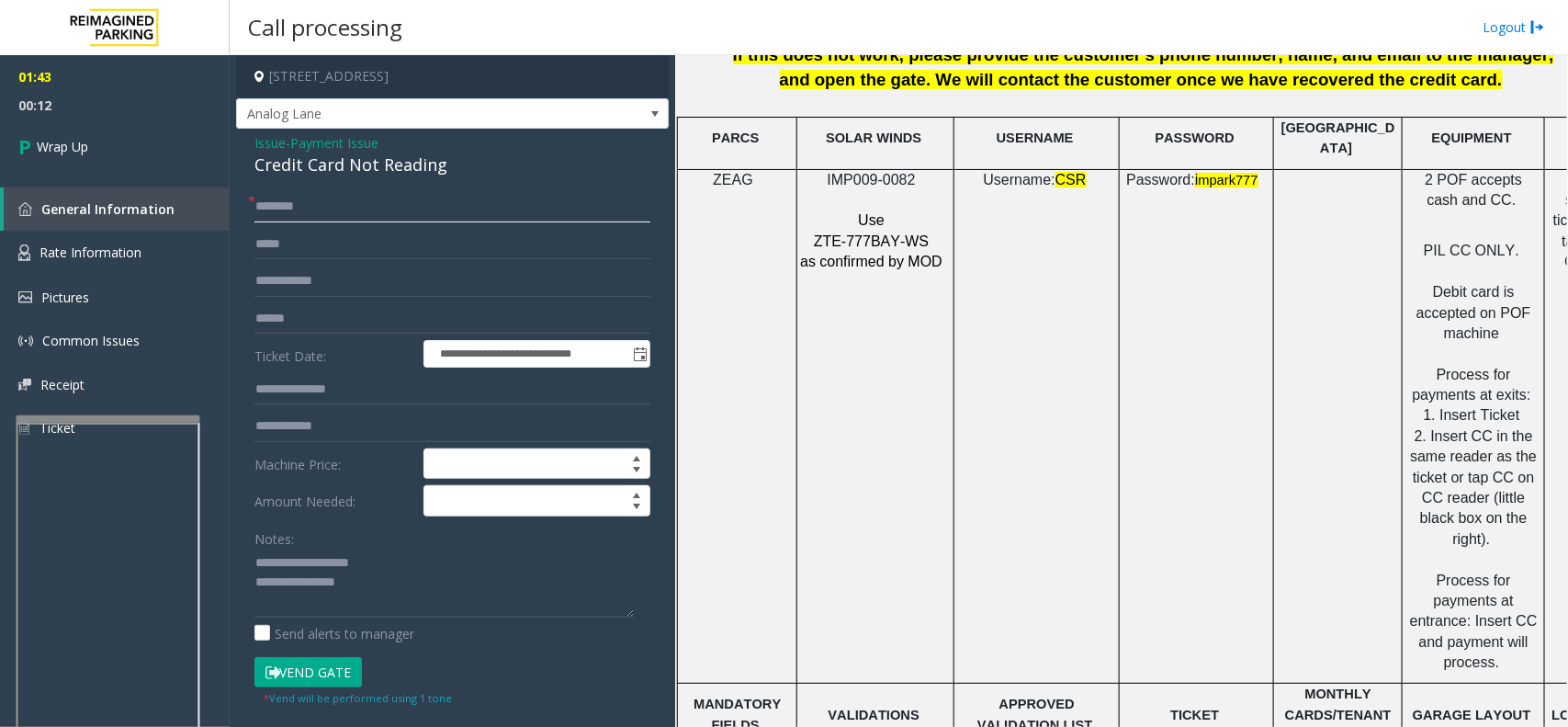
click at [331, 212] on input "text" at bounding box center [453, 207] width 396 height 31
type input "**"
click at [361, 586] on textarea at bounding box center [444, 583] width 380 height 69
click at [356, 579] on textarea at bounding box center [444, 583] width 380 height 69
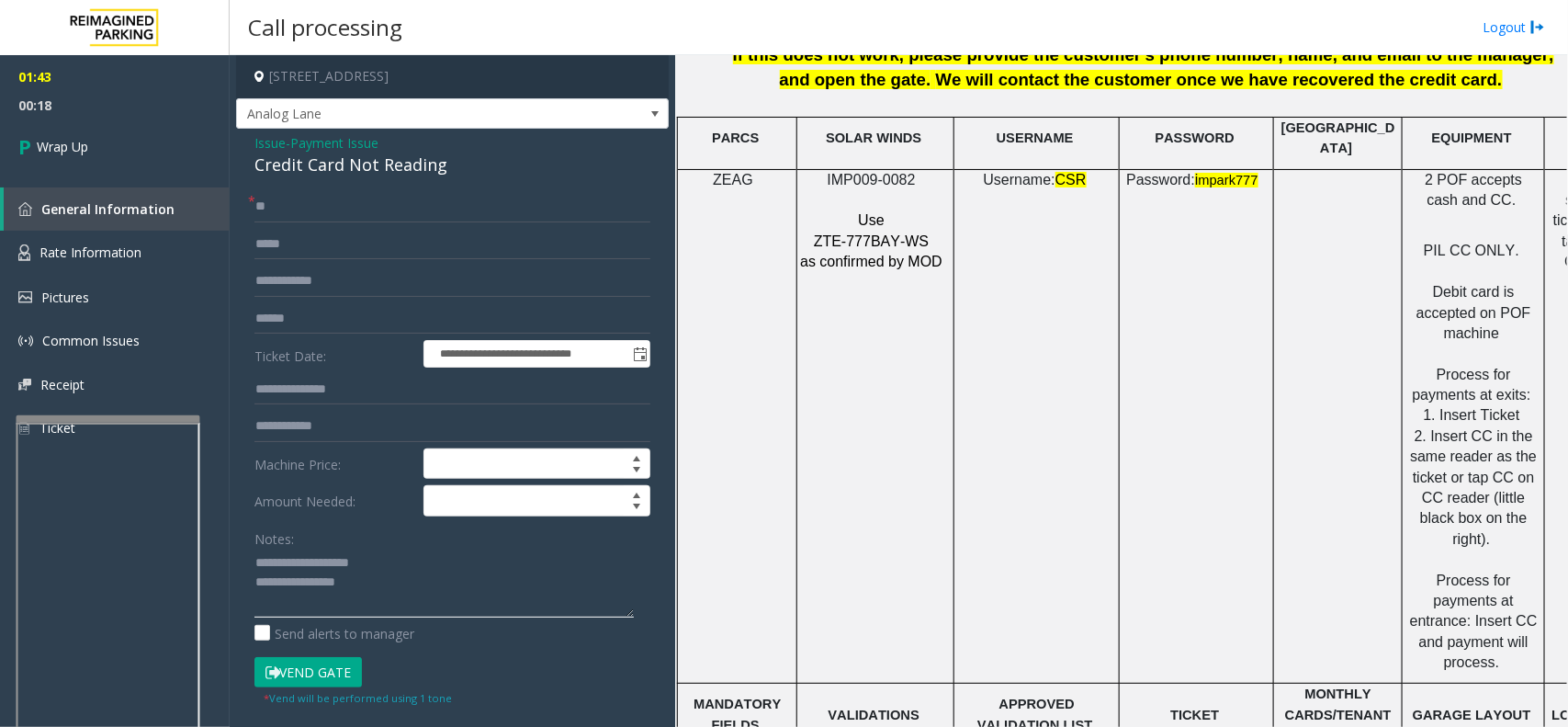
click at [356, 579] on textarea at bounding box center [444, 583] width 380 height 69
click at [368, 165] on div "Credit Card Not Reading" at bounding box center [453, 164] width 396 height 24
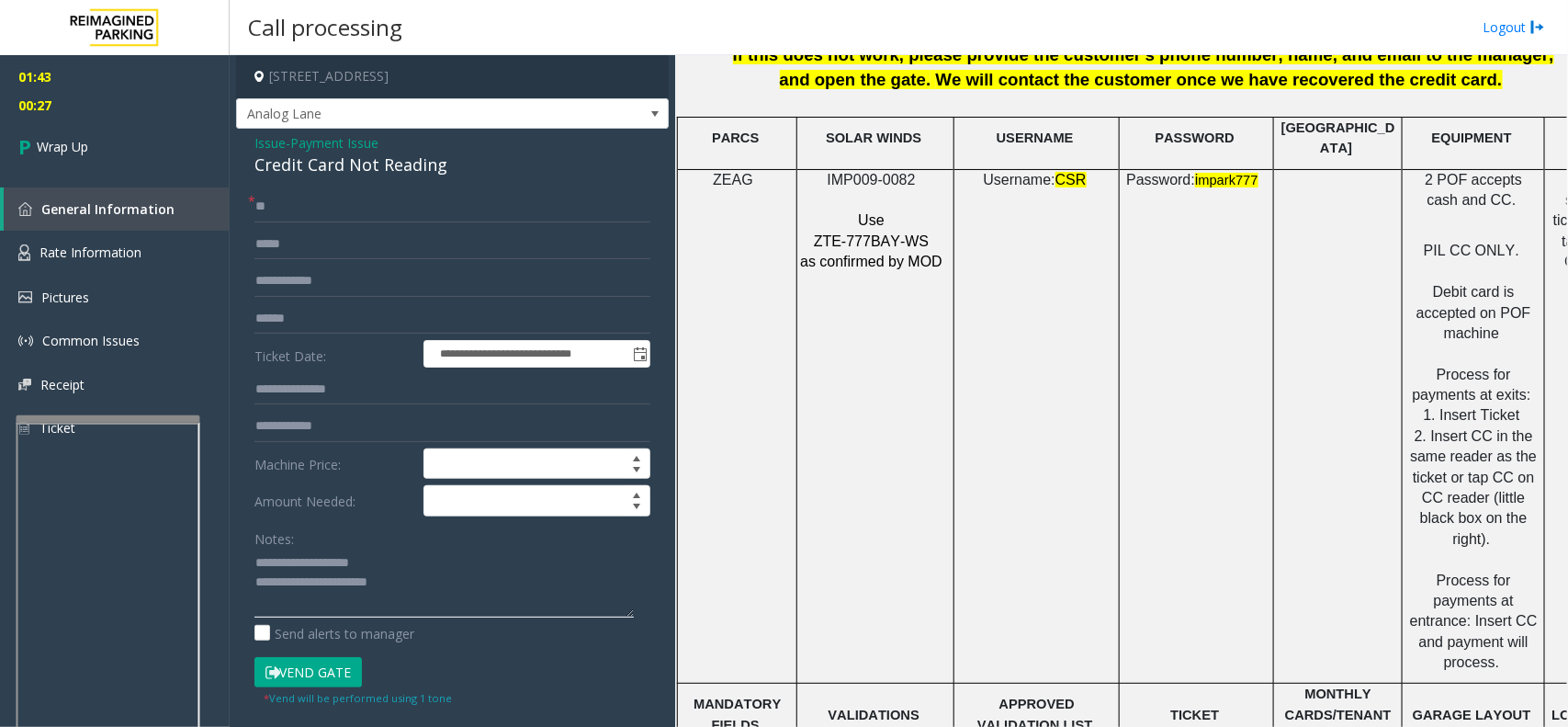
click at [326, 561] on textarea at bounding box center [444, 583] width 380 height 69
type textarea "**********"
click at [118, 152] on link "Wrap Up" at bounding box center [114, 146] width 229 height 55
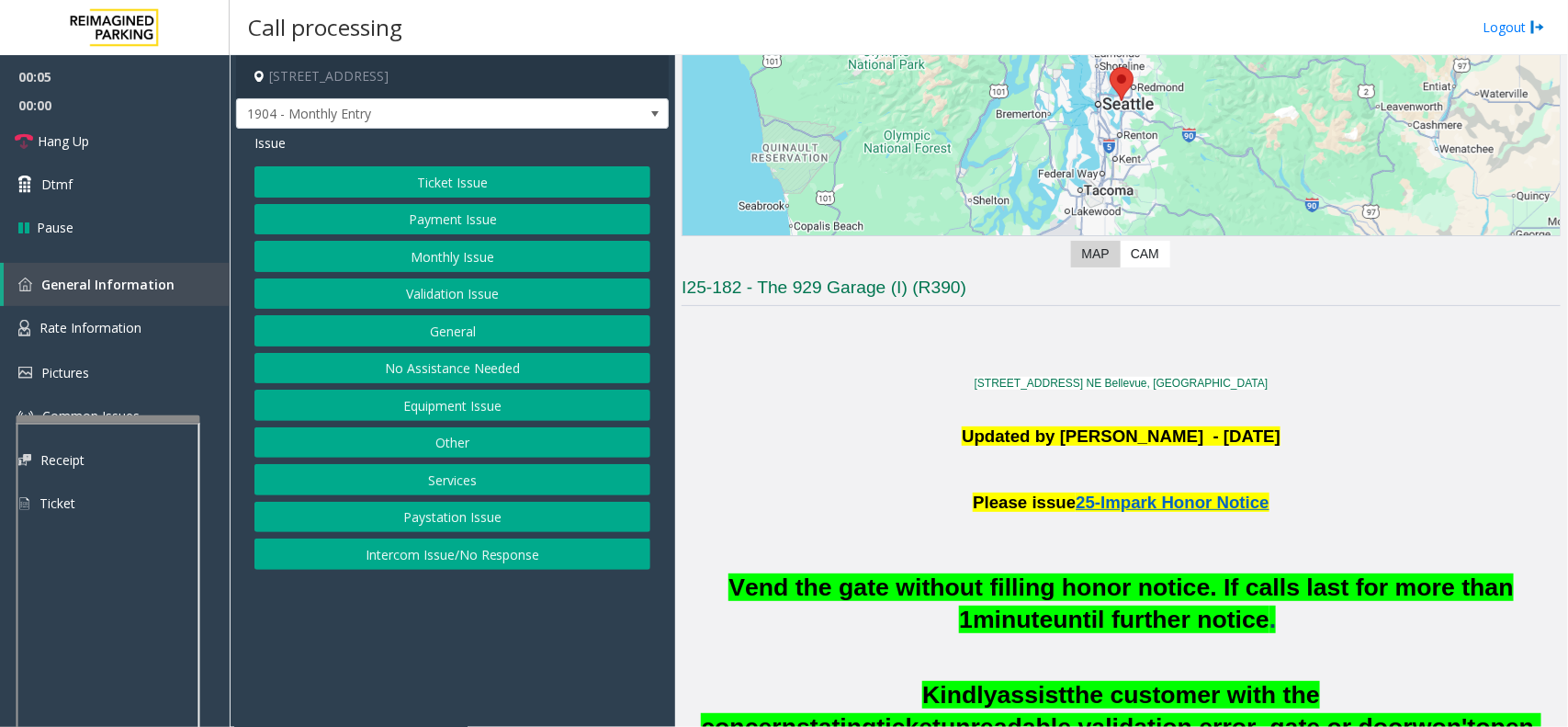
scroll to position [229, 0]
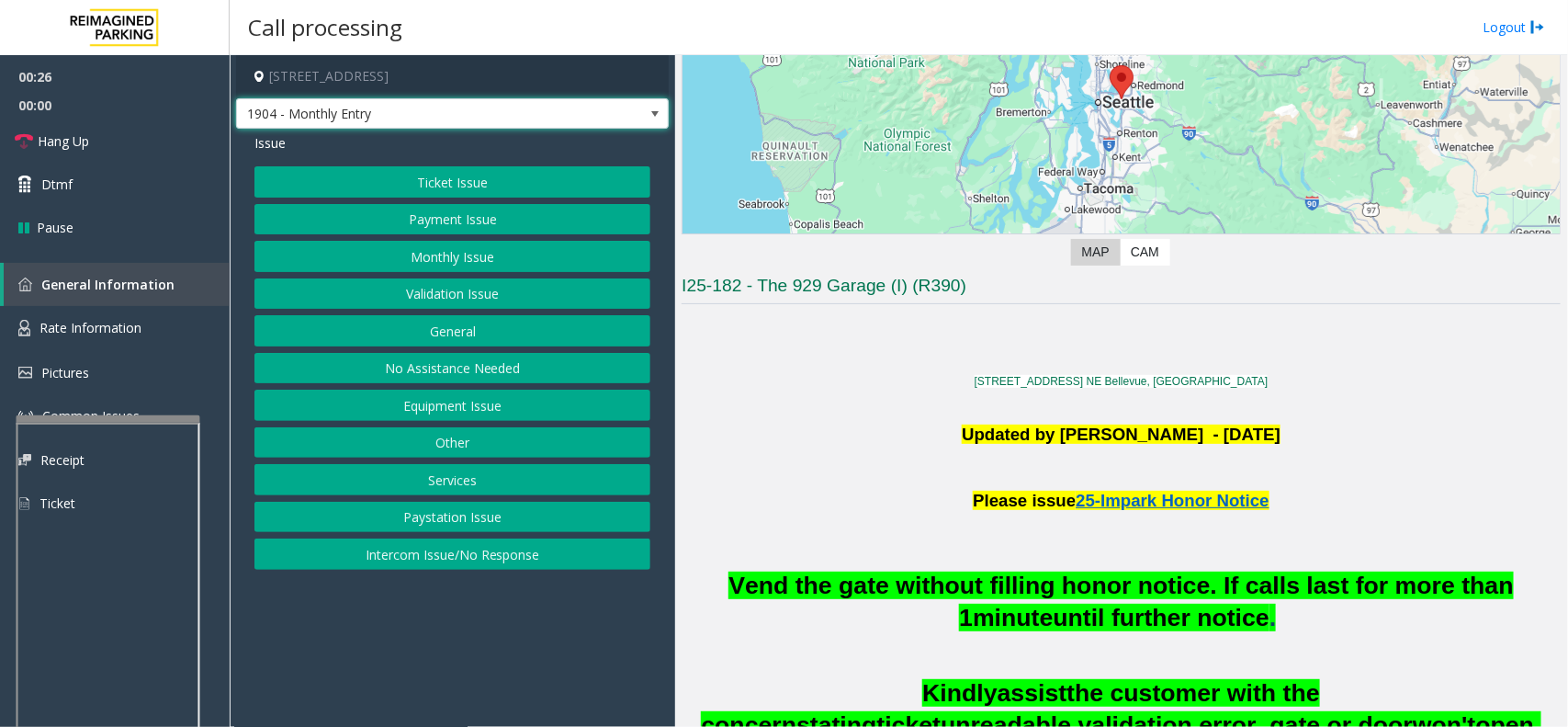
click at [652, 111] on span at bounding box center [655, 113] width 15 height 15
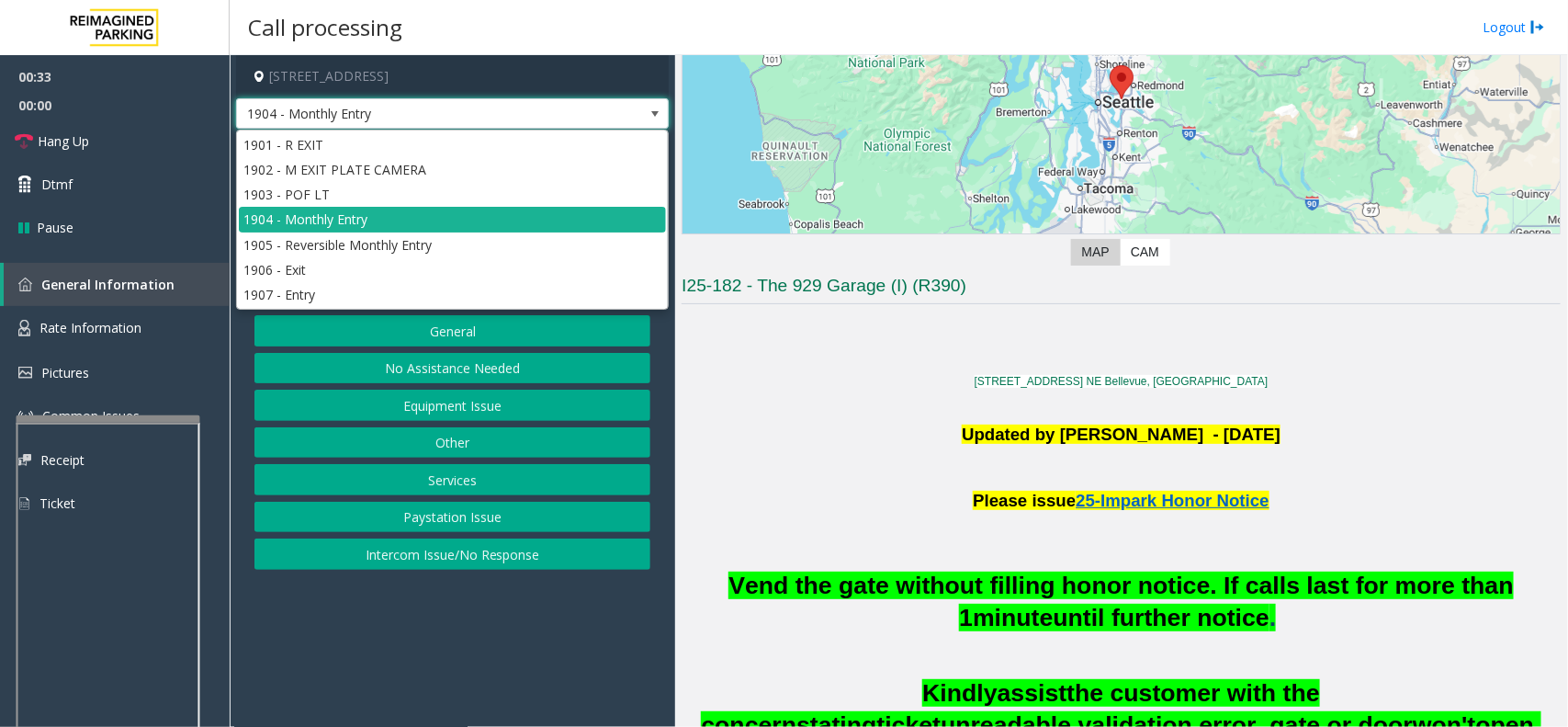
click at [652, 110] on span at bounding box center [655, 113] width 15 height 15
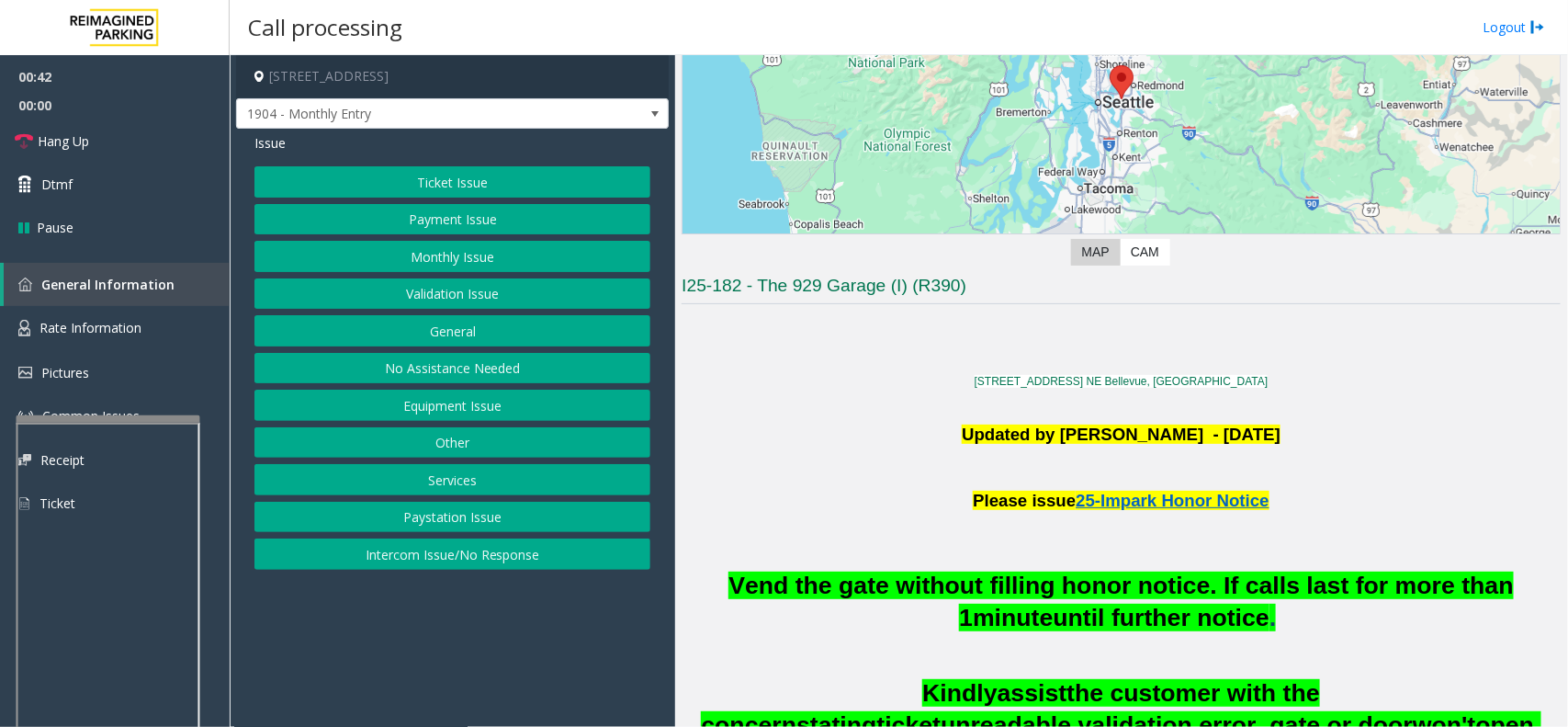
click at [456, 450] on button "Other" at bounding box center [453, 443] width 396 height 31
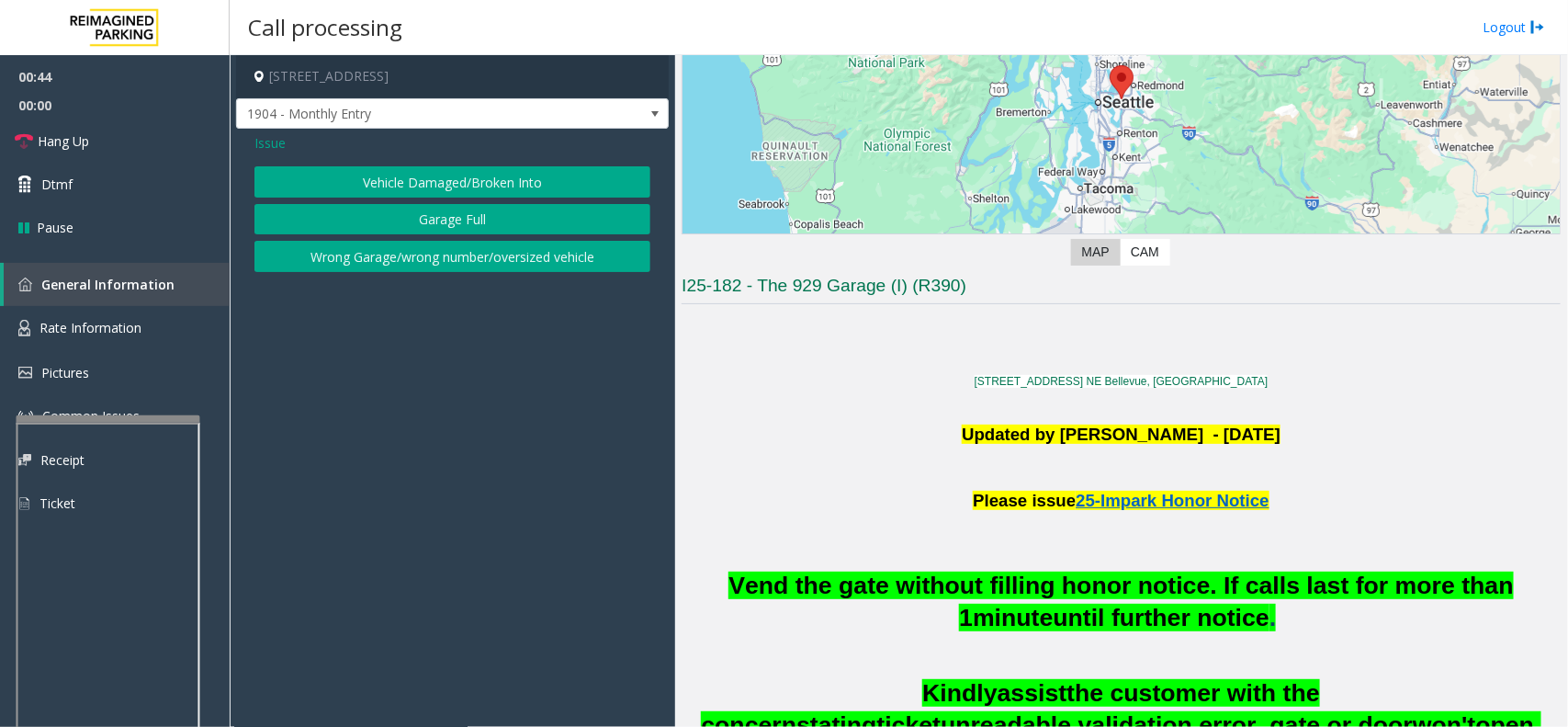
click at [255, 144] on span "Issue" at bounding box center [270, 143] width 31 height 20
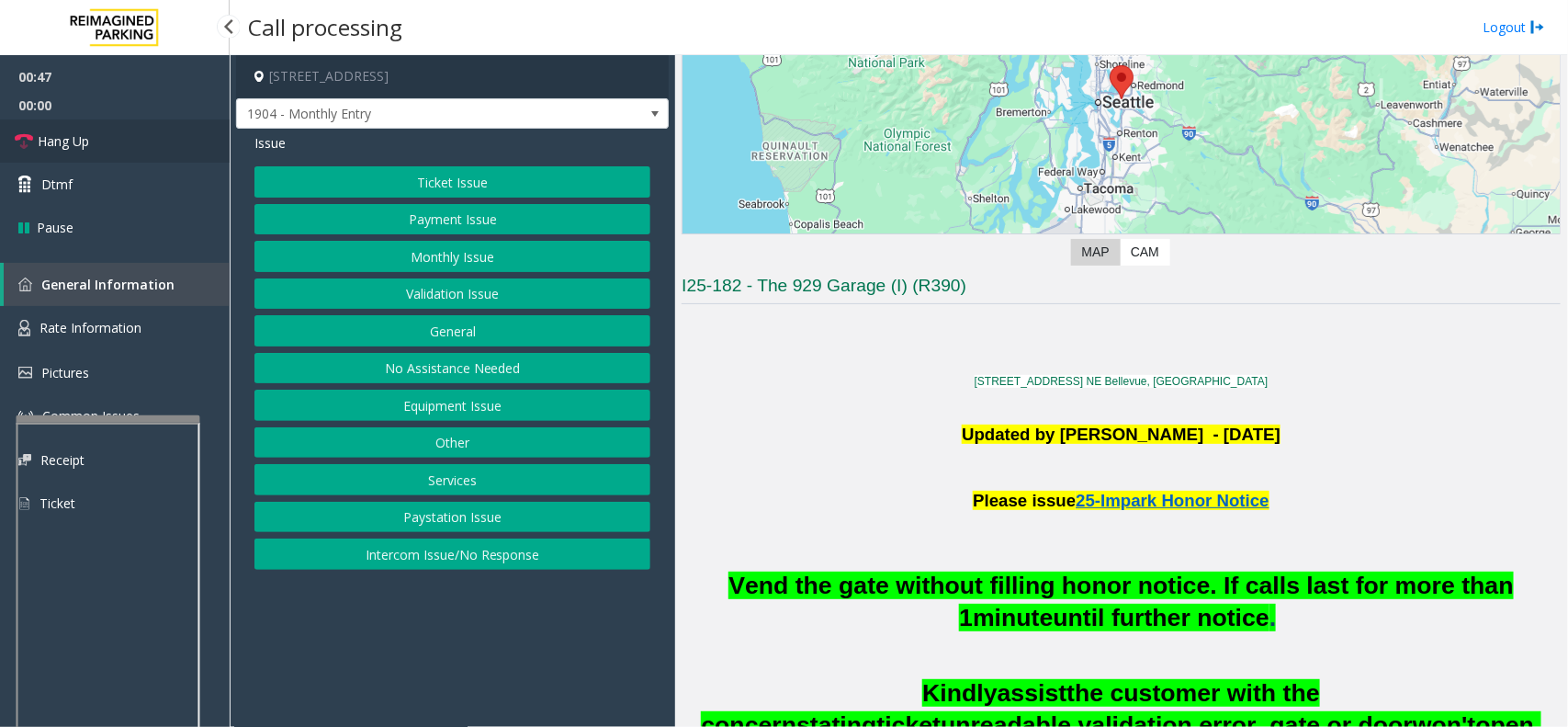
click at [42, 134] on span "Hang Up" at bounding box center [63, 141] width 52 height 20
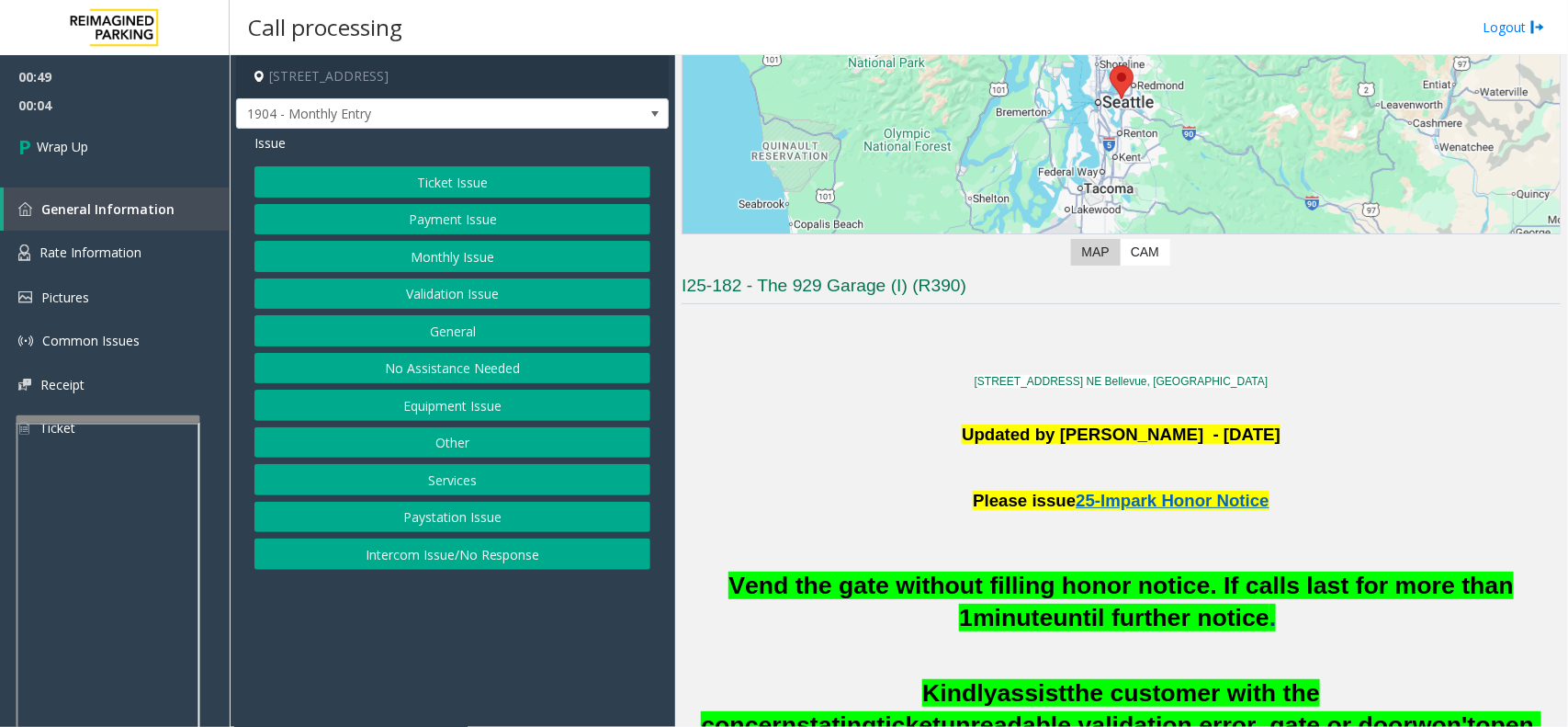
click at [466, 333] on button "General" at bounding box center [453, 331] width 396 height 31
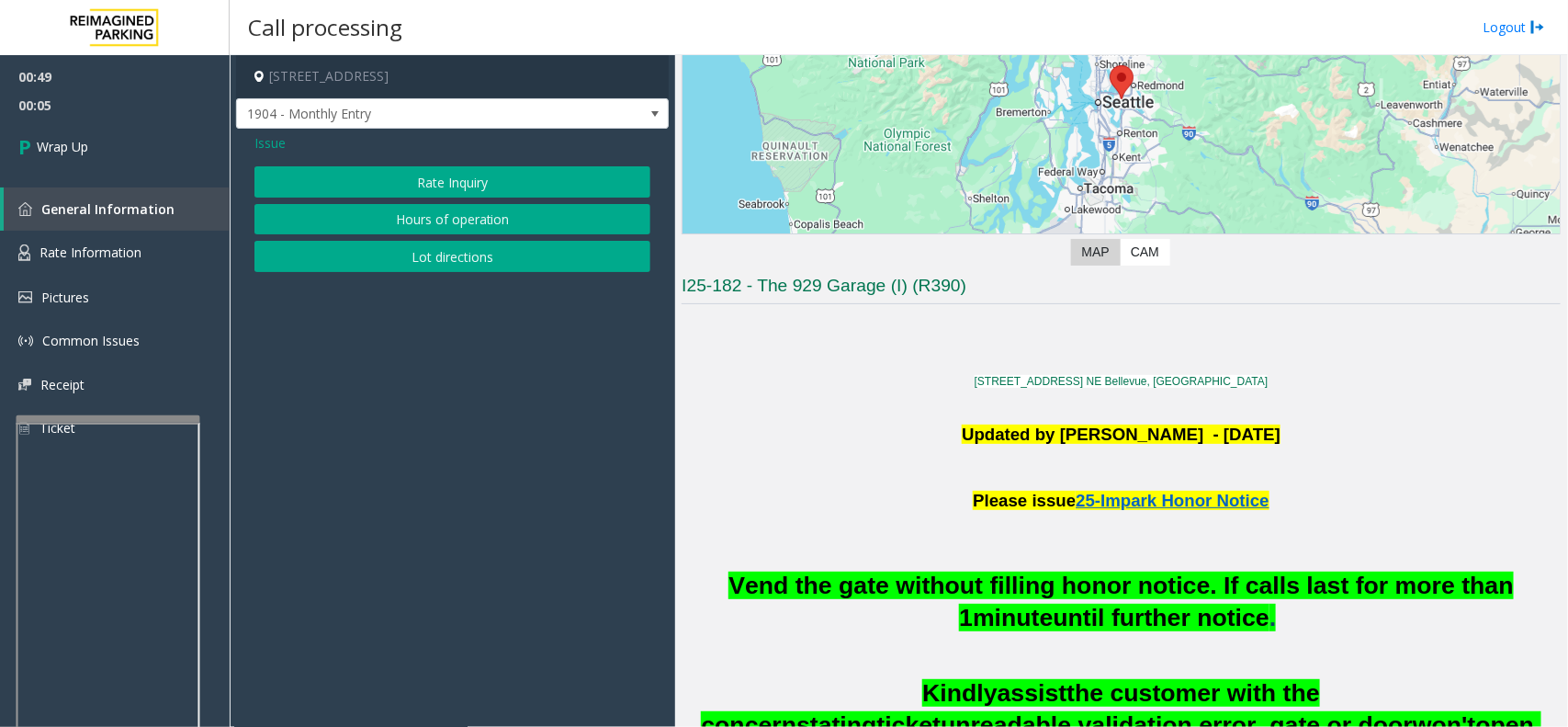
click at [490, 260] on button "Lot directions" at bounding box center [453, 257] width 396 height 31
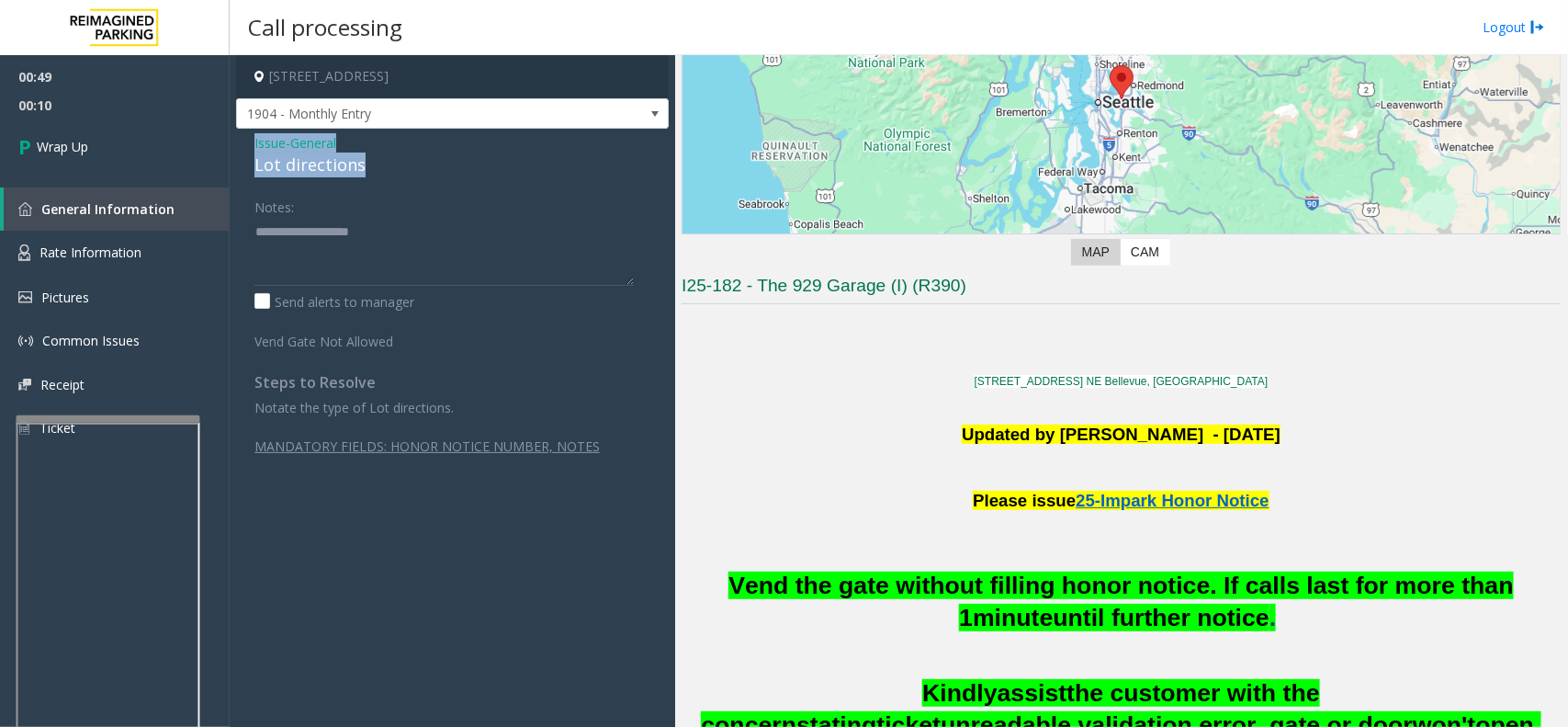
drag, startPoint x: 253, startPoint y: 136, endPoint x: 366, endPoint y: 165, distance: 116.7
click at [366, 165] on div "Issue - General Lot directions Notes: Send alerts to manager Vend Gate Not Allo…" at bounding box center [452, 446] width 432 height 635
click at [368, 263] on textarea at bounding box center [444, 251] width 380 height 69
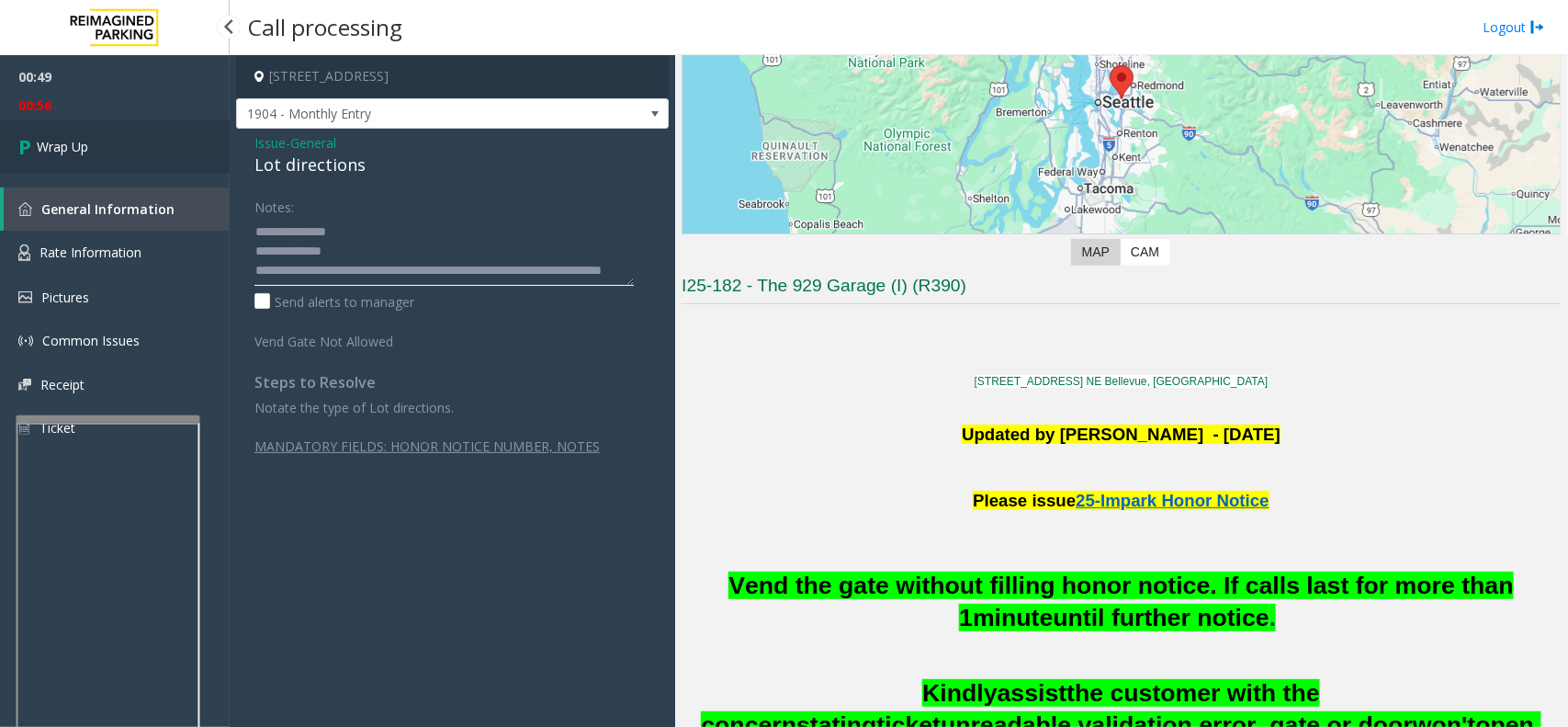
type textarea "**********"
click at [120, 154] on link "Wrap Up" at bounding box center [114, 146] width 229 height 55
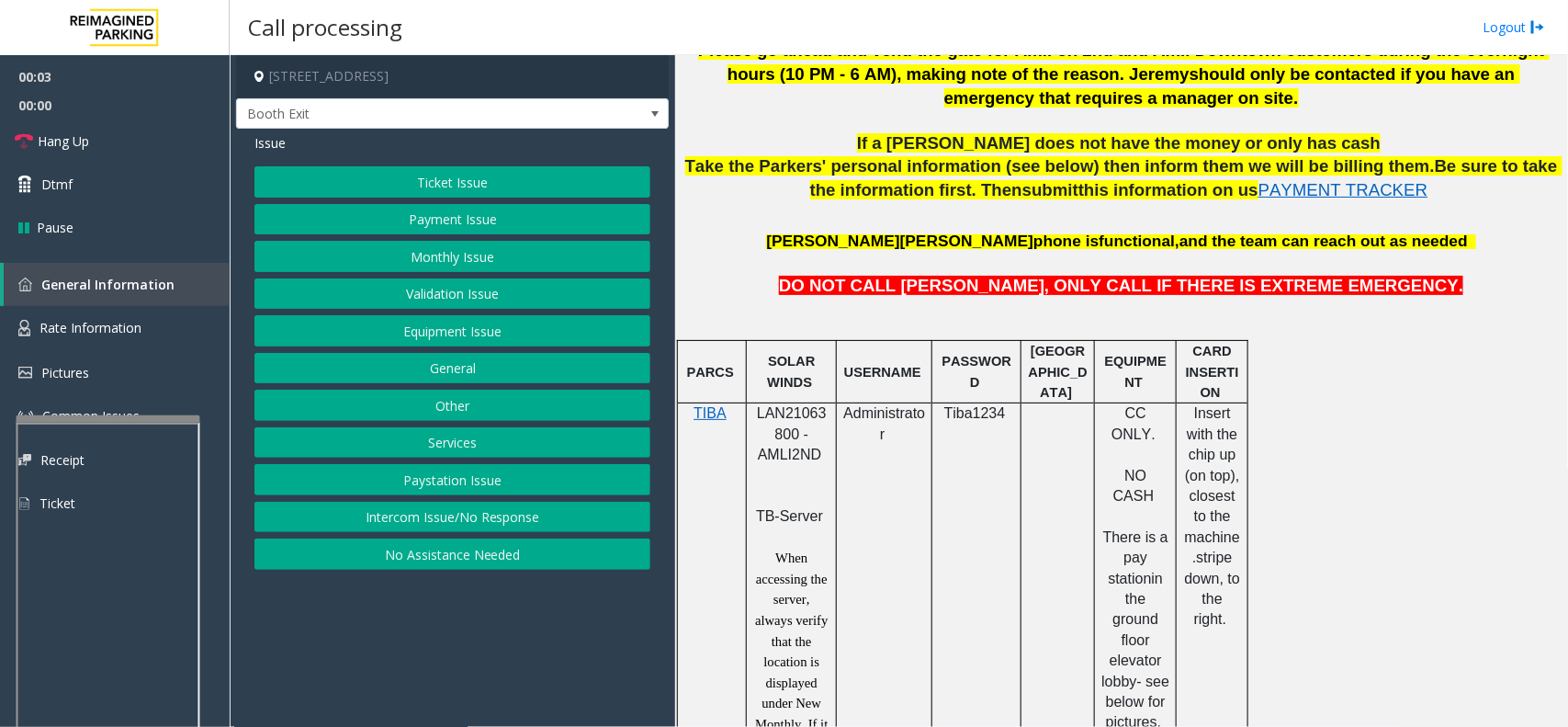
scroll to position [919, 0]
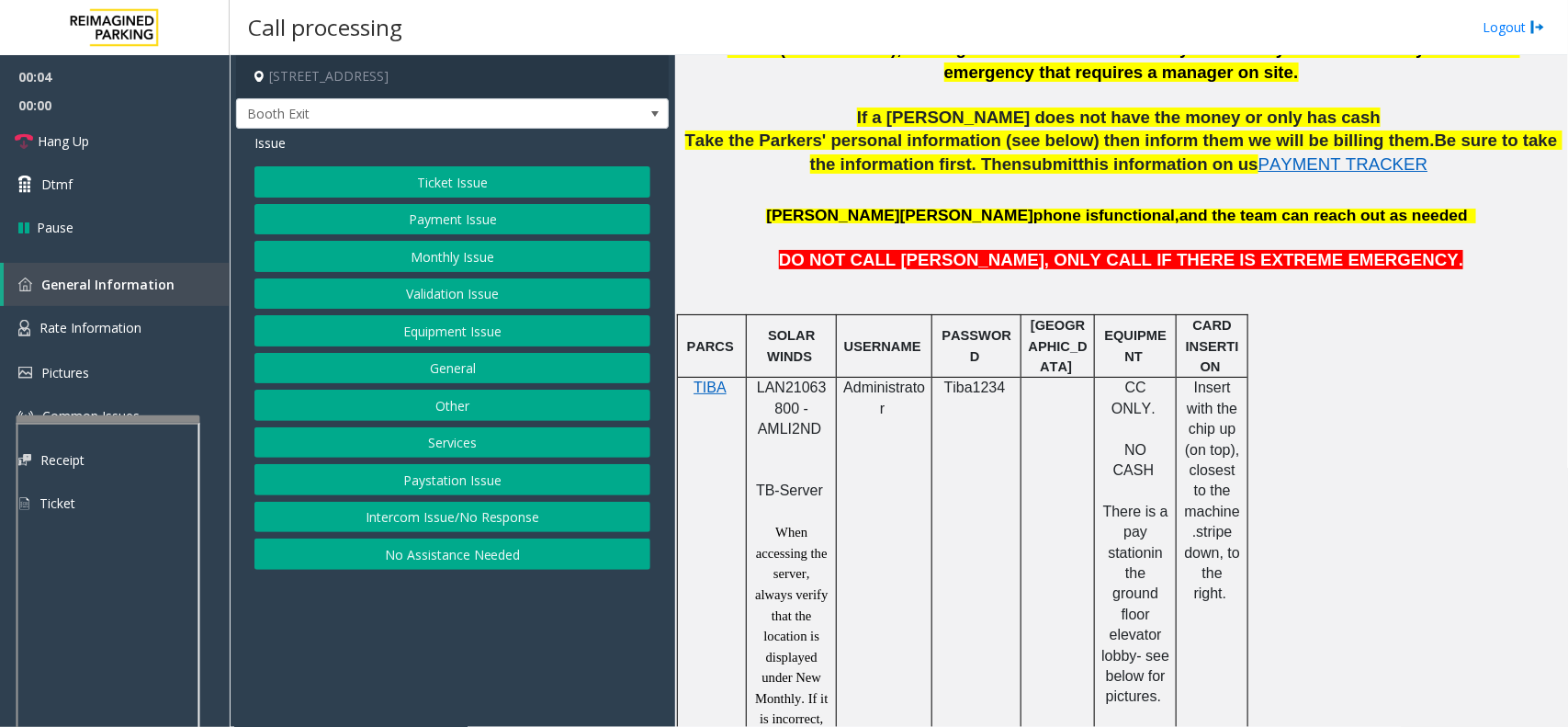
click at [794, 391] on span "LAN21063800 - AMLI2ND" at bounding box center [792, 408] width 70 height 57
click at [439, 218] on button "Payment Issue" at bounding box center [453, 220] width 396 height 31
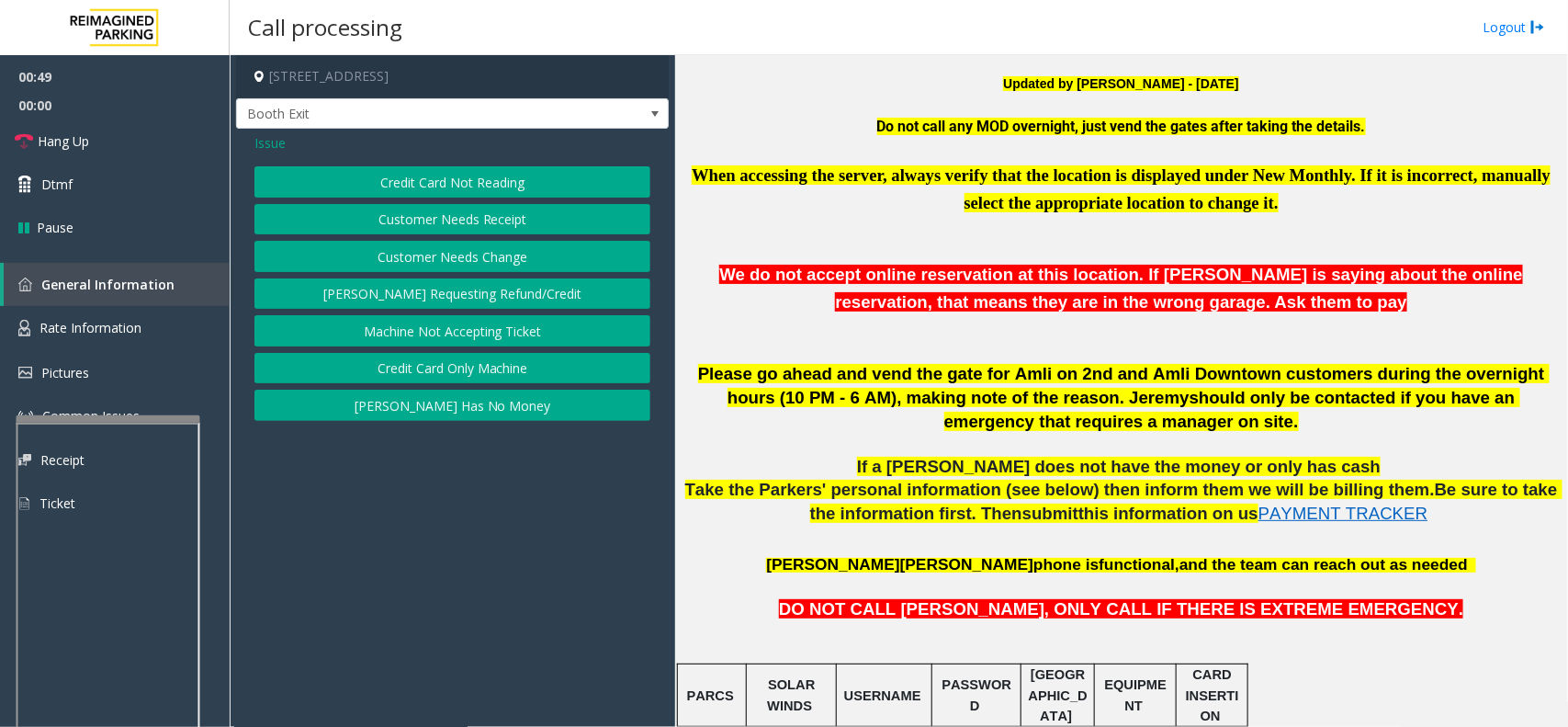
scroll to position [574, 0]
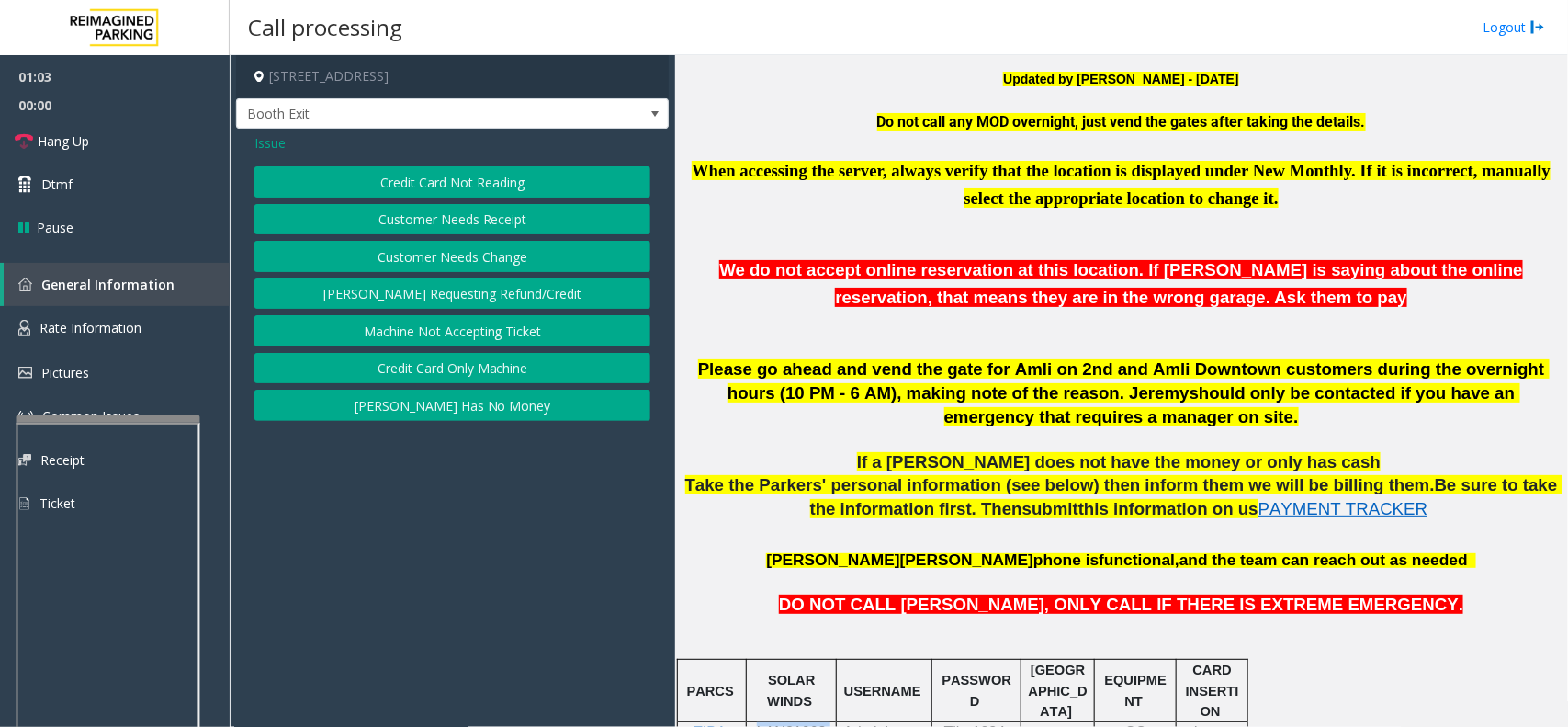
click at [411, 175] on button "Credit Card Not Reading" at bounding box center [453, 182] width 396 height 31
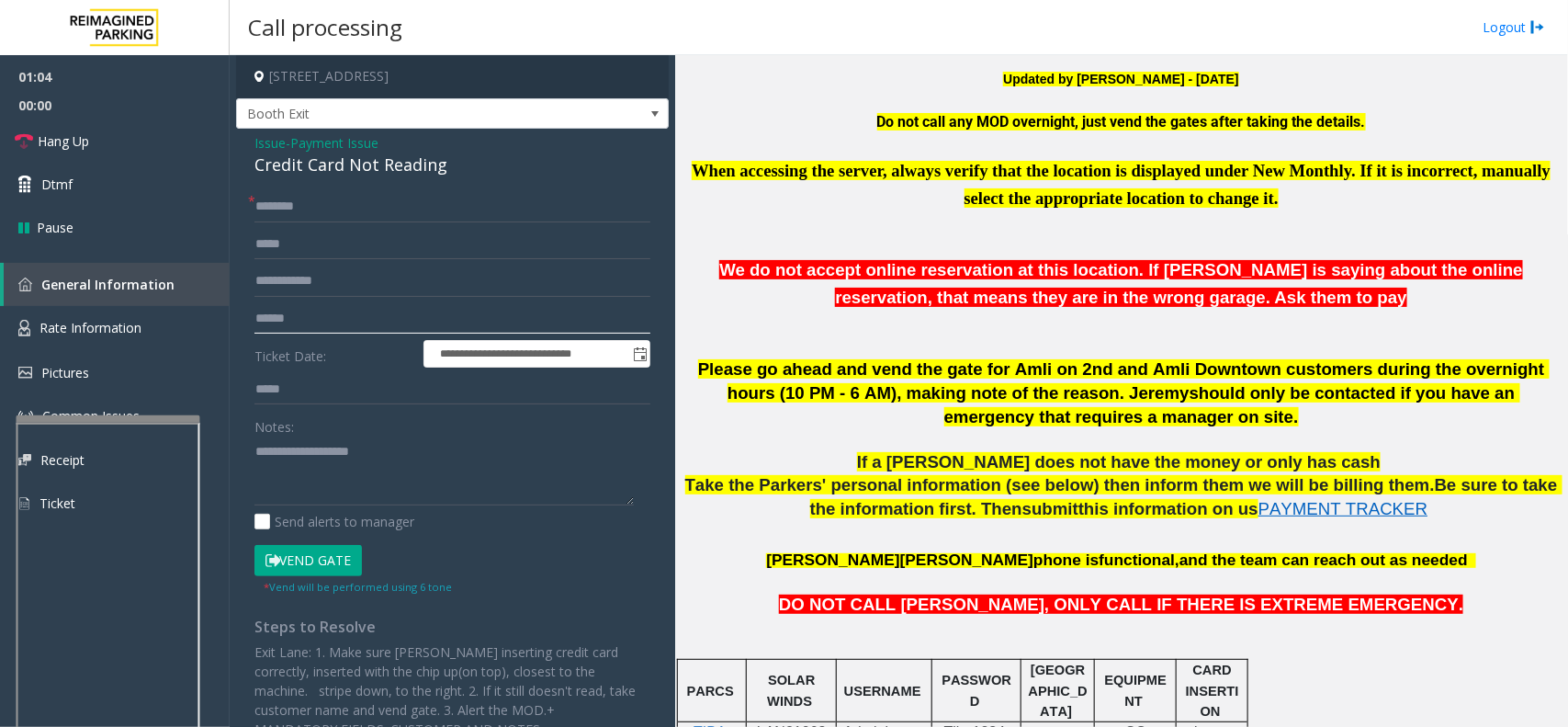
click at [349, 323] on input "text" at bounding box center [453, 319] width 396 height 31
type input "*******"
click at [359, 209] on input "text" at bounding box center [453, 207] width 396 height 31
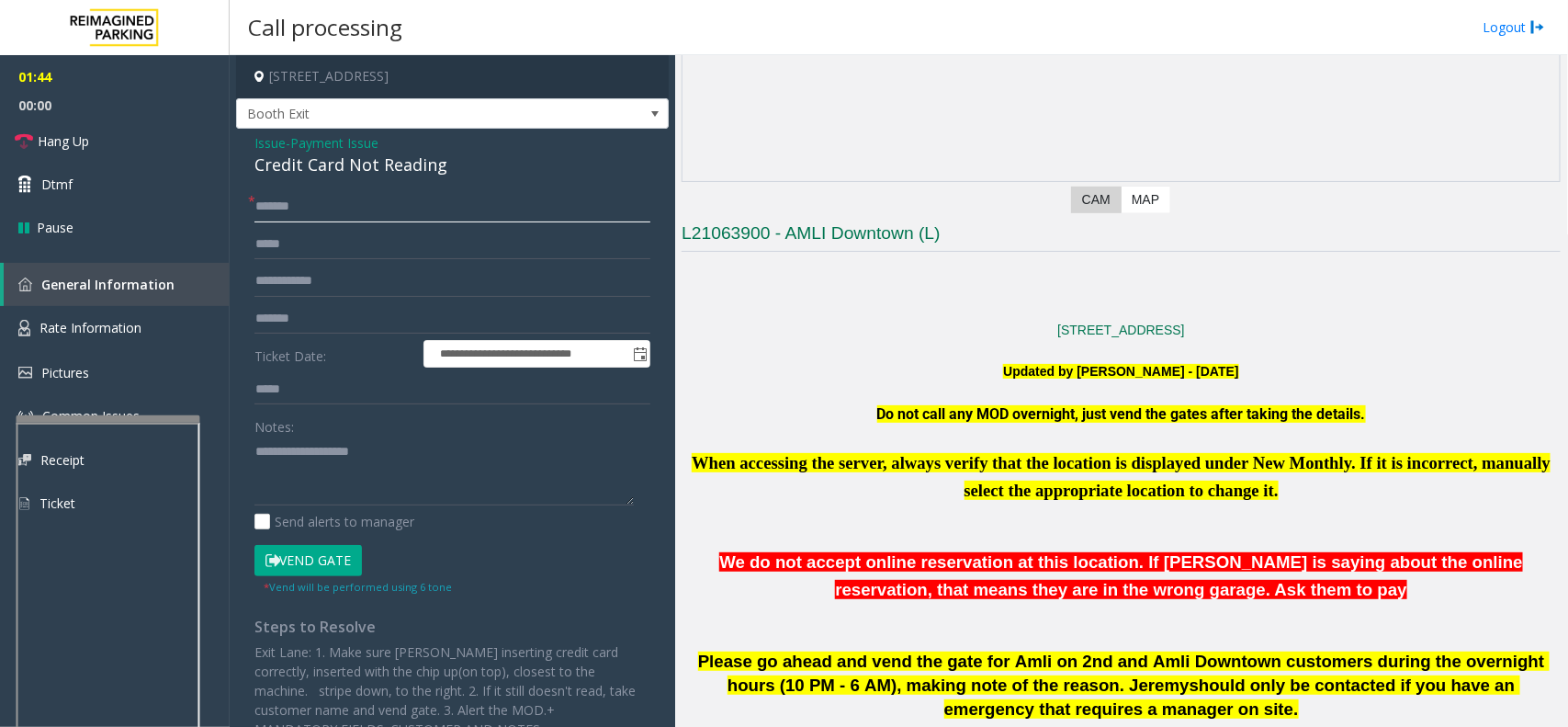
scroll to position [229, 0]
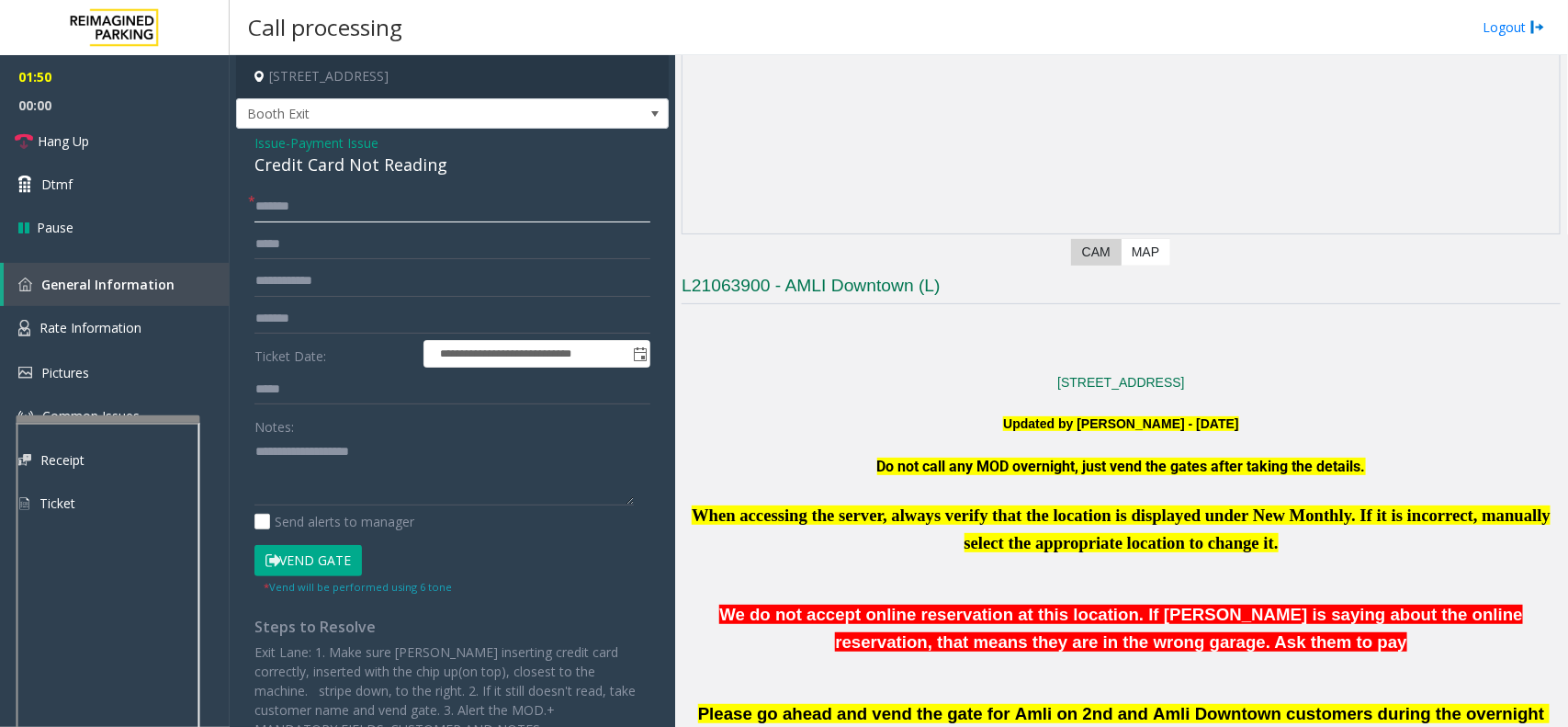
type input "*******"
click at [294, 554] on button "Vend Gate" at bounding box center [308, 560] width 107 height 31
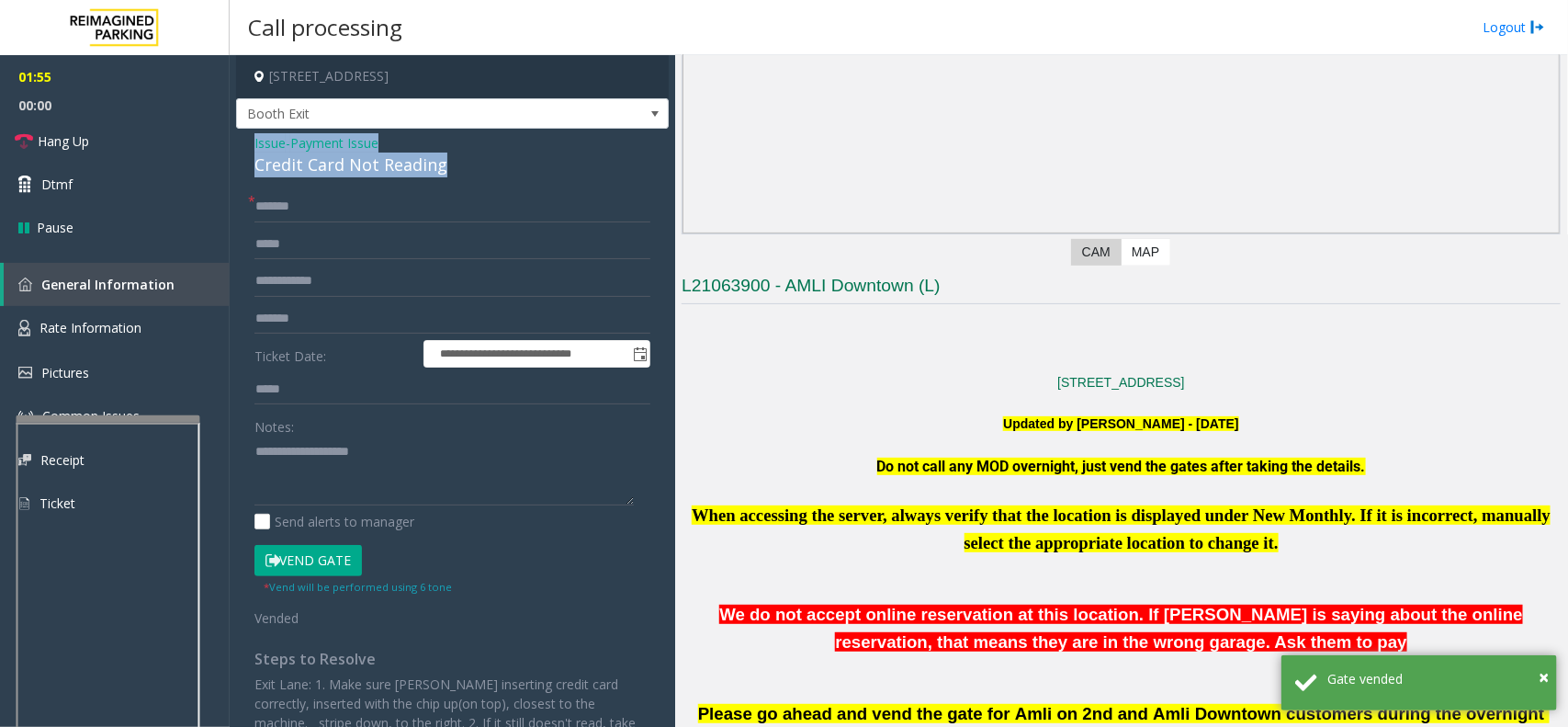
drag, startPoint x: 254, startPoint y: 140, endPoint x: 444, endPoint y: 161, distance: 191.2
click at [444, 161] on div "Issue - Payment Issue Credit Card Not Reading" at bounding box center [453, 155] width 396 height 44
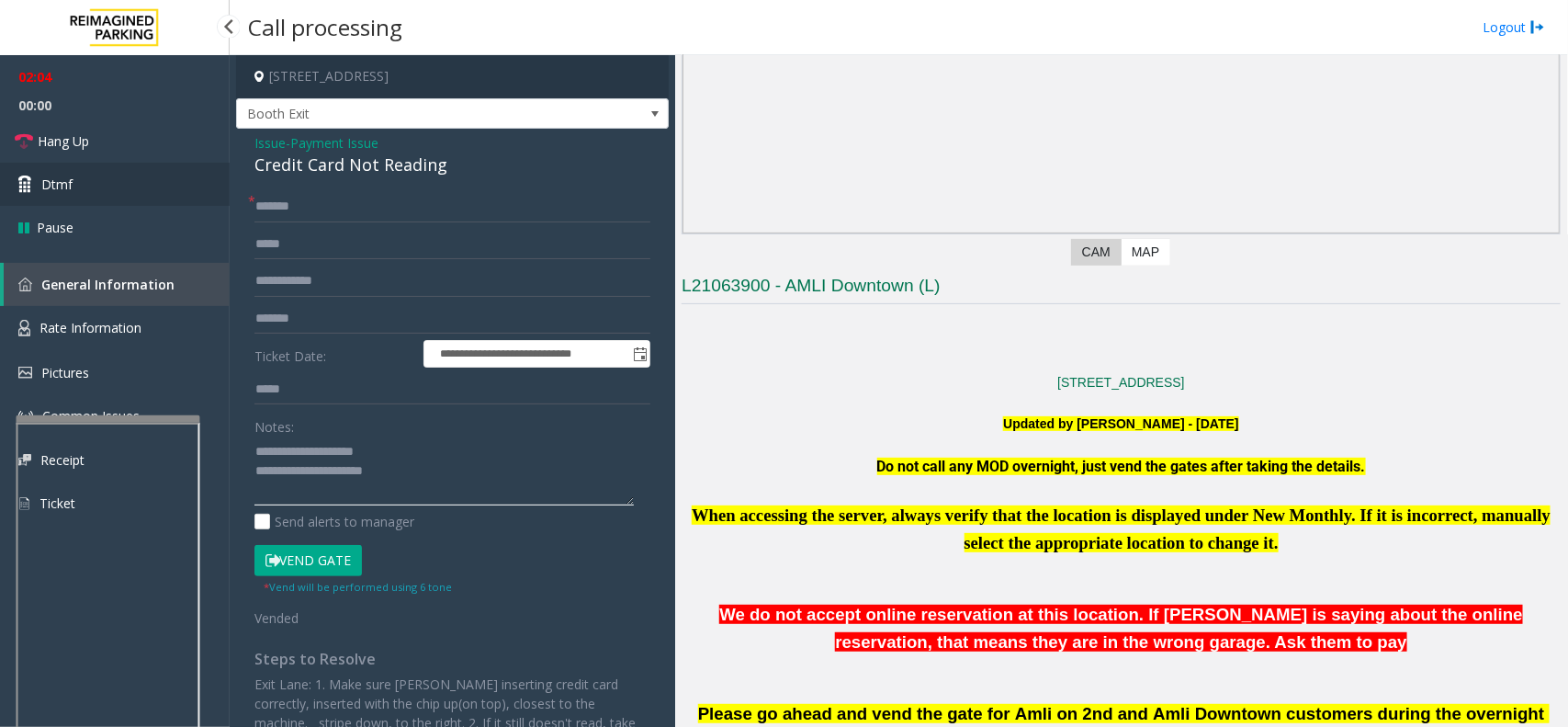
type textarea "**********"
click at [117, 188] on link "Dtmf" at bounding box center [114, 184] width 229 height 43
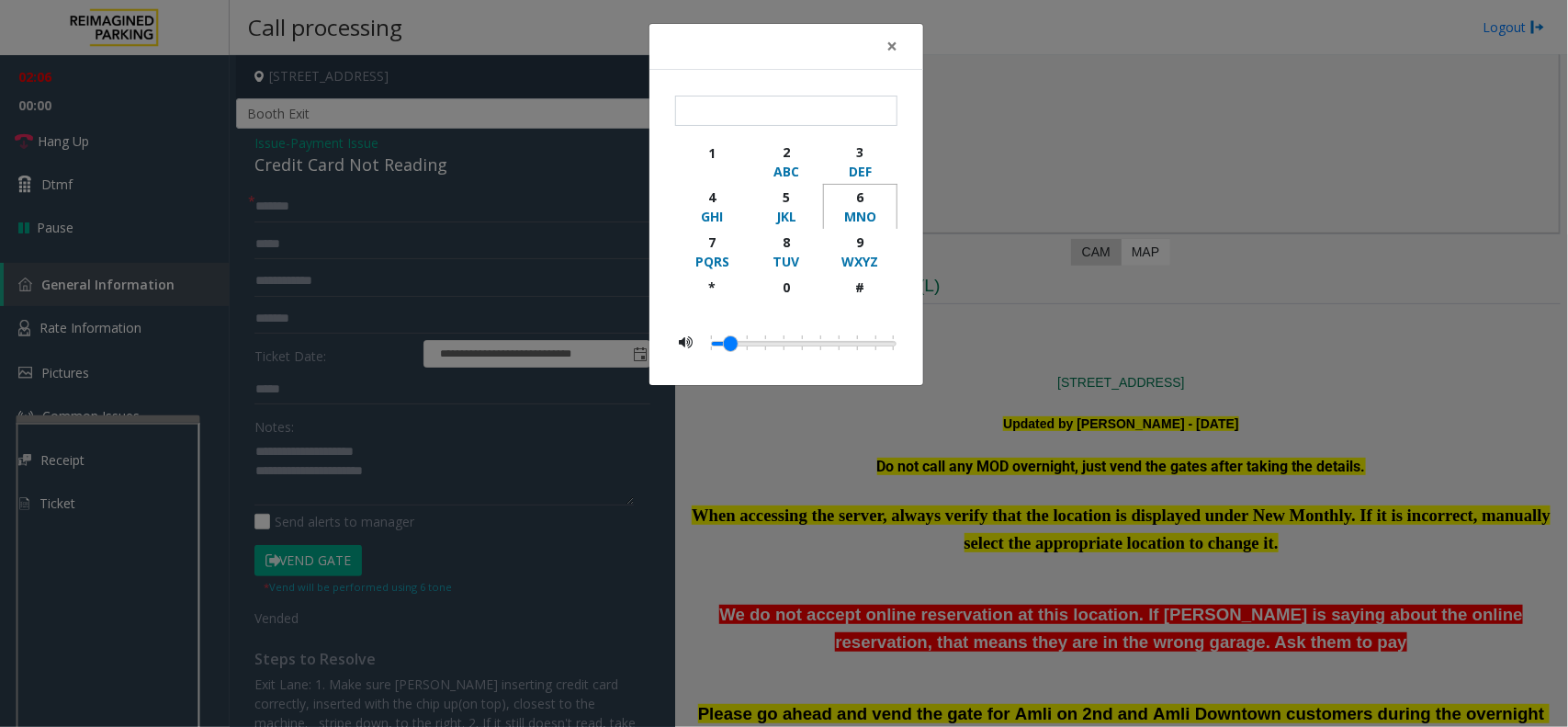
click at [855, 193] on div "6" at bounding box center [861, 197] width 51 height 20
type input "*"
click at [891, 41] on span "×" at bounding box center [892, 46] width 11 height 25
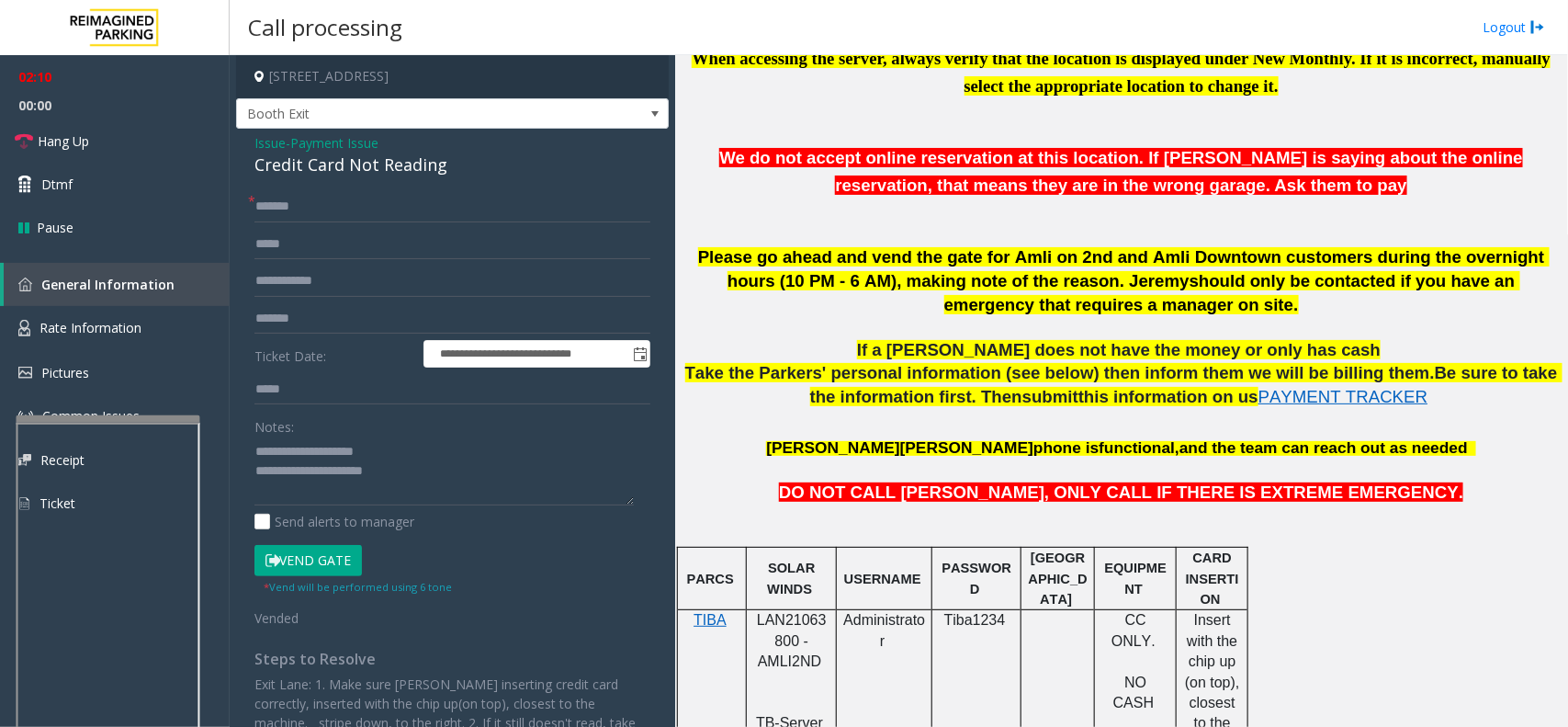
scroll to position [689, 0]
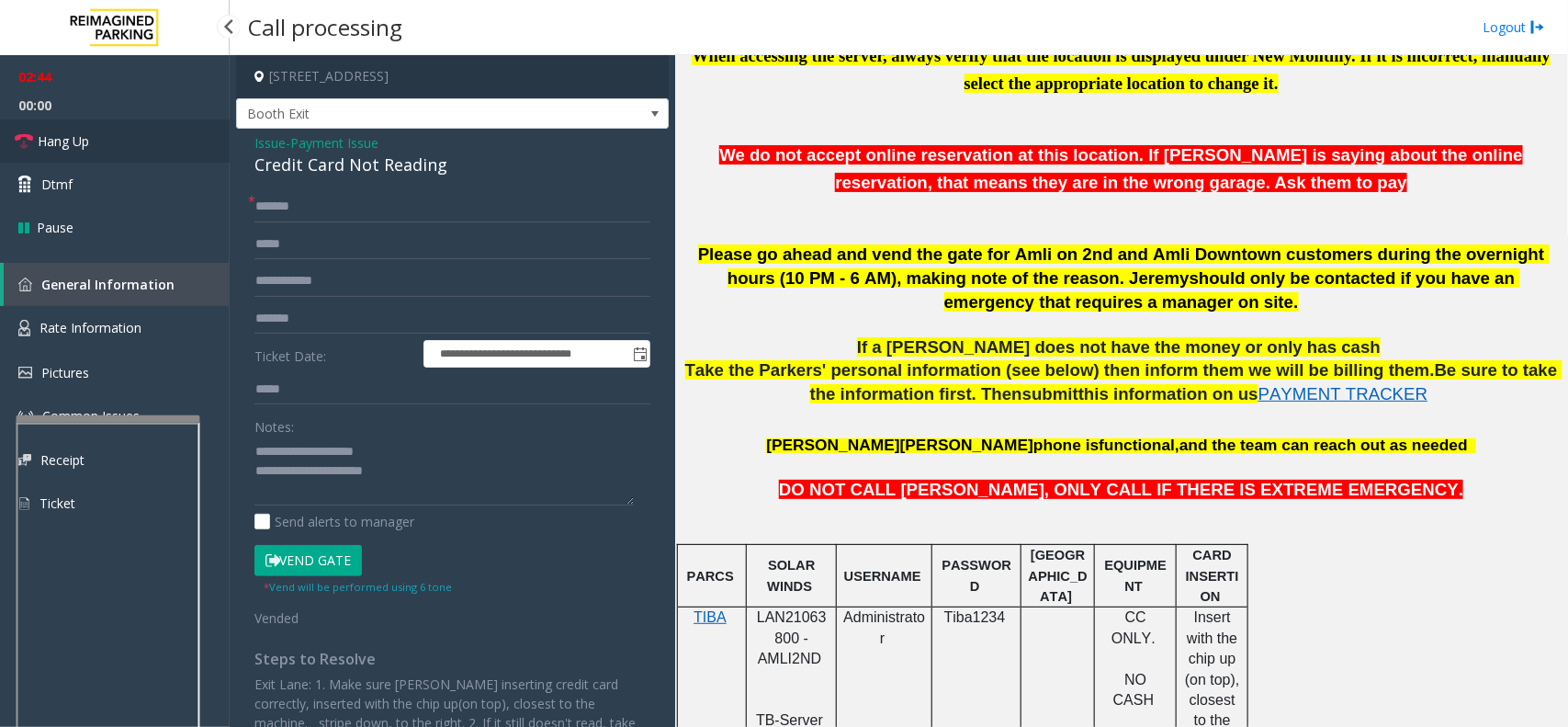
click at [103, 135] on link "Hang Up" at bounding box center [114, 141] width 229 height 43
click at [419, 464] on textarea at bounding box center [444, 470] width 380 height 69
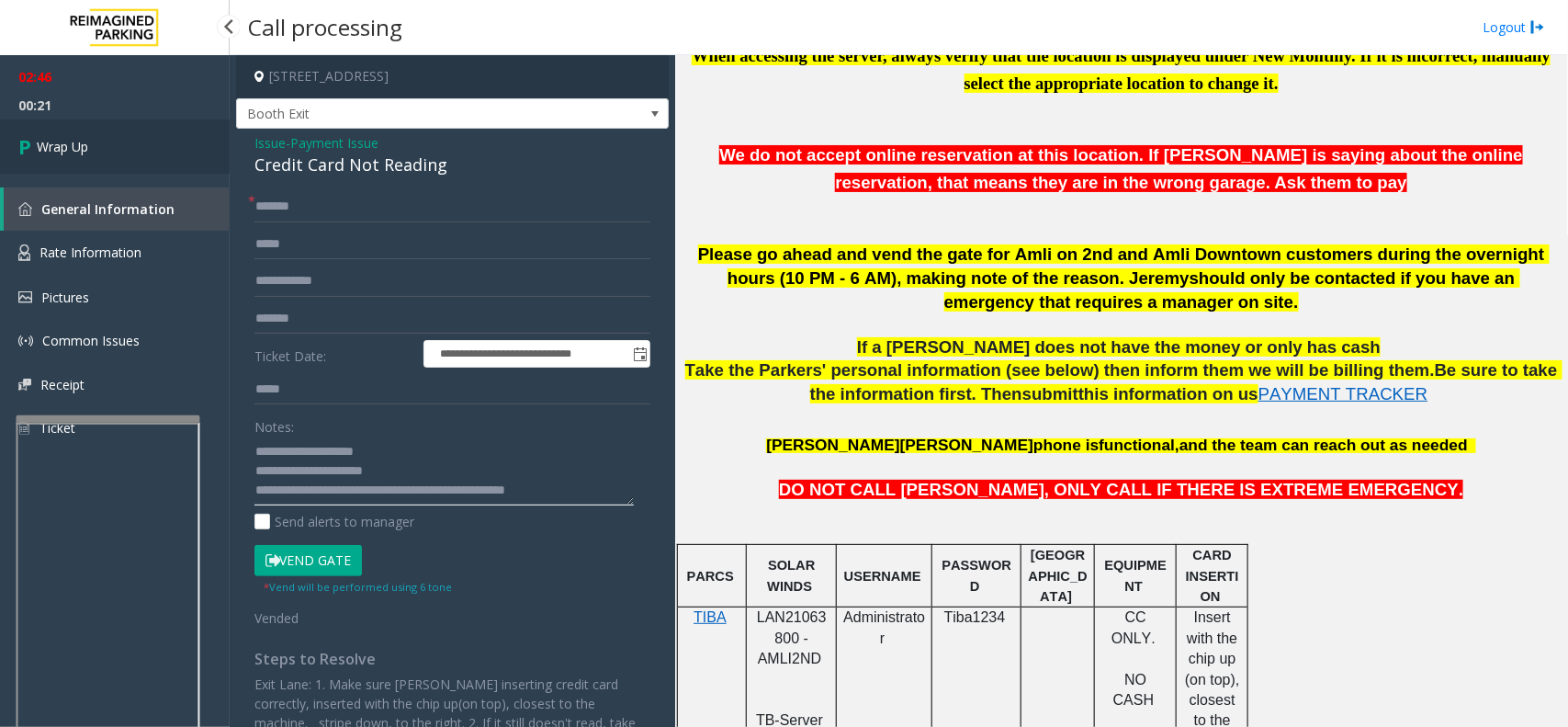
type textarea "**********"
click at [100, 162] on link "Wrap Up" at bounding box center [114, 146] width 229 height 55
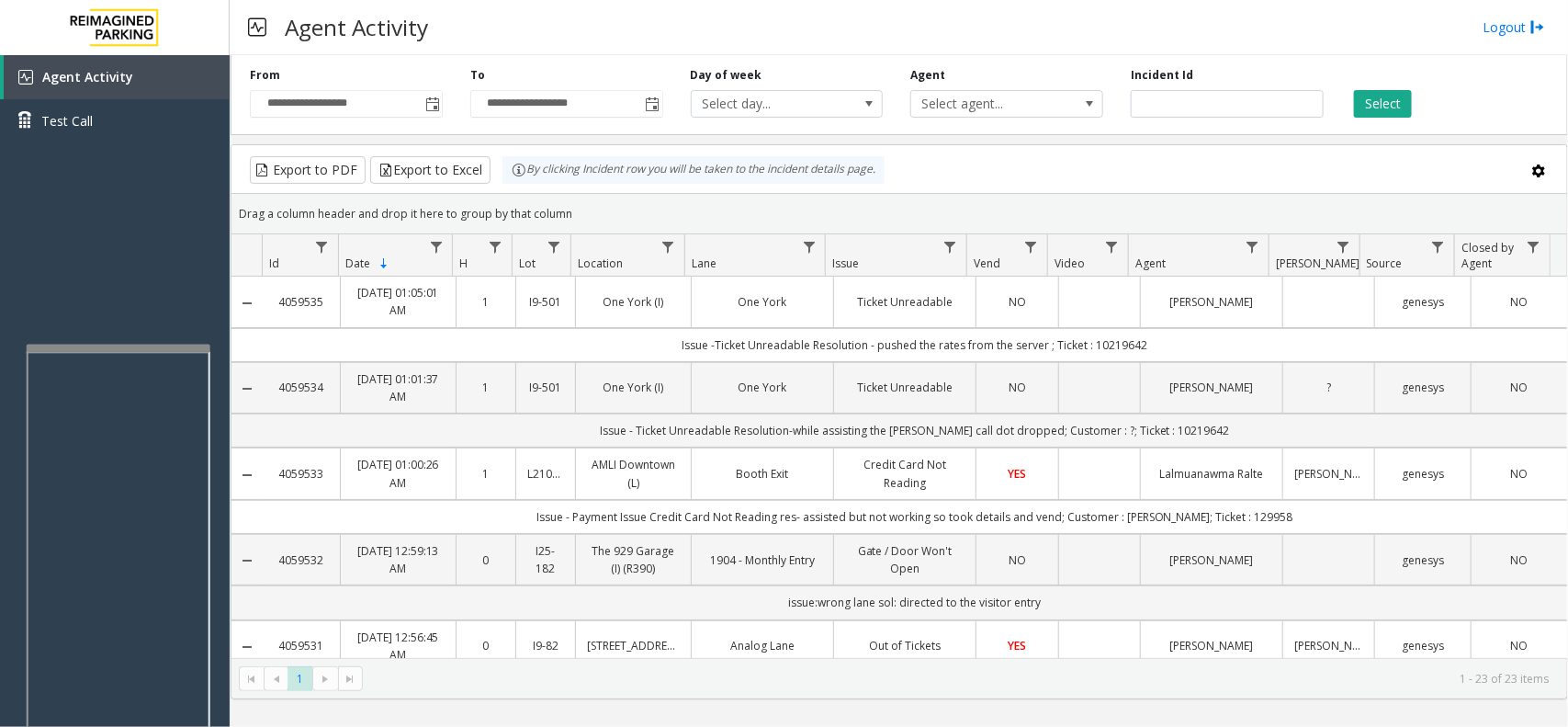
click at [138, 349] on div at bounding box center [118, 348] width 183 height 8
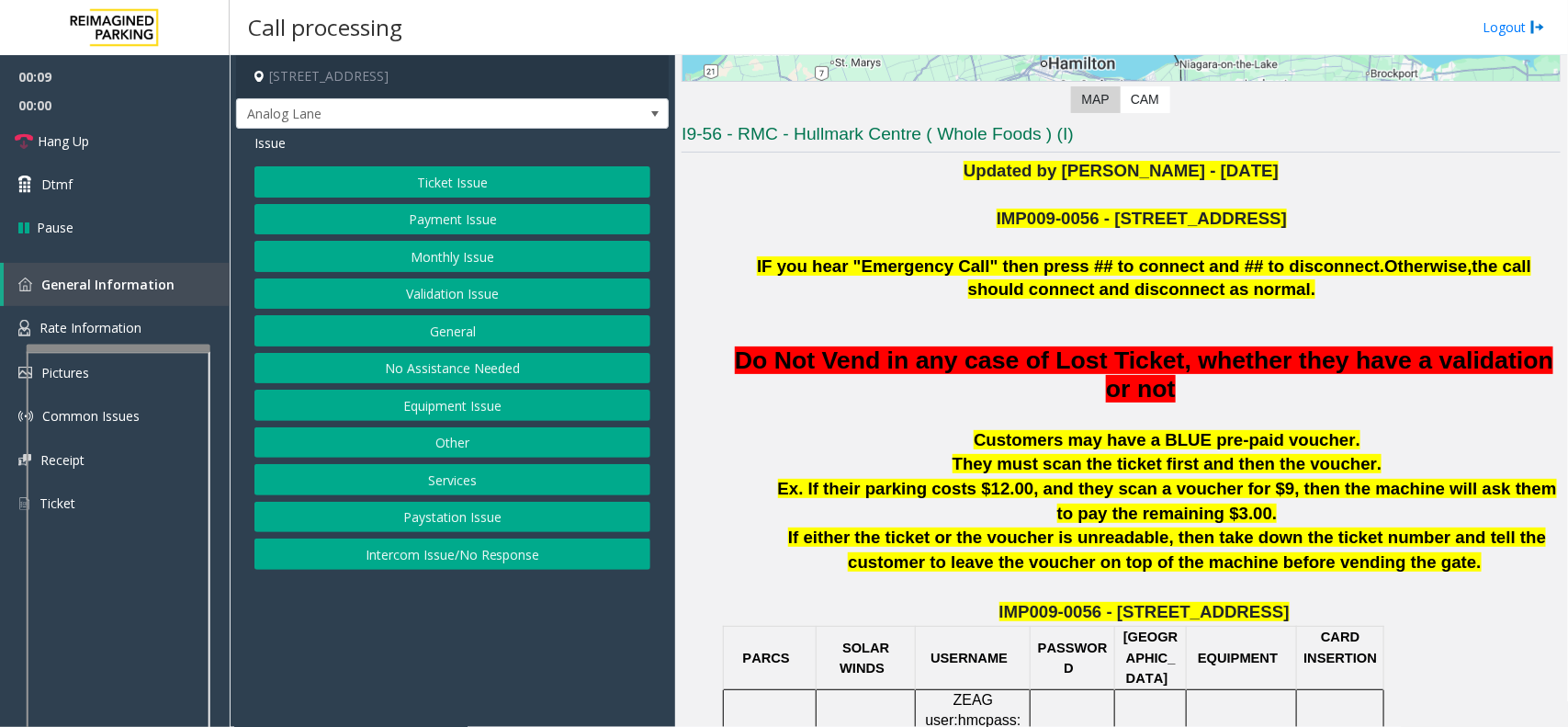
scroll to position [460, 0]
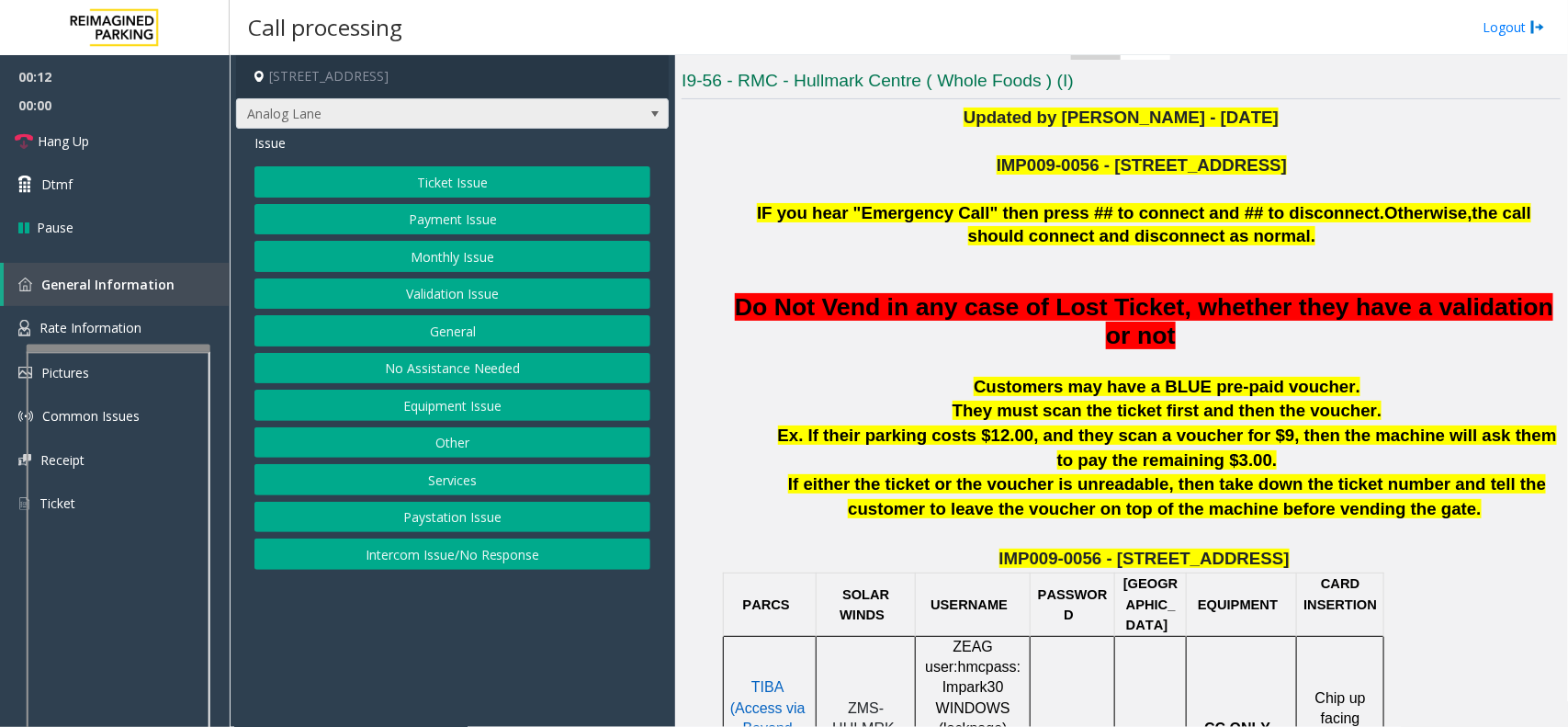
click at [645, 115] on span at bounding box center [655, 114] width 25 height 29
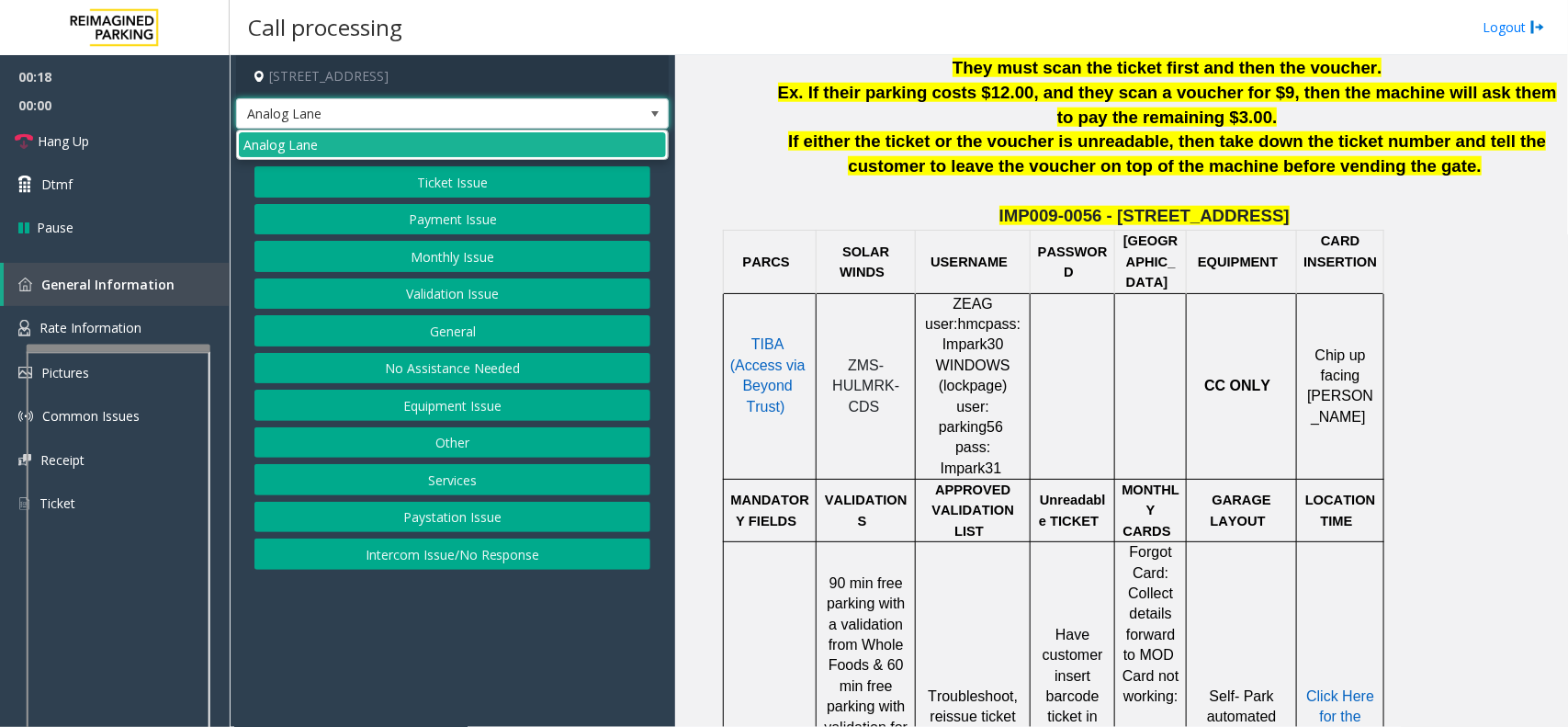
scroll to position [804, 0]
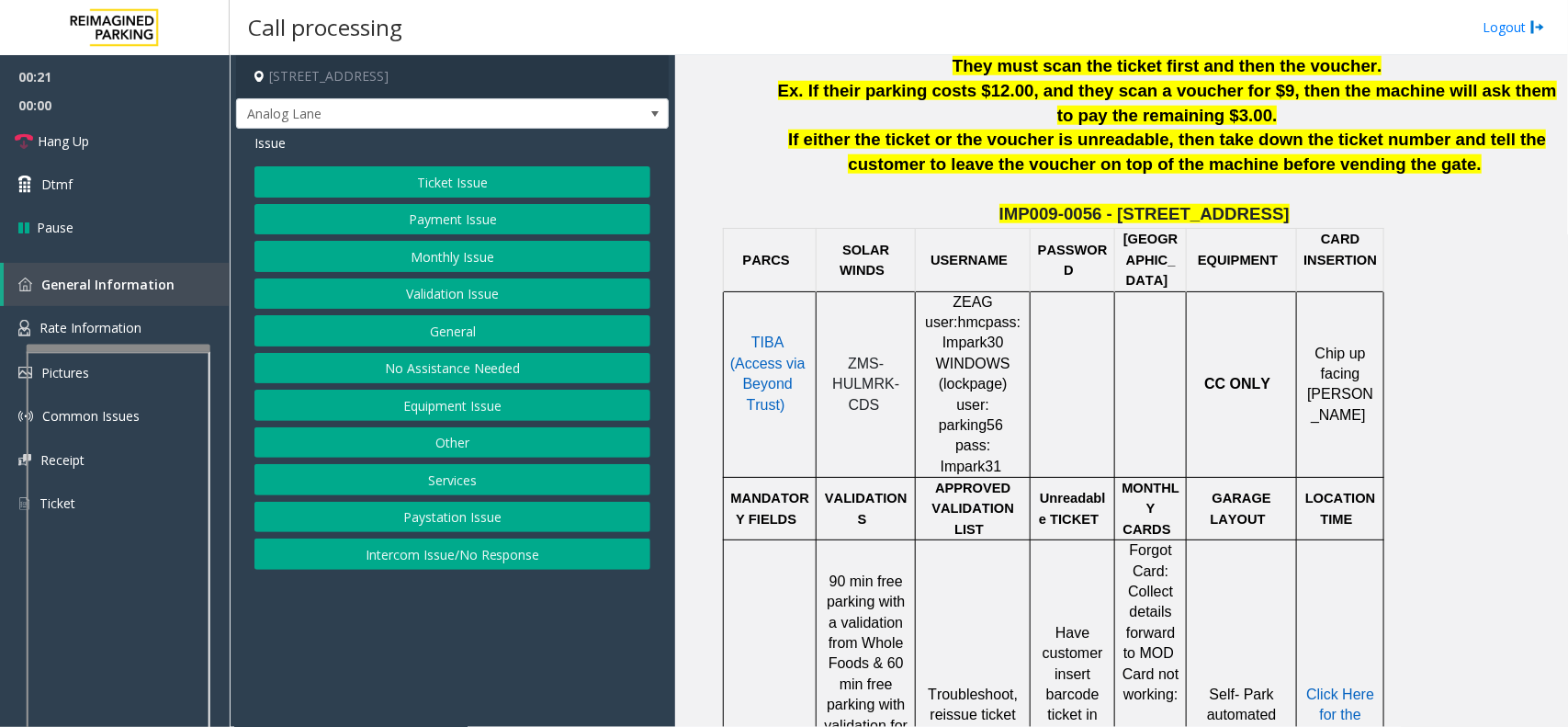
click at [524, 185] on button "Ticket Issue" at bounding box center [453, 182] width 396 height 31
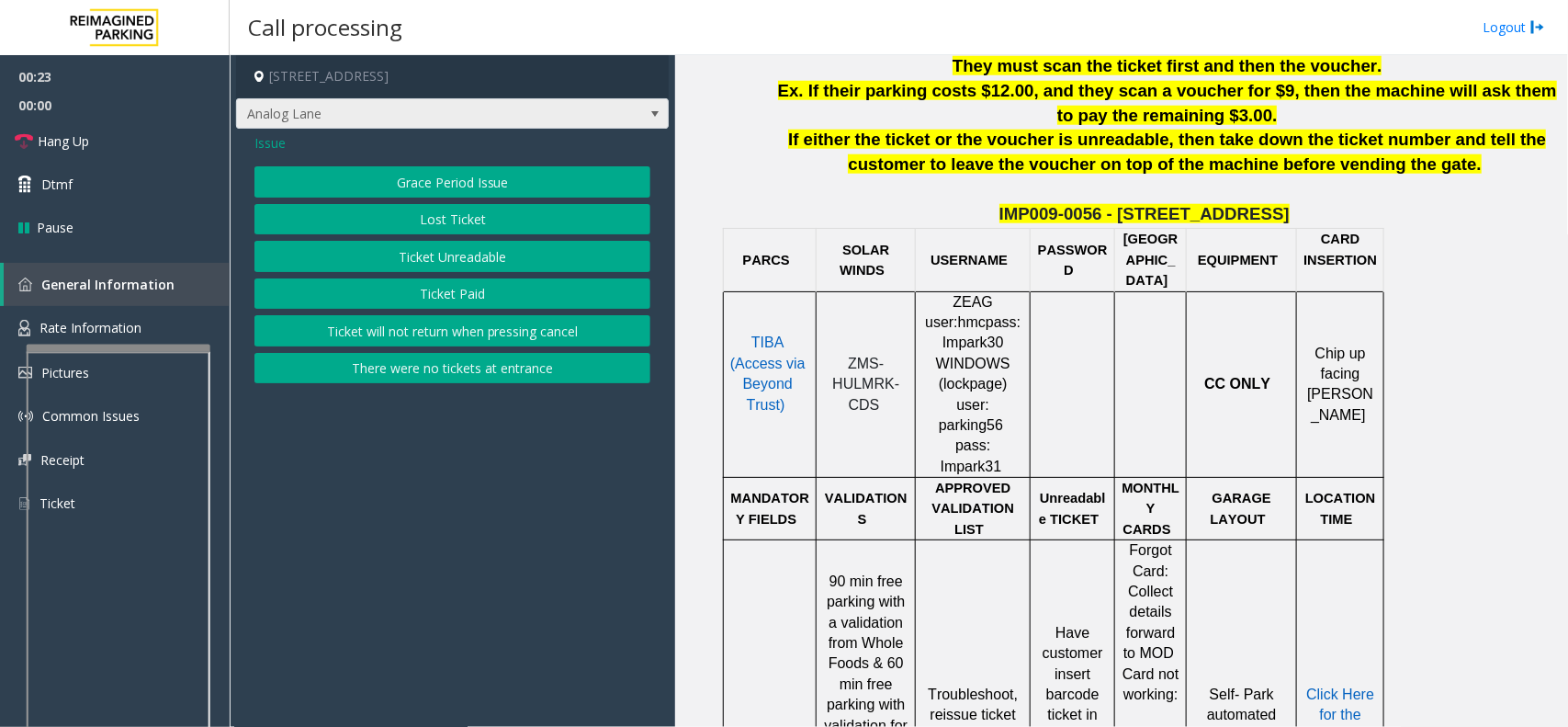
click at [636, 112] on span "Analog Lane" at bounding box center [452, 114] width 432 height 31
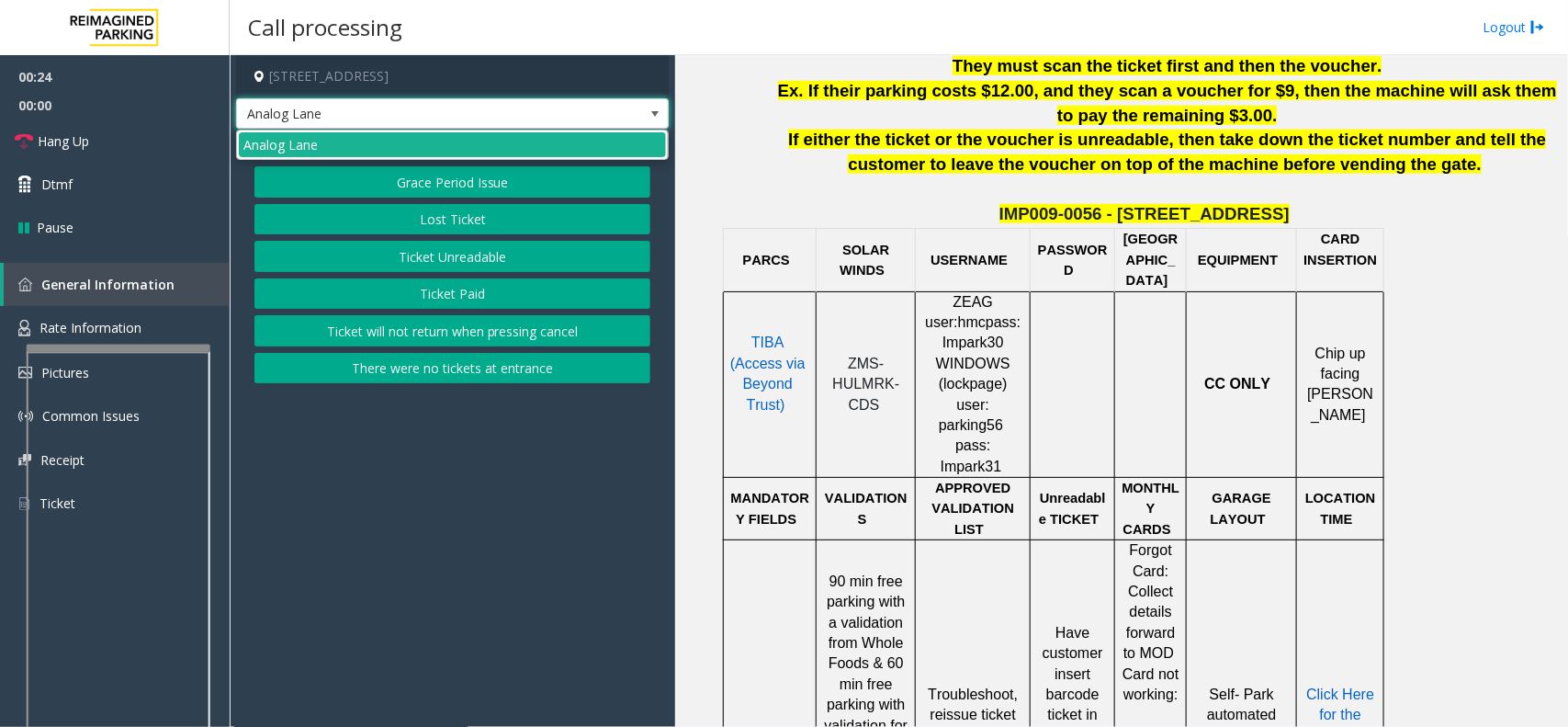
click at [632, 112] on span "Analog Lane" at bounding box center [452, 114] width 432 height 31
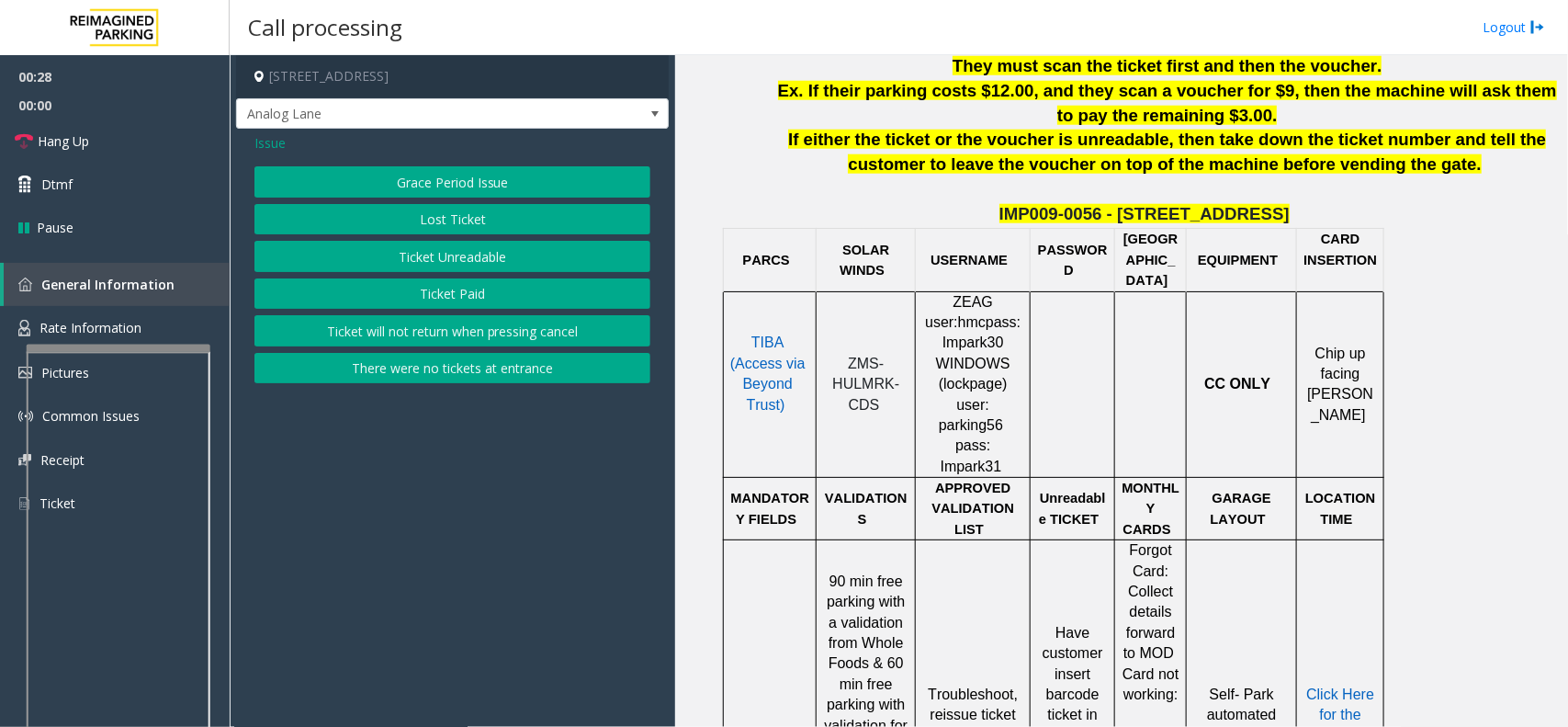
click at [264, 145] on span "Issue" at bounding box center [270, 143] width 31 height 20
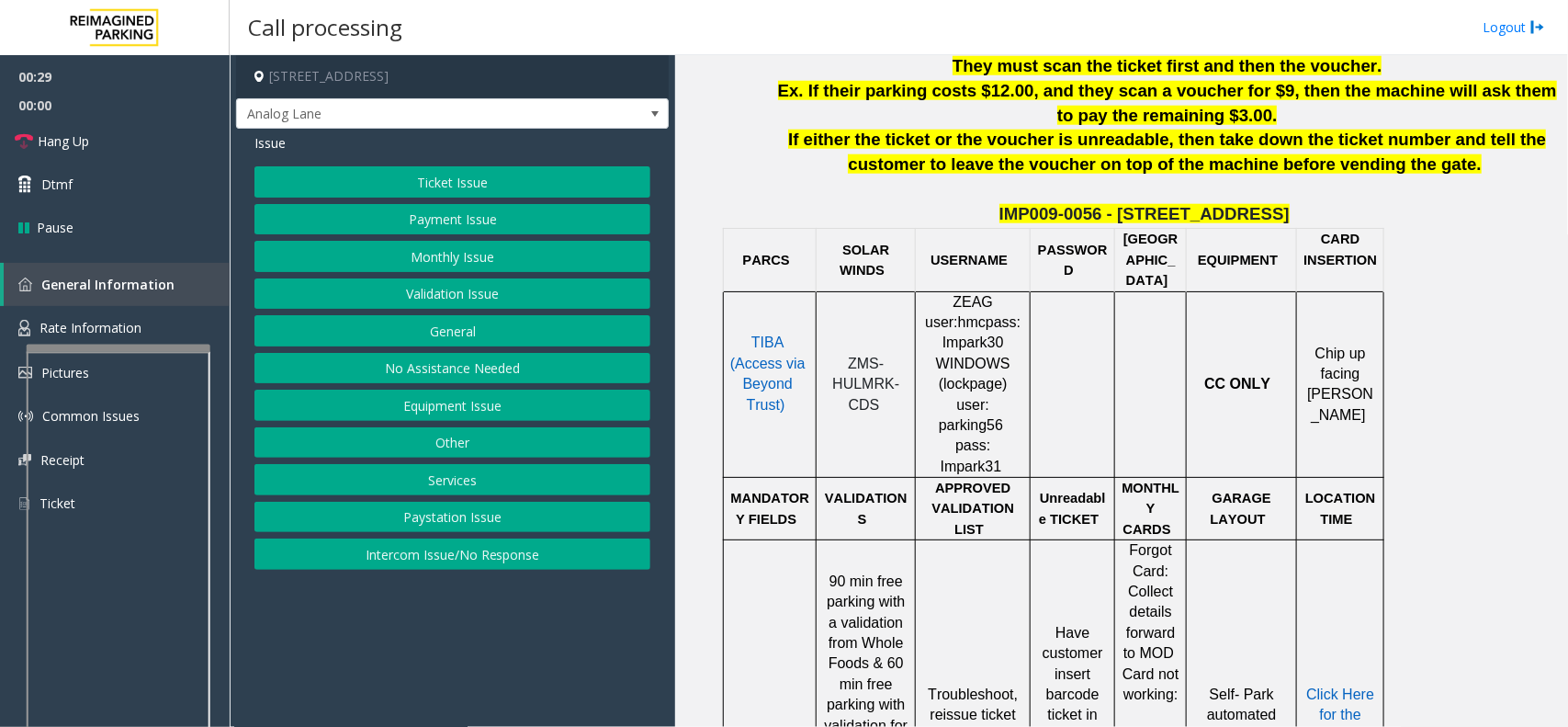
click at [414, 262] on button "Monthly Issue" at bounding box center [453, 257] width 396 height 31
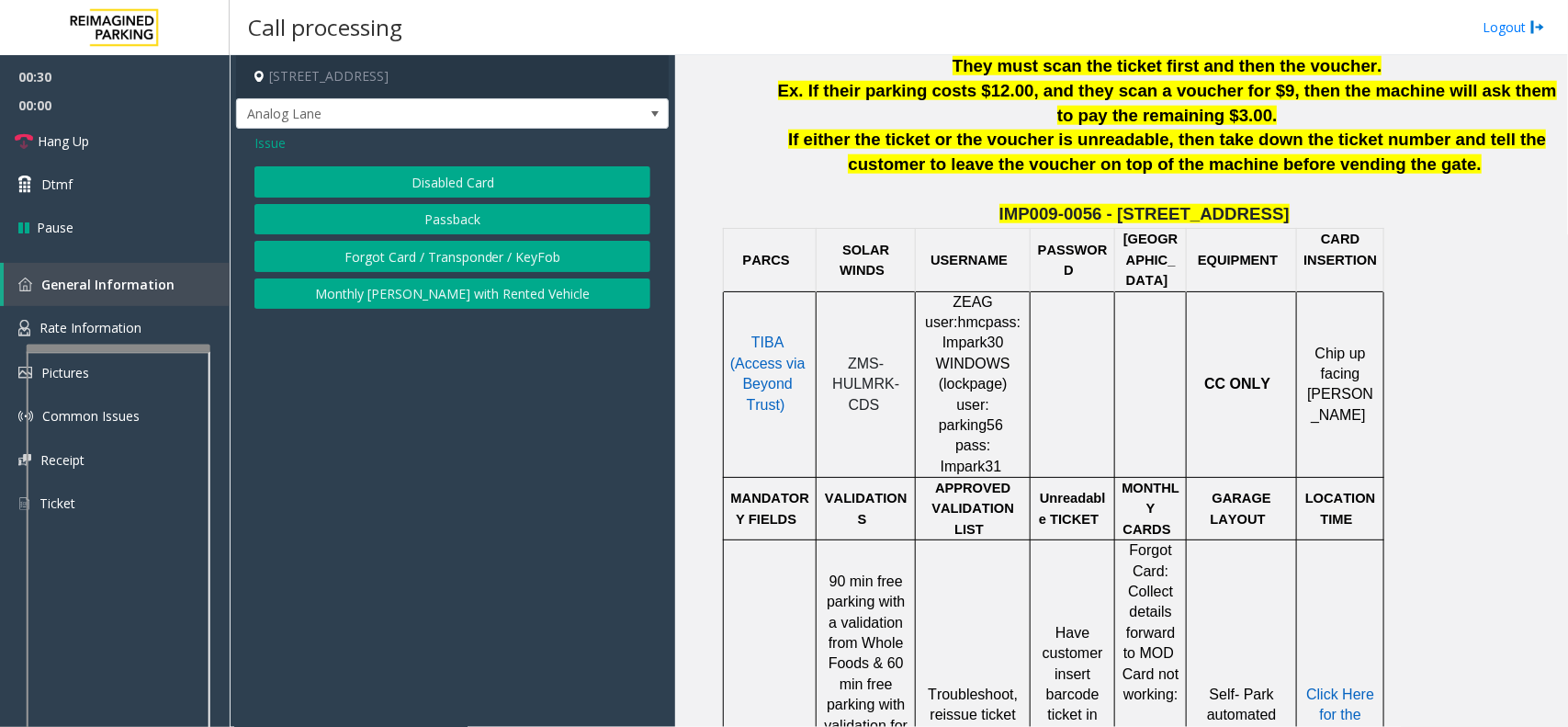
click at [442, 175] on button "Disabled Card" at bounding box center [453, 182] width 396 height 31
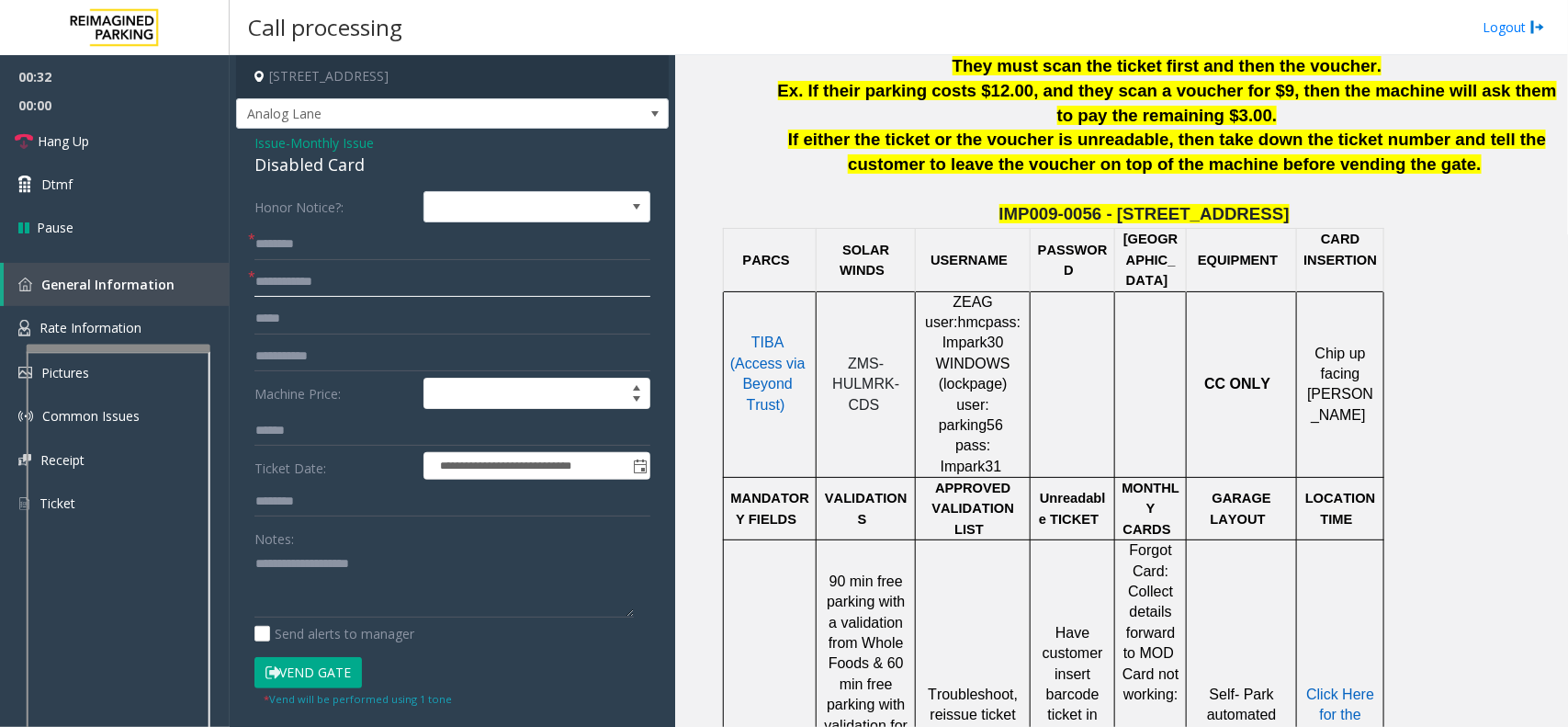
click at [334, 277] on input "text" at bounding box center [453, 282] width 396 height 31
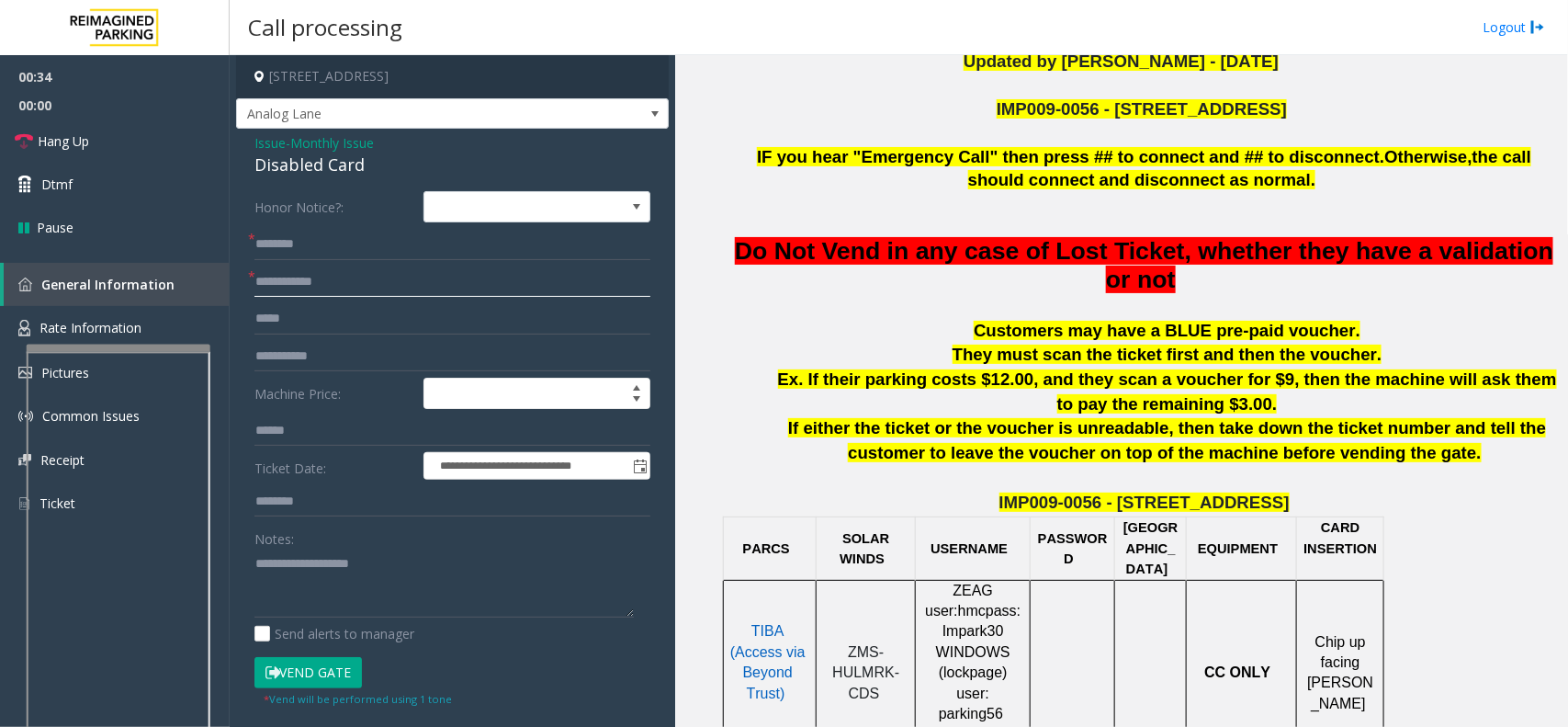
scroll to position [460, 0]
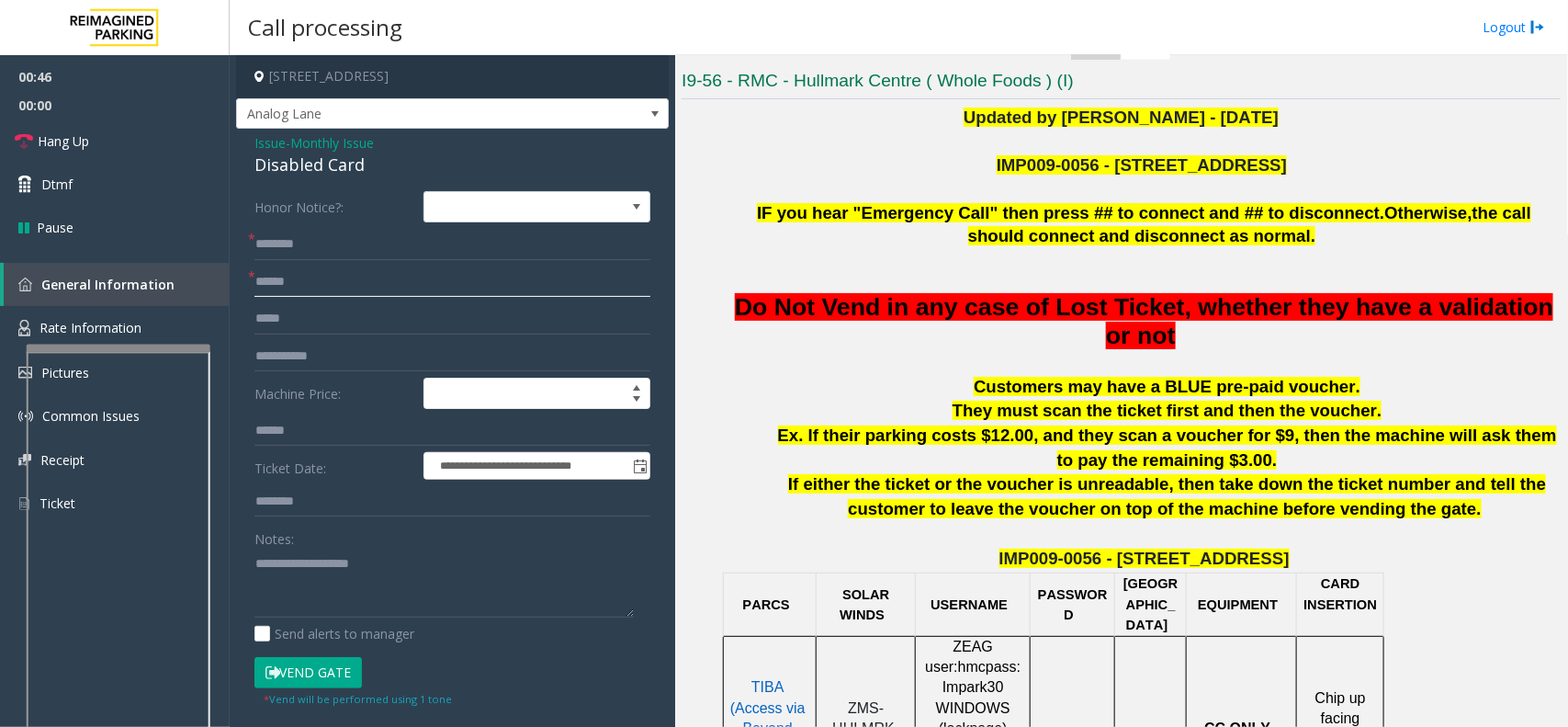
type input "******"
drag, startPoint x: 249, startPoint y: 138, endPoint x: 358, endPoint y: 164, distance: 112.1
click at [358, 164] on div "**********" at bounding box center [452, 643] width 432 height 1030
drag, startPoint x: 349, startPoint y: 586, endPoint x: 347, endPoint y: 594, distance: 8.2
click at [349, 586] on textarea at bounding box center [444, 583] width 380 height 69
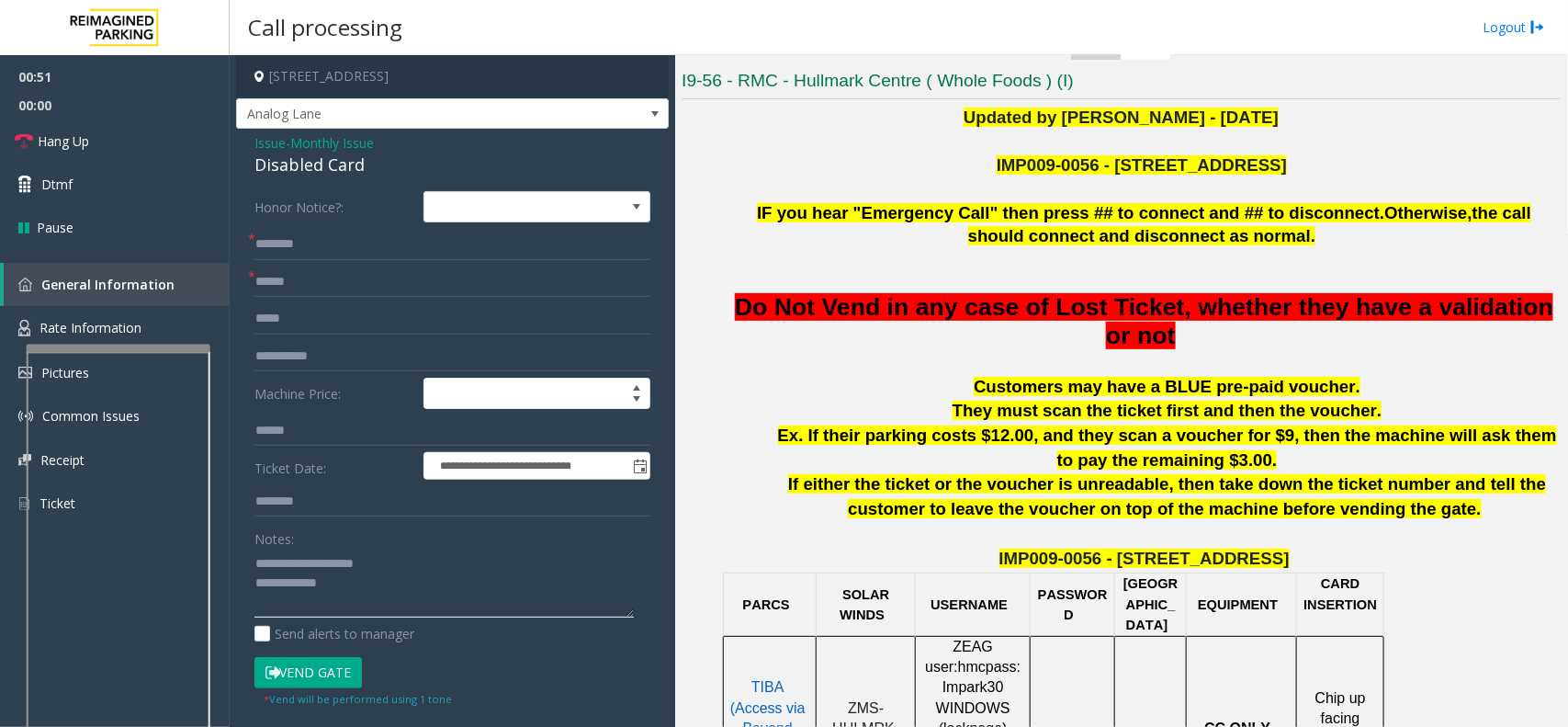
click at [345, 589] on textarea at bounding box center [444, 583] width 380 height 69
type textarea "**********"
click at [315, 249] on input "text" at bounding box center [453, 244] width 396 height 31
type input "*"
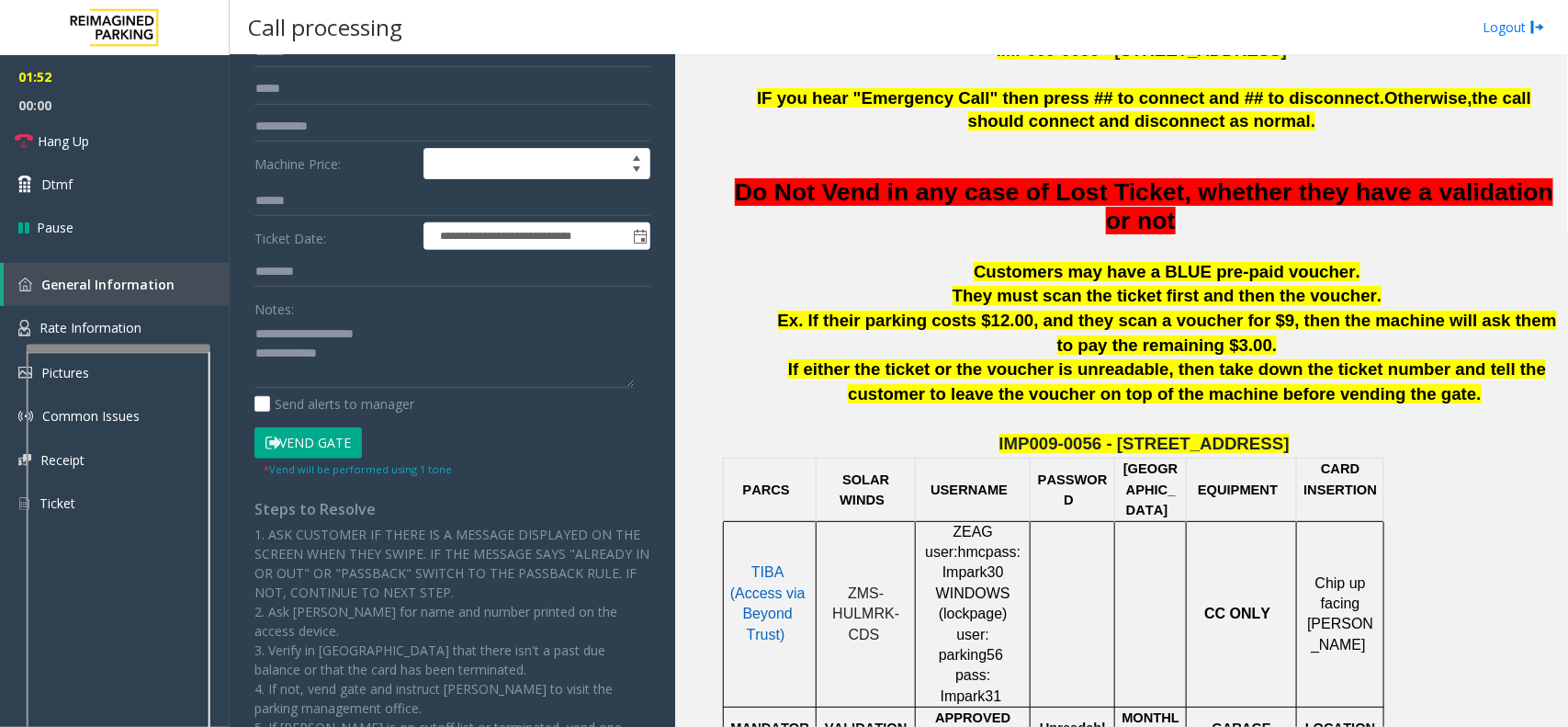
scroll to position [689, 0]
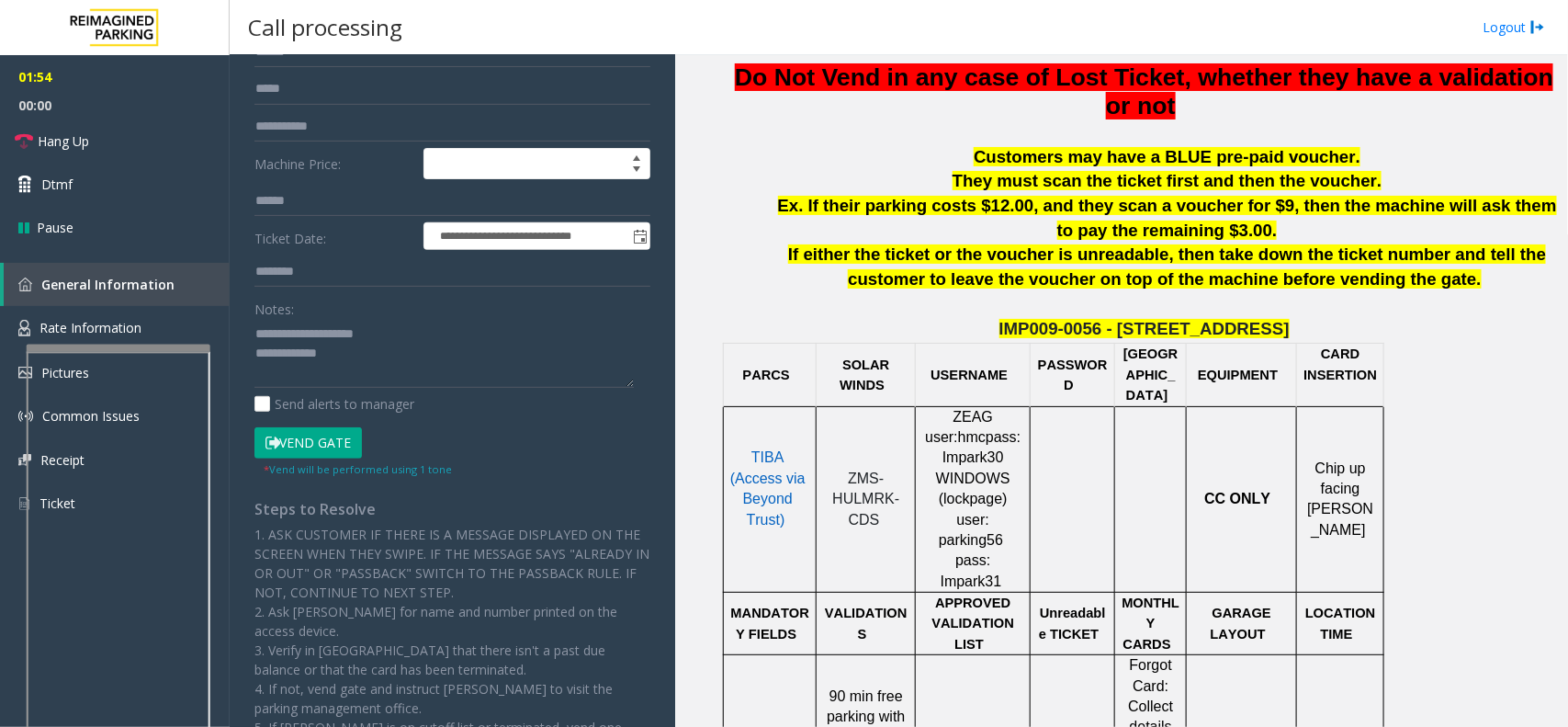
type input "*******"
click at [760, 464] on span "TIBA (Access via Beyond Trust)" at bounding box center [768, 487] width 75 height 77
click at [765, 478] on span "TIBA (Access via Beyond Trust)" at bounding box center [768, 487] width 75 height 77
click at [866, 475] on span "ZMS-HULMRK-CDS" at bounding box center [865, 499] width 67 height 57
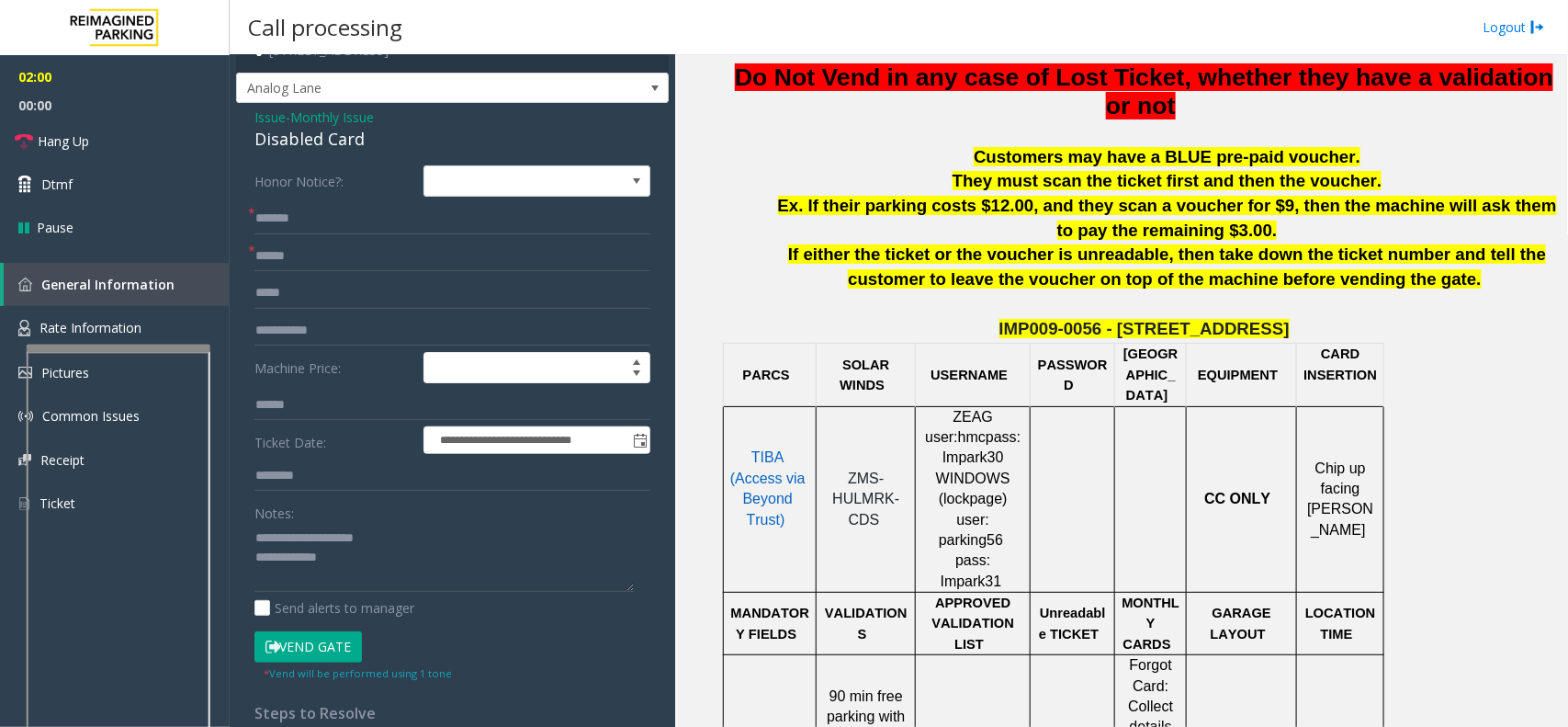
scroll to position [0, 0]
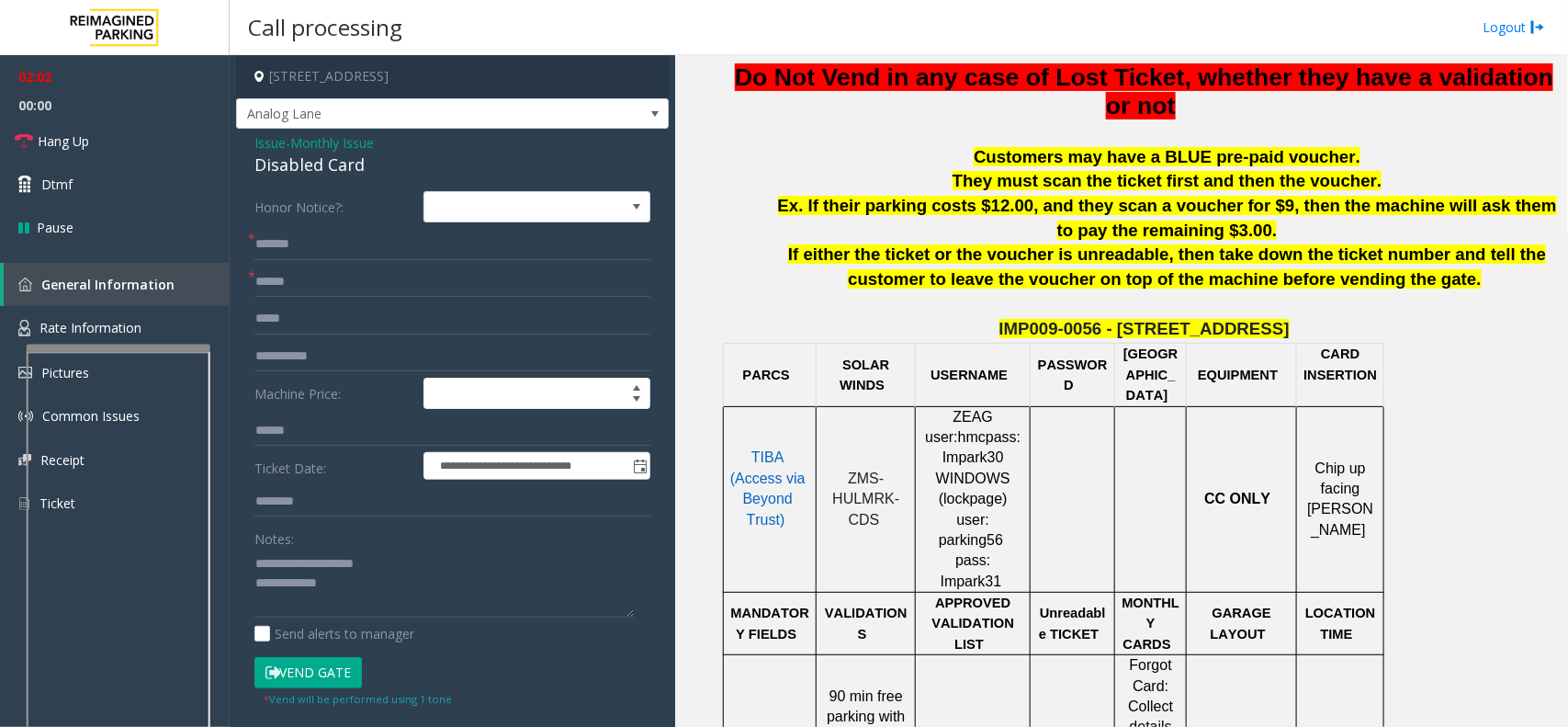
click at [291, 668] on button "Vend Gate" at bounding box center [308, 672] width 107 height 31
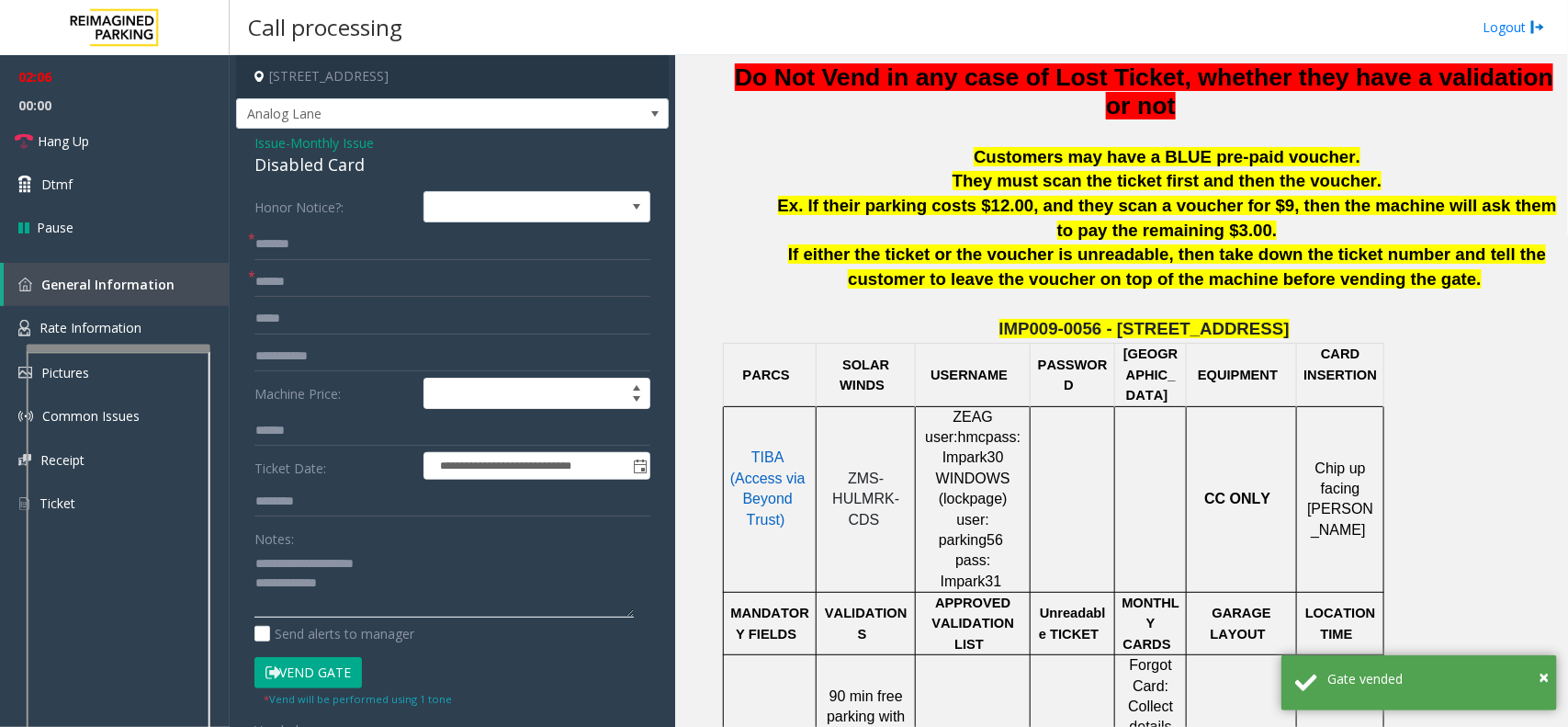
click at [347, 590] on textarea at bounding box center [444, 583] width 380 height 69
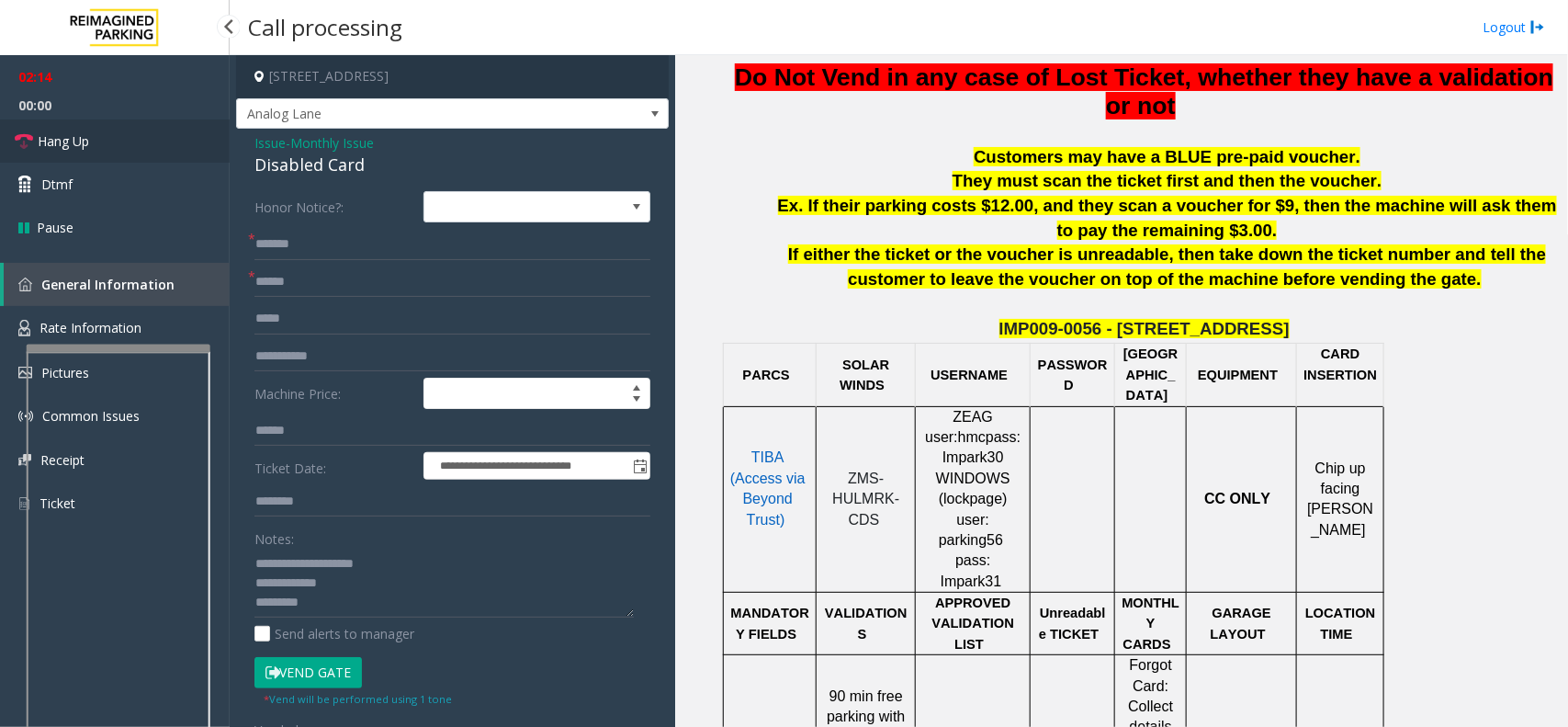
click at [64, 136] on span "Hang Up" at bounding box center [63, 141] width 52 height 20
click at [334, 609] on textarea at bounding box center [444, 583] width 380 height 69
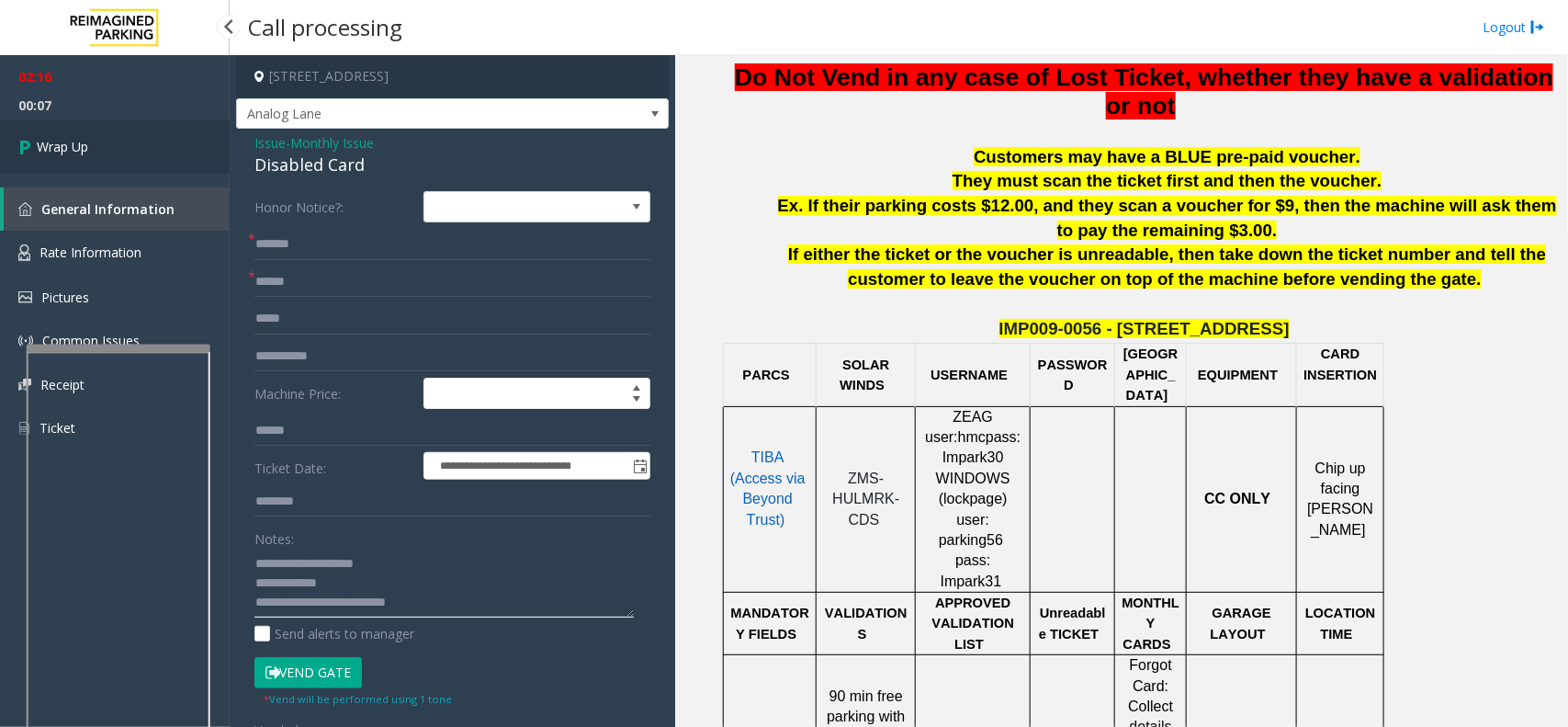
type textarea "**********"
click at [80, 141] on span "Wrap Up" at bounding box center [62, 146] width 52 height 20
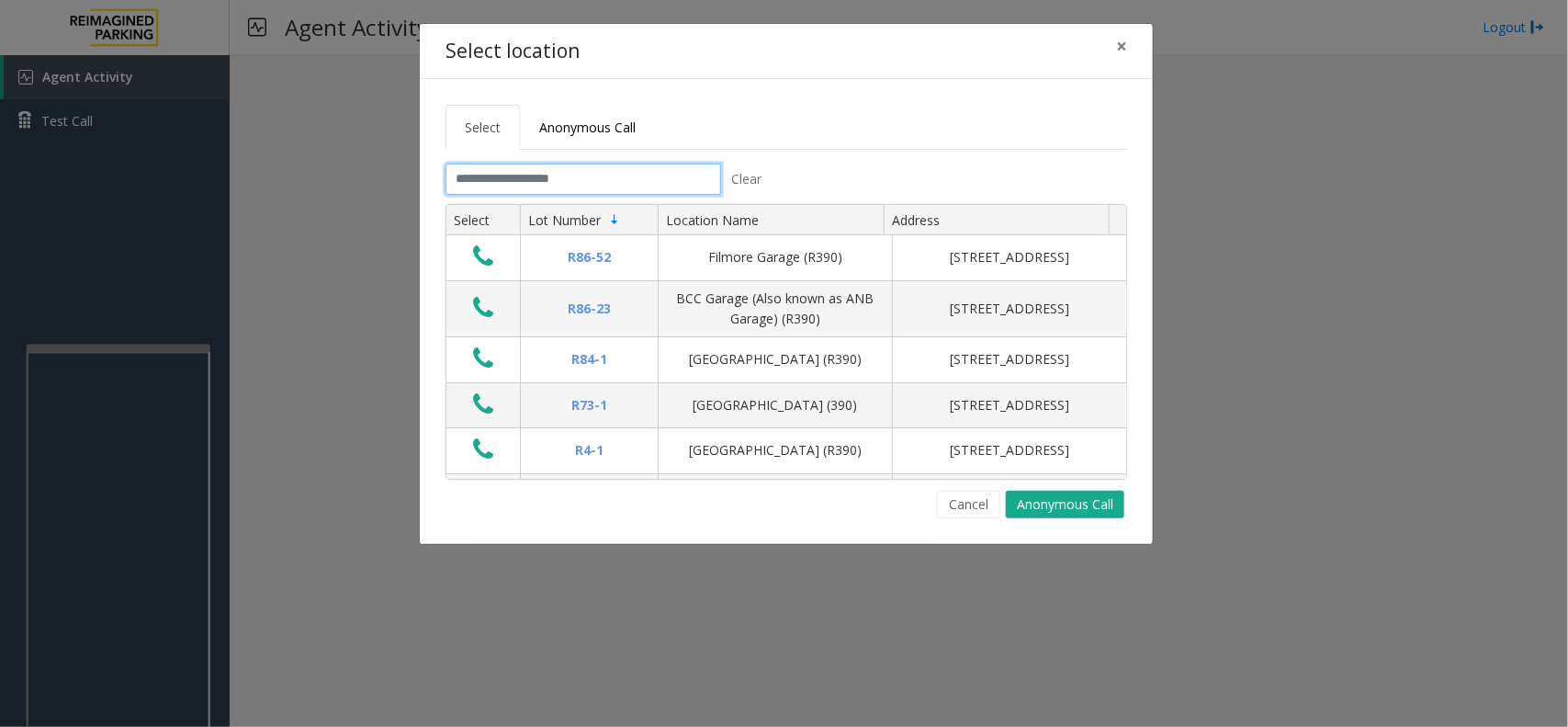
click at [588, 181] on input "text" at bounding box center [583, 180] width 275 height 31
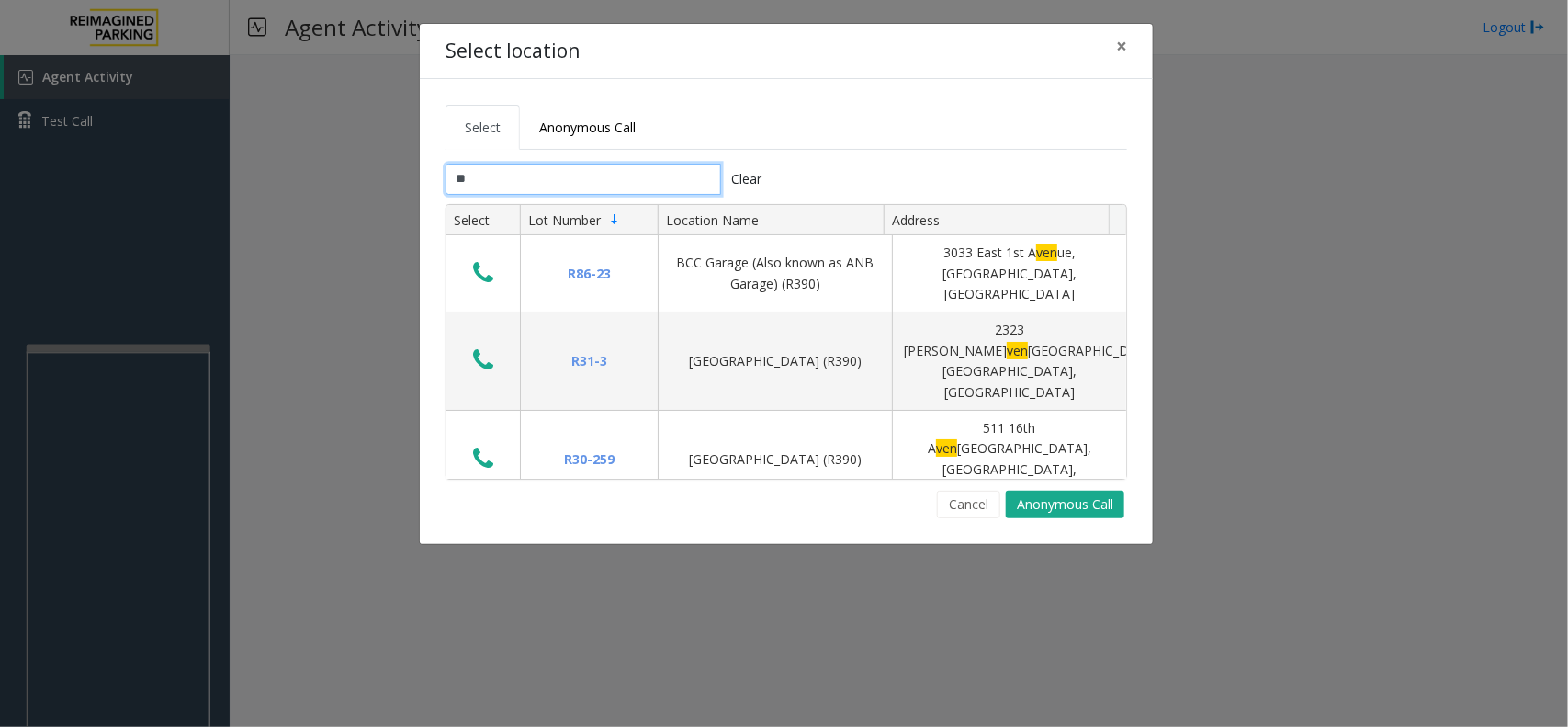
type input "*"
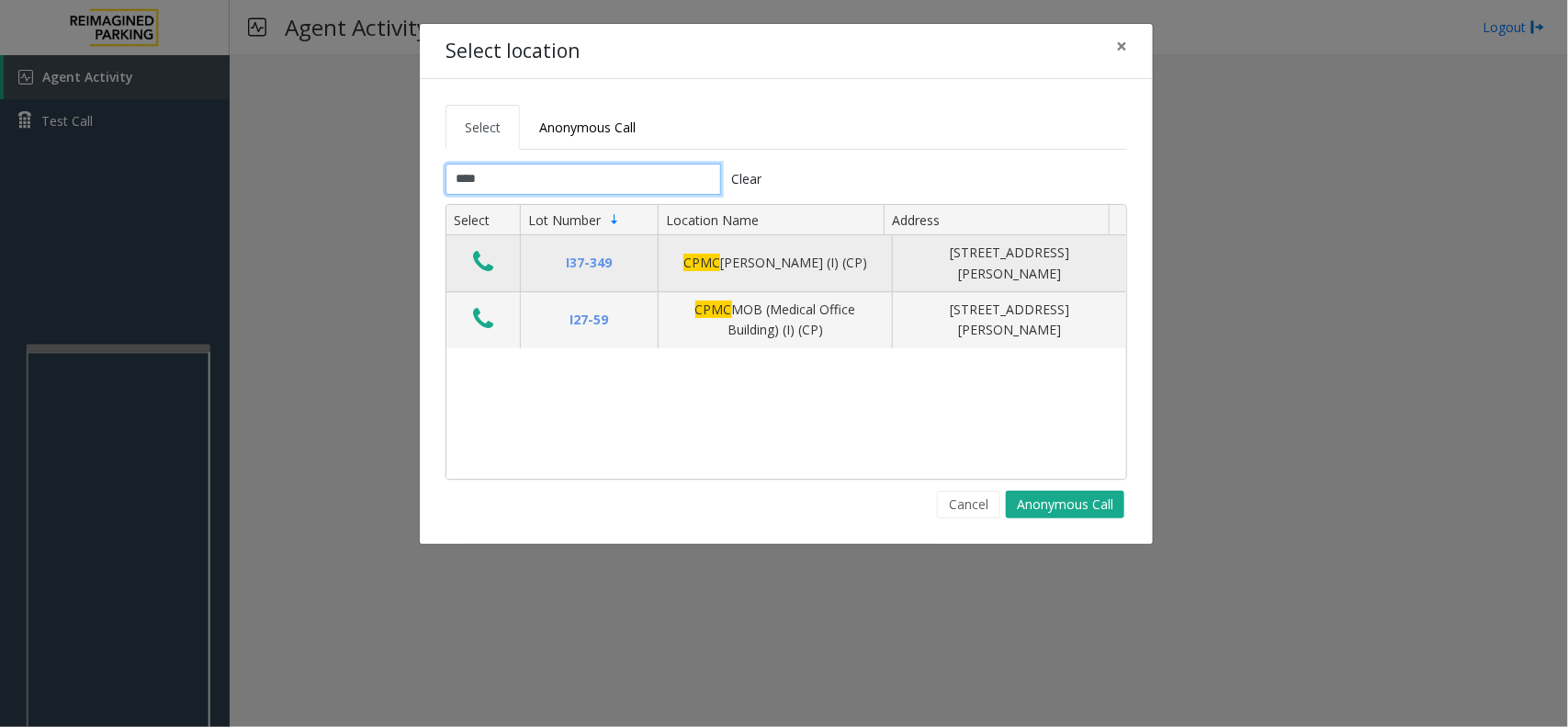
type input "****"
click at [495, 264] on button "Data table" at bounding box center [483, 263] width 31 height 29
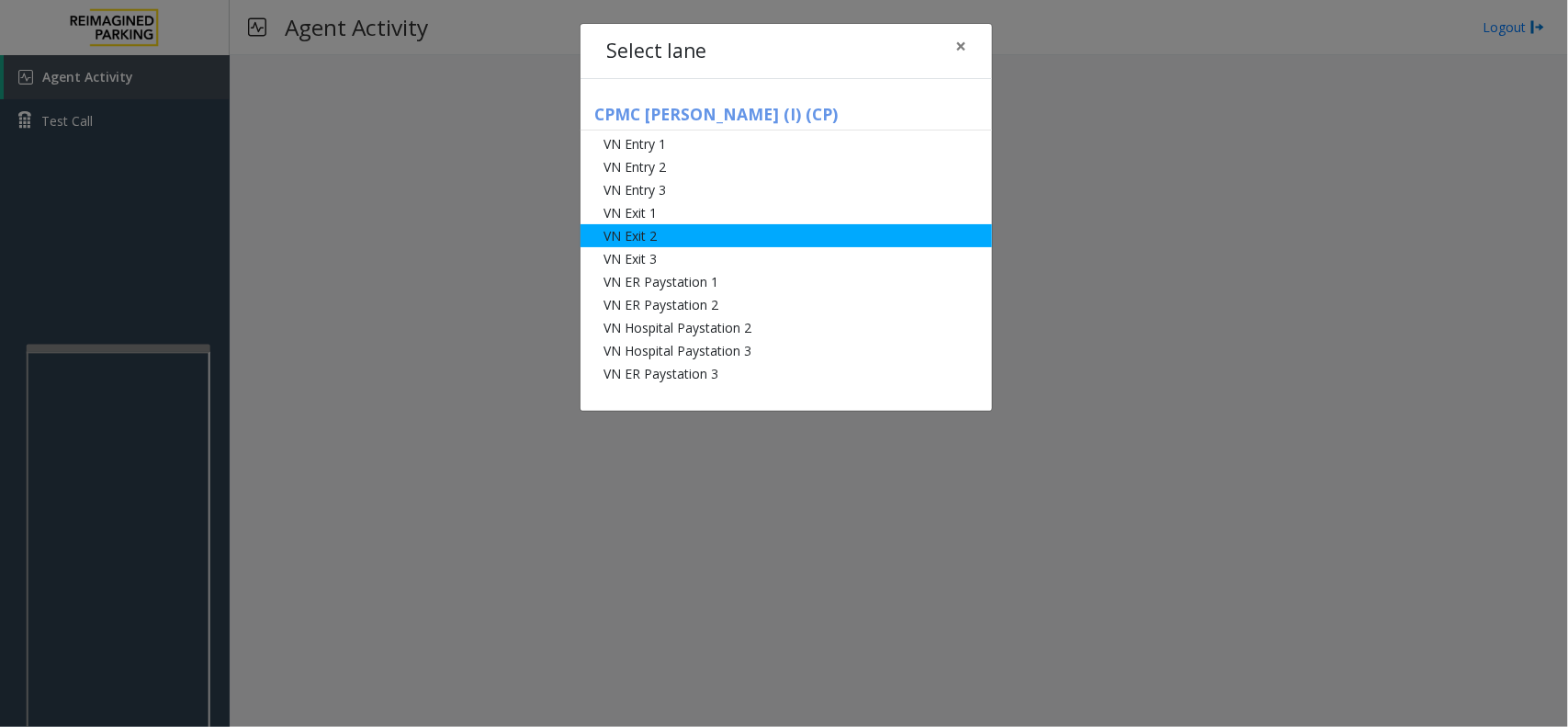
click at [643, 240] on li "VN Exit 2" at bounding box center [786, 236] width 412 height 23
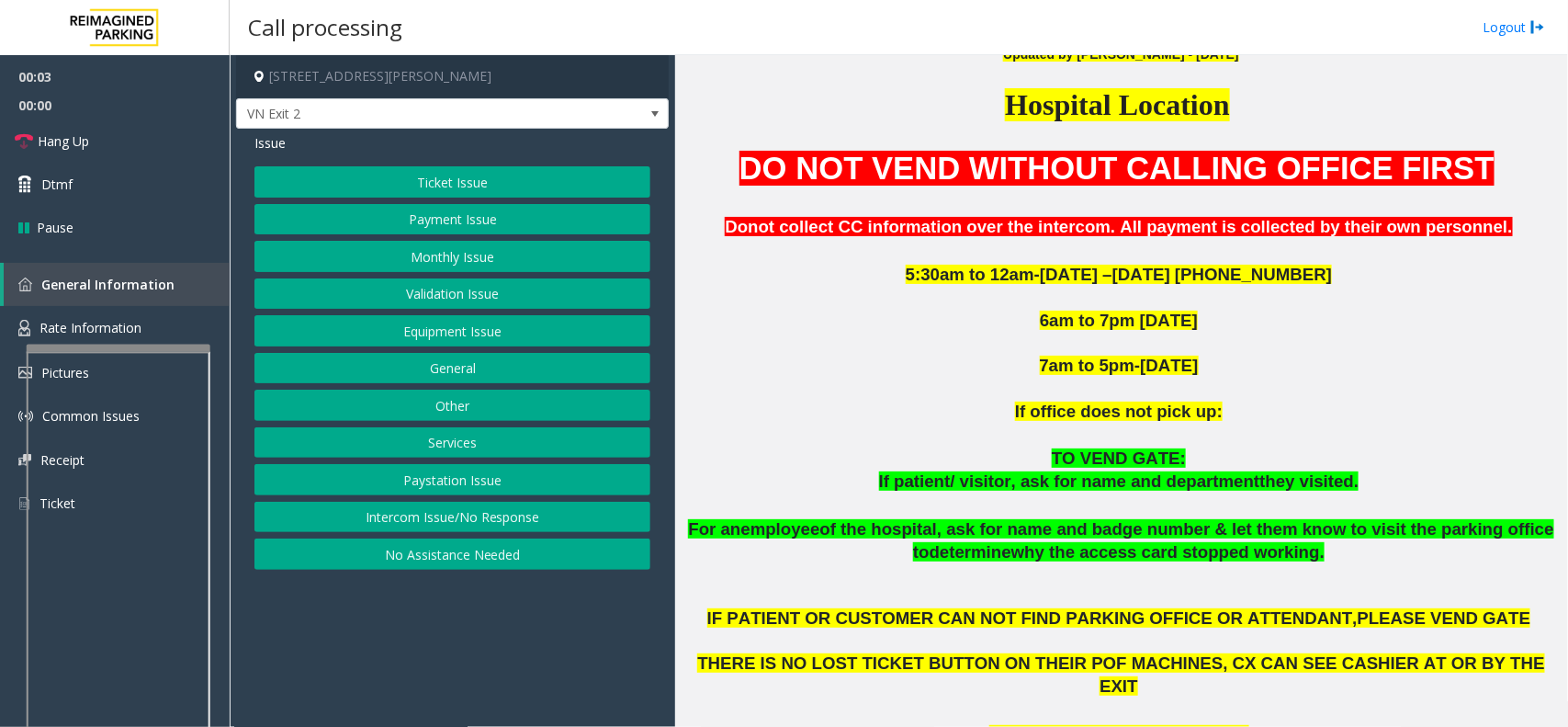
scroll to position [689, 0]
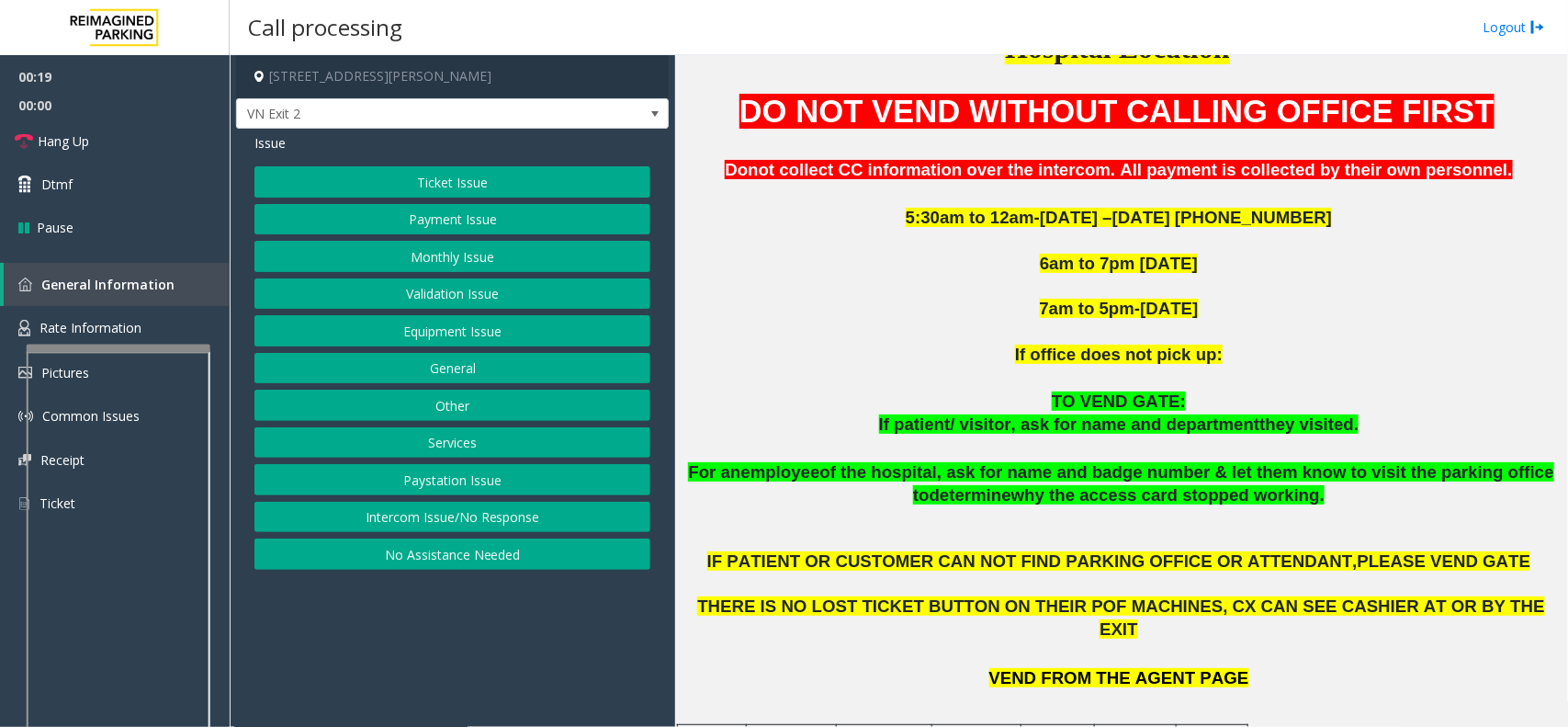
click at [447, 253] on button "Monthly Issue" at bounding box center [453, 257] width 396 height 31
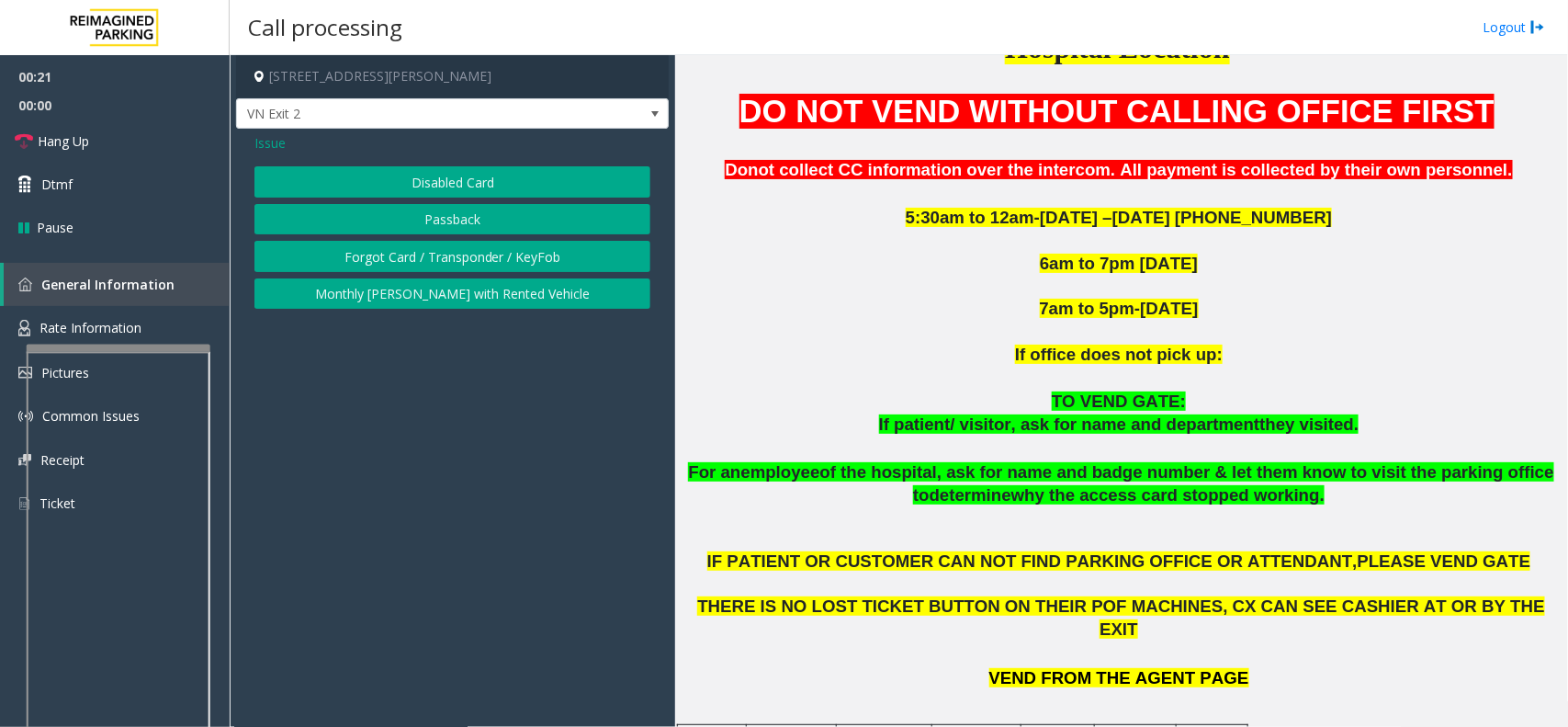
click at [455, 186] on button "Disabled Card" at bounding box center [453, 182] width 396 height 31
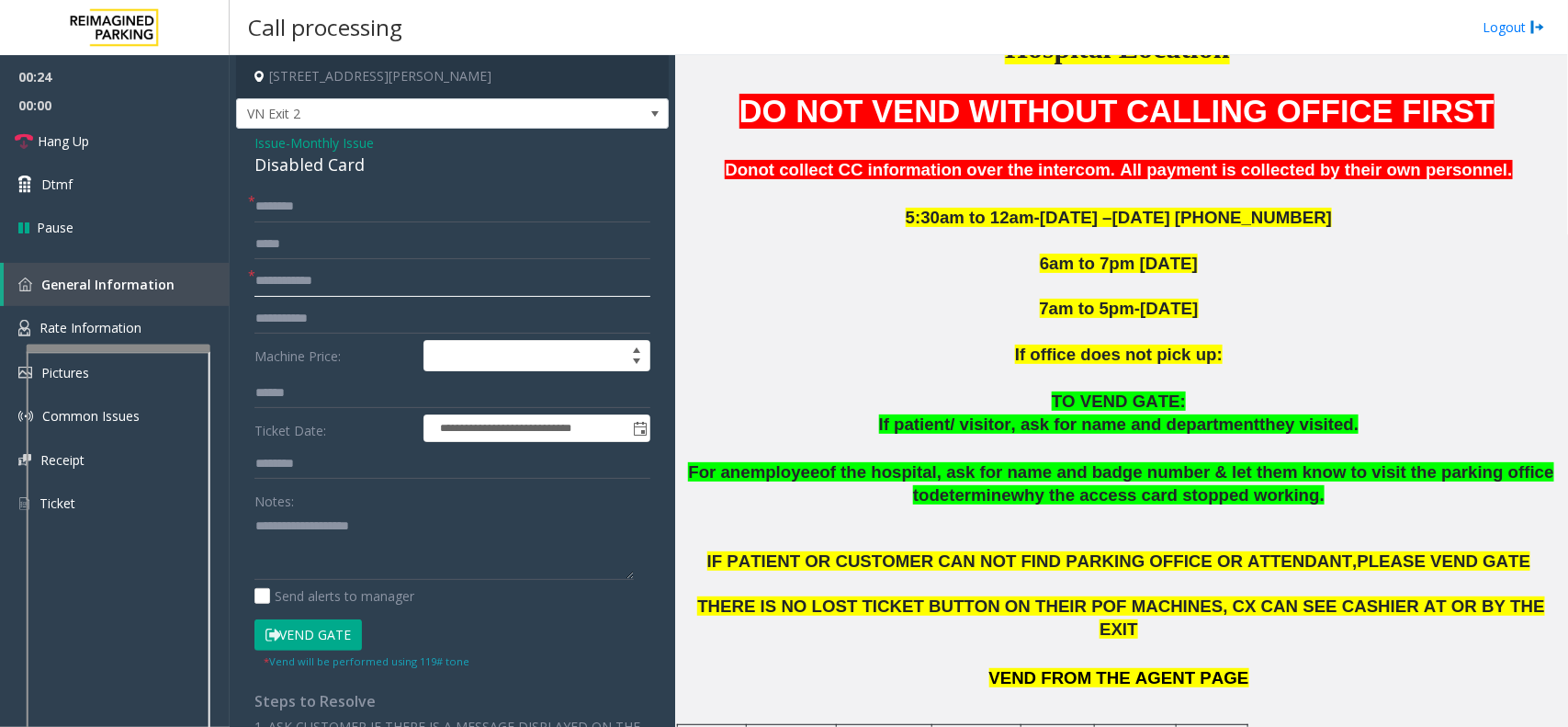
click at [354, 278] on input "text" at bounding box center [453, 281] width 396 height 31
click at [317, 207] on input "text" at bounding box center [453, 207] width 396 height 31
click at [306, 209] on input "*******" at bounding box center [453, 207] width 396 height 31
click at [258, 208] on input "*******" at bounding box center [453, 207] width 396 height 31
type input "**********"
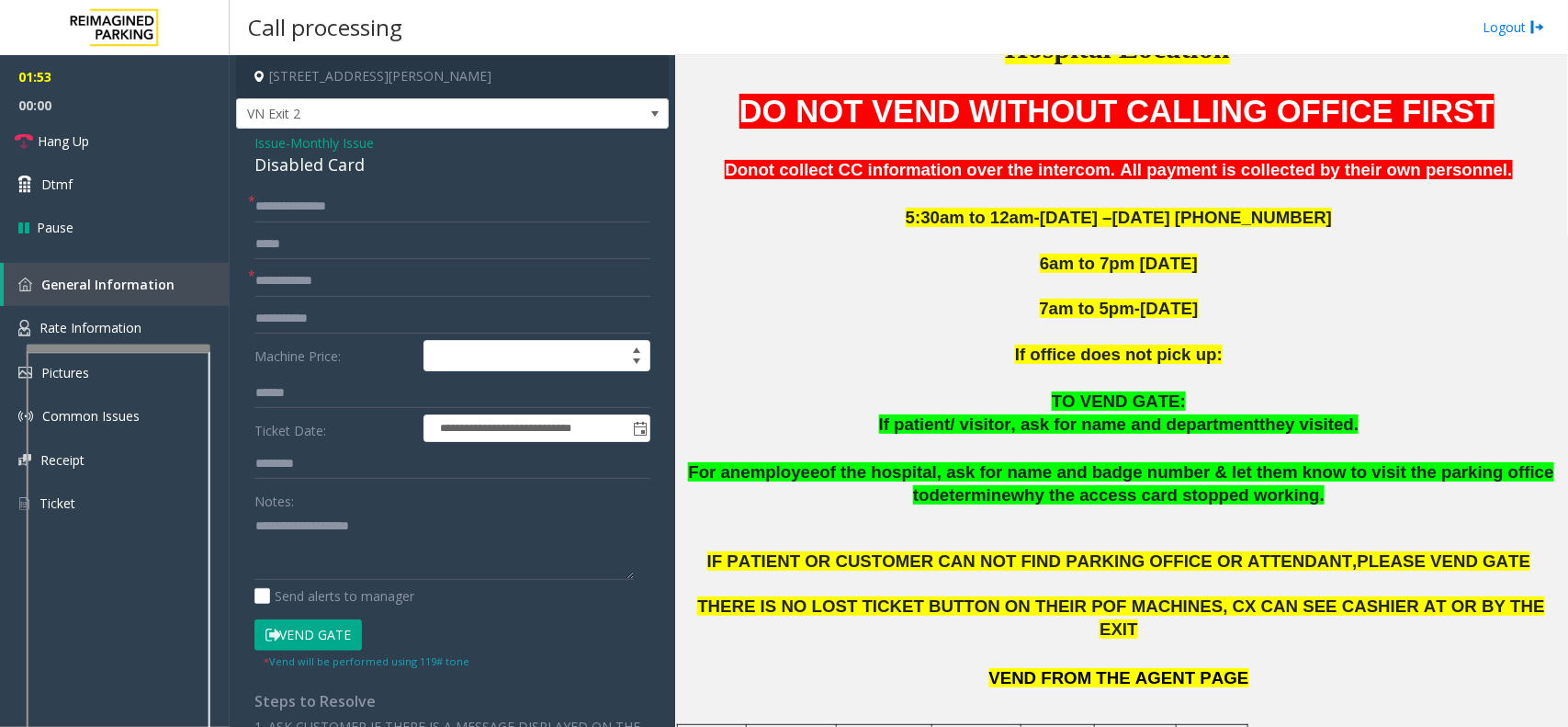
click at [273, 144] on span "Issue" at bounding box center [270, 143] width 31 height 20
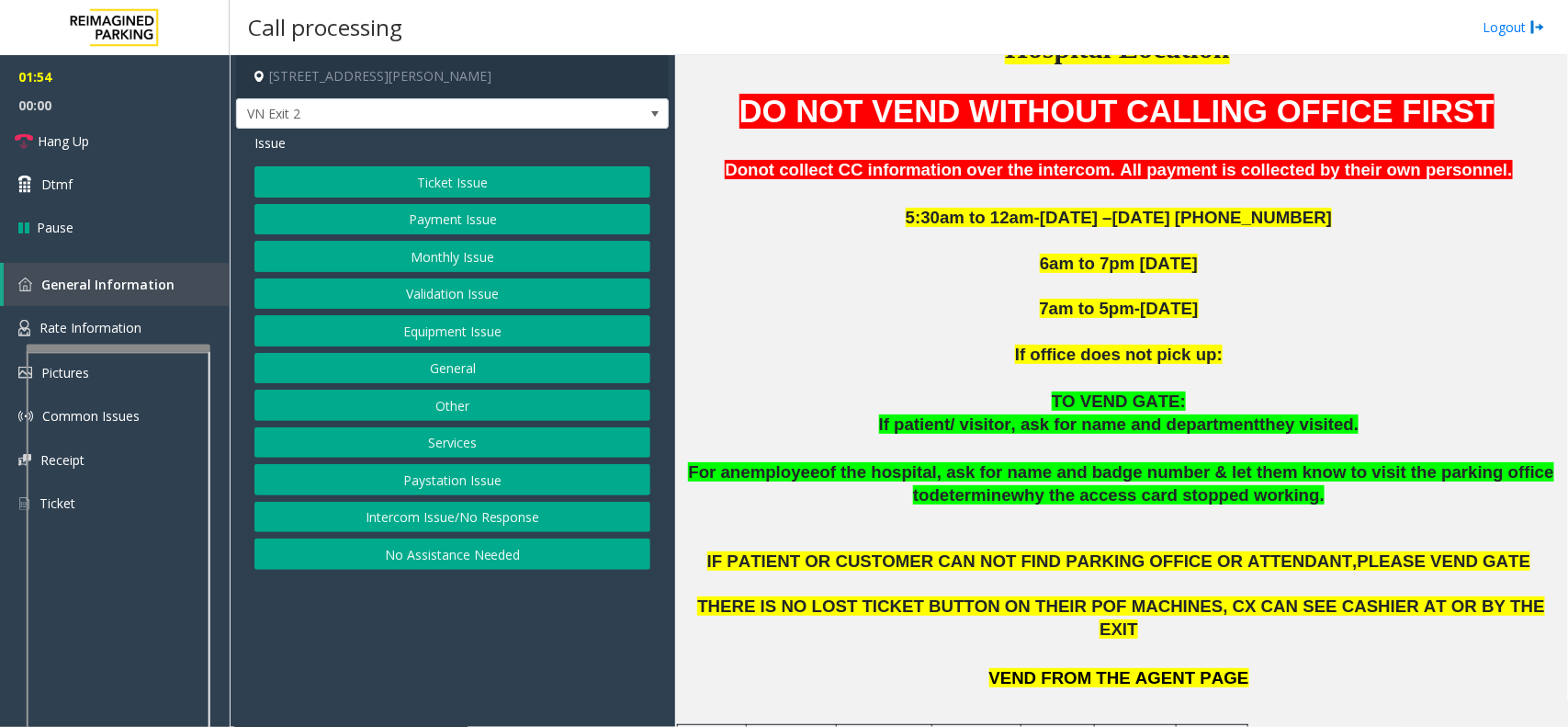
click at [411, 253] on button "Monthly Issue" at bounding box center [453, 257] width 396 height 31
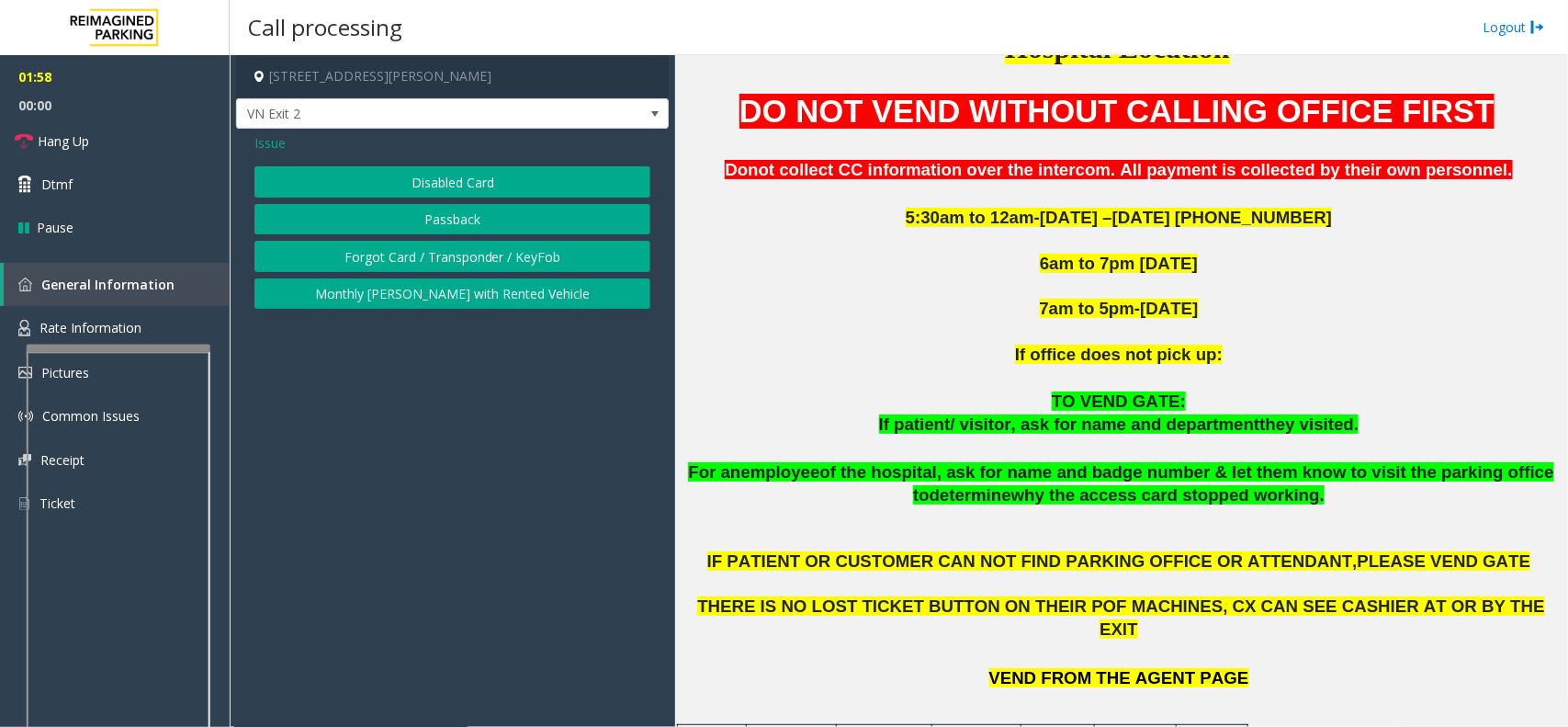
click at [427, 253] on button "Forgot Card / Transponder / KeyFob" at bounding box center [453, 257] width 396 height 31
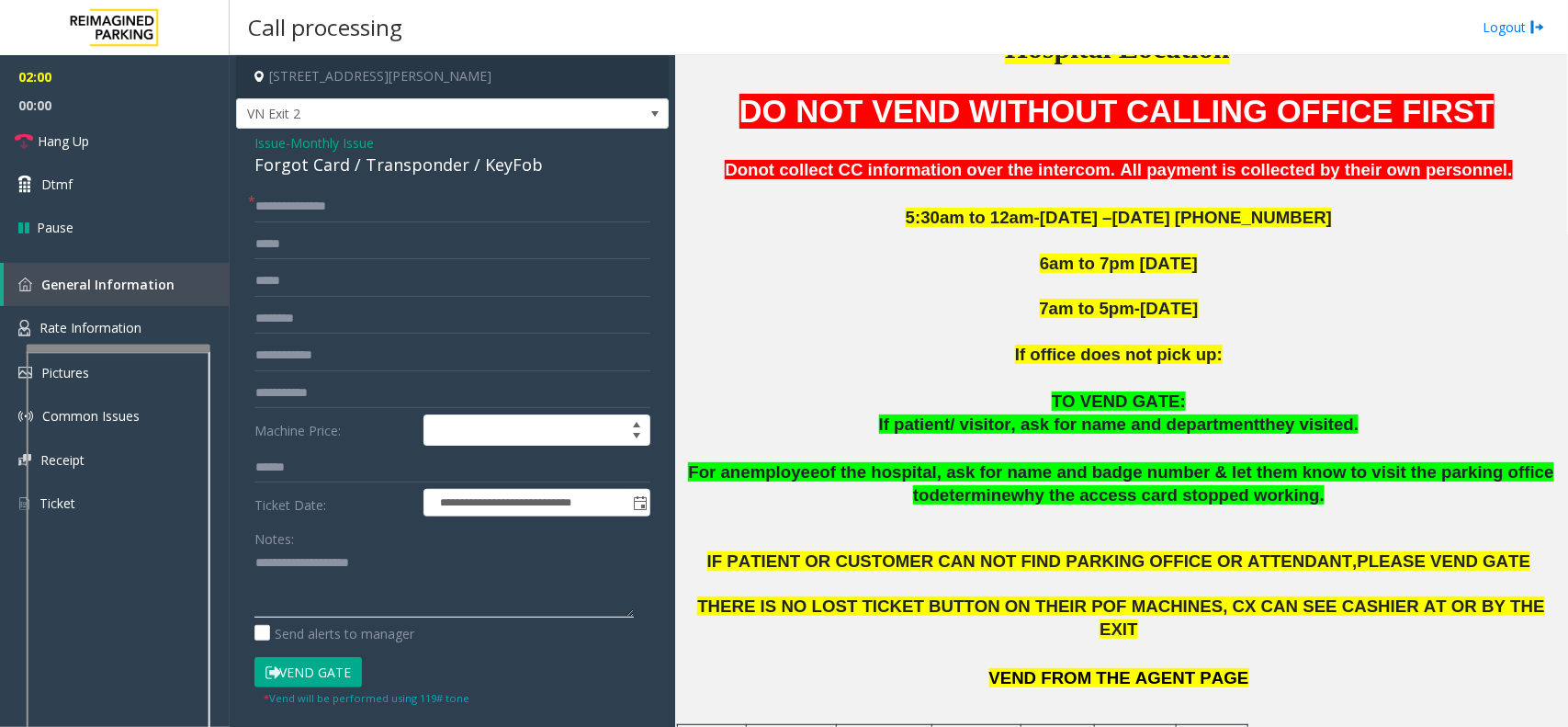
click at [309, 577] on textarea at bounding box center [444, 583] width 380 height 69
drag, startPoint x: 253, startPoint y: 136, endPoint x: 354, endPoint y: 165, distance: 105.1
click at [354, 165] on div "**********" at bounding box center [452, 556] width 432 height 856
type textarea "**********"
click at [93, 177] on link "Dtmf" at bounding box center [114, 184] width 229 height 43
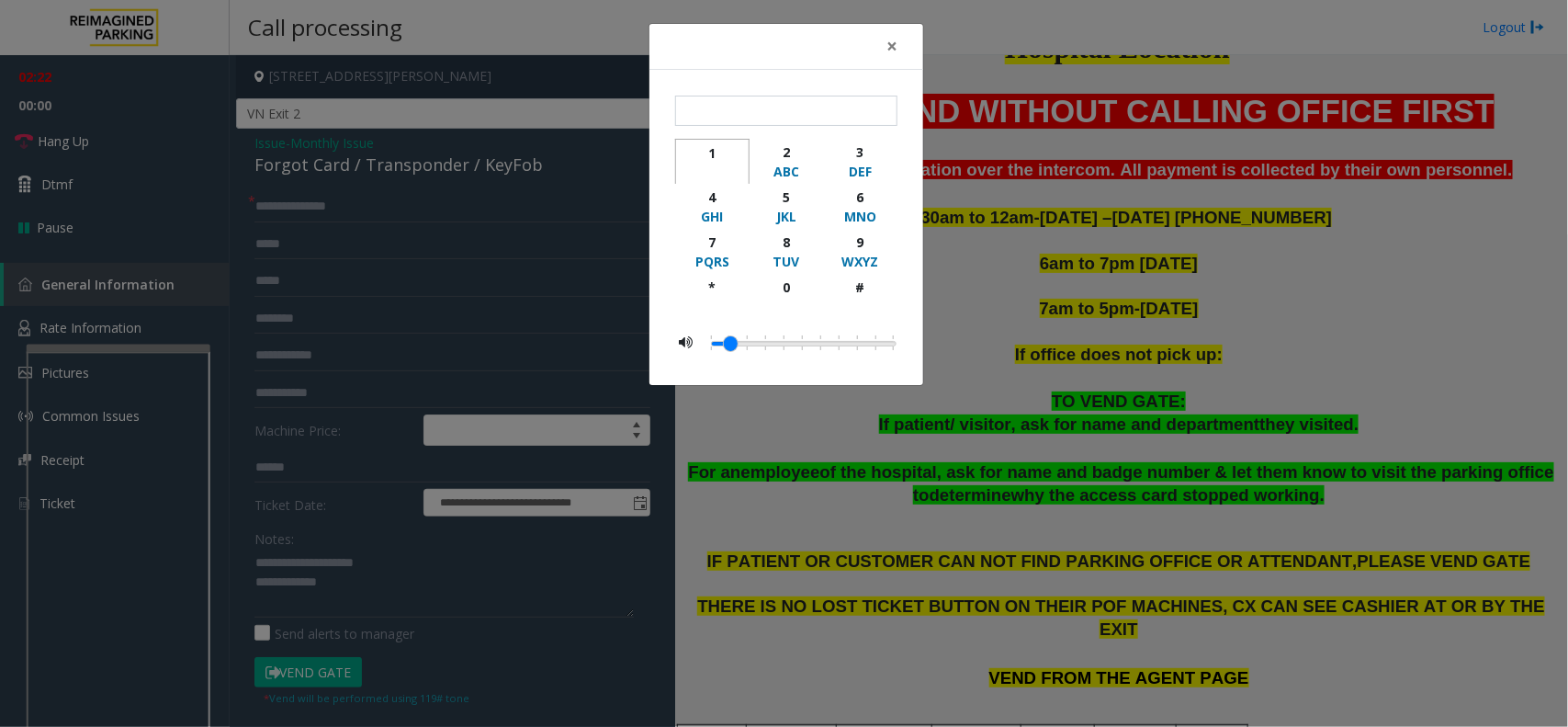
click at [713, 156] on div "1" at bounding box center [712, 153] width 51 height 20
click at [860, 242] on div "9" at bounding box center [861, 242] width 51 height 20
click at [859, 275] on button "#" at bounding box center [861, 296] width 74 height 43
type input "****"
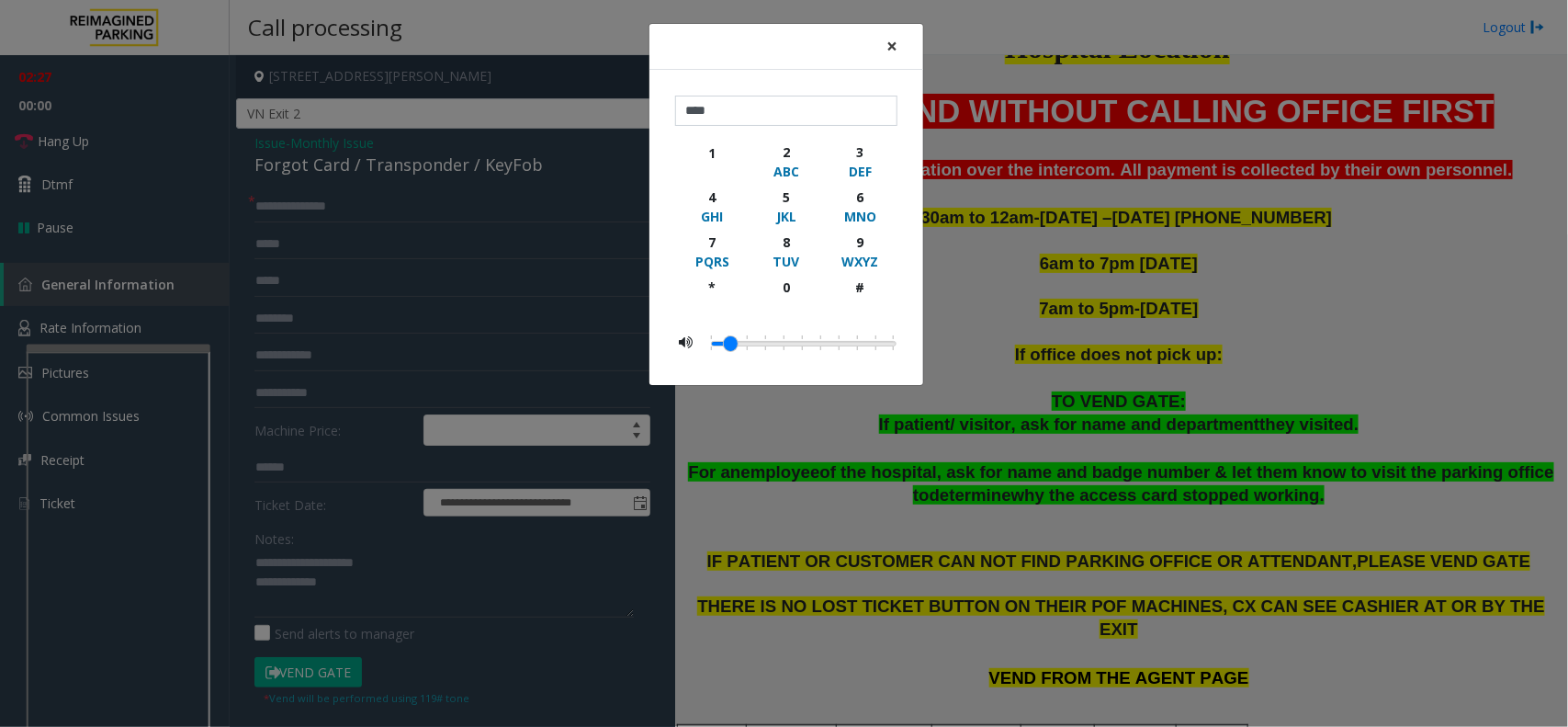
click at [889, 42] on span "×" at bounding box center [892, 46] width 11 height 25
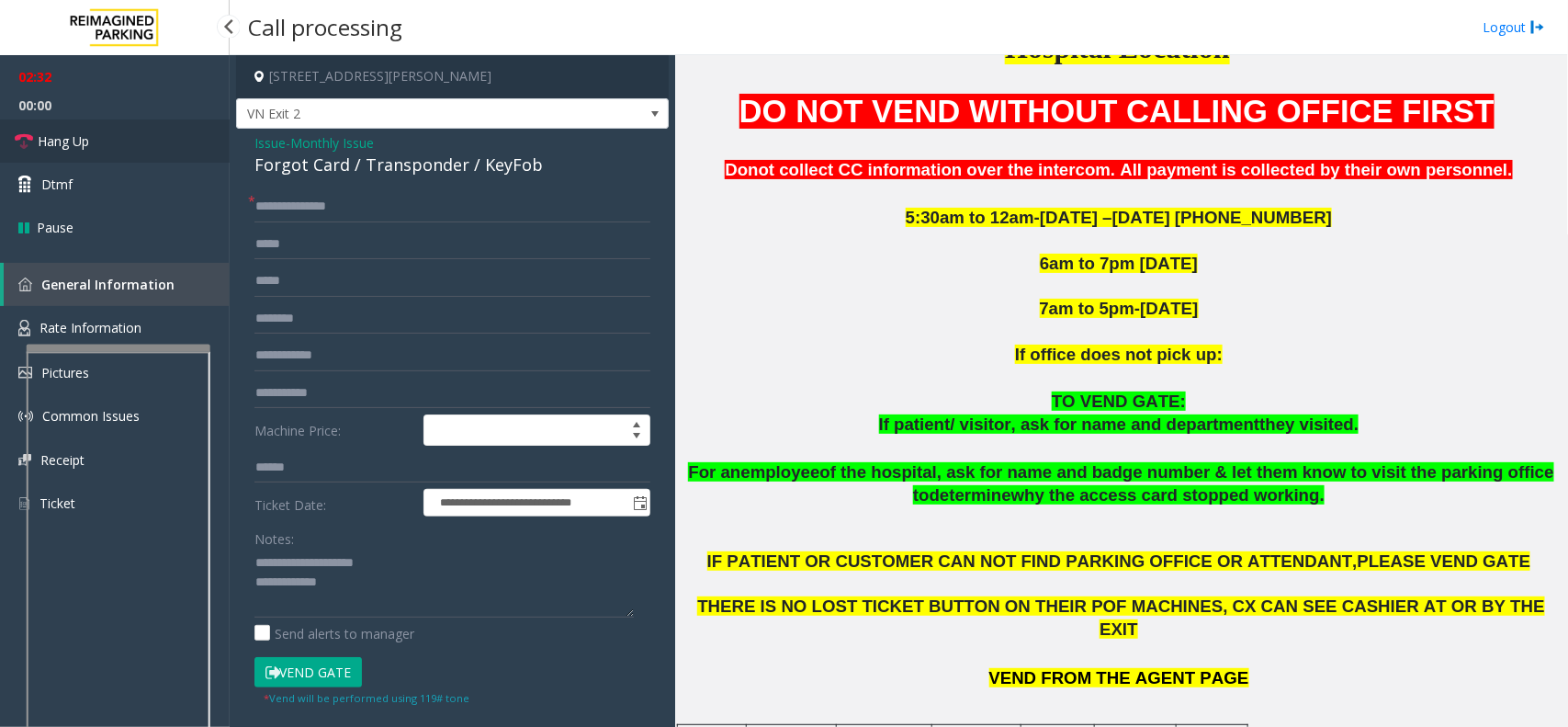
click at [102, 149] on link "Hang Up" at bounding box center [114, 141] width 229 height 43
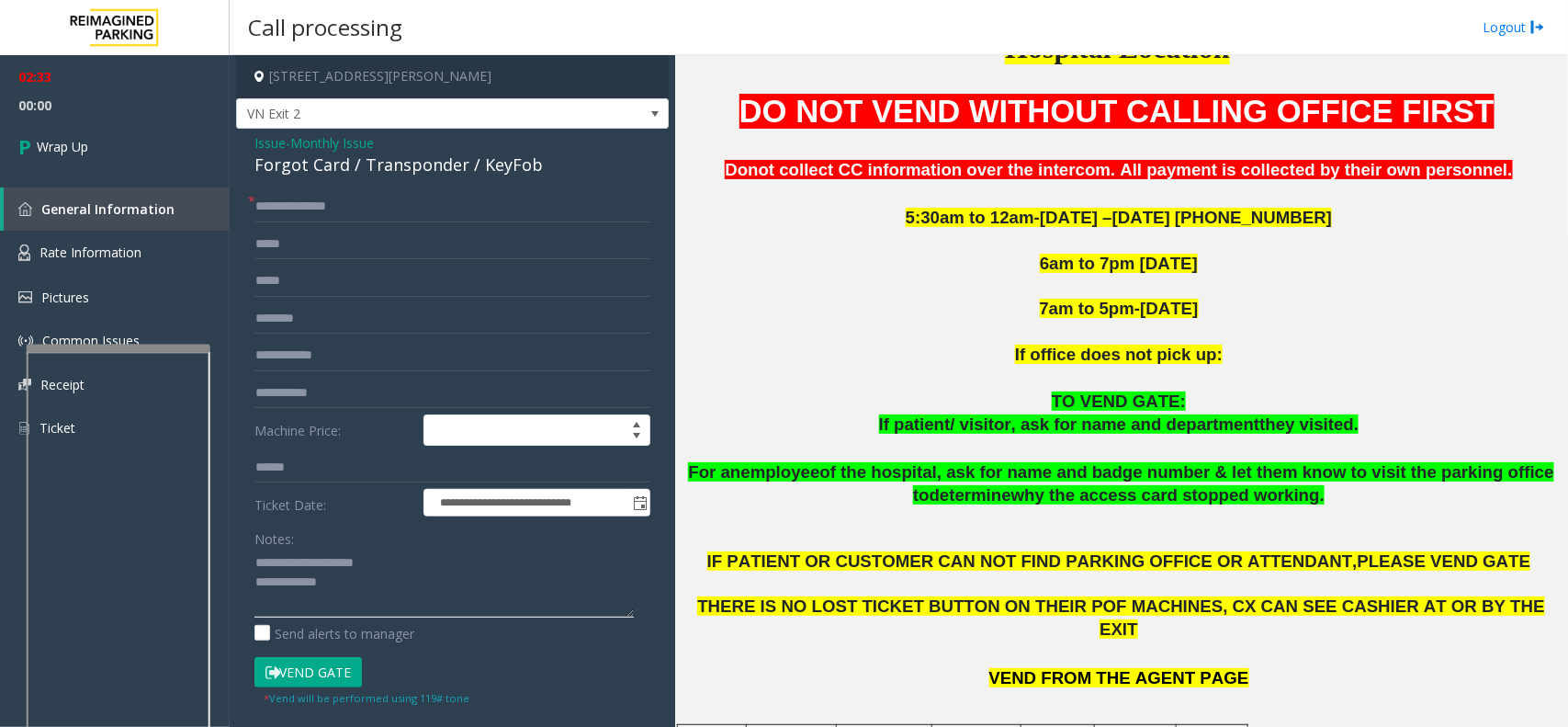
click at [391, 584] on textarea at bounding box center [444, 583] width 380 height 69
click at [392, 584] on textarea at bounding box center [444, 583] width 380 height 69
type textarea "**********"
click at [56, 161] on link "Wrap Up" at bounding box center [114, 146] width 229 height 55
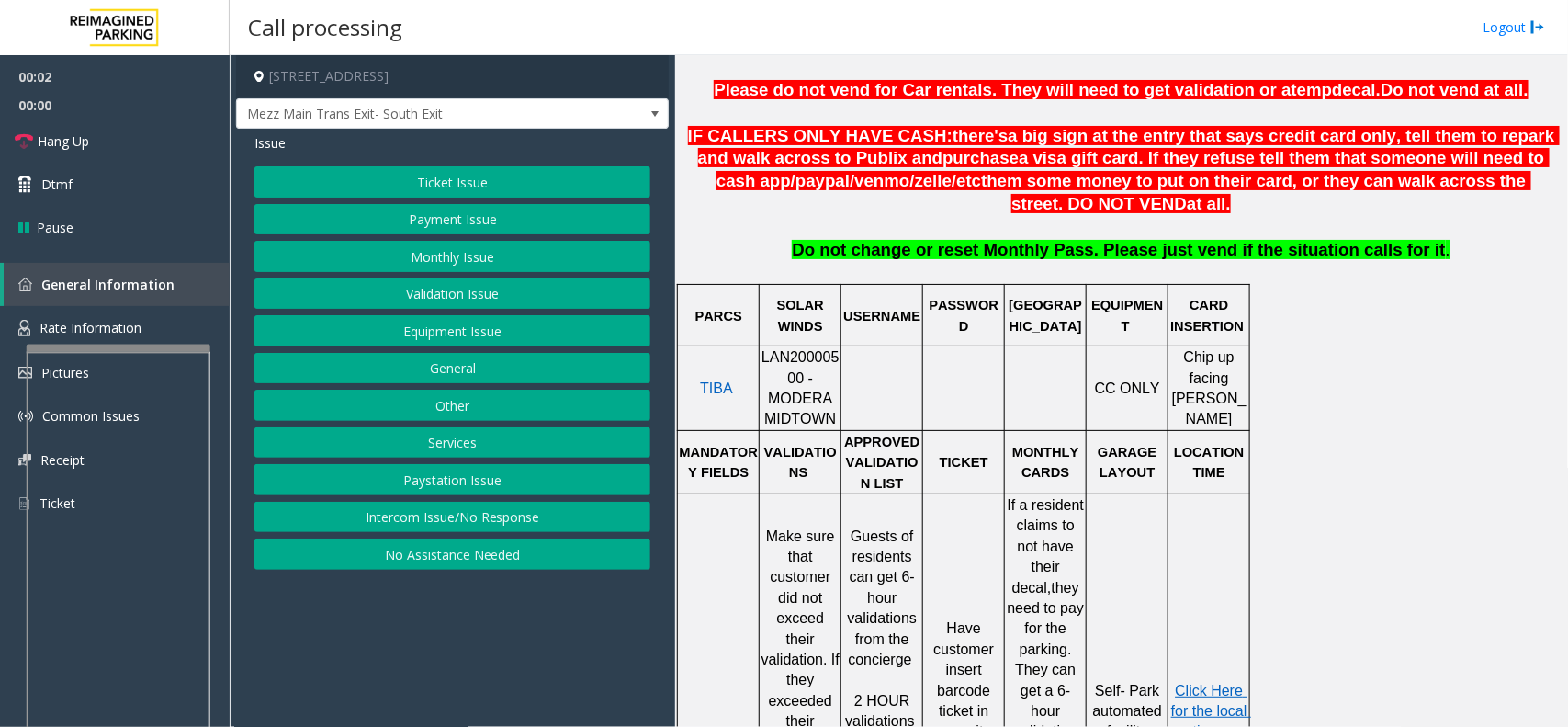
scroll to position [689, 0]
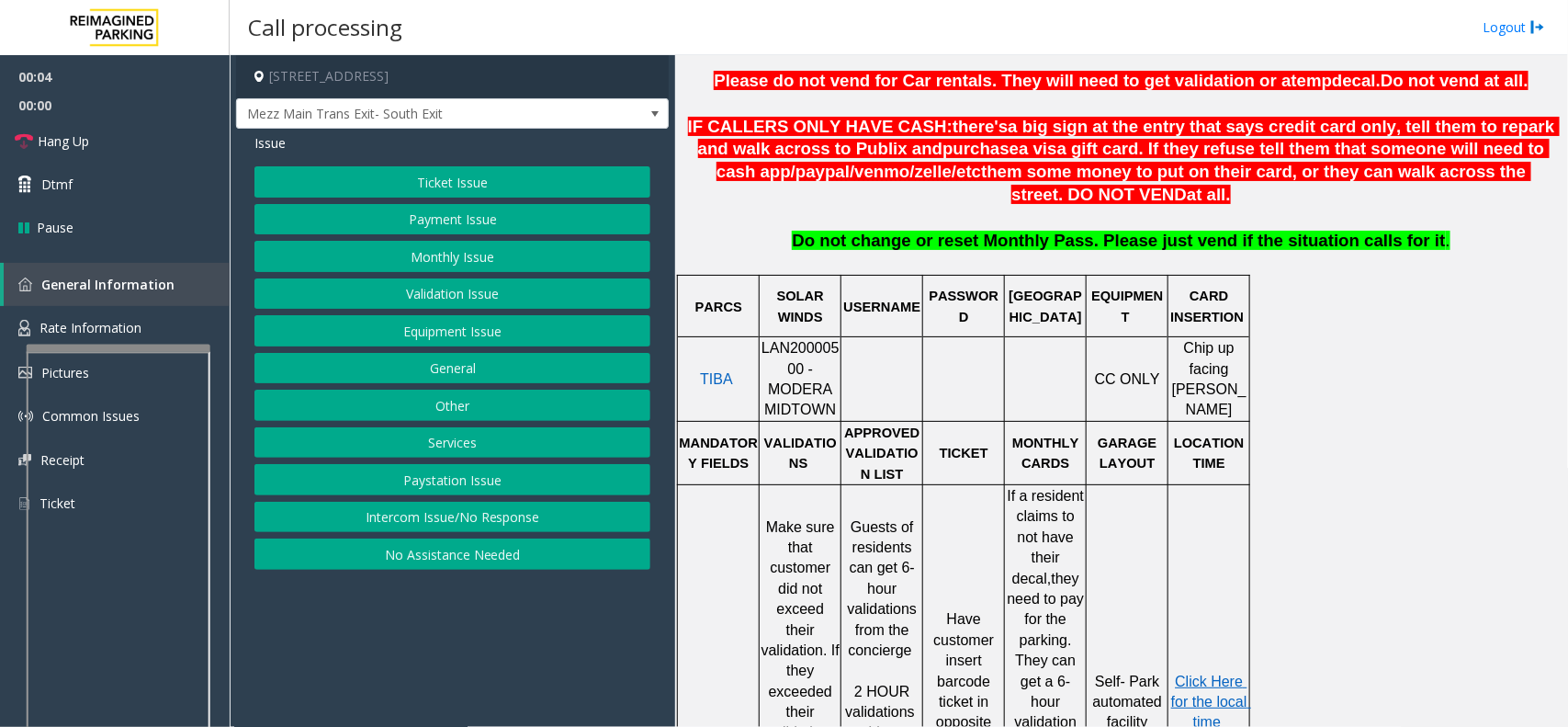
click at [795, 353] on span "LAN20000500 - MODERA MIDTOWN" at bounding box center [801, 378] width 78 height 77
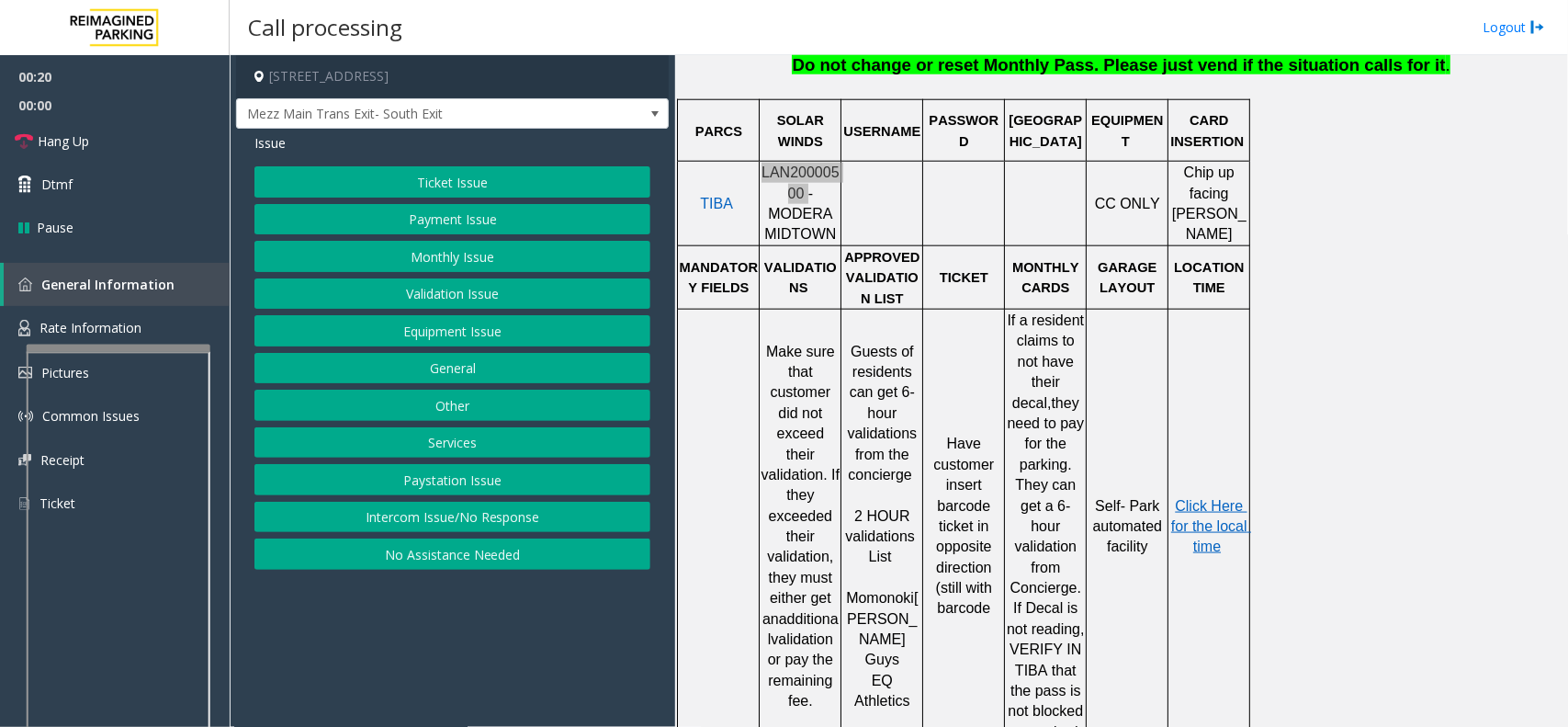
scroll to position [919, 0]
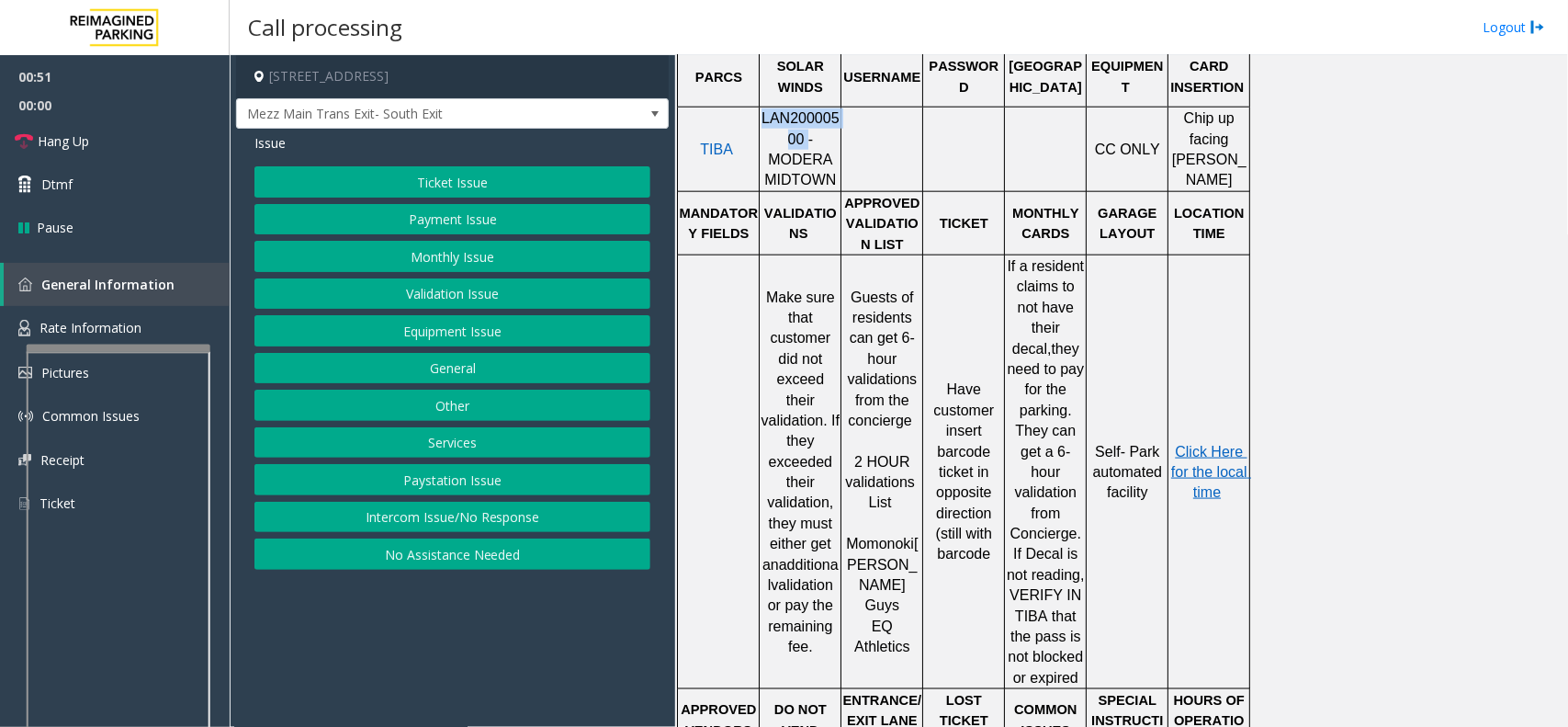
click at [463, 290] on button "Validation Issue" at bounding box center [453, 294] width 396 height 31
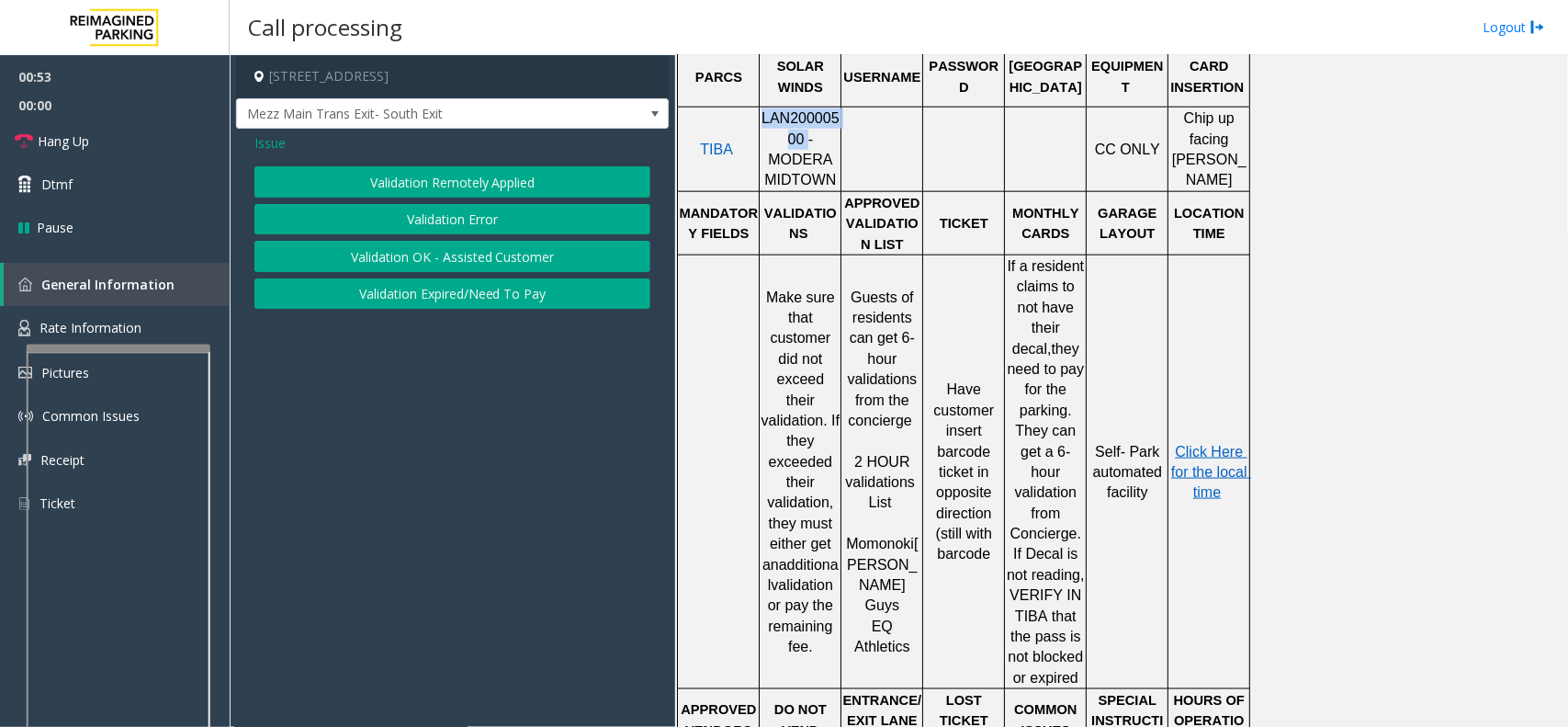
click at [493, 223] on button "Validation Error" at bounding box center [453, 220] width 396 height 31
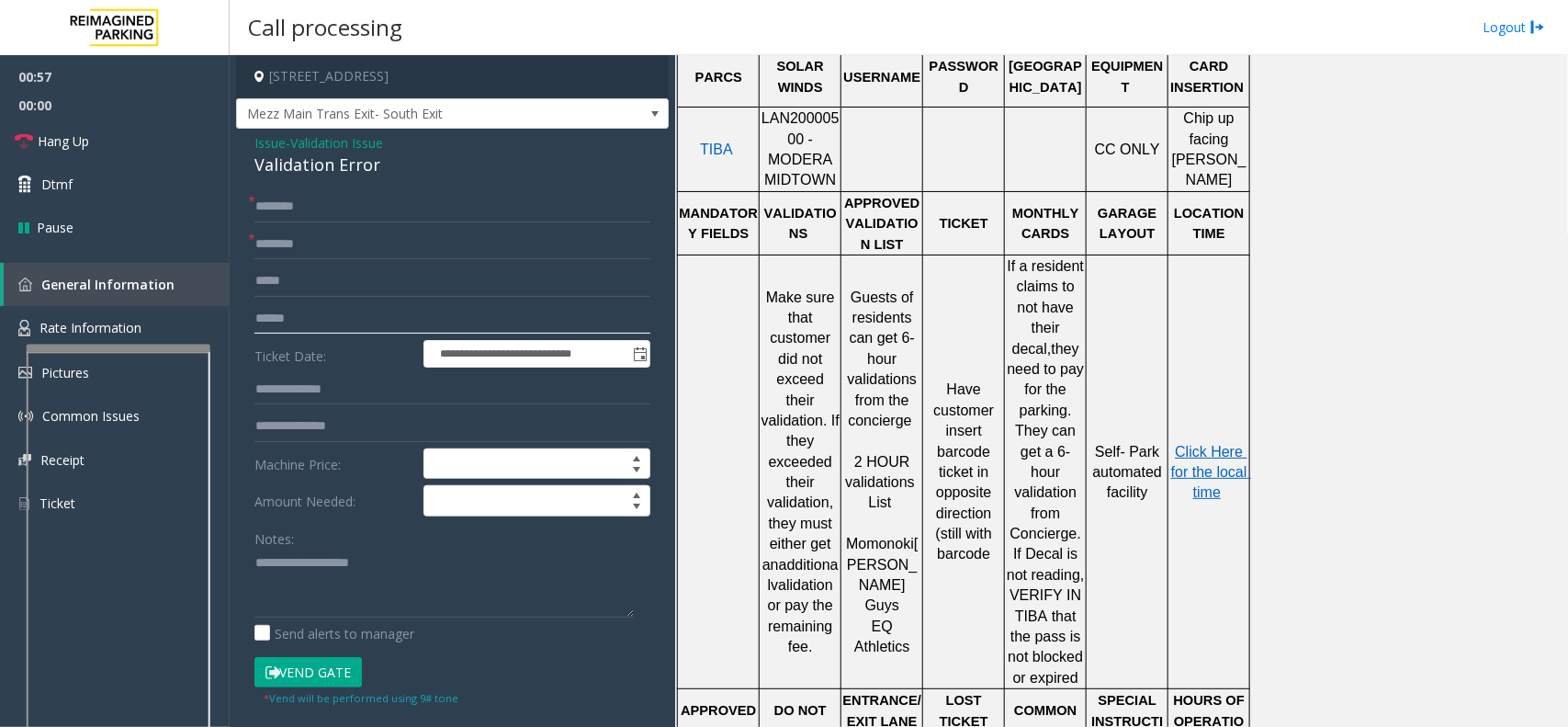
click at [319, 320] on input "text" at bounding box center [453, 319] width 396 height 31
type input "*******"
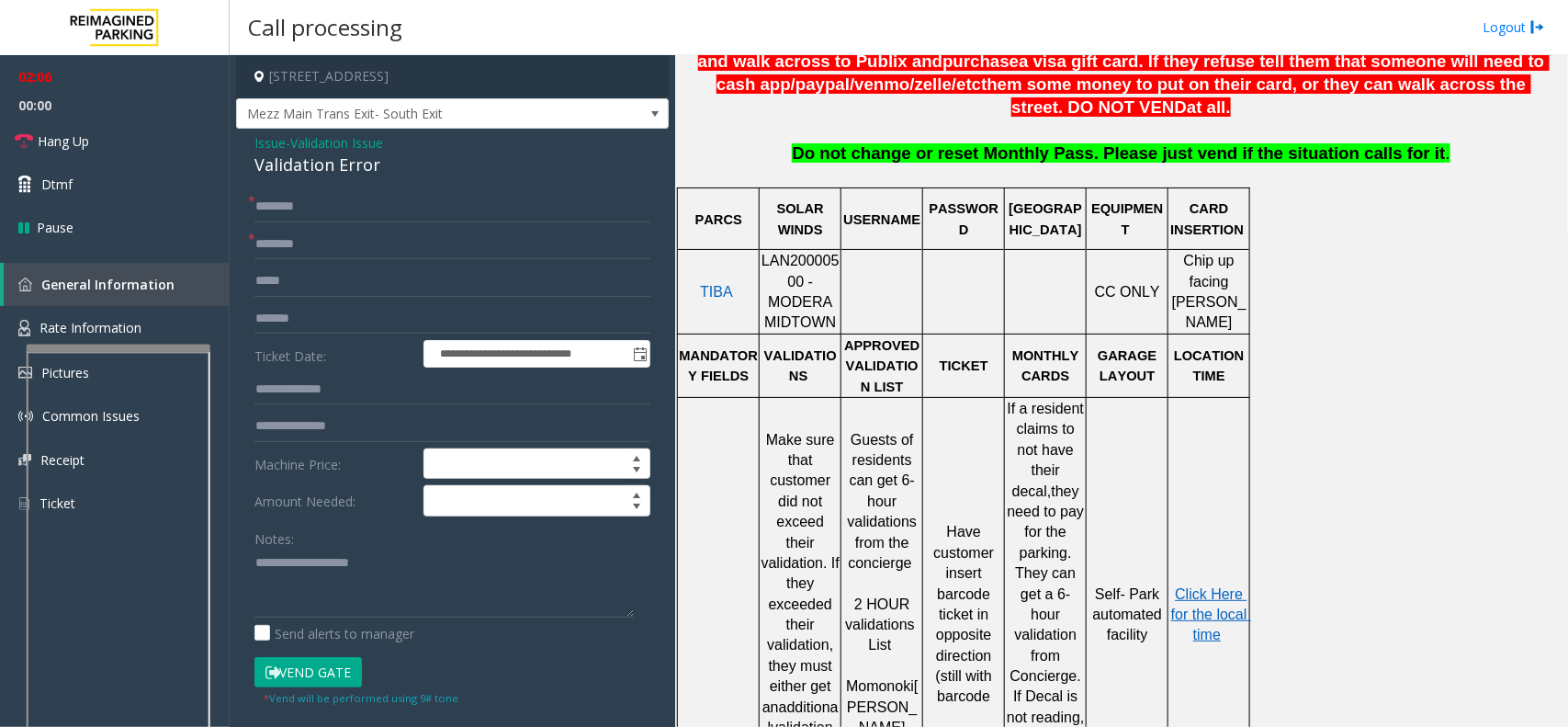
scroll to position [804, 0]
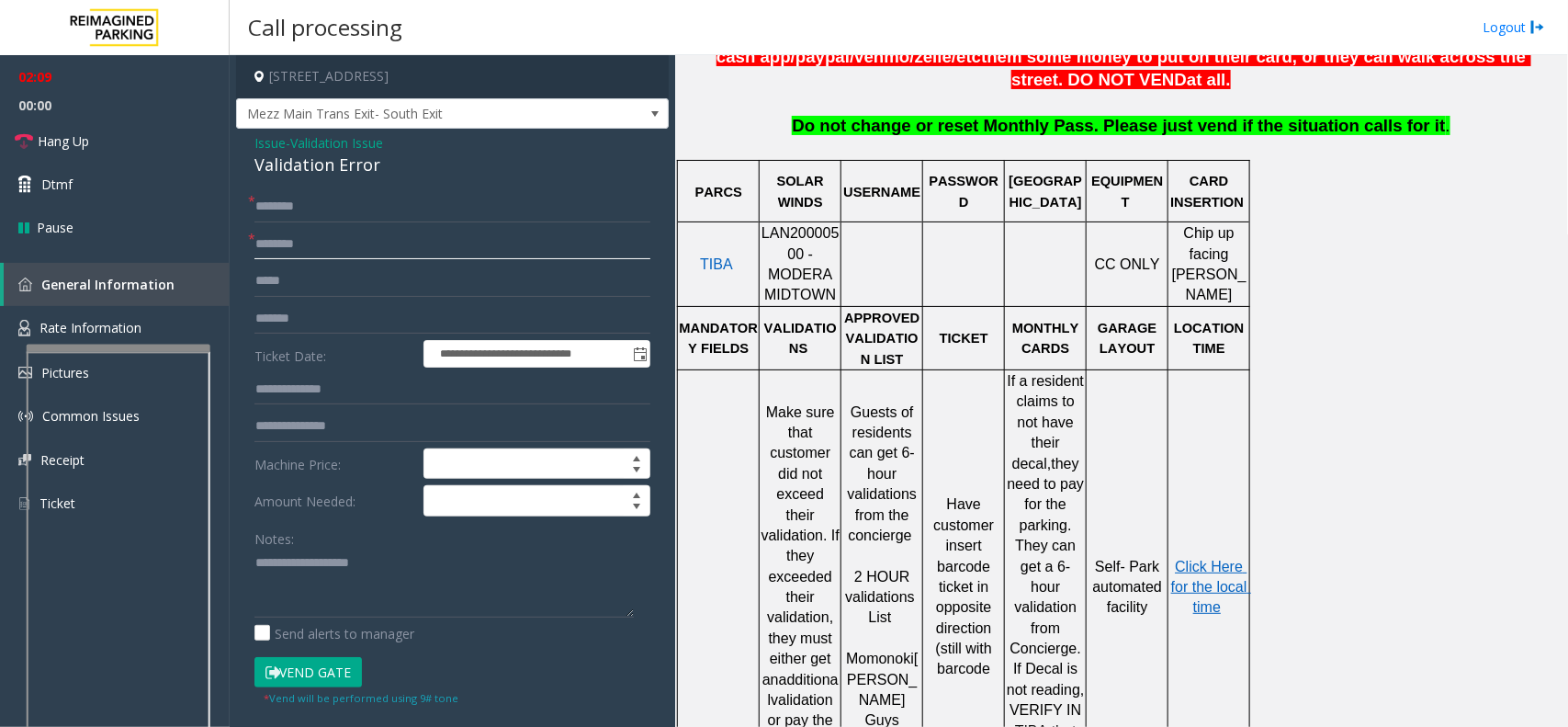
click at [438, 244] on input "text" at bounding box center [453, 244] width 396 height 31
click at [276, 244] on input "******" at bounding box center [453, 244] width 396 height 31
type input "******"
click at [290, 207] on input "text" at bounding box center [453, 207] width 396 height 31
click at [423, 208] on input "text" at bounding box center [453, 207] width 396 height 31
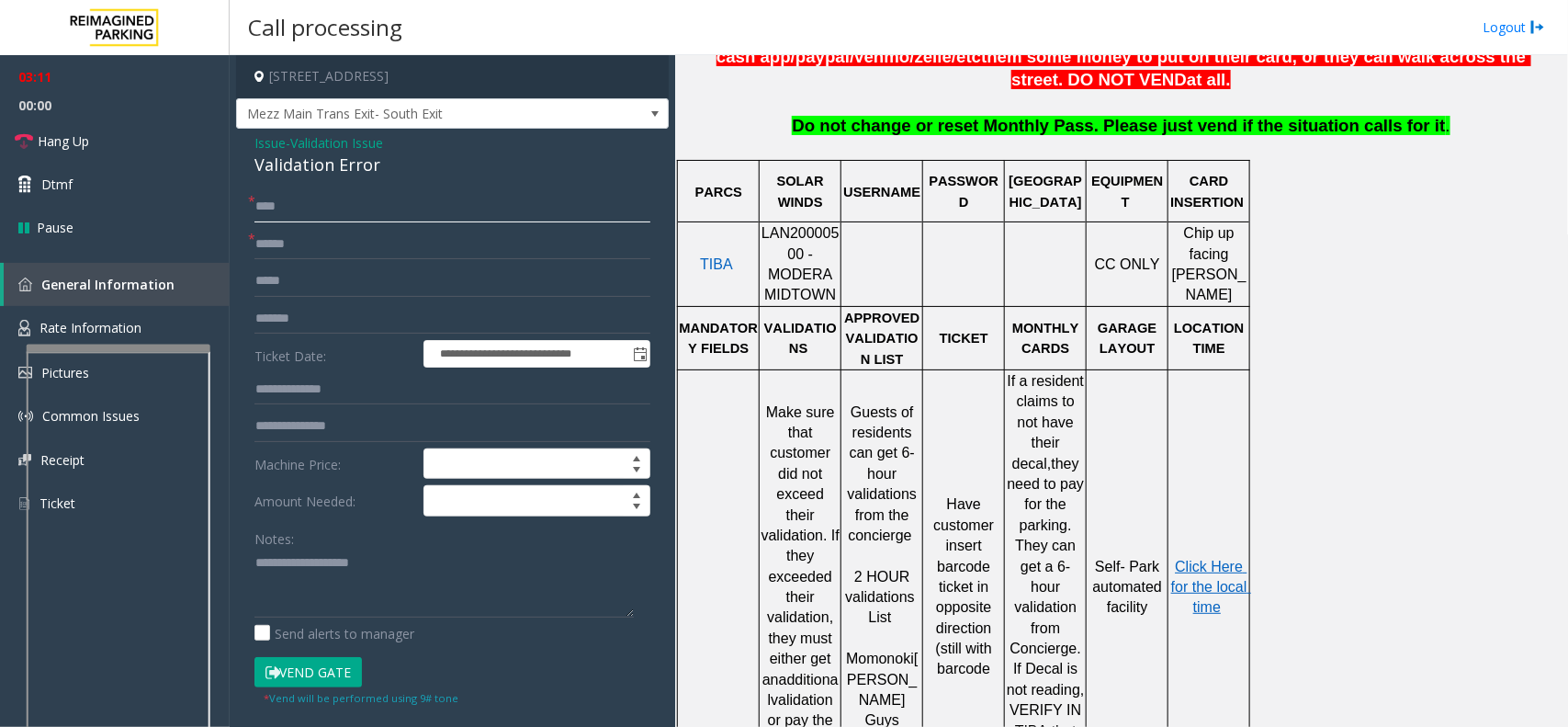
type input "****"
click at [292, 393] on input "text" at bounding box center [453, 389] width 396 height 31
click at [276, 392] on input "text" at bounding box center [453, 389] width 396 height 31
type input "******"
click at [1227, 558] on span "Click Here for the local time" at bounding box center [1211, 586] width 80 height 57
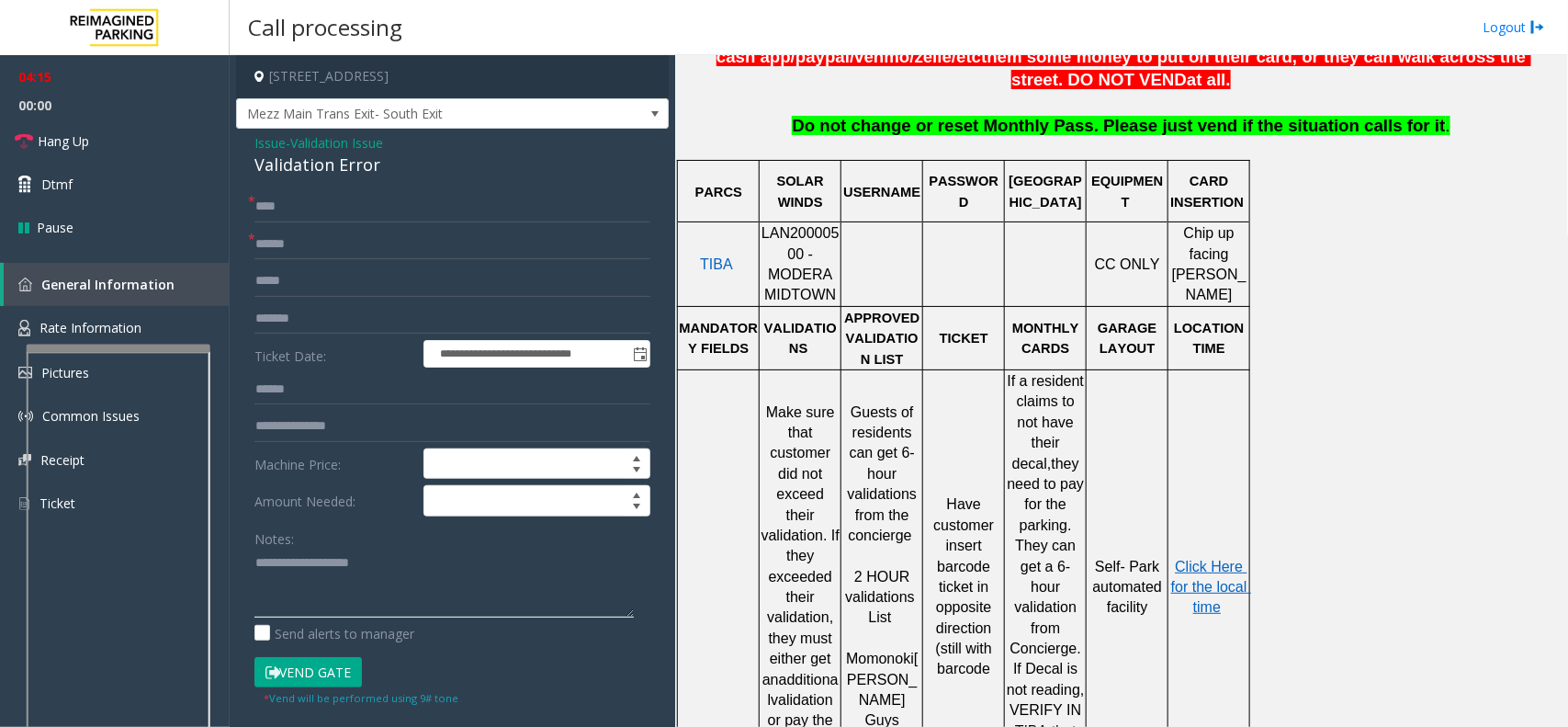
click at [353, 592] on textarea at bounding box center [444, 583] width 380 height 69
click at [319, 673] on button "Vend Gate" at bounding box center [308, 672] width 107 height 31
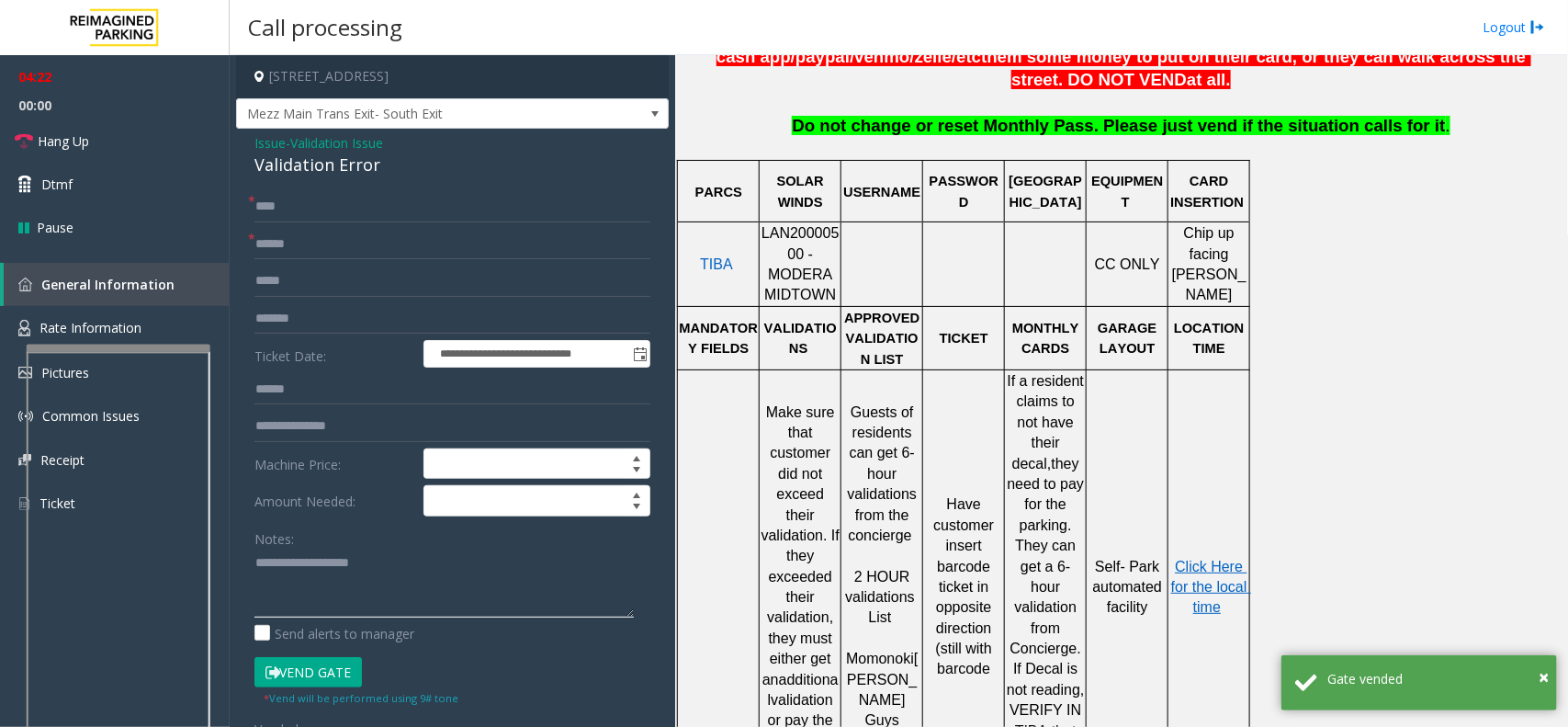
click at [319, 580] on textarea at bounding box center [444, 583] width 380 height 69
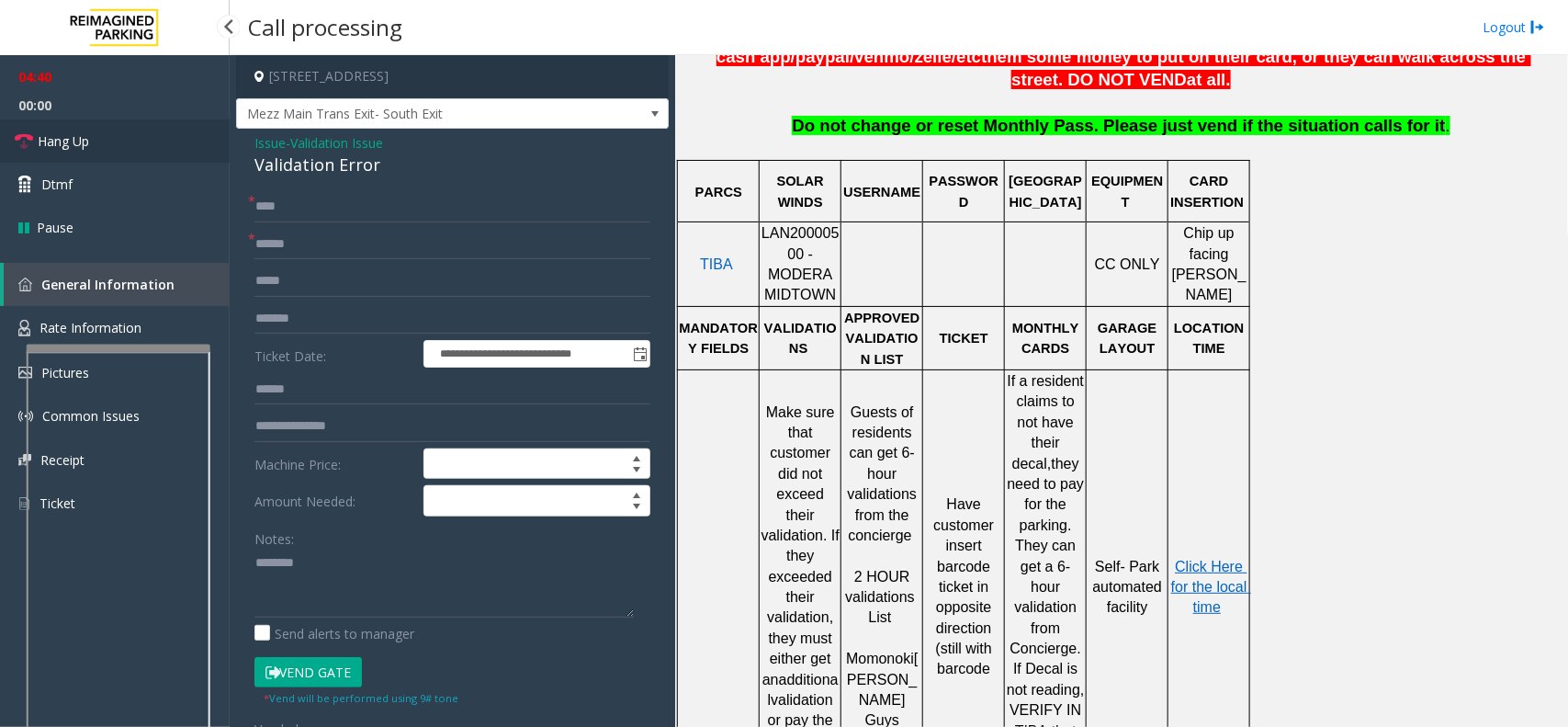
click at [95, 142] on link "Hang Up" at bounding box center [114, 141] width 229 height 43
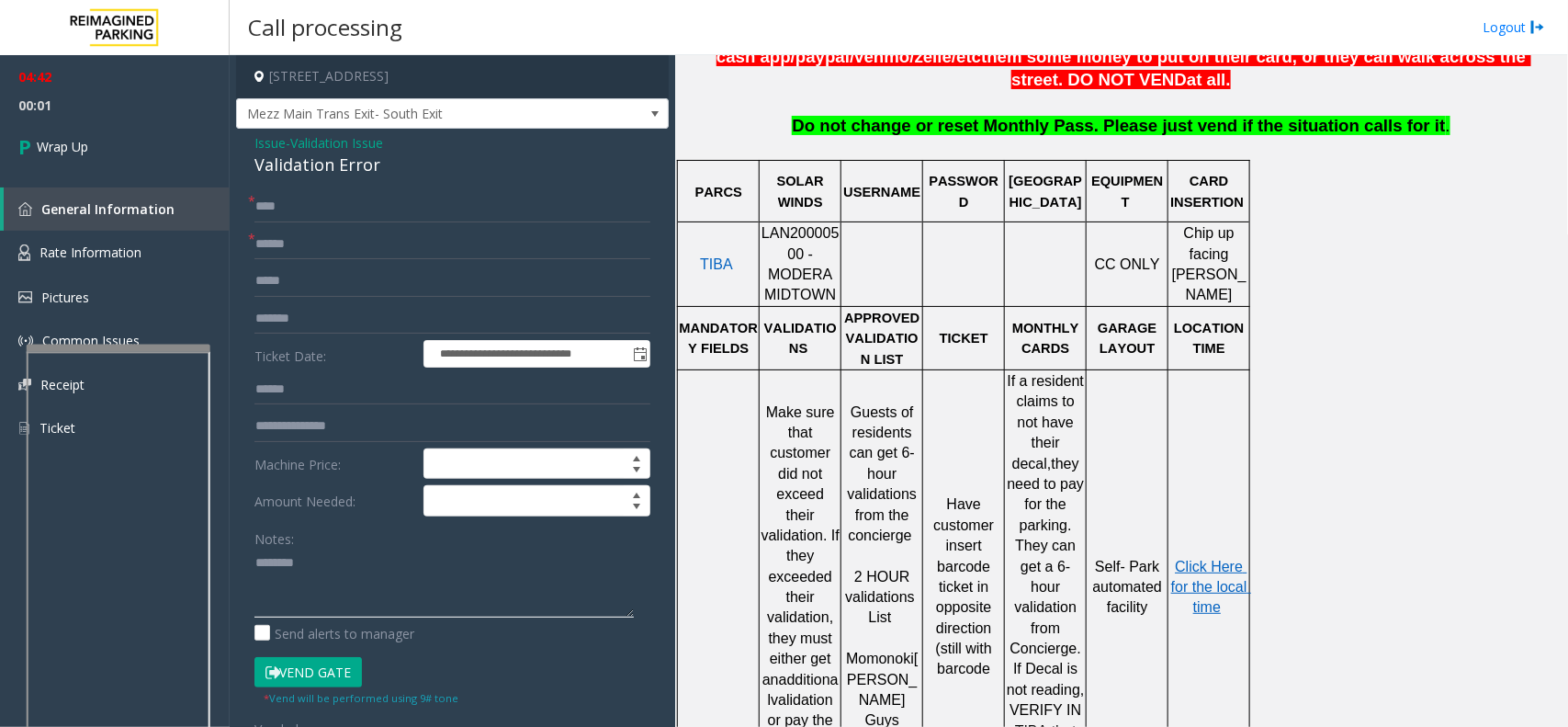
click at [323, 567] on textarea at bounding box center [444, 583] width 380 height 69
type textarea "*"
drag, startPoint x: 254, startPoint y: 142, endPoint x: 385, endPoint y: 159, distance: 132.1
click at [385, 159] on div "Issue - Validation Issue Validation Error" at bounding box center [453, 155] width 396 height 44
click at [360, 592] on textarea at bounding box center [444, 583] width 380 height 69
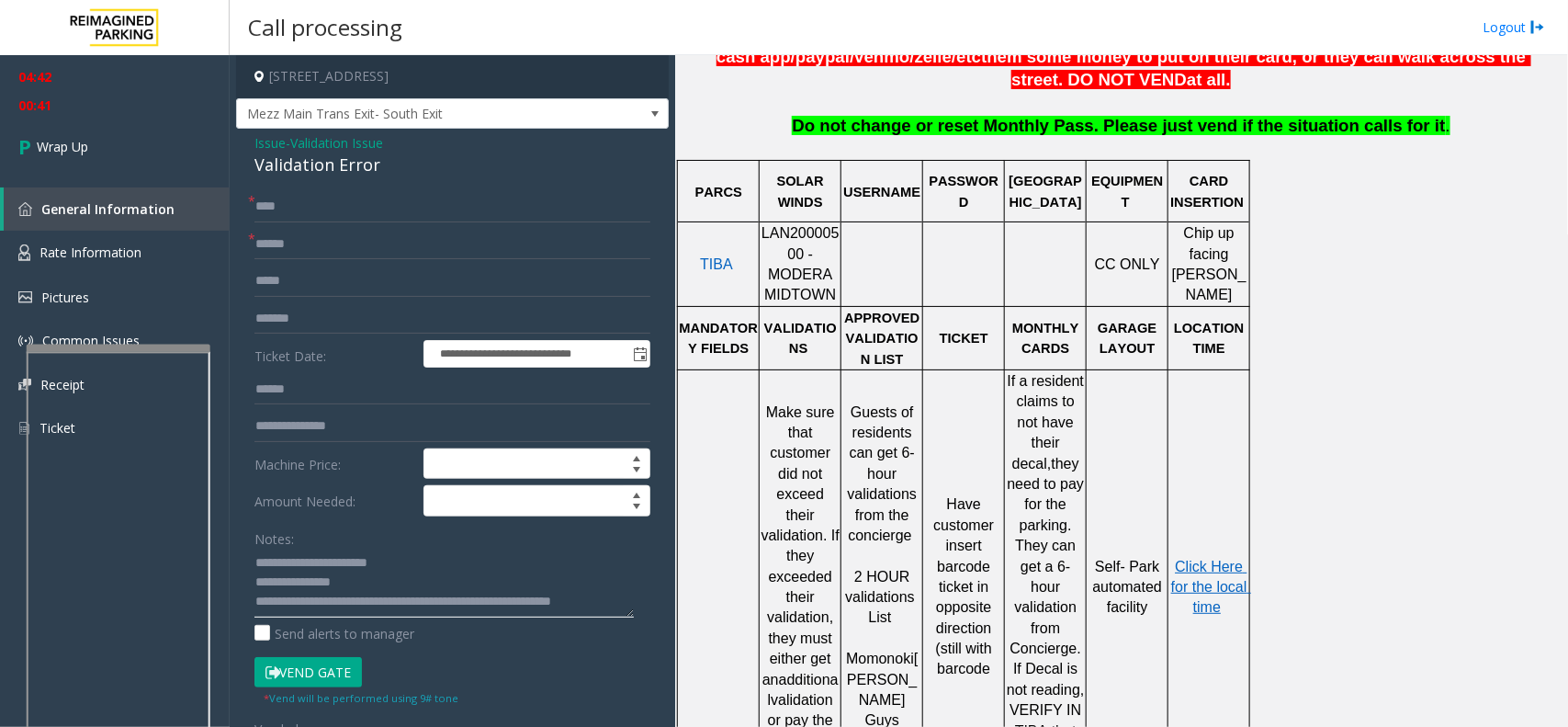
scroll to position [32, 0]
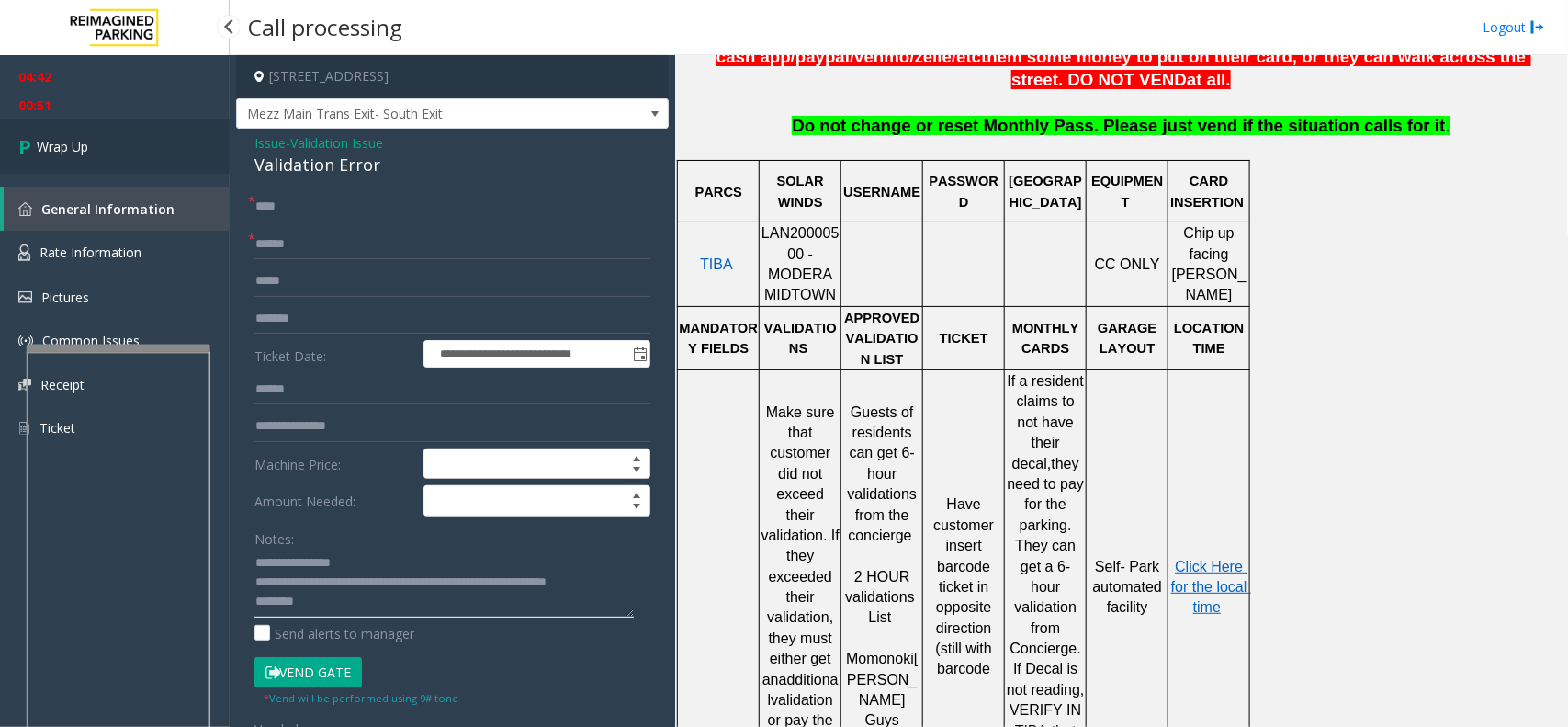
type textarea "**********"
click at [130, 152] on link "Wrap Up" at bounding box center [114, 146] width 229 height 55
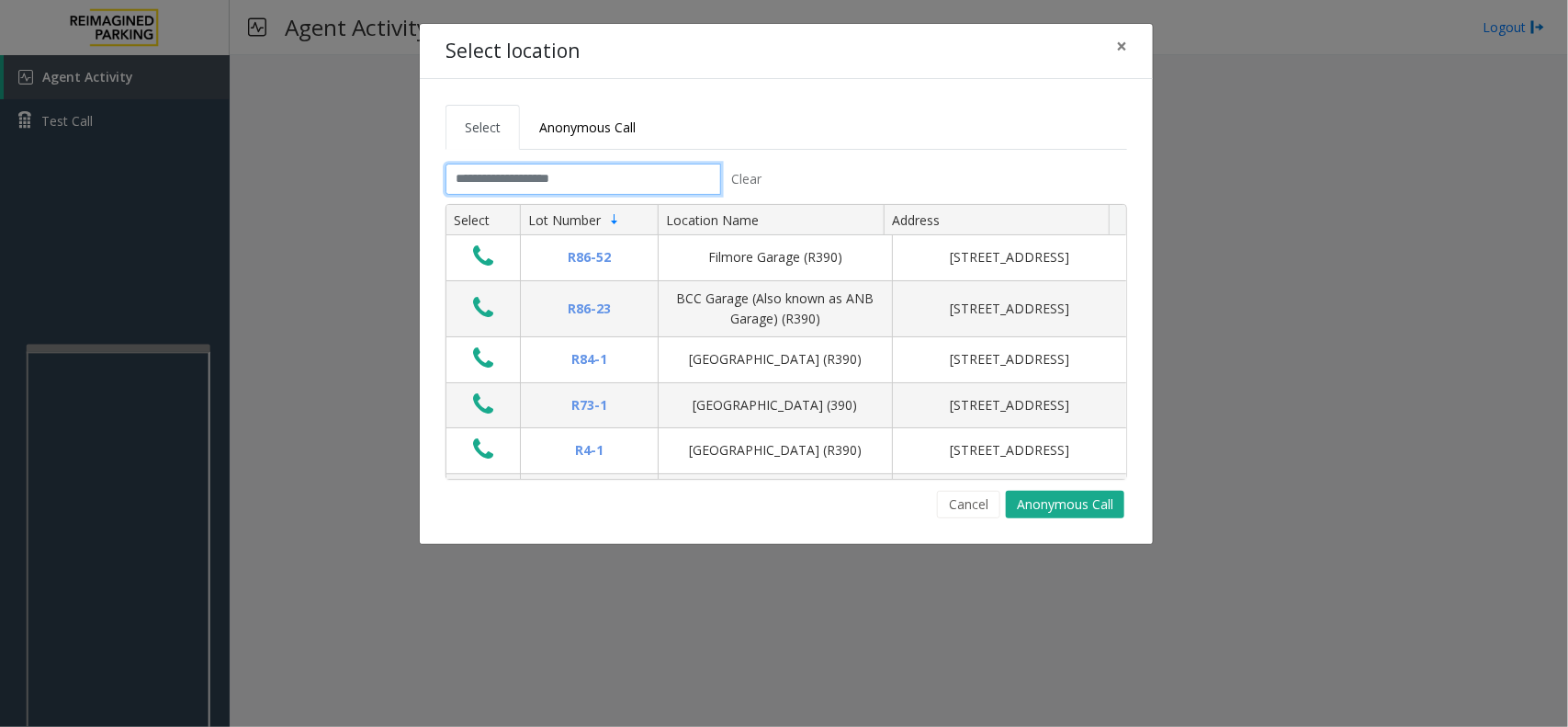
click at [556, 181] on input "text" at bounding box center [583, 180] width 275 height 31
click at [1122, 46] on span "×" at bounding box center [1121, 46] width 11 height 25
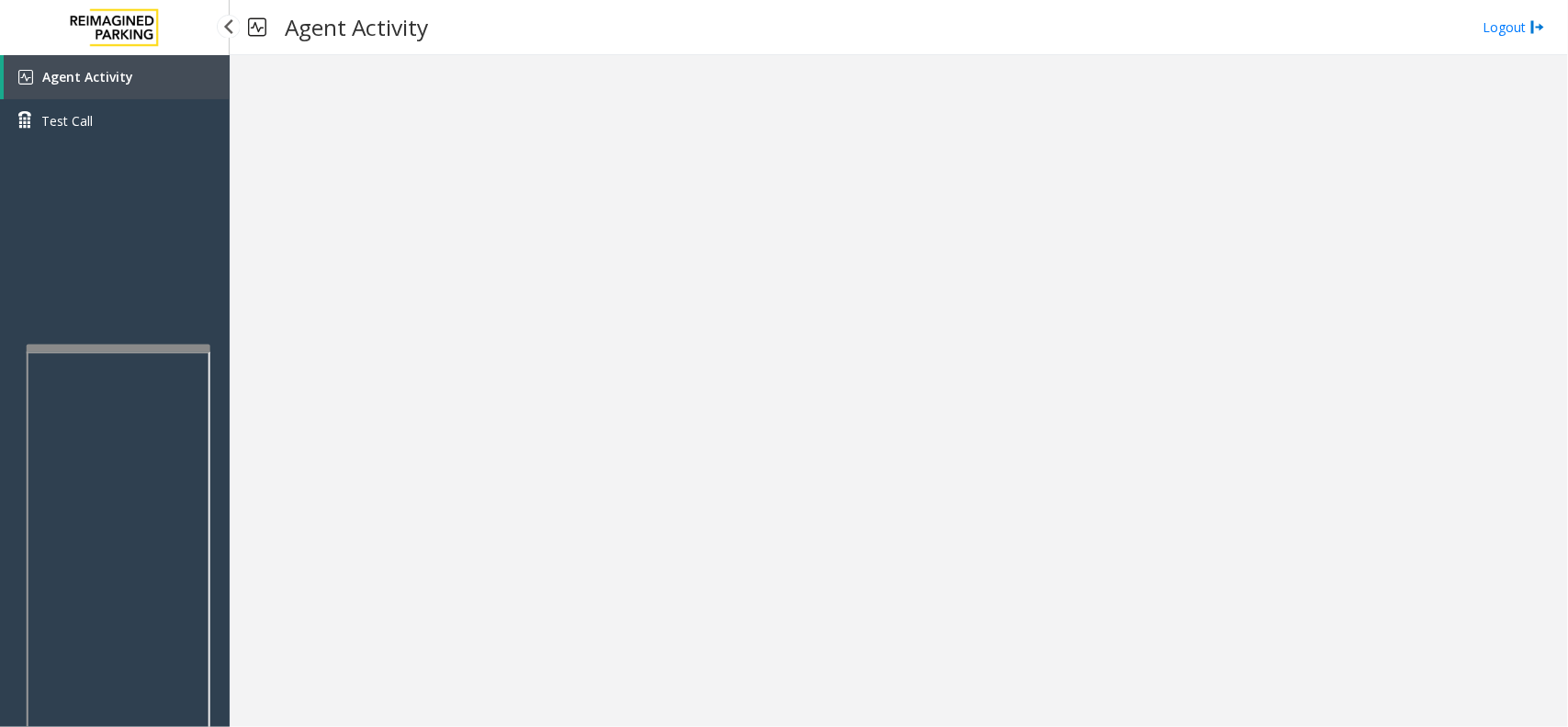
click at [139, 94] on link "Agent Activity" at bounding box center [117, 76] width 226 height 44
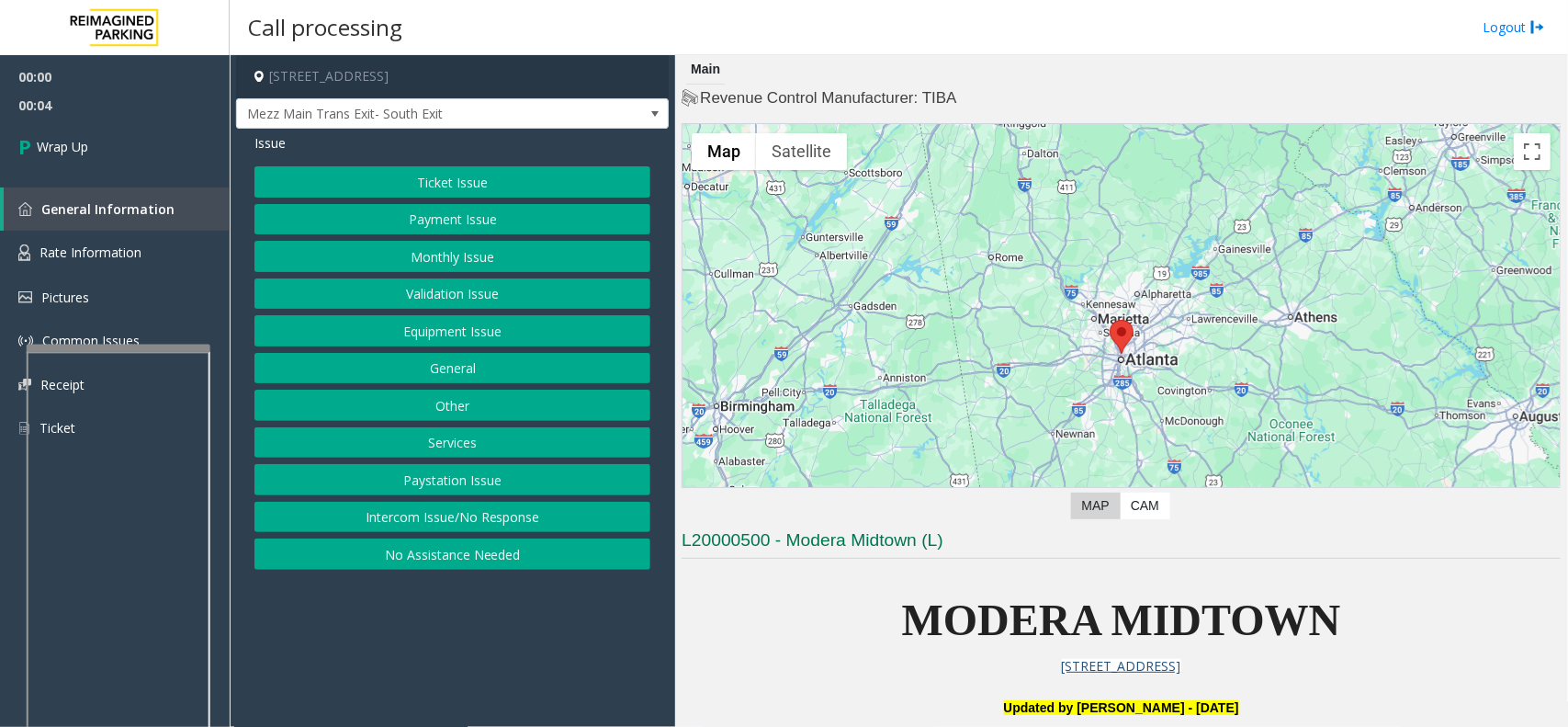
click at [506, 512] on button "Intercom Issue/No Response" at bounding box center [453, 517] width 396 height 31
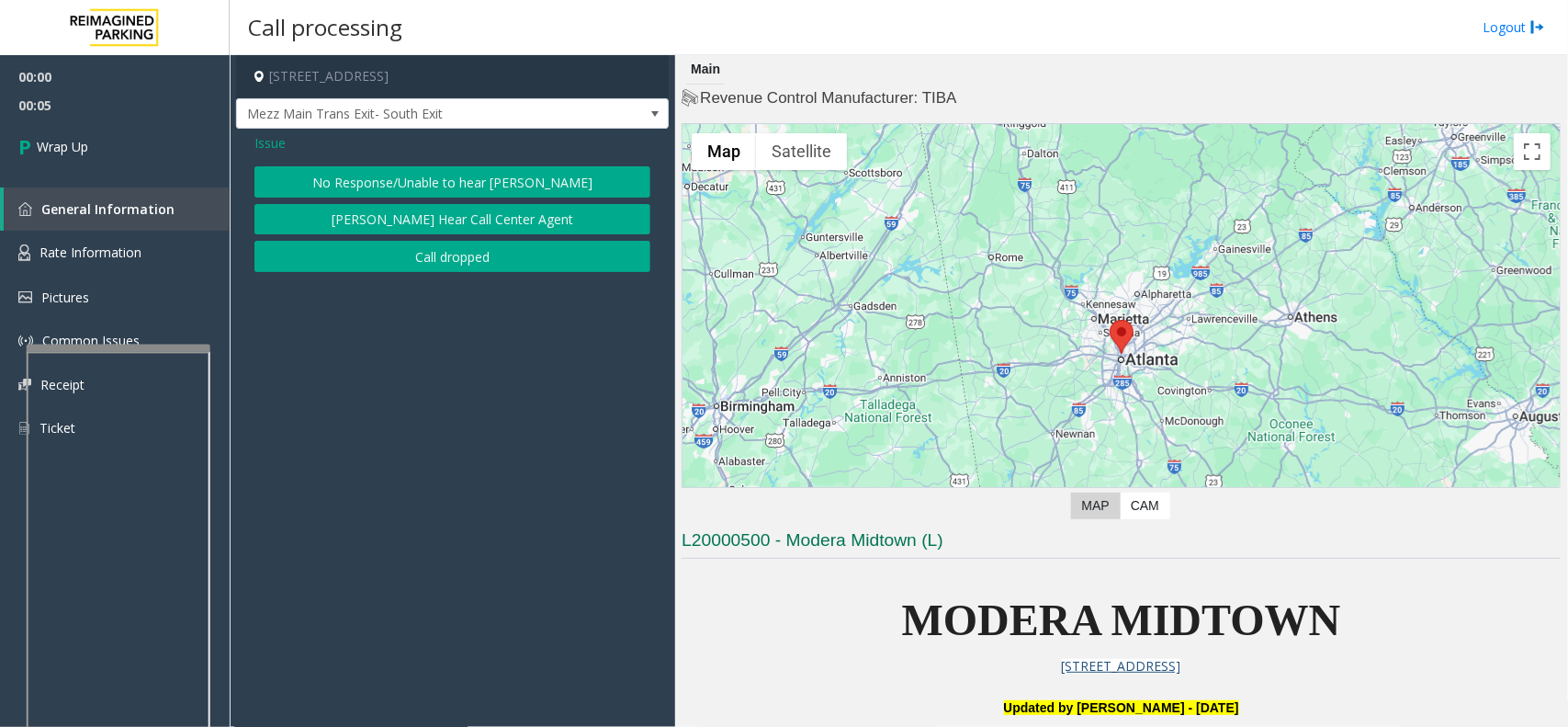
click at [503, 259] on button "Call dropped" at bounding box center [453, 257] width 396 height 31
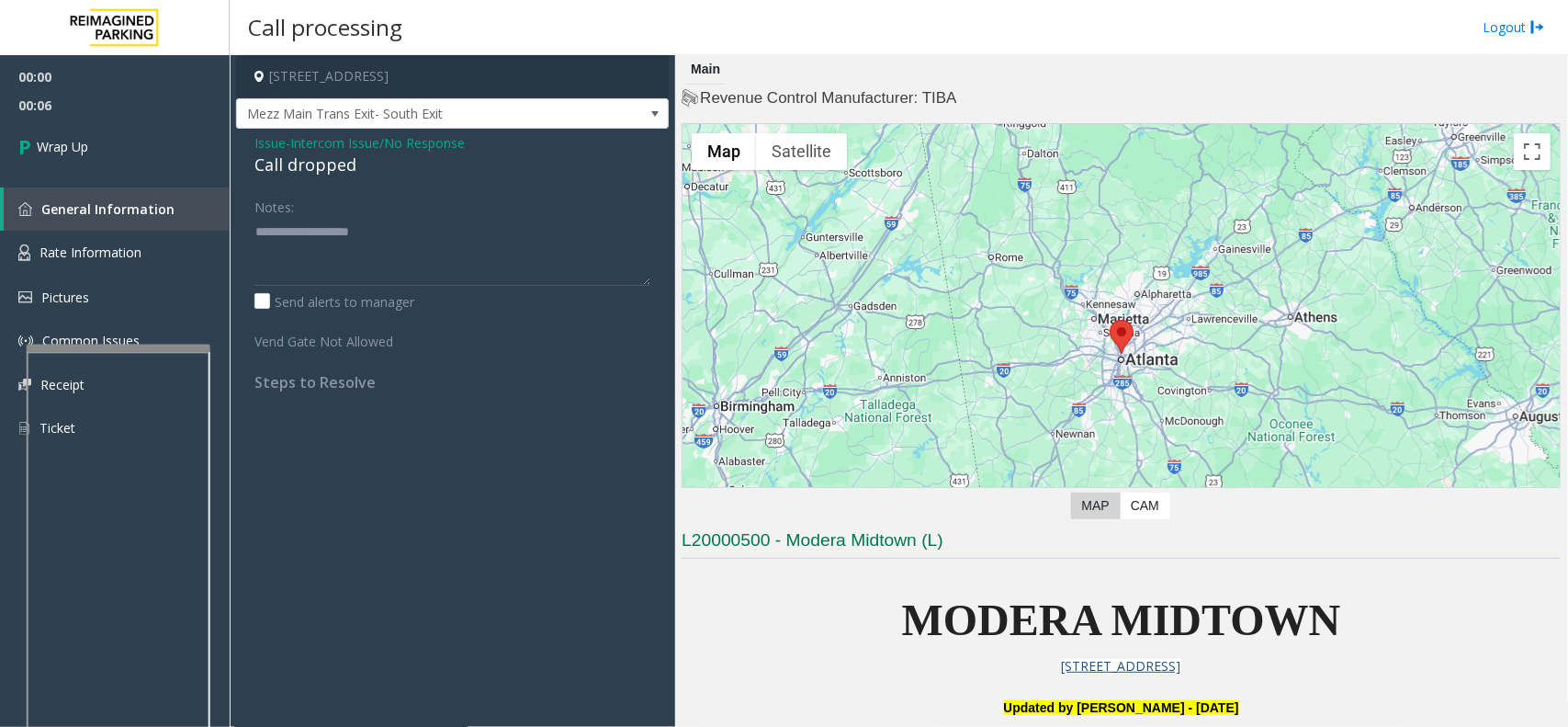
click at [323, 166] on div "Call dropped" at bounding box center [453, 164] width 396 height 24
type textarea "**********"
click at [69, 142] on span "Wrap Up" at bounding box center [62, 146] width 52 height 20
